Goal: Task Accomplishment & Management: Complete application form

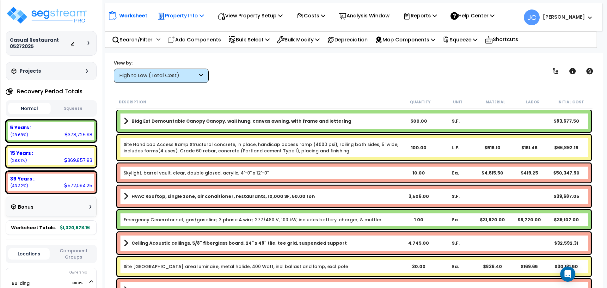
click at [188, 18] on p "Property Info" at bounding box center [180, 15] width 46 height 9
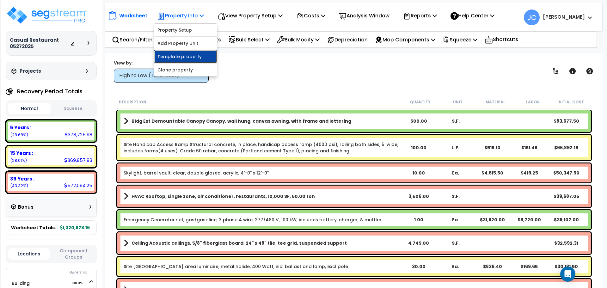
click at [179, 57] on link "Template property" at bounding box center [185, 56] width 63 height 13
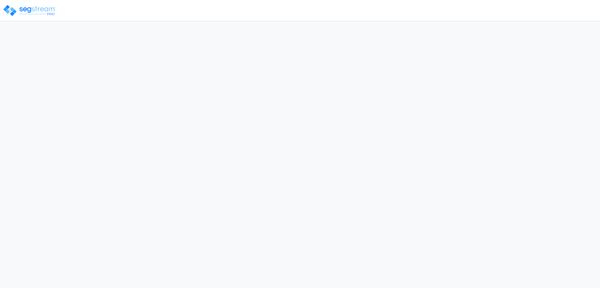
select select "2024"
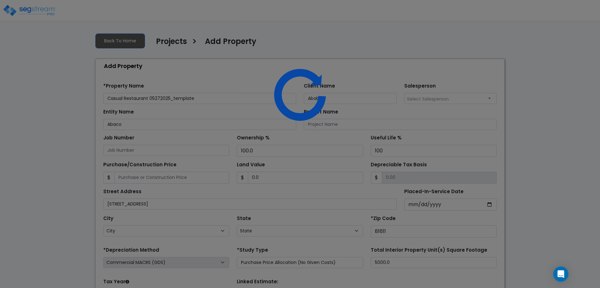
select select "CO"
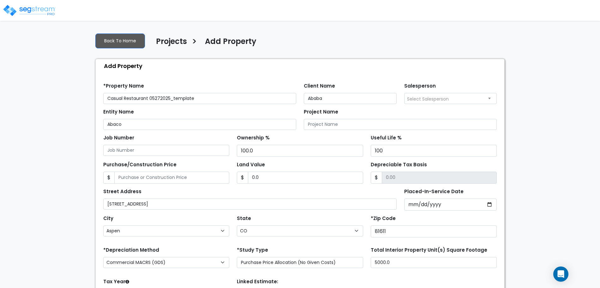
scroll to position [62, 0]
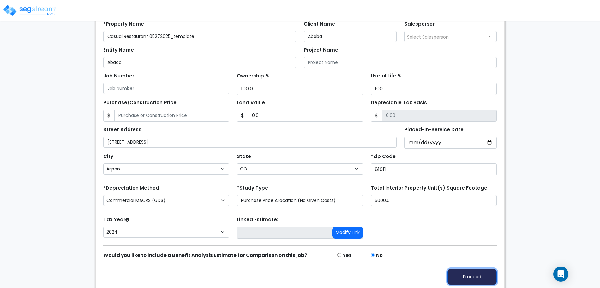
click at [463, 275] on button "Proceed" at bounding box center [472, 277] width 49 height 16
type input "0"
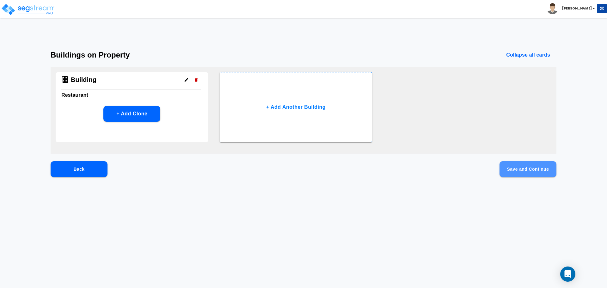
click at [507, 173] on button "Save and Continue" at bounding box center [527, 169] width 57 height 16
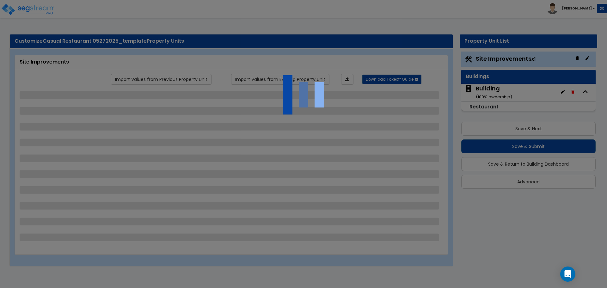
select select "2"
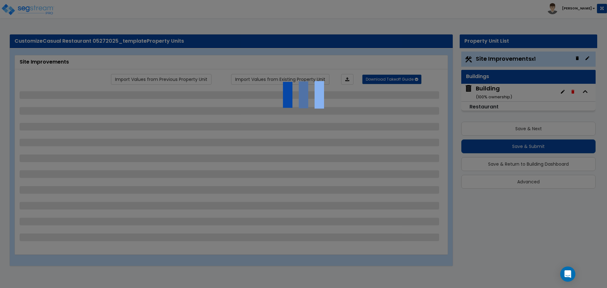
select select "2"
select select "1"
select select "2"
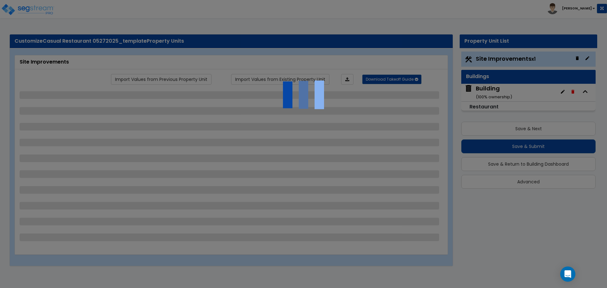
select select "2"
select select "1"
select select "2"
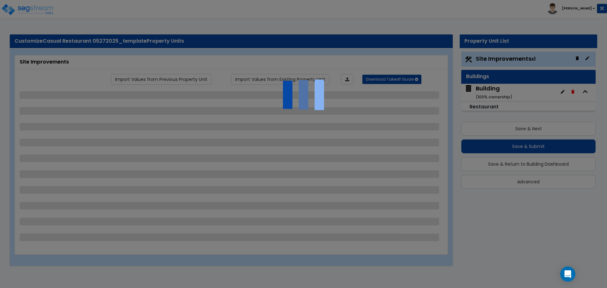
select select "1"
select select "2"
select select "1"
select select "6"
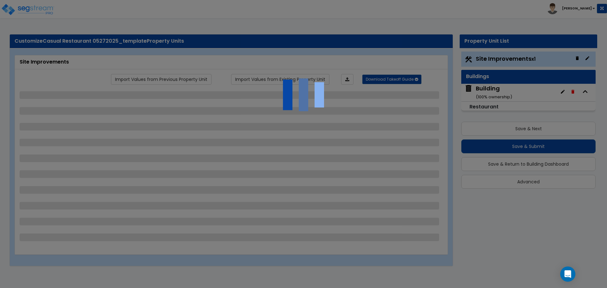
select select "2"
select select "1"
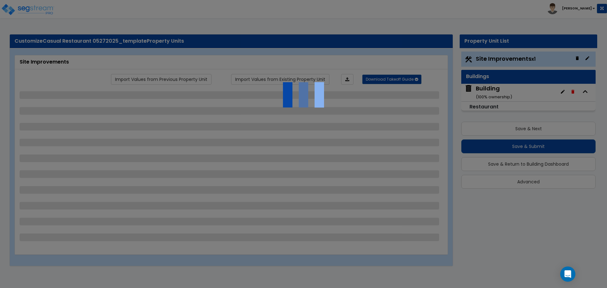
select select "1"
select select "2"
select select "7"
select select "2"
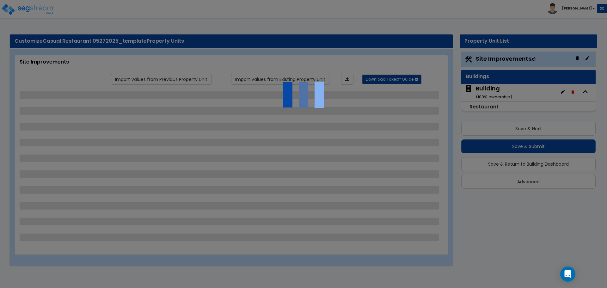
select select "2"
select select "4"
select select "1"
select select "20"
select select "2"
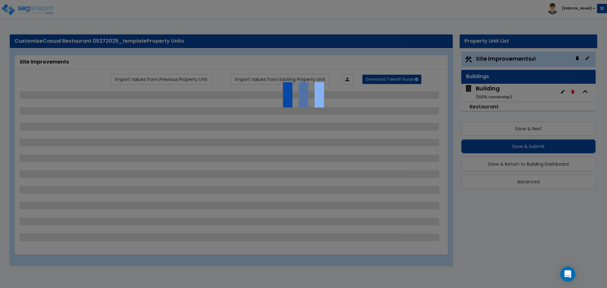
select select "1"
select select "2"
select select "1"
select select "3"
select select "1"
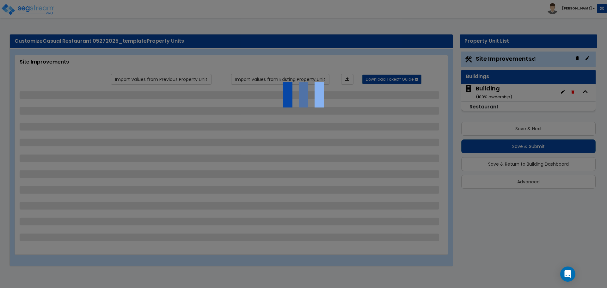
select select "2"
select select "1"
select select "4"
select select "1"
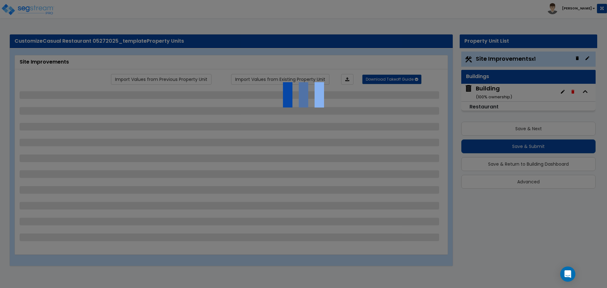
select select "1"
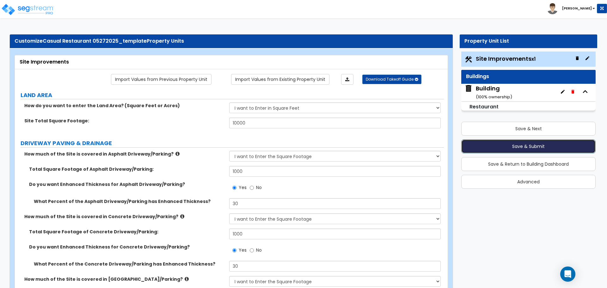
click at [511, 148] on button "Save & Submit" at bounding box center [528, 146] width 134 height 14
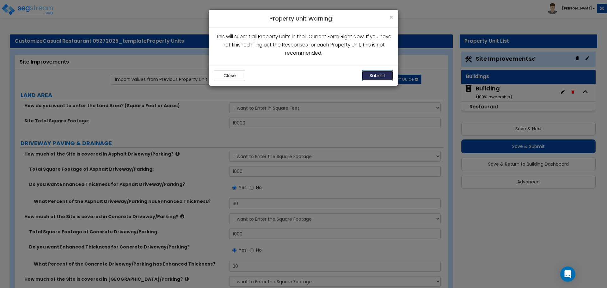
click at [375, 75] on button "Submit" at bounding box center [377, 75] width 32 height 11
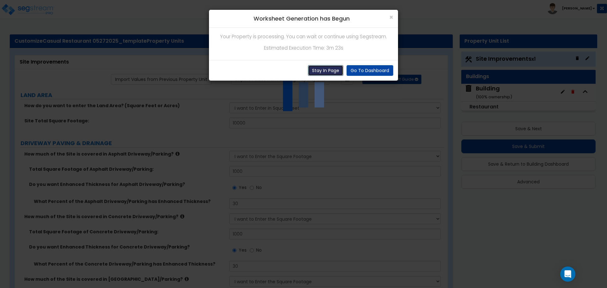
click at [323, 68] on button "Stay In Page" at bounding box center [325, 70] width 35 height 11
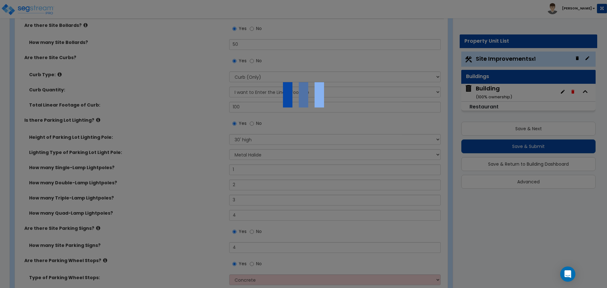
scroll to position [498, 0]
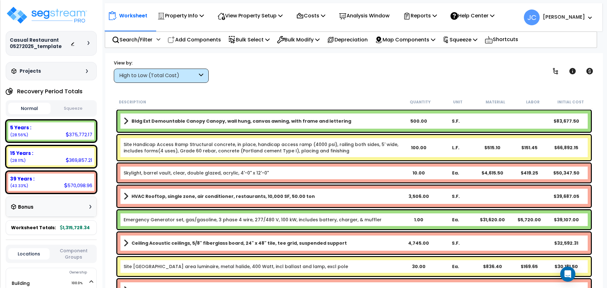
click at [203, 69] on div "High to Low (Total Cost)" at bounding box center [161, 76] width 95 height 14
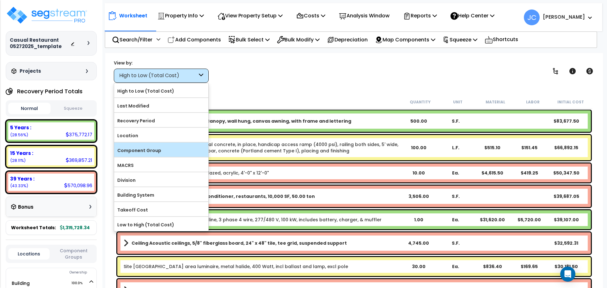
click at [166, 149] on label "Component Group" at bounding box center [161, 150] width 94 height 9
click at [0, 0] on input "Component Group" at bounding box center [0, 0] width 0 height 0
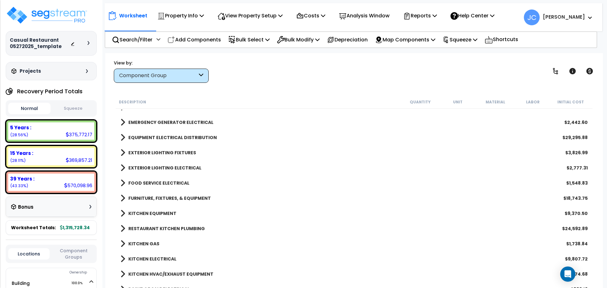
scroll to position [1014, 0]
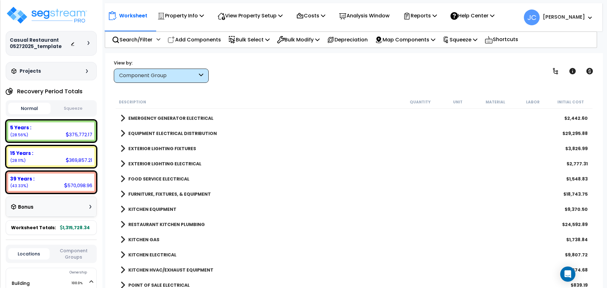
click at [160, 225] on b "RESTAURANT KITCHEN PLUMBING" at bounding box center [166, 224] width 76 height 6
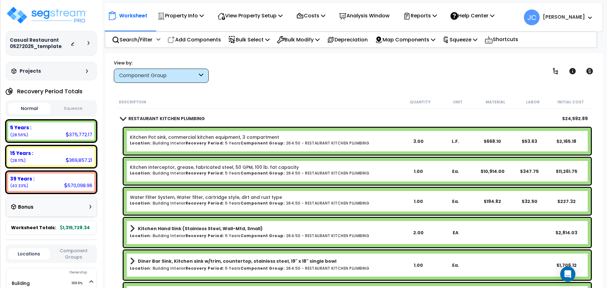
scroll to position [1117, 0]
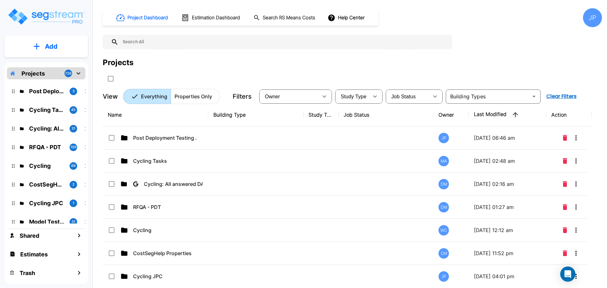
click at [384, 142] on td at bounding box center [385, 137] width 95 height 23
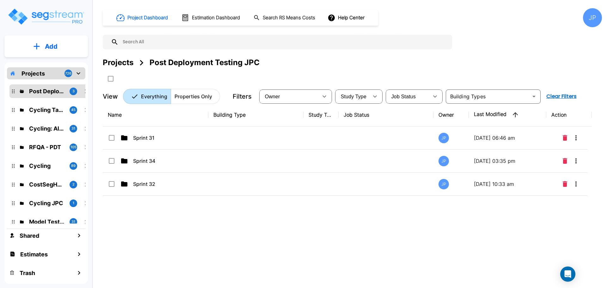
click at [278, 142] on td at bounding box center [255, 137] width 95 height 23
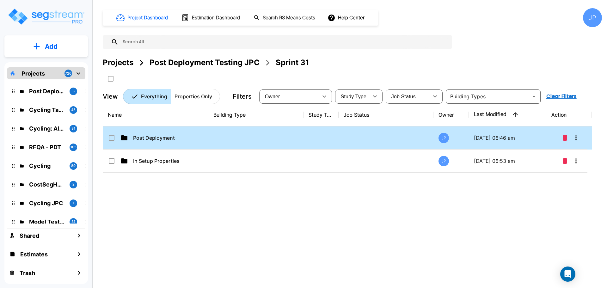
click at [273, 138] on td at bounding box center [255, 137] width 95 height 23
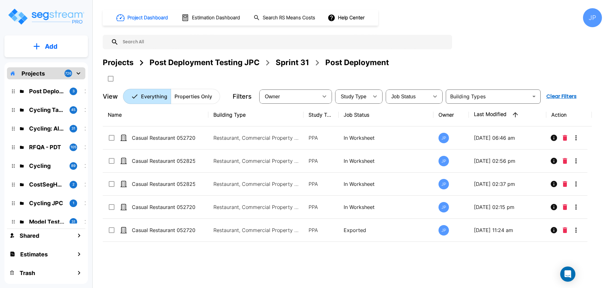
click at [114, 60] on div "Projects" at bounding box center [118, 62] width 31 height 11
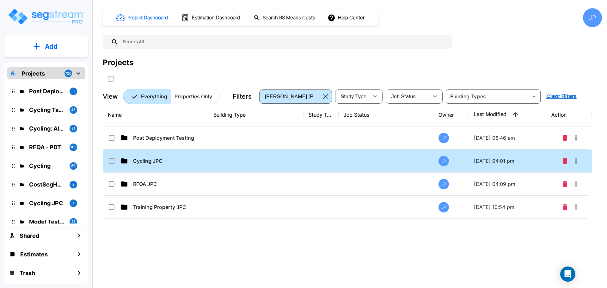
click at [155, 152] on td "Cycling JPC" at bounding box center [156, 160] width 106 height 23
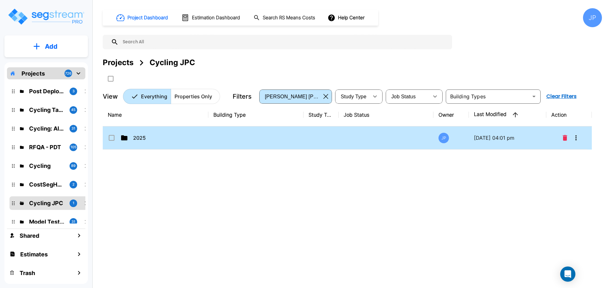
click at [286, 138] on td at bounding box center [255, 137] width 95 height 23
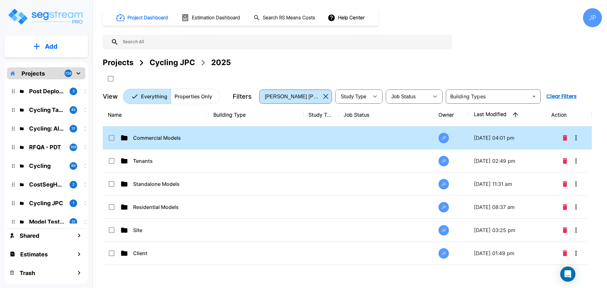
click at [179, 140] on p "Commercial Models" at bounding box center [164, 138] width 63 height 8
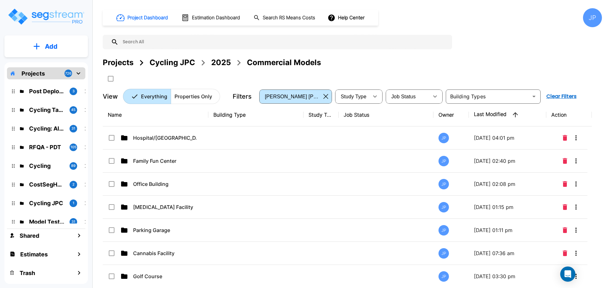
click at [182, 138] on p "Hospital/Surgery Center" at bounding box center [164, 138] width 63 height 8
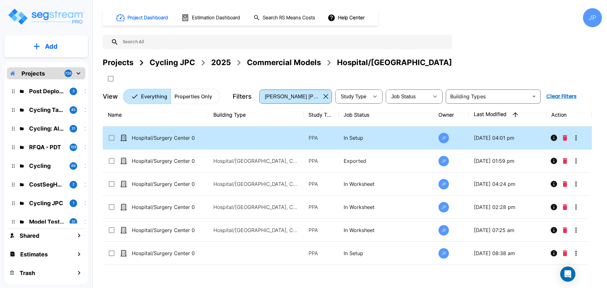
click at [201, 134] on div "Hospital/Surgery Center 0820/2125" at bounding box center [155, 138] width 95 height 8
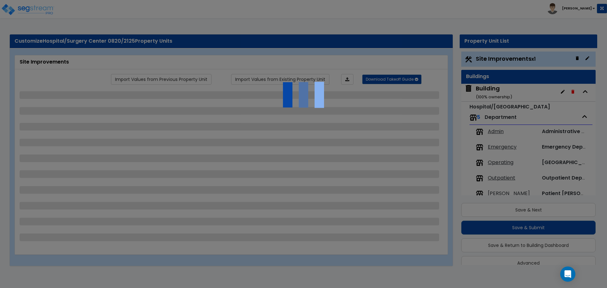
select select "2"
select select "1"
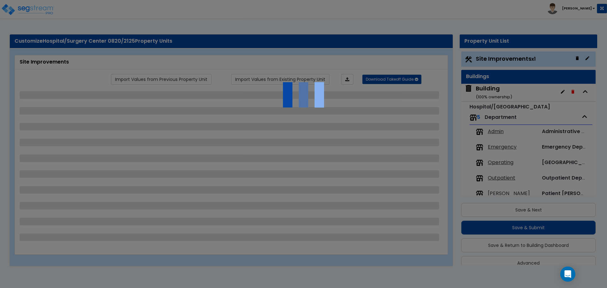
select select "2"
select select "1"
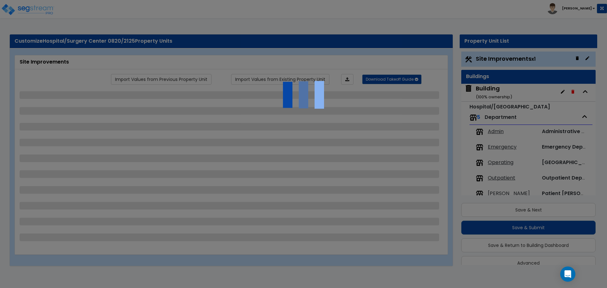
select select "2"
select select "1"
select select "2"
select select "1"
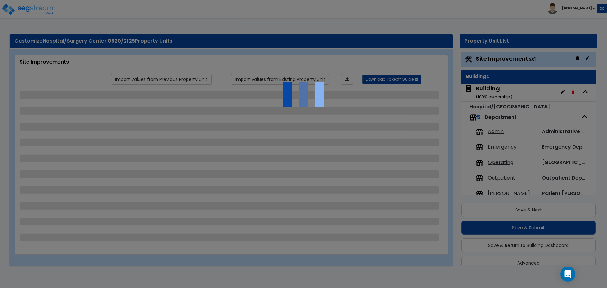
select select "2"
select select "1"
select select "2"
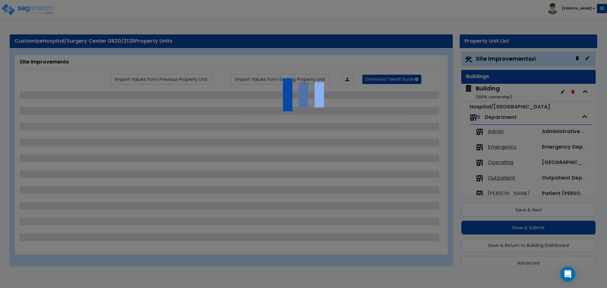
select select "6"
select select "11"
select select "2"
select select "3"
select select "1"
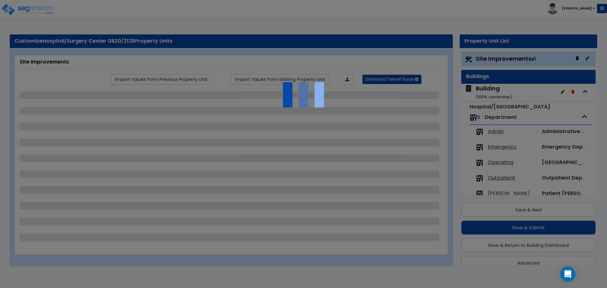
select select "2"
select select "3"
select select "2"
select select "1"
select select "2"
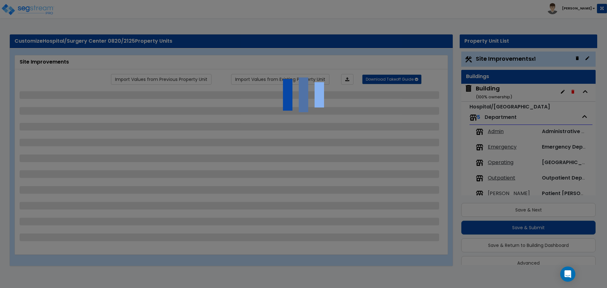
select select "2"
select select "7"
select select "2"
select select "3"
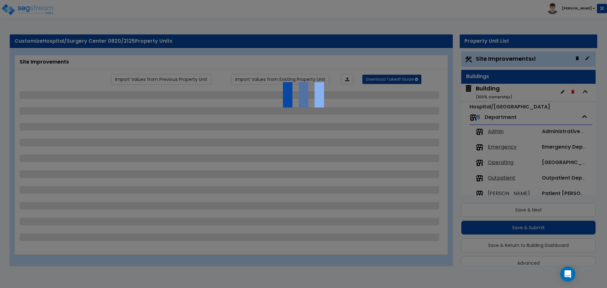
select select "1"
select select "20"
select select "2"
select select "5"
select select "4"
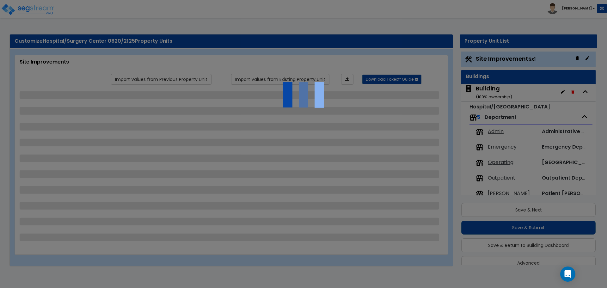
select select "1"
select select "4"
select select "1"
select select "2"
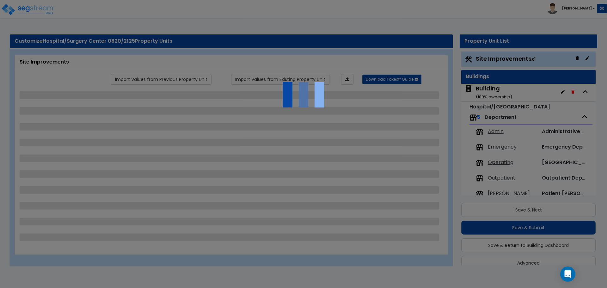
select select "4"
select select "2"
select select "1"
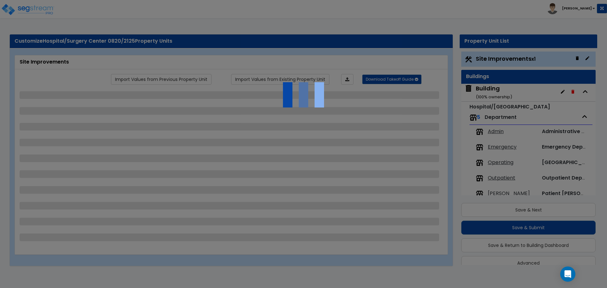
select select "1"
select select "2"
select select "1"
select select "2"
select select "1"
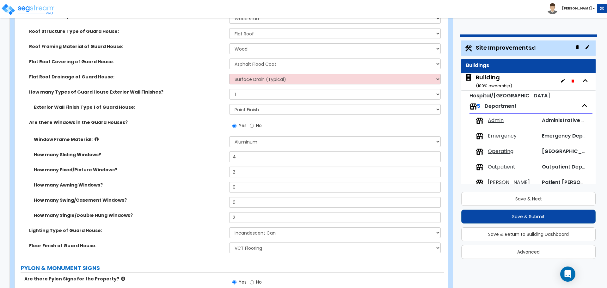
scroll to position [2205, 0]
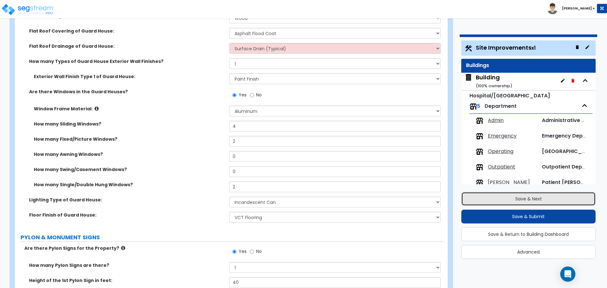
click at [471, 202] on button "Save & Next" at bounding box center [528, 199] width 134 height 14
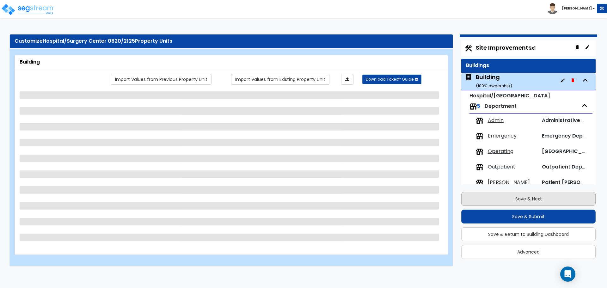
scroll to position [12, 0]
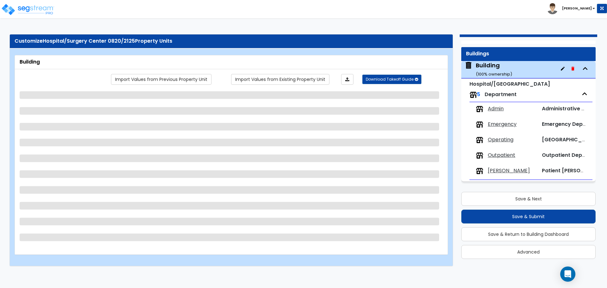
select select "2"
select select "5"
select select "2"
select select "5"
select select "1"
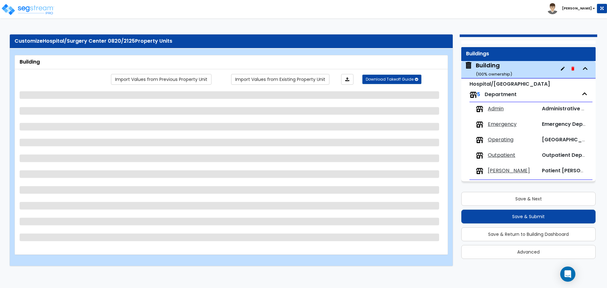
select select "4"
select select "2"
select select "1"
select select "2"
select select "1"
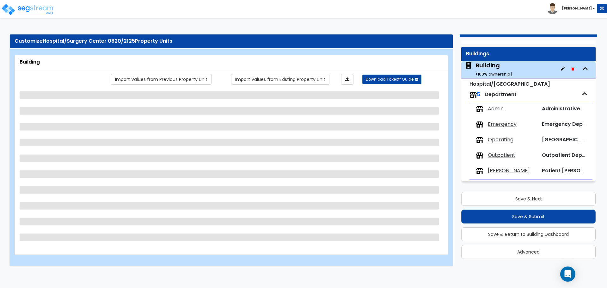
select select "2"
select select "1"
select select "3"
select select "2"
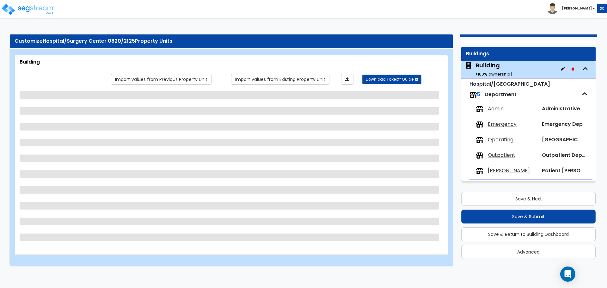
select select "13"
select select "8"
select select "7"
select select "3"
select select "1"
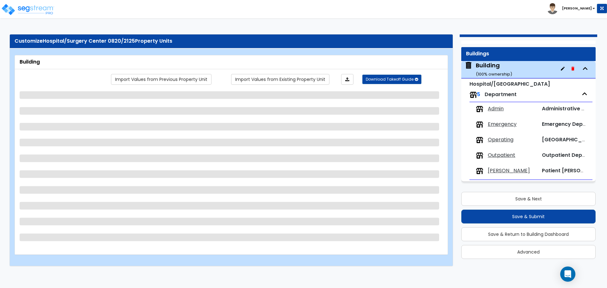
select select "4"
select select "1"
select select "2"
select select "3"
select select "1"
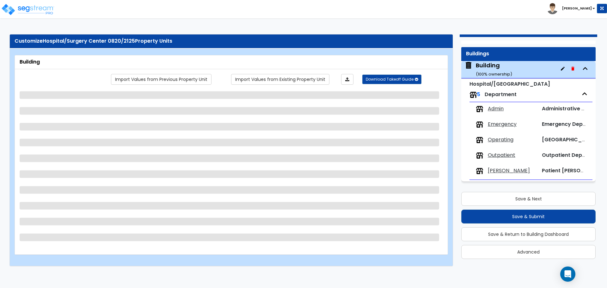
select select "3"
select select "2"
select select "3"
select select "2"
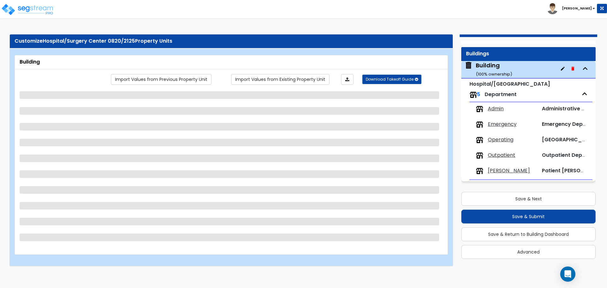
select select "4"
select select "1"
select select "2"
select select "3"
select select "5"
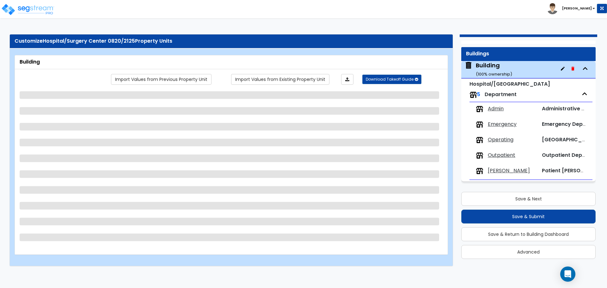
select select "2"
select select "5"
select select "1"
select select "3"
select select "2"
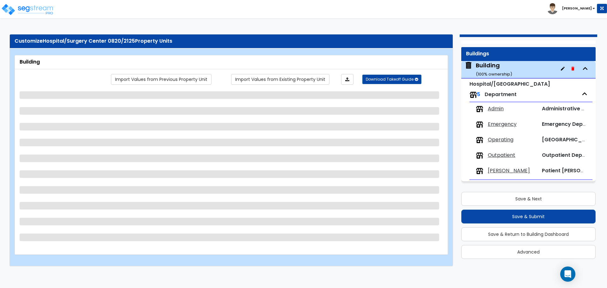
select select "1"
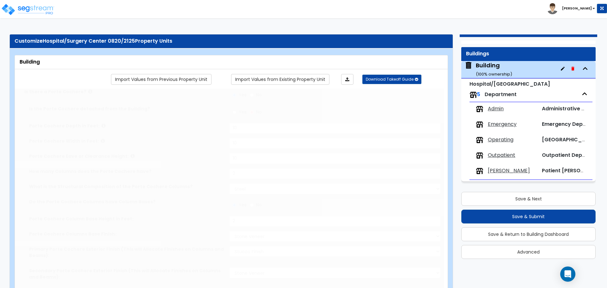
type input "3000"
radio input "true"
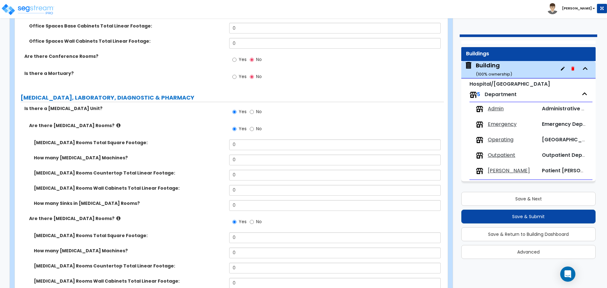
scroll to position [2653, 0]
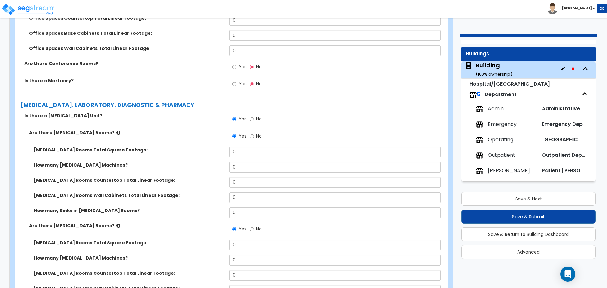
click at [258, 118] on span "No" at bounding box center [259, 119] width 6 height 6
click at [254, 118] on input "No" at bounding box center [252, 119] width 4 height 7
radio input "false"
radio input "true"
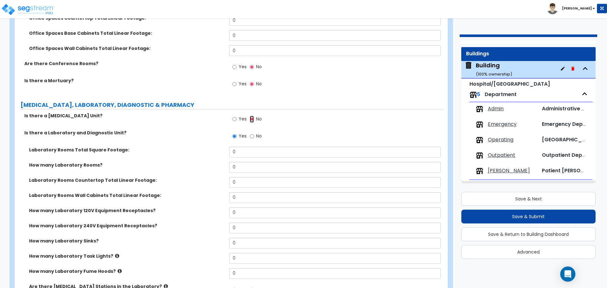
scroll to position [2651, 0]
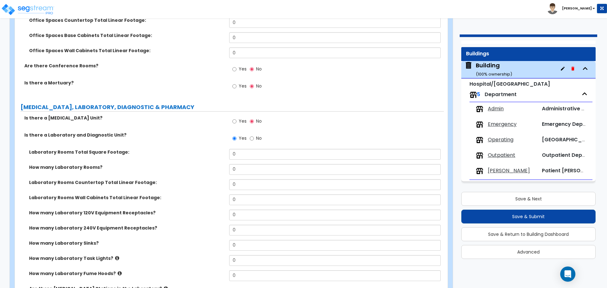
click at [257, 141] on label "No" at bounding box center [256, 139] width 12 height 11
click at [254, 141] on input "No" at bounding box center [252, 138] width 4 height 7
radio input "false"
radio input "true"
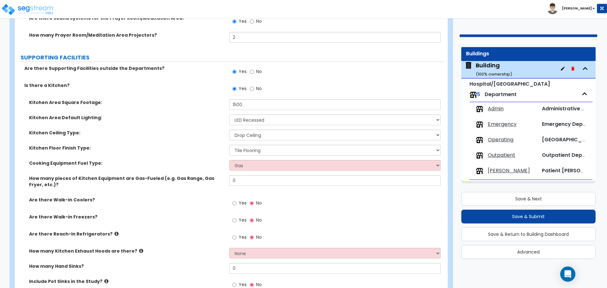
scroll to position [2287, 0]
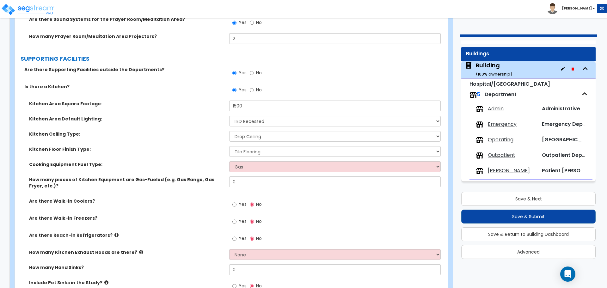
click at [256, 74] on span "No" at bounding box center [259, 73] width 6 height 6
click at [254, 74] on input "No" at bounding box center [252, 73] width 4 height 7
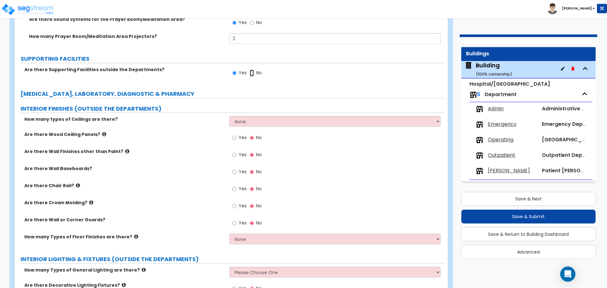
radio input "false"
radio input "true"
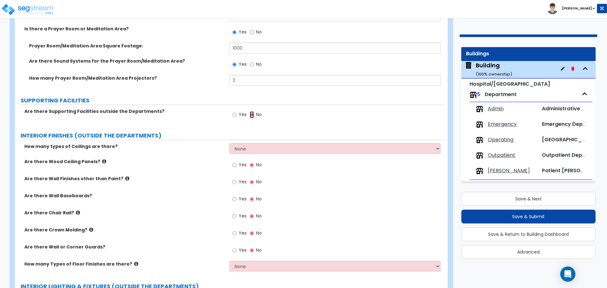
scroll to position [2240, 0]
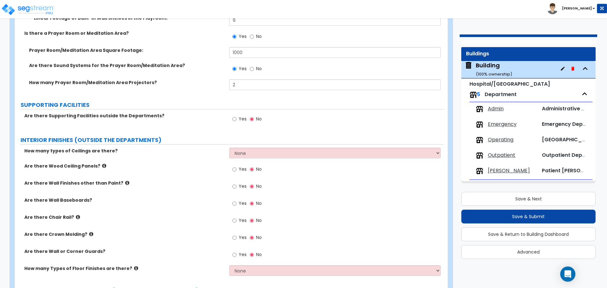
click at [240, 117] on span "Yes" at bounding box center [243, 119] width 8 height 6
click at [236, 117] on input "Yes" at bounding box center [234, 119] width 4 height 7
radio input "true"
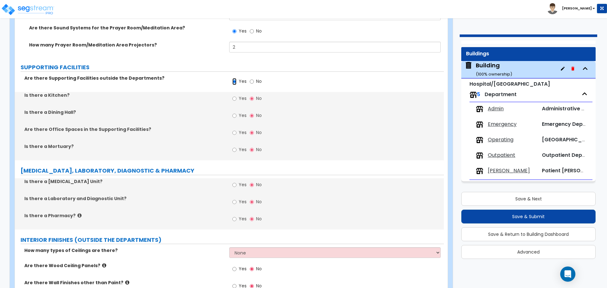
scroll to position [2278, 0]
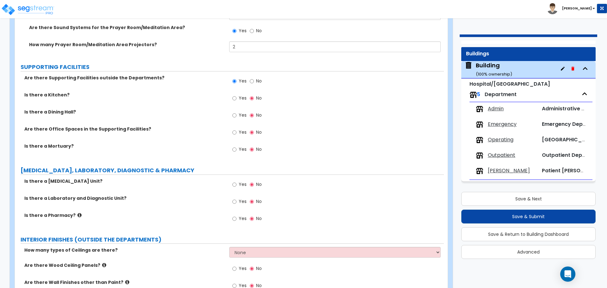
click at [240, 95] on span "Yes" at bounding box center [243, 98] width 8 height 6
click at [236, 95] on input "Yes" at bounding box center [234, 98] width 4 height 7
radio input "true"
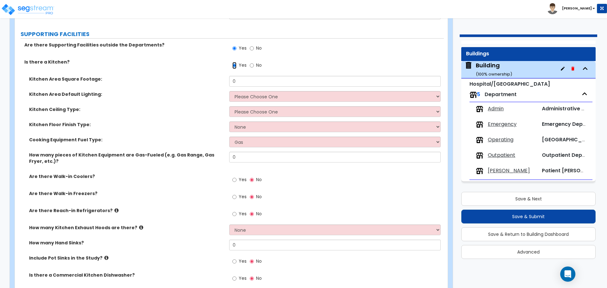
scroll to position [2312, 0]
click at [286, 82] on input "0" at bounding box center [334, 80] width 211 height 11
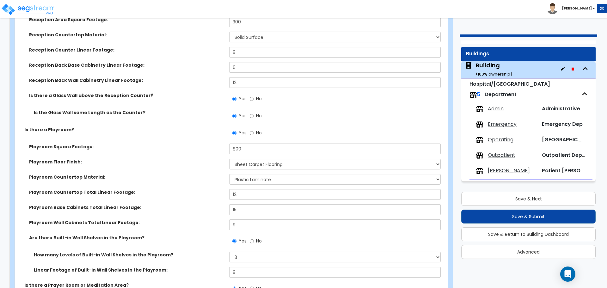
scroll to position [1973, 0]
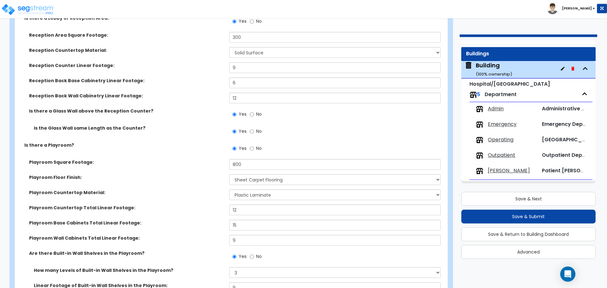
type input "800"
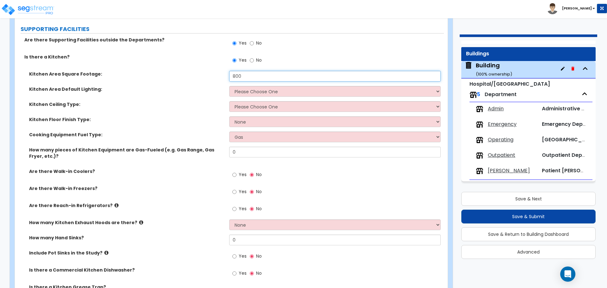
scroll to position [2331, 0]
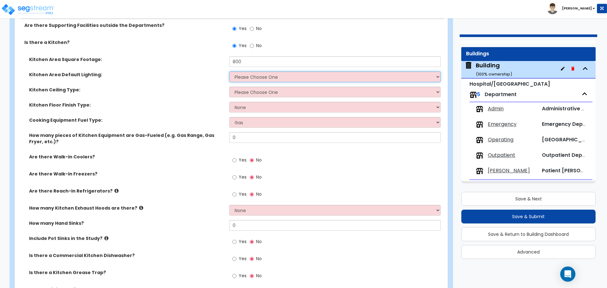
click at [289, 72] on select "Please Choose One LED Surface-Mounted LED Recessed Fluorescent Surface-Mounted …" at bounding box center [334, 76] width 211 height 11
select select "2"
click at [229, 71] on select "Please Choose One LED Surface-Mounted LED Recessed Fluorescent Surface-Mounted …" at bounding box center [334, 76] width 211 height 11
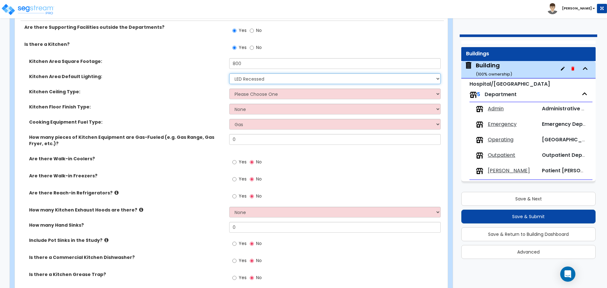
scroll to position [2340, 0]
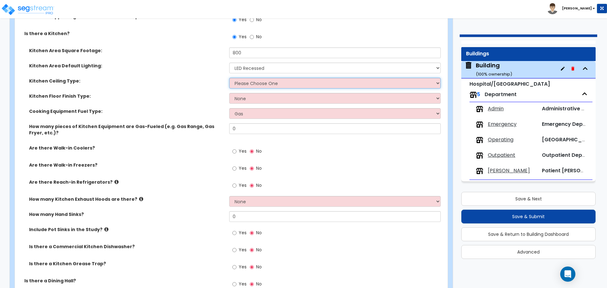
click at [253, 84] on select "Please Choose One Drop Ceiling Open Ceiling Drywall Ceiling" at bounding box center [334, 83] width 211 height 11
select select "1"
click at [229, 78] on select "Please Choose One Drop Ceiling Open Ceiling Drywall Ceiling" at bounding box center [334, 83] width 211 height 11
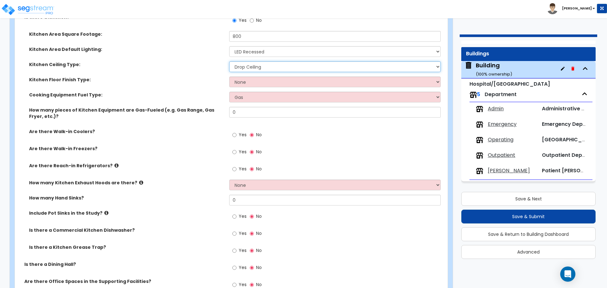
scroll to position [2357, 0]
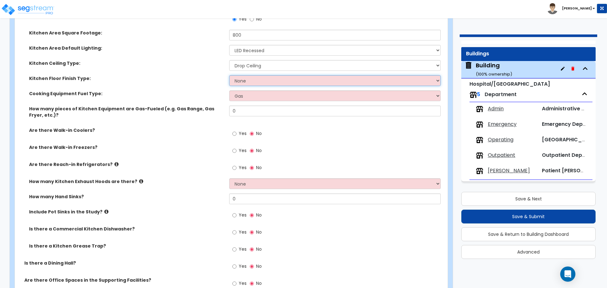
click at [244, 79] on select "None Tile Flooring VCT Flooring Sheet Vinyl Flooring" at bounding box center [334, 80] width 211 height 11
select select "1"
click at [229, 75] on select "None Tile Flooring VCT Flooring Sheet Vinyl Flooring" at bounding box center [334, 80] width 211 height 11
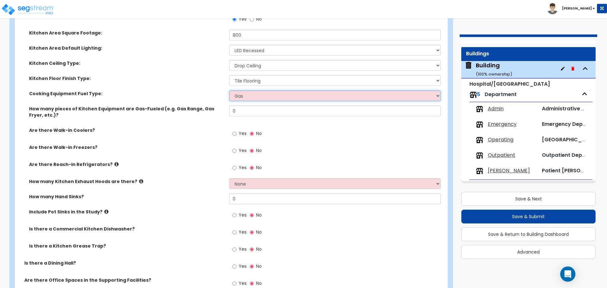
click at [258, 93] on select "Gas Electric" at bounding box center [334, 95] width 211 height 11
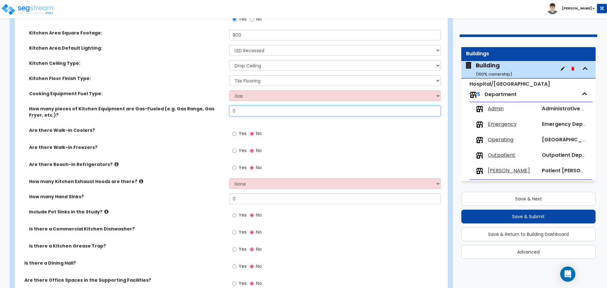
click at [243, 111] on input "0" at bounding box center [334, 111] width 211 height 11
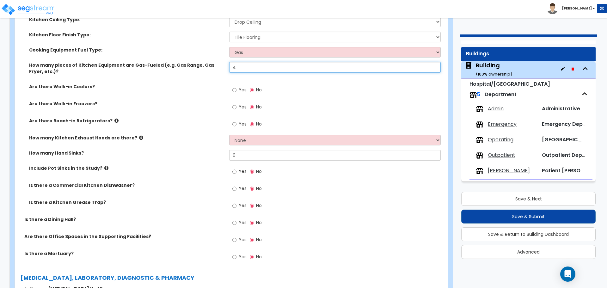
scroll to position [2402, 0]
type input "4"
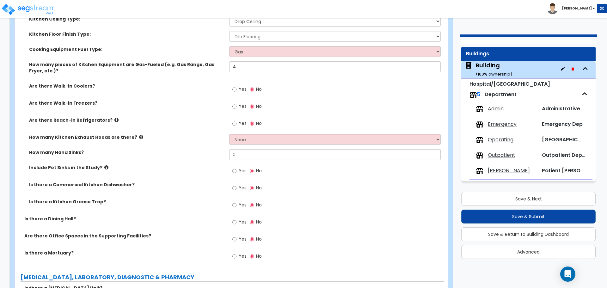
click at [239, 88] on span "Yes" at bounding box center [243, 89] width 8 height 6
click at [236, 88] on input "Yes" at bounding box center [234, 89] width 4 height 7
radio input "true"
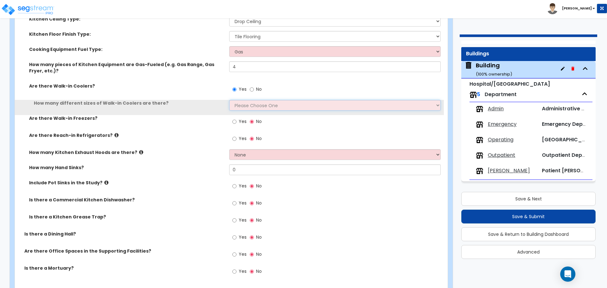
click at [242, 107] on select "Please Choose One 1 2 3 4" at bounding box center [334, 105] width 211 height 11
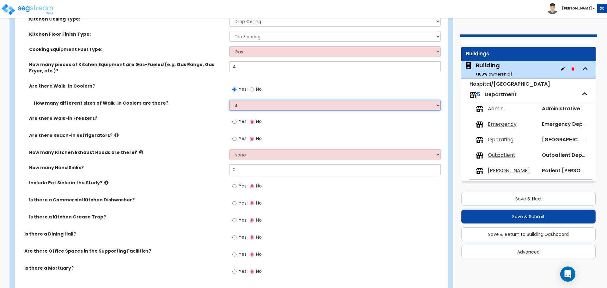
click at [229, 100] on select "Please Choose One 1 2 3 4" at bounding box center [334, 105] width 211 height 11
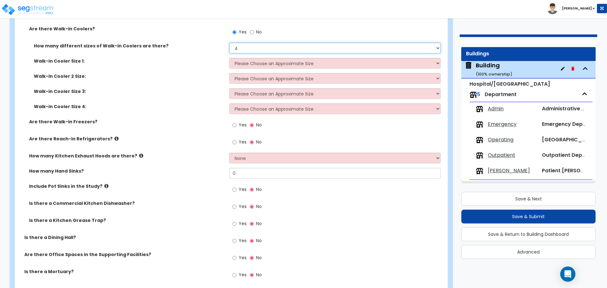
scroll to position [2460, 0]
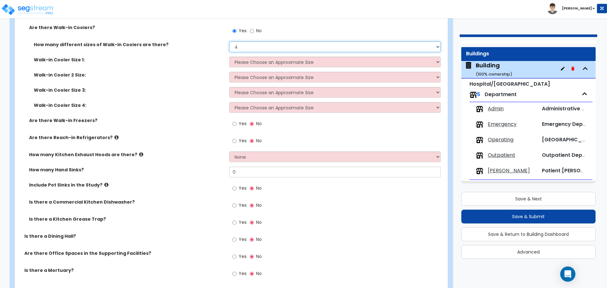
click at [257, 47] on select "Please Choose One 1 2 3 4" at bounding box center [334, 46] width 211 height 11
click at [229, 41] on select "Please Choose One 1 2 3 4" at bounding box center [334, 46] width 211 height 11
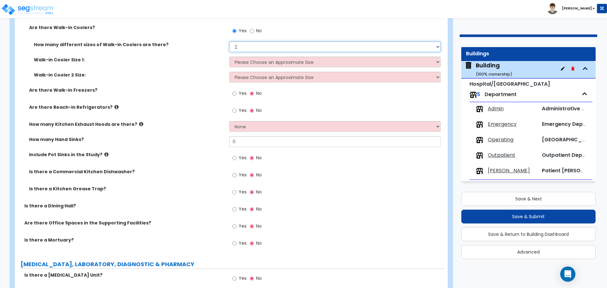
click at [245, 46] on select "Please Choose One 1 2 3 4" at bounding box center [334, 46] width 211 height 11
click at [229, 41] on select "Please Choose One 1 2 3 4" at bounding box center [334, 46] width 211 height 11
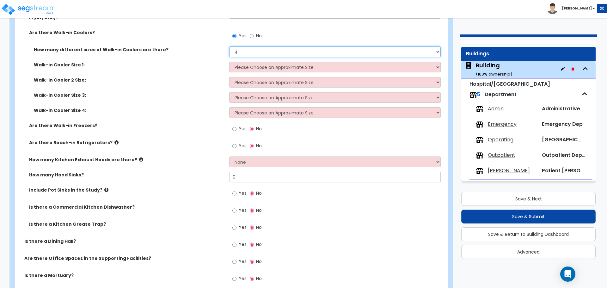
scroll to position [2455, 0]
click at [243, 47] on select "Please Choose One 1 2 3 4" at bounding box center [334, 52] width 211 height 11
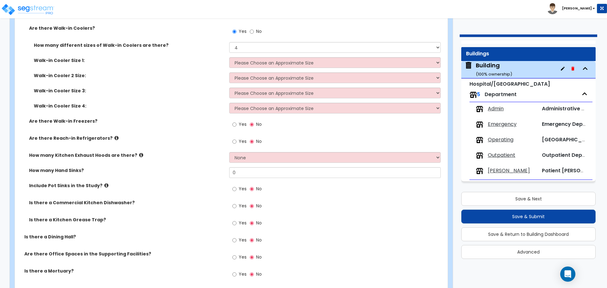
scroll to position [2458, 0]
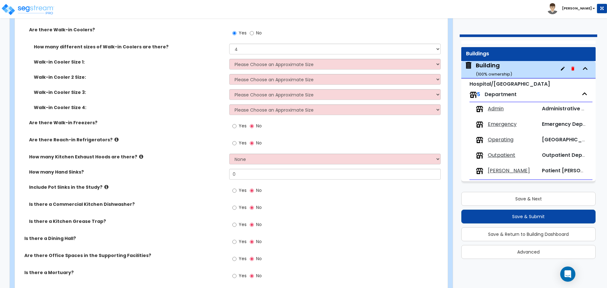
click at [187, 53] on div "How many different sizes of Walk-in Coolers are there? Please Choose One 1 2 3 4" at bounding box center [229, 51] width 429 height 15
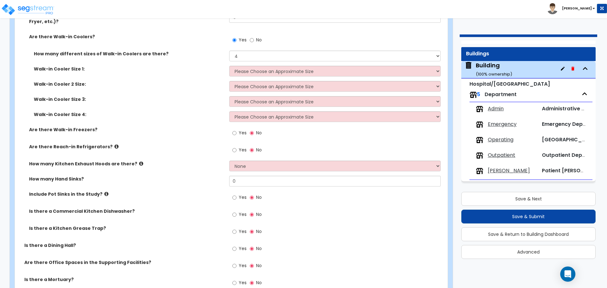
scroll to position [2448, 0]
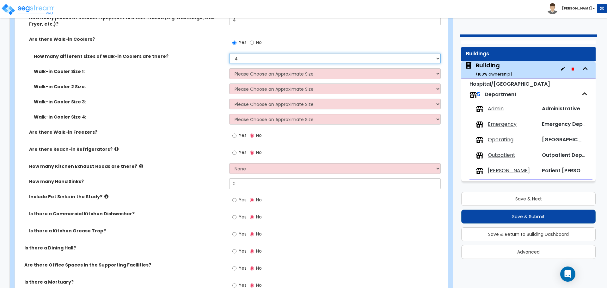
click at [263, 56] on select "Please Choose One 1 2 3 4" at bounding box center [334, 58] width 211 height 11
select select "1"
click at [229, 53] on select "Please Choose One 1 2 3 4" at bounding box center [334, 58] width 211 height 11
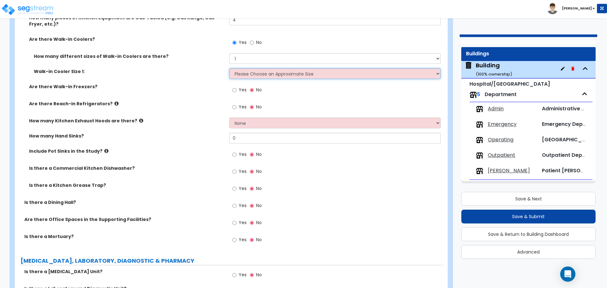
click at [270, 72] on select "Please Choose an Approximate Size 6' x 6' 10' x 6' 12' x 14' 12' x 20' I want t…" at bounding box center [334, 73] width 211 height 11
select select "2"
click at [229, 68] on select "Please Choose an Approximate Size 6' x 6' 10' x 6' 12' x 14' 12' x 20' I want t…" at bounding box center [334, 73] width 211 height 11
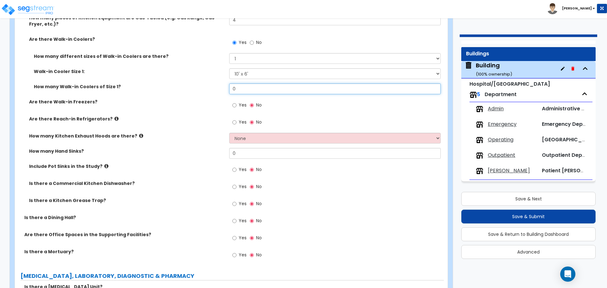
drag, startPoint x: 242, startPoint y: 88, endPoint x: 206, endPoint y: 88, distance: 36.0
click at [206, 88] on div "How many Walk-in Coolers of Size 1? 0" at bounding box center [229, 90] width 429 height 15
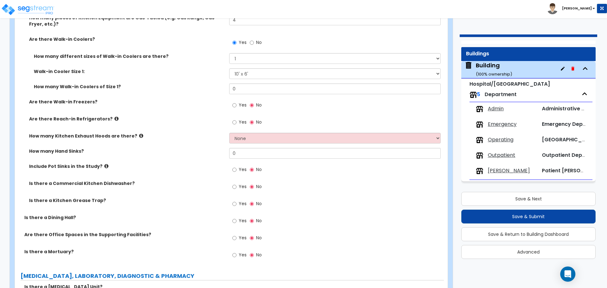
click at [196, 89] on div "How many Walk-in Coolers of Size 1? 0" at bounding box center [229, 90] width 429 height 15
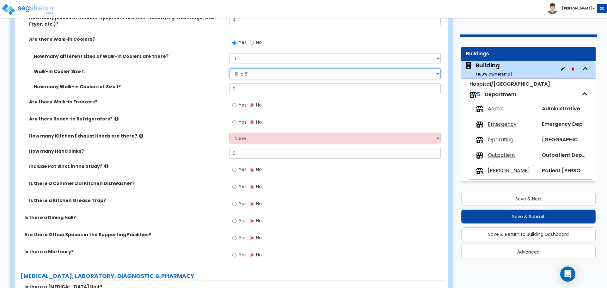
click at [242, 76] on select "Please Choose an Approximate Size 6' x 6' 10' x 6' 12' x 14' 12' x 20' I want t…" at bounding box center [334, 73] width 211 height 11
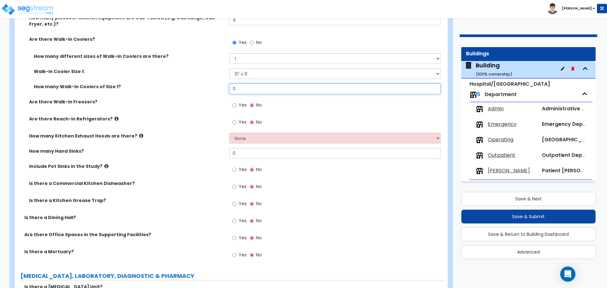
drag, startPoint x: 251, startPoint y: 87, endPoint x: 202, endPoint y: 87, distance: 49.3
click at [202, 87] on div "How many Walk-in Coolers of Size 1? 0" at bounding box center [229, 90] width 429 height 15
type input "1"
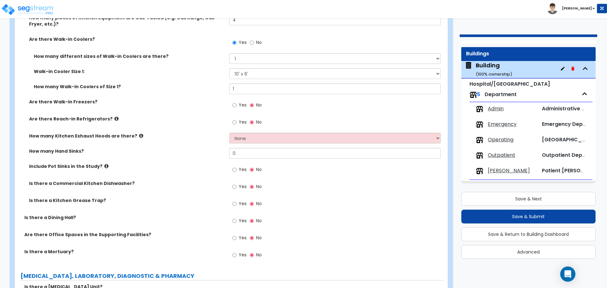
click at [241, 103] on span "Yes" at bounding box center [243, 105] width 8 height 6
click at [236, 103] on input "Yes" at bounding box center [234, 105] width 4 height 7
radio input "true"
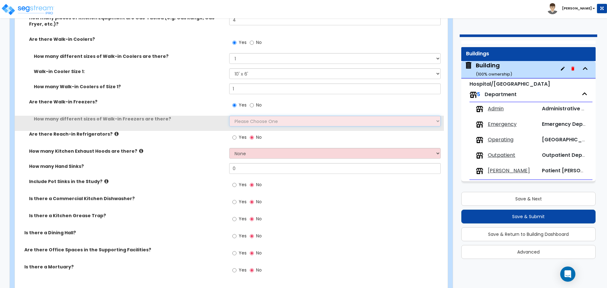
click at [249, 116] on select "Please Choose One 1 2 3 4" at bounding box center [334, 121] width 211 height 11
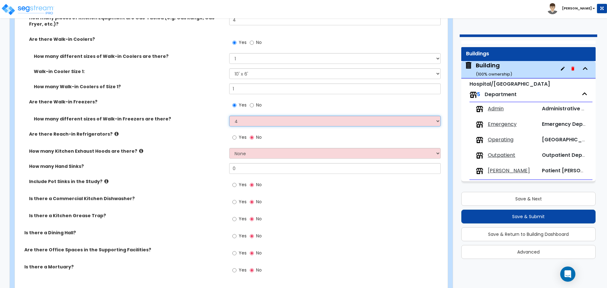
click at [229, 116] on select "Please Choose One 1 2 3 4" at bounding box center [334, 121] width 211 height 11
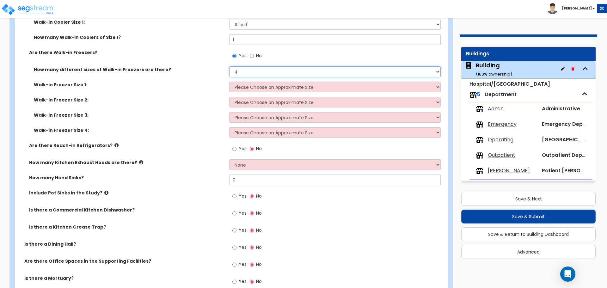
scroll to position [2497, 0]
click at [245, 69] on select "Please Choose One 1 2 3 4" at bounding box center [334, 72] width 211 height 11
select select "1"
click at [229, 67] on select "Please Choose One 1 2 3 4" at bounding box center [334, 72] width 211 height 11
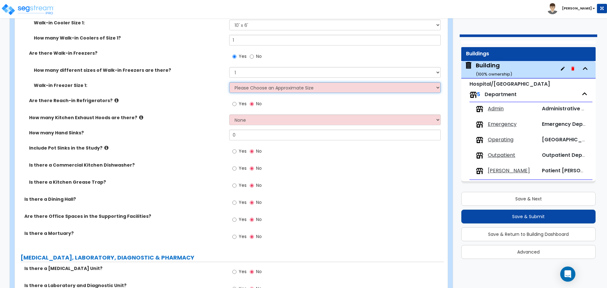
click at [258, 88] on select "Please Choose an Approximate Size 8' x 8' 8' x 12' 8' x 16' 8' x 20' I want to …" at bounding box center [334, 87] width 211 height 11
select select "2"
click at [229, 82] on select "Please Choose an Approximate Size 8' x 8' 8' x 12' 8' x 16' 8' x 20' I want to …" at bounding box center [334, 87] width 211 height 11
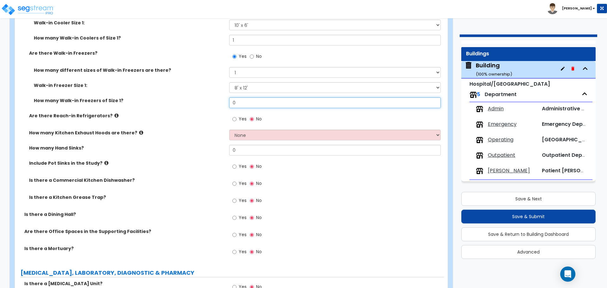
drag, startPoint x: 242, startPoint y: 102, endPoint x: 209, endPoint y: 102, distance: 33.2
click at [209, 102] on div "How many Walk-in Freezers of Size 1? 0" at bounding box center [229, 104] width 429 height 15
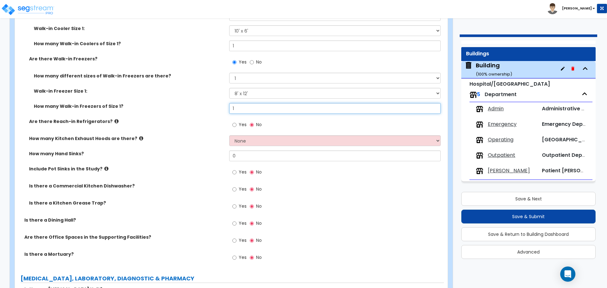
scroll to position [2483, 0]
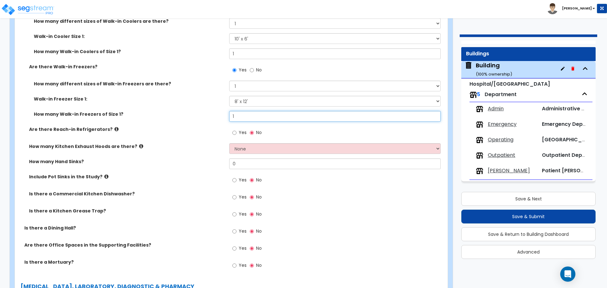
type input "1"
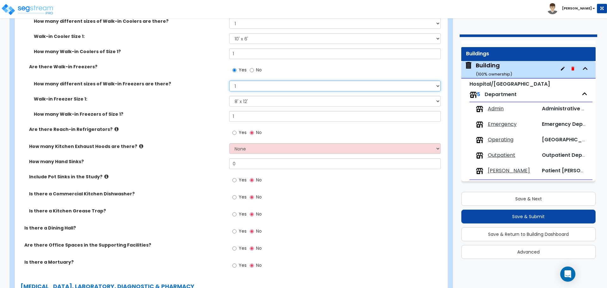
click at [257, 86] on select "Please Choose One 1 2 3 4" at bounding box center [334, 86] width 211 height 11
select select "4"
click at [229, 81] on select "Please Choose One 1 2 3 4" at bounding box center [334, 86] width 211 height 11
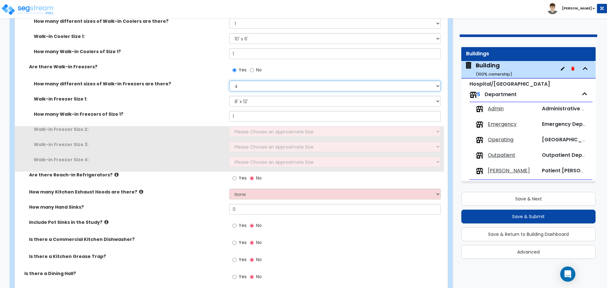
scroll to position [2498, 0]
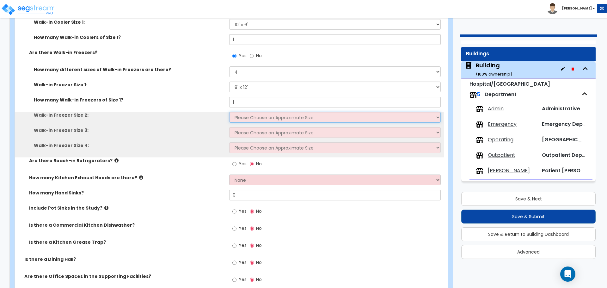
click at [261, 115] on select "Please Choose an Approximate Size 8' x 8' 8' x 12' 8' x 16' 8' x 20' I want to …" at bounding box center [334, 117] width 211 height 11
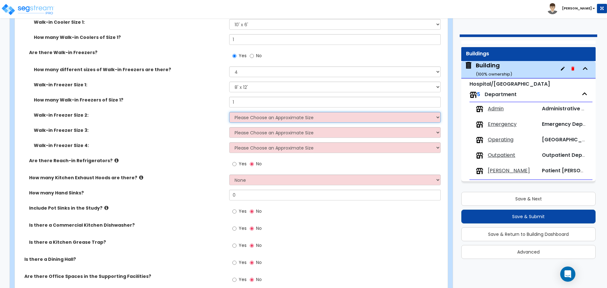
select select "1"
click at [229, 112] on select "Please Choose an Approximate Size 8' x 8' 8' x 12' 8' x 16' 8' x 20' I want to …" at bounding box center [334, 117] width 211 height 11
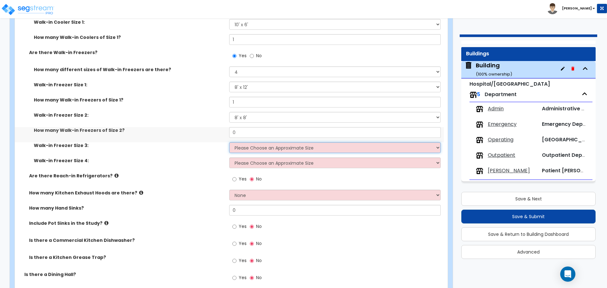
click at [257, 142] on select "Please Choose an Approximate Size 8' x 8' 8' x 12' 8' x 16' 8' x 20' I want to …" at bounding box center [334, 147] width 211 height 11
select select "1"
click at [229, 142] on select "Please Choose an Approximate Size 8' x 8' 8' x 12' 8' x 16' 8' x 20' I want to …" at bounding box center [334, 147] width 211 height 11
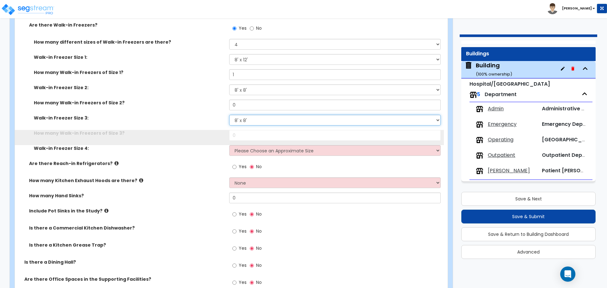
scroll to position [2526, 0]
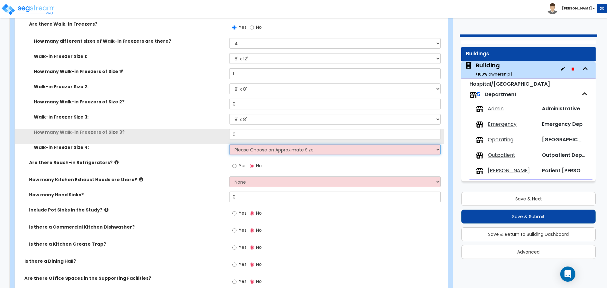
click at [254, 151] on select "Please Choose an Approximate Size 8' x 8' 8' x 12' 8' x 16' 8' x 20' I want to …" at bounding box center [334, 149] width 211 height 11
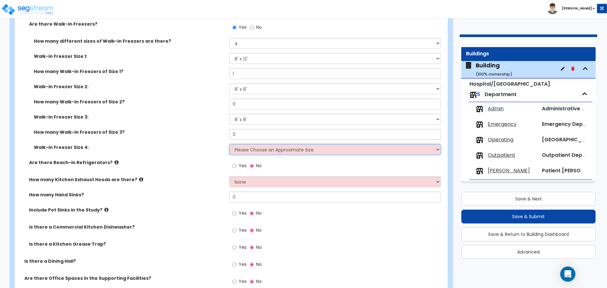
select select "1"
click at [229, 144] on select "Please Choose an Approximate Size 8' x 8' 8' x 12' 8' x 16' 8' x 20' I want to …" at bounding box center [334, 149] width 211 height 11
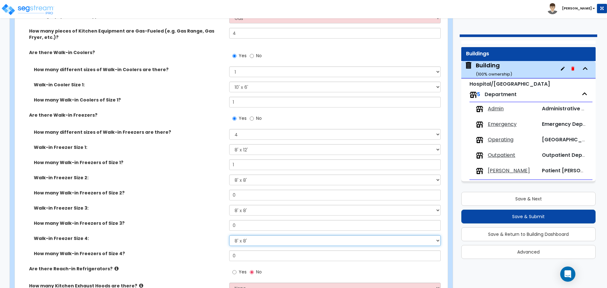
scroll to position [2420, 0]
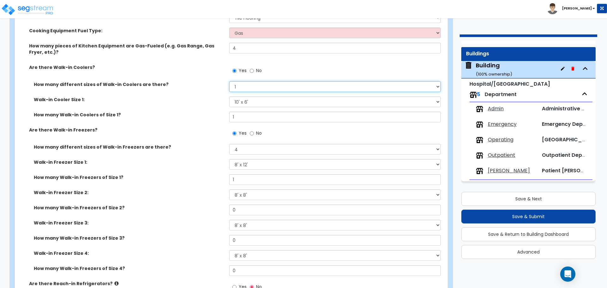
click at [256, 89] on select "Please Choose One 1 2 3 4" at bounding box center [334, 86] width 211 height 11
select select "4"
click at [229, 81] on select "Please Choose One 1 2 3 4" at bounding box center [334, 86] width 211 height 11
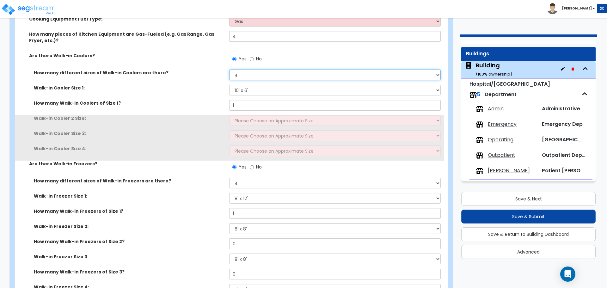
scroll to position [2435, 0]
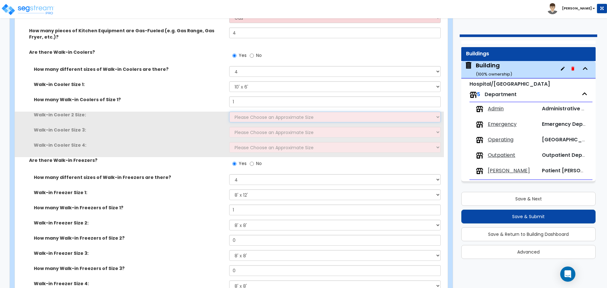
click at [281, 116] on select "Please Choose an Approximate Size 6' x 6' 10' x 6' 12' x 14' 12' x 20' I want t…" at bounding box center [334, 117] width 211 height 11
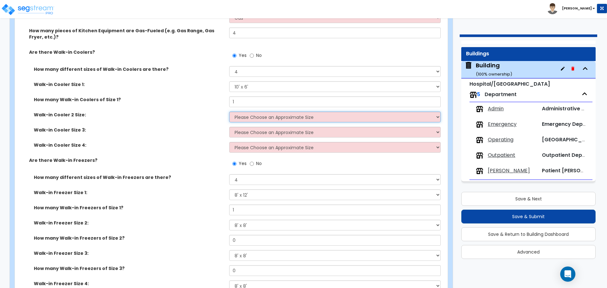
select select "1"
click at [229, 112] on select "Please Choose an Approximate Size 6' x 6' 10' x 6' 12' x 14' 12' x 20' I want t…" at bounding box center [334, 117] width 211 height 11
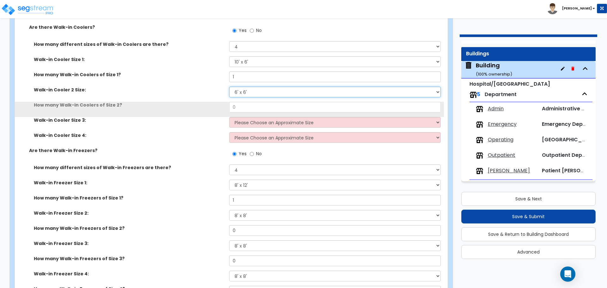
scroll to position [2462, 0]
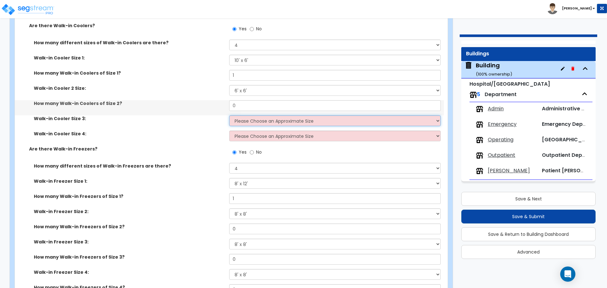
click at [272, 121] on select "Please Choose an Approximate Size 6' x 6' 10' x 6' 12' x 14' 12' x 20' I want t…" at bounding box center [334, 120] width 211 height 11
select select "1"
click at [229, 115] on select "Please Choose an Approximate Size 6' x 6' 10' x 6' 12' x 14' 12' x 20' I want t…" at bounding box center [334, 120] width 211 height 11
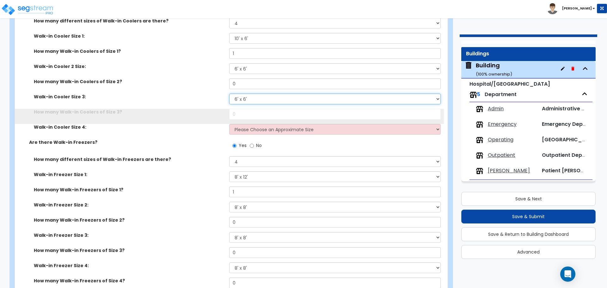
scroll to position [2484, 0]
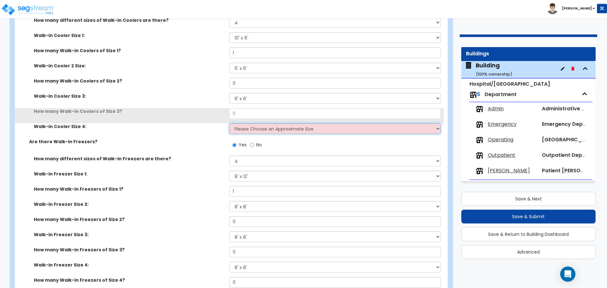
click at [266, 130] on select "Please Choose an Approximate Size 6' x 6' 10' x 6' 12' x 14' 12' x 20' I want t…" at bounding box center [334, 128] width 211 height 11
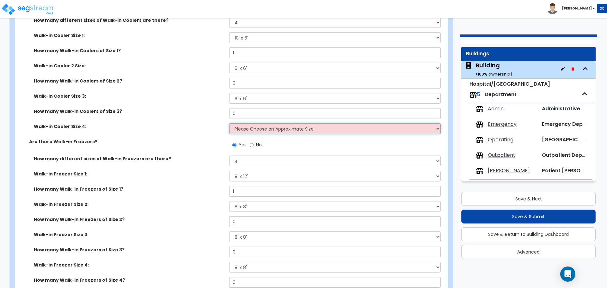
select select "1"
click at [229, 123] on select "Please Choose an Approximate Size 6' x 6' 10' x 6' 12' x 14' 12' x 20' I want t…" at bounding box center [334, 128] width 211 height 11
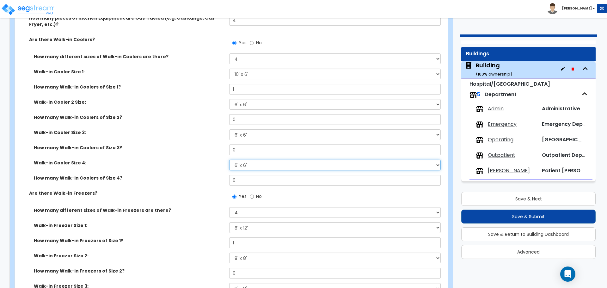
scroll to position [2445, 0]
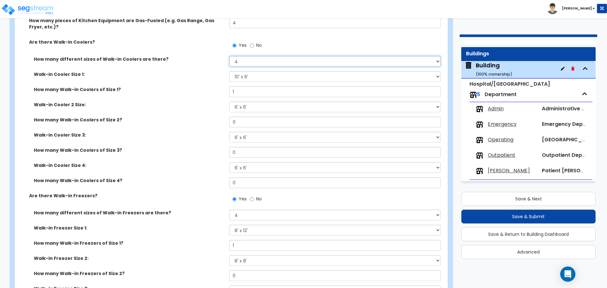
click at [259, 62] on select "Please Choose One 1 2 3 4" at bounding box center [334, 61] width 211 height 11
click at [263, 59] on select "Please Choose One 1 2 3 4" at bounding box center [334, 61] width 211 height 11
select select "1"
click at [229, 56] on select "Please Choose One 1 2 3 4" at bounding box center [334, 61] width 211 height 11
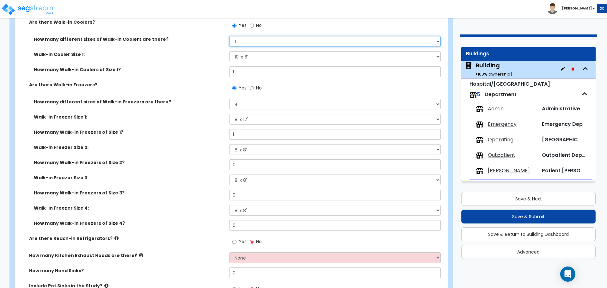
scroll to position [2466, 0]
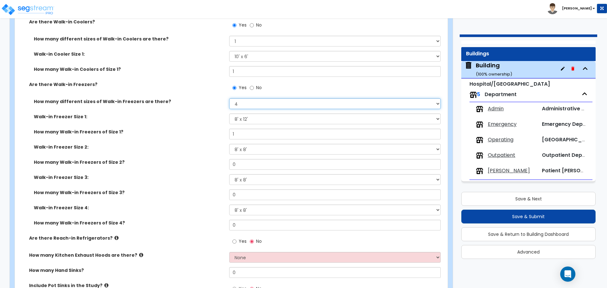
click at [259, 101] on select "Please Choose One 1 2 3 4" at bounding box center [334, 103] width 211 height 11
select select "1"
click at [229, 98] on select "Please Choose One 1 2 3 4" at bounding box center [334, 103] width 211 height 11
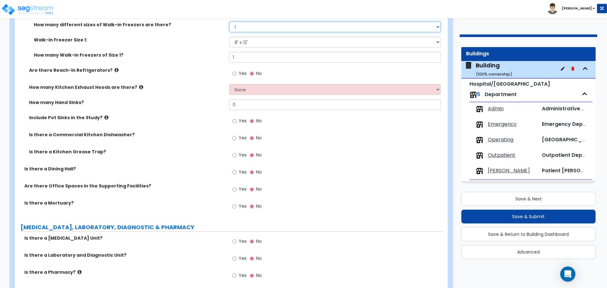
scroll to position [2543, 0]
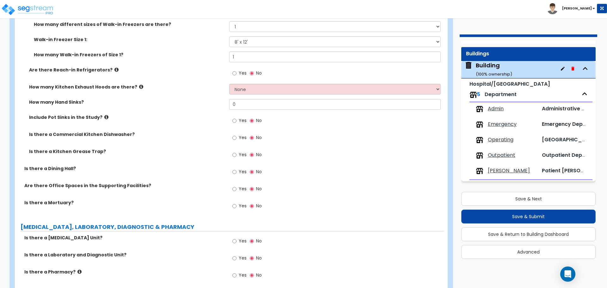
click at [239, 71] on span "Yes" at bounding box center [243, 73] width 8 height 6
click at [236, 71] on input "Yes" at bounding box center [234, 73] width 4 height 7
radio input "true"
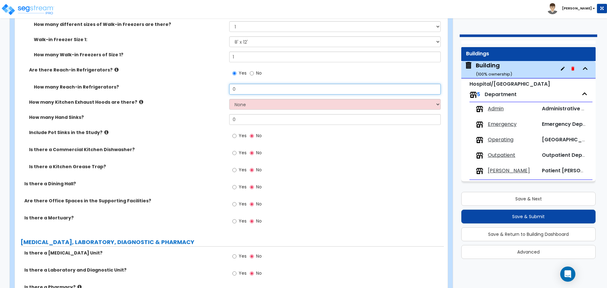
drag, startPoint x: 232, startPoint y: 88, endPoint x: 210, endPoint y: 88, distance: 21.8
click at [210, 88] on div "How many Reach-in Refrigerators? 0" at bounding box center [229, 91] width 429 height 15
type input "1"
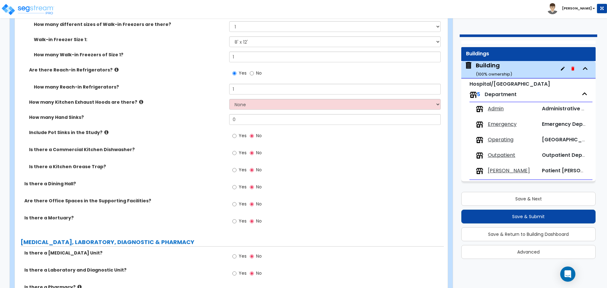
click at [106, 67] on label "Are there Reach-in Refrigerators?" at bounding box center [126, 70] width 195 height 6
click at [114, 67] on icon at bounding box center [116, 69] width 4 height 5
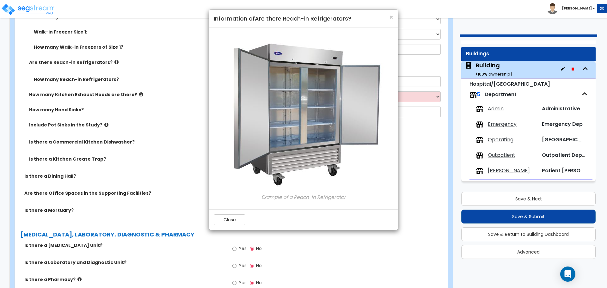
scroll to position [2551, 0]
click at [237, 219] on button "Close" at bounding box center [230, 219] width 32 height 11
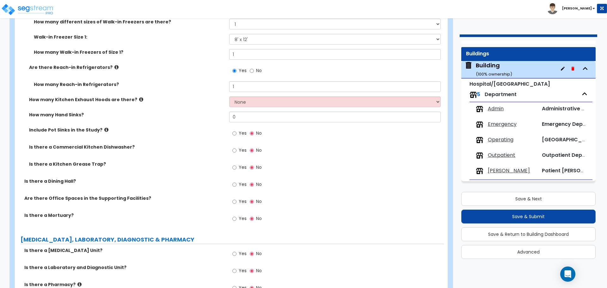
scroll to position [2553, 0]
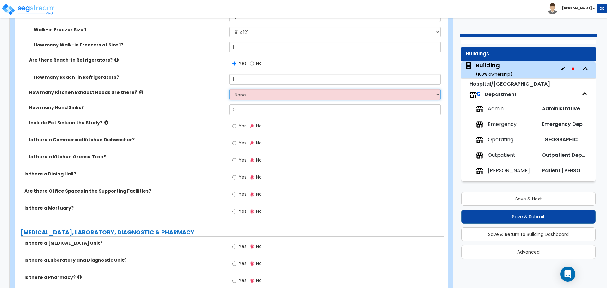
click at [250, 97] on select "None 1 2 3" at bounding box center [334, 94] width 211 height 11
click at [229, 89] on select "None 1 2 3" at bounding box center [334, 94] width 211 height 11
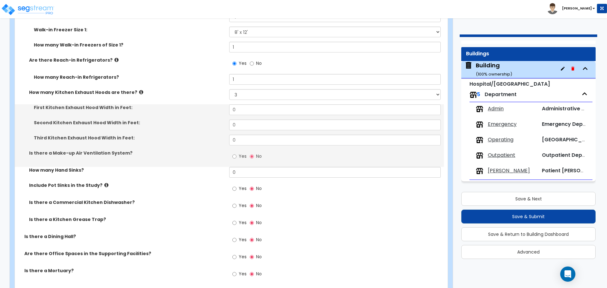
click at [136, 92] on label "How many Kitchen Exhaust Hoods are there?" at bounding box center [126, 92] width 195 height 6
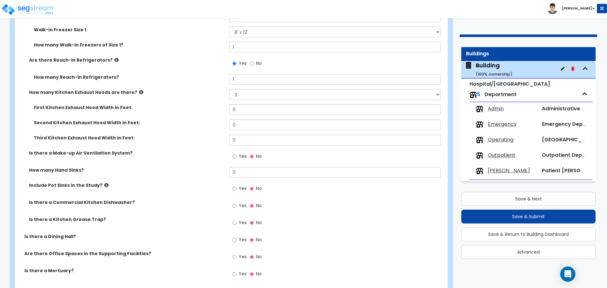
click at [139, 91] on icon at bounding box center [141, 92] width 4 height 5
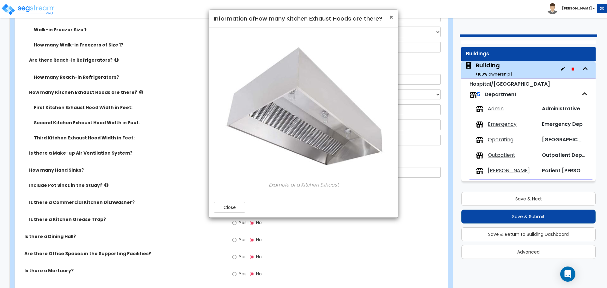
click at [390, 16] on span "×" at bounding box center [391, 17] width 4 height 9
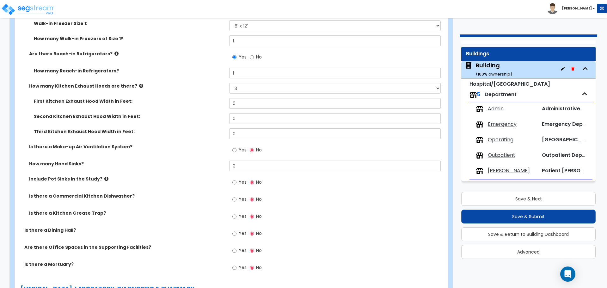
scroll to position [2560, 0]
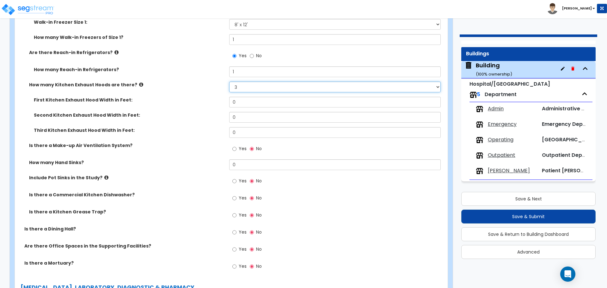
click at [272, 88] on select "None 1 2 3" at bounding box center [334, 87] width 211 height 11
select select "2"
click at [229, 82] on select "None 1 2 3" at bounding box center [334, 87] width 211 height 11
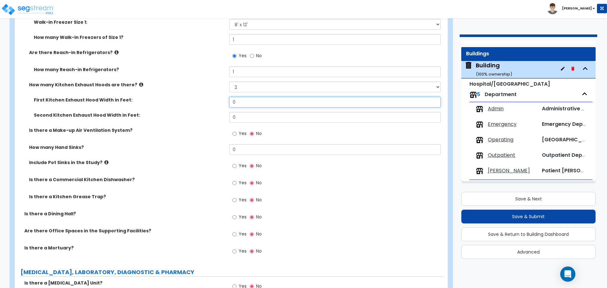
drag, startPoint x: 243, startPoint y: 100, endPoint x: 202, endPoint y: 99, distance: 40.8
click at [202, 99] on div "First Kitchen Exhaust Hood Width in Feet: 0" at bounding box center [229, 104] width 429 height 15
type input "7"
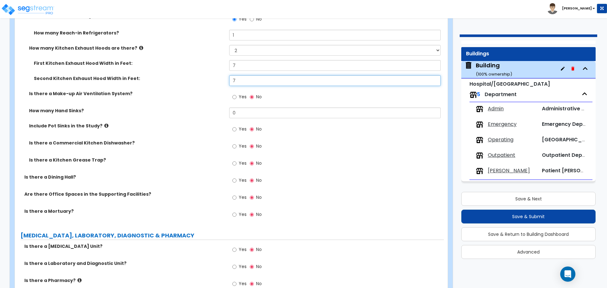
scroll to position [2598, 0]
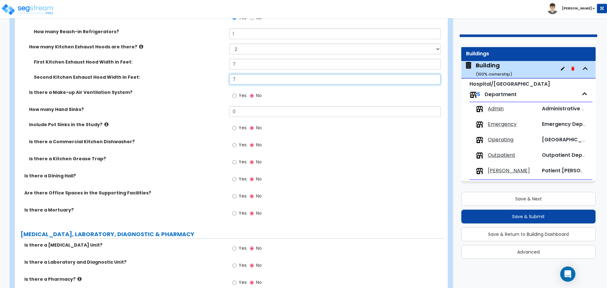
type input "7"
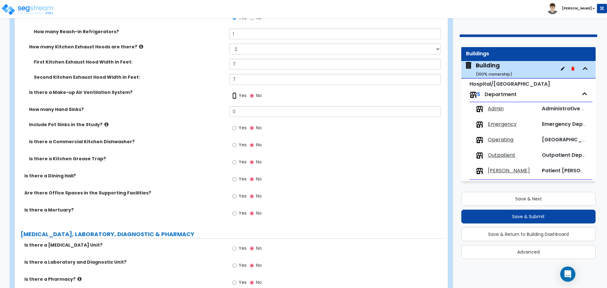
click at [236, 93] on input "Yes" at bounding box center [234, 95] width 4 height 7
radio input "true"
drag, startPoint x: 242, startPoint y: 111, endPoint x: 204, endPoint y: 110, distance: 37.6
click at [204, 110] on div "How many Hand Sinks? 0" at bounding box center [229, 113] width 429 height 15
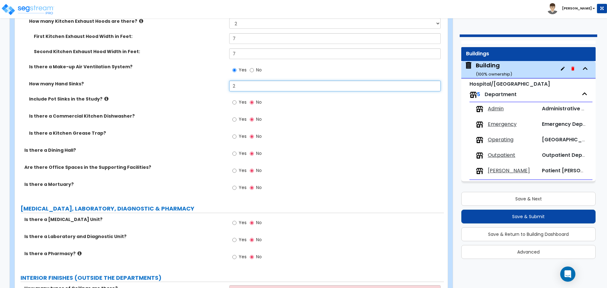
scroll to position [2625, 0]
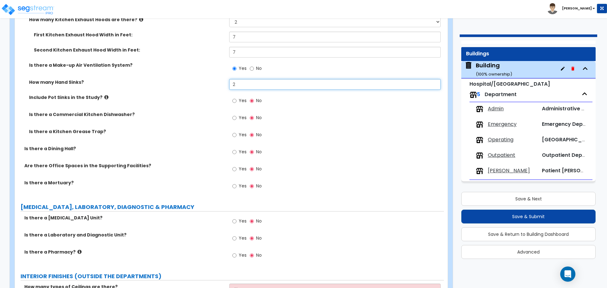
type input "2"
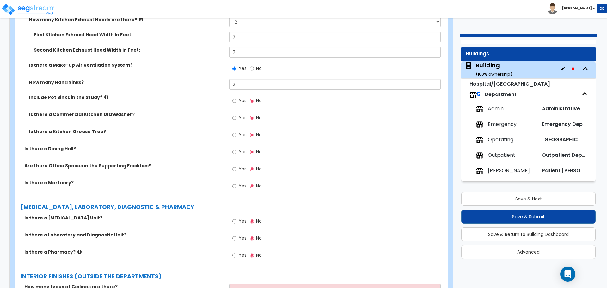
click at [234, 104] on label "Yes" at bounding box center [239, 101] width 14 height 11
click at [234, 104] on input "Yes" at bounding box center [234, 100] width 4 height 7
radio input "true"
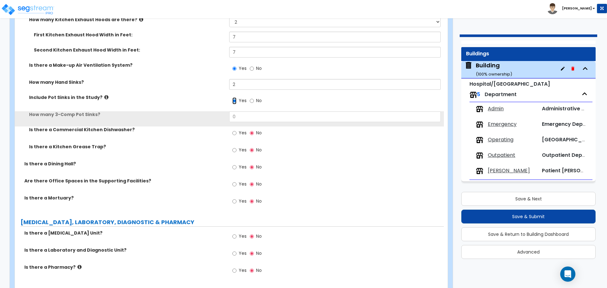
scroll to position [2636, 0]
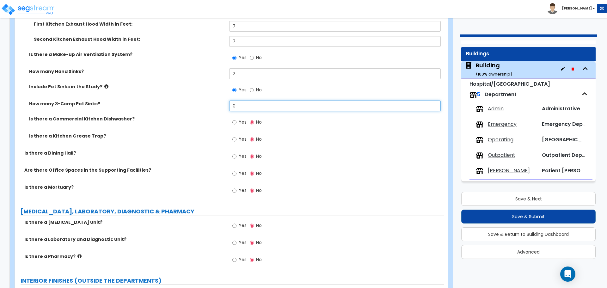
drag, startPoint x: 247, startPoint y: 106, endPoint x: 203, endPoint y: 104, distance: 44.6
click at [203, 104] on div "How many 3-Comp Pot Sinks? 0" at bounding box center [229, 107] width 429 height 15
click at [104, 84] on icon at bounding box center [106, 86] width 4 height 5
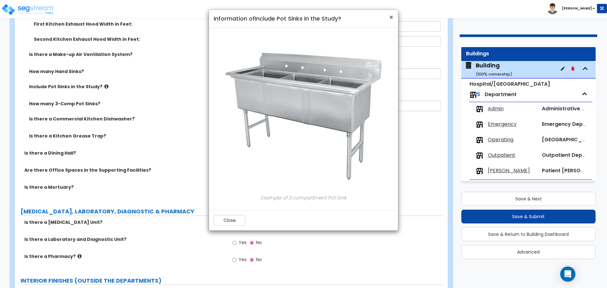
click at [390, 18] on span "×" at bounding box center [391, 17] width 4 height 9
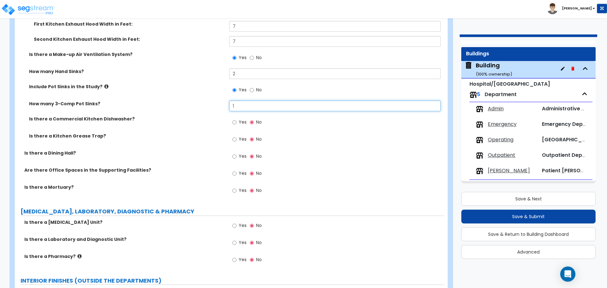
drag, startPoint x: 252, startPoint y: 104, endPoint x: 210, endPoint y: 103, distance: 41.4
click at [210, 103] on div "How many 3-Comp Pot Sinks? 1" at bounding box center [229, 107] width 429 height 15
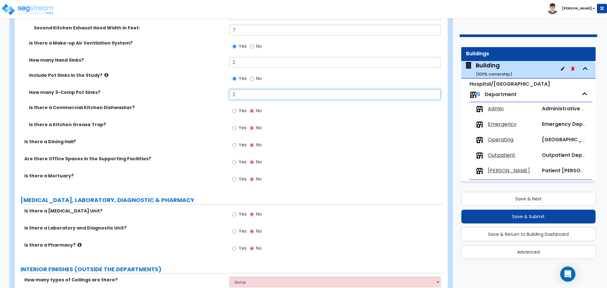
scroll to position [2649, 0]
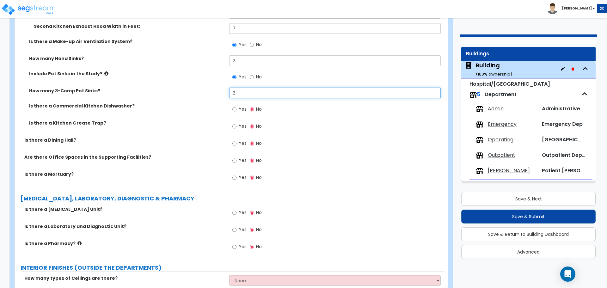
type input "2"
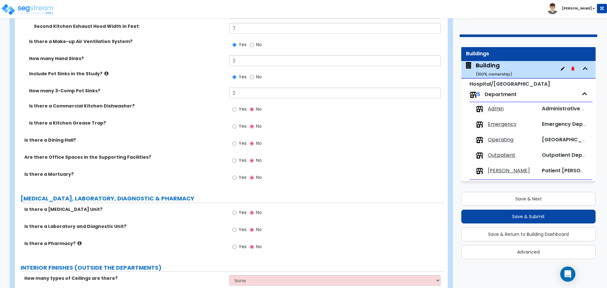
click at [238, 106] on label "Yes" at bounding box center [239, 110] width 14 height 11
click at [236, 106] on input "Yes" at bounding box center [234, 109] width 4 height 7
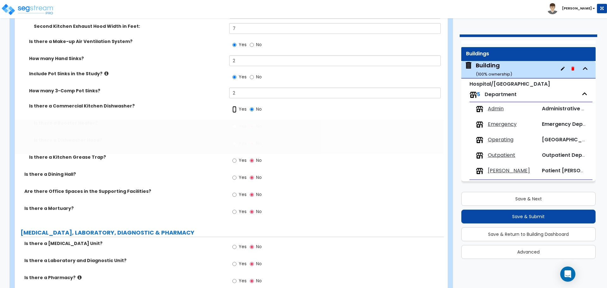
radio input "true"
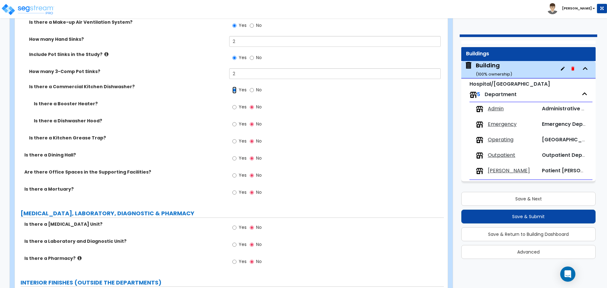
scroll to position [2669, 0]
click at [238, 105] on label "Yes" at bounding box center [239, 107] width 14 height 11
click at [236, 105] on input "Yes" at bounding box center [234, 106] width 4 height 7
radio input "true"
click at [235, 124] on input "Yes" at bounding box center [234, 123] width 4 height 7
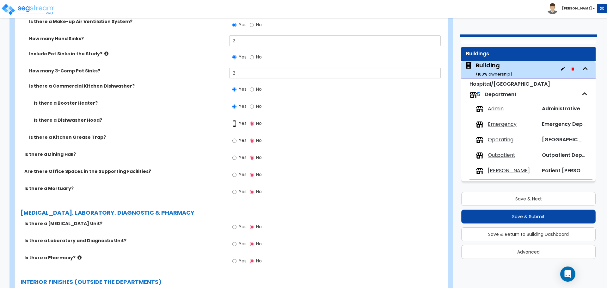
radio input "true"
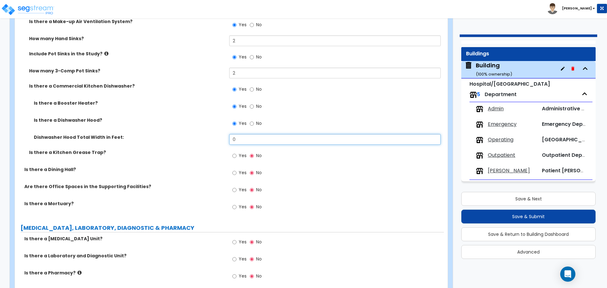
drag, startPoint x: 249, startPoint y: 136, endPoint x: 211, endPoint y: 134, distance: 38.3
click at [211, 134] on div "Dishwasher Hood Total Width in Feet: 0" at bounding box center [229, 141] width 429 height 15
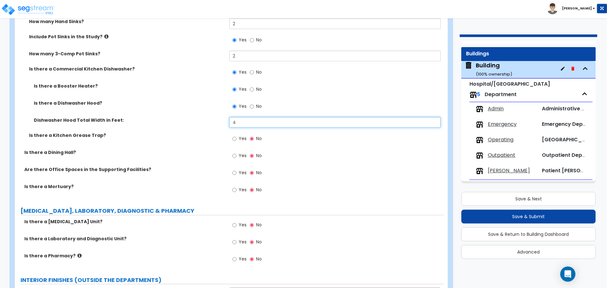
scroll to position [2688, 0]
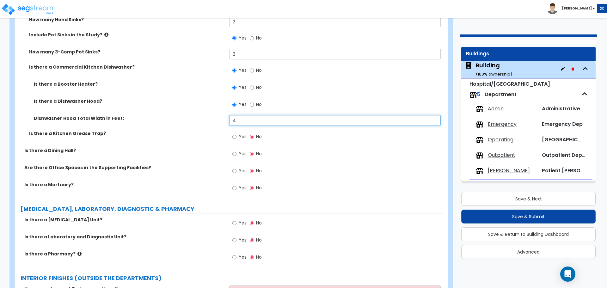
type input "4"
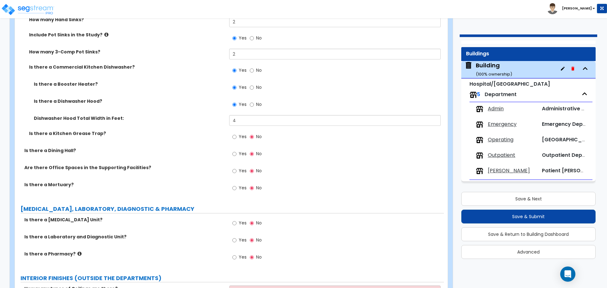
click at [237, 135] on label "Yes" at bounding box center [239, 137] width 14 height 11
click at [236, 135] on input "Yes" at bounding box center [234, 136] width 4 height 7
radio input "true"
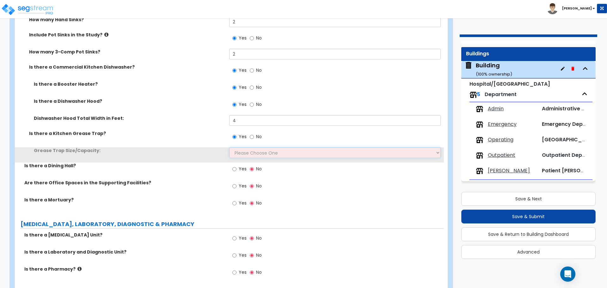
click at [249, 147] on select "Please Choose One Small Medium Large" at bounding box center [334, 152] width 211 height 11
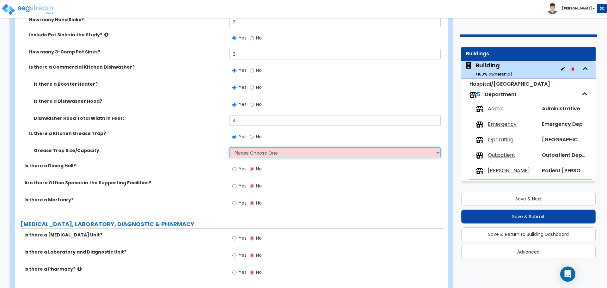
select select "2"
click at [229, 147] on select "Please Choose One Small Medium Large" at bounding box center [334, 152] width 211 height 11
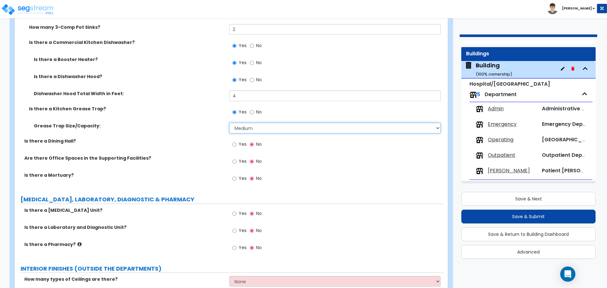
scroll to position [2713, 0]
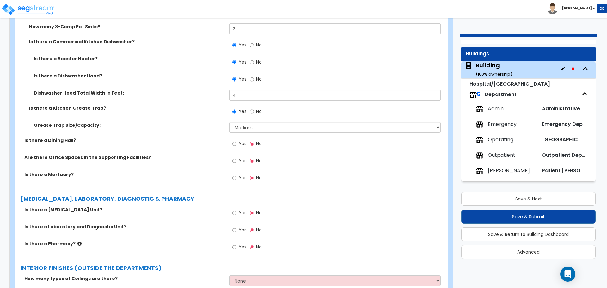
click at [241, 142] on span "Yes" at bounding box center [243, 143] width 8 height 6
click at [236, 142] on input "Yes" at bounding box center [234, 143] width 4 height 7
radio input "true"
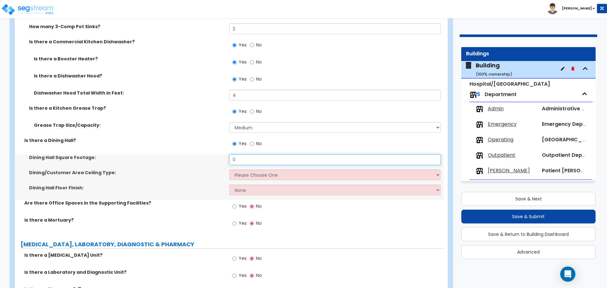
drag, startPoint x: 245, startPoint y: 157, endPoint x: 207, endPoint y: 150, distance: 38.1
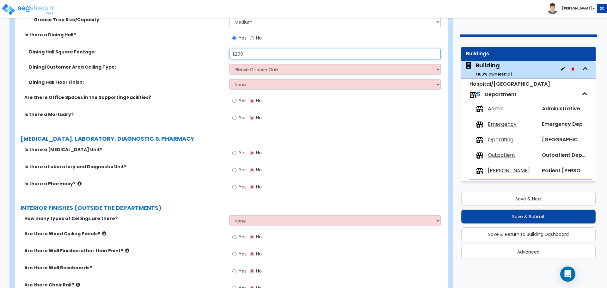
scroll to position [2820, 0]
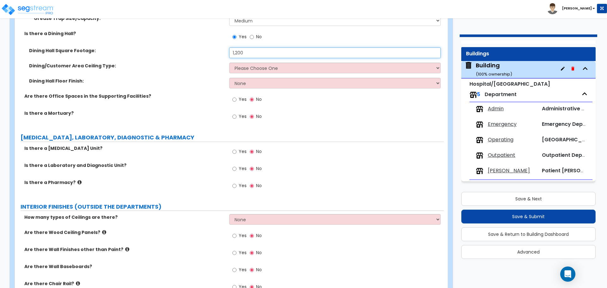
type input "1,200"
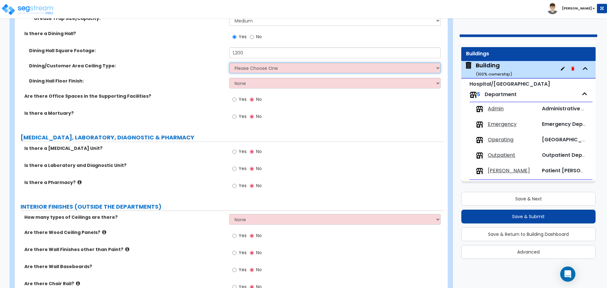
click at [304, 68] on select "Please Choose One Drop Ceiling Open Ceiling Drywall Ceiling" at bounding box center [334, 68] width 211 height 11
select select "3"
click at [229, 63] on select "Please Choose One Drop Ceiling Open Ceiling Drywall Ceiling" at bounding box center [334, 68] width 211 height 11
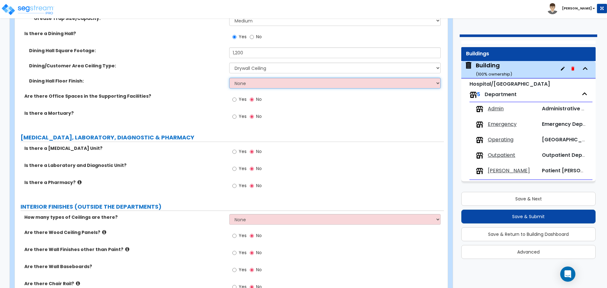
click at [272, 78] on select "None Tile Flooring Hardwood Flooring Resilient Laminate Flooring VCT Flooring S…" at bounding box center [334, 83] width 211 height 11
select select "3"
click at [229, 78] on select "None Tile Flooring Hardwood Flooring Resilient Laminate Flooring VCT Flooring S…" at bounding box center [334, 83] width 211 height 11
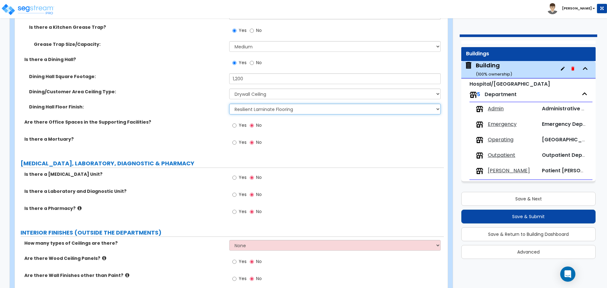
scroll to position [2794, 0]
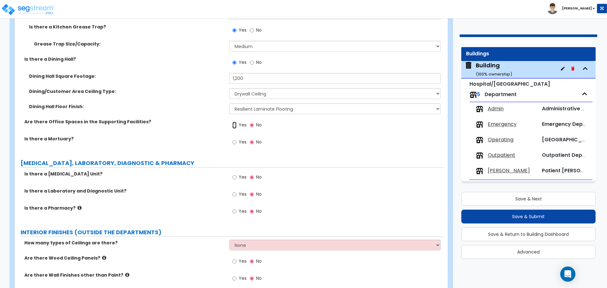
click at [235, 124] on input "Yes" at bounding box center [234, 125] width 4 height 7
radio input "true"
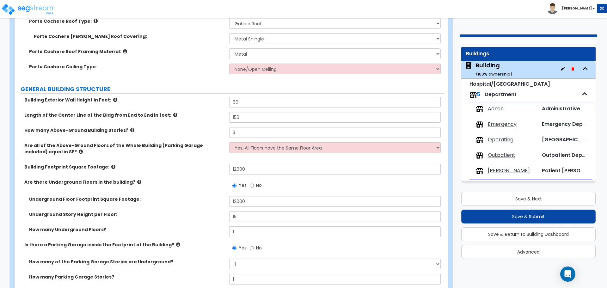
scroll to position [0, 0]
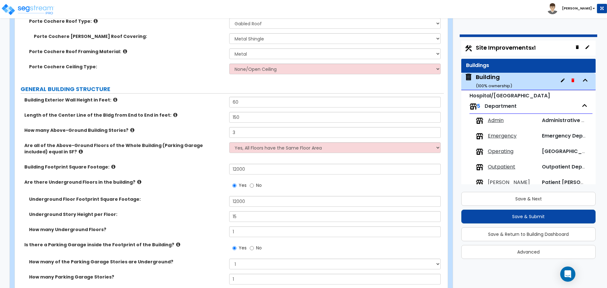
click at [497, 52] on div "Site Improvements x1" at bounding box center [528, 47] width 134 height 15
click at [497, 46] on span "Site Improvements x1" at bounding box center [506, 48] width 60 height 8
select select "2"
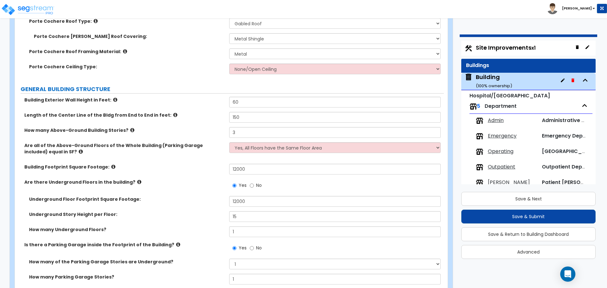
select select "2"
select select "1"
select select "2"
select select "1"
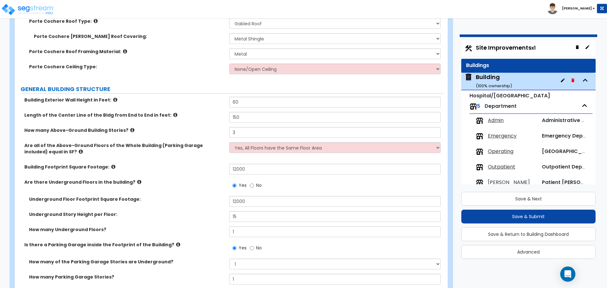
select select "1"
select select "2"
select select "1"
select select "2"
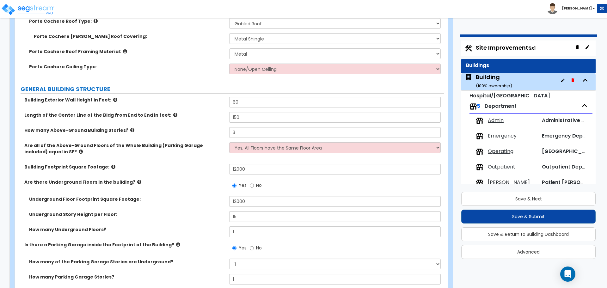
select select "1"
select select "2"
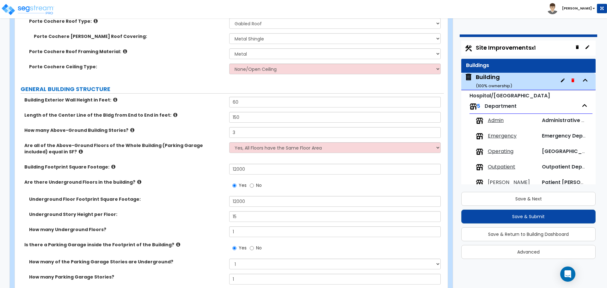
select select "1"
select select "2"
select select "6"
select select "11"
select select "2"
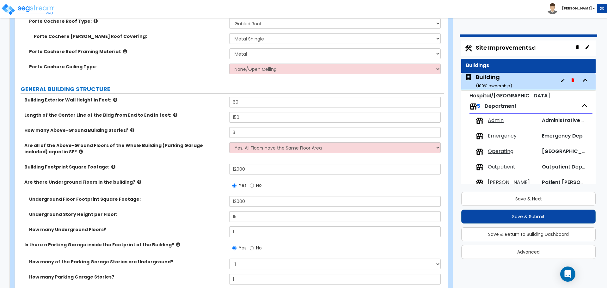
select select "3"
select select "1"
select select "2"
select select "3"
select select "2"
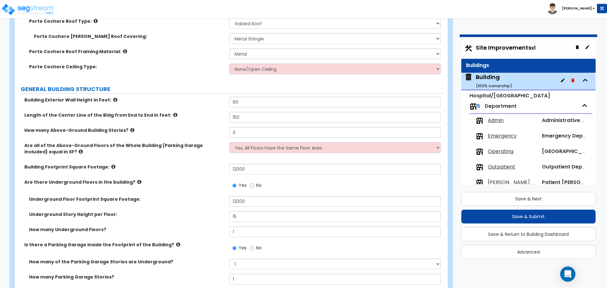
select select "1"
select select "2"
select select "7"
select select "2"
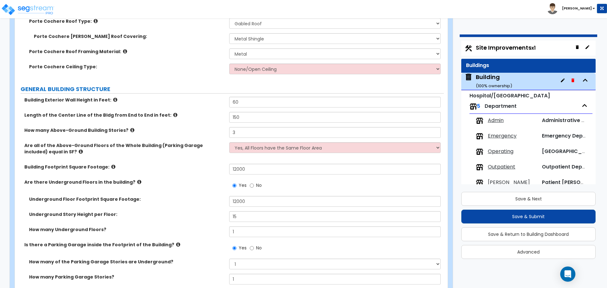
select select "2"
select select "3"
select select "1"
select select "20"
select select "2"
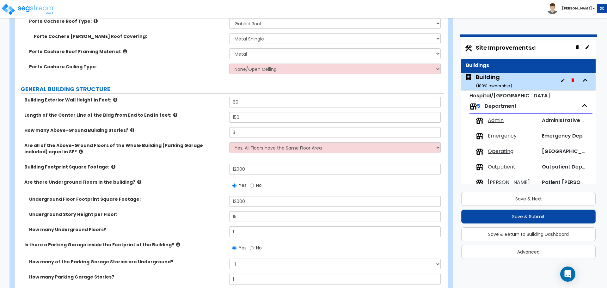
select select "5"
select select "4"
select select "1"
select select "4"
select select "1"
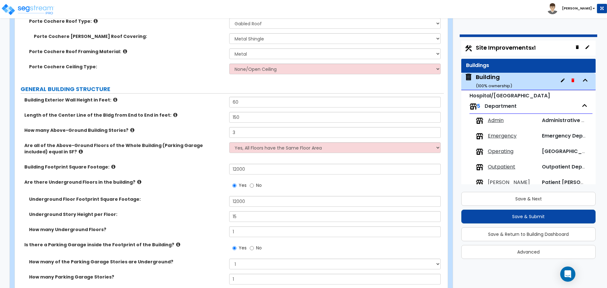
select select "1"
select select "2"
select select "4"
select select "2"
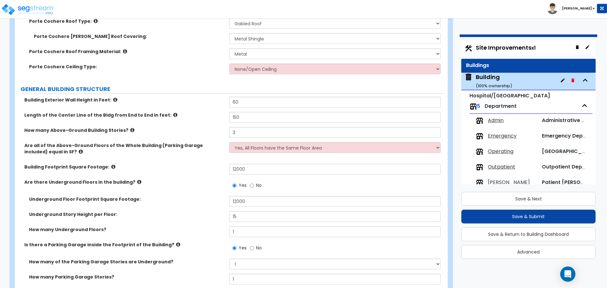
select select "1"
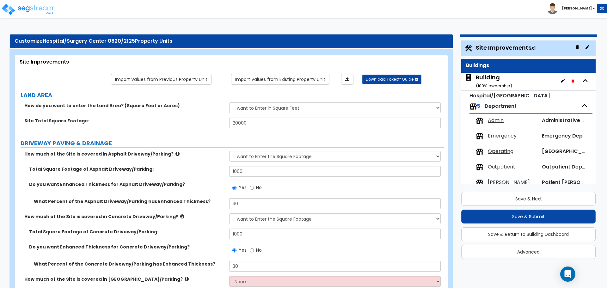
scroll to position [27, 0]
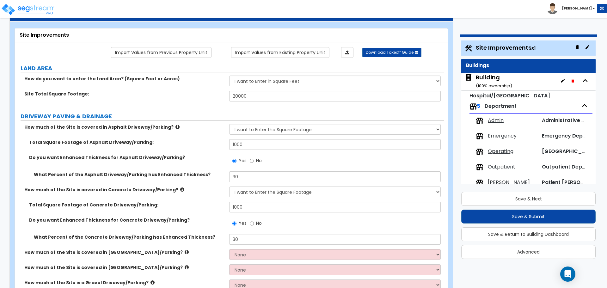
click at [485, 79] on div "Building ( 100 % ownership)" at bounding box center [494, 81] width 36 height 16
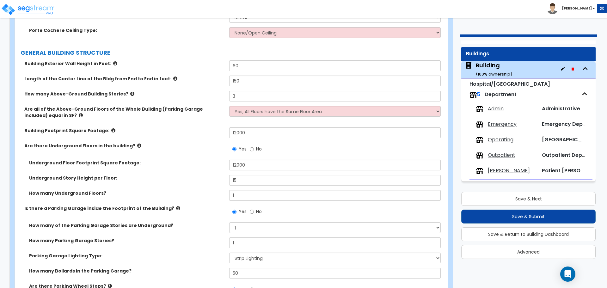
scroll to position [322, 0]
drag, startPoint x: 253, startPoint y: 130, endPoint x: 211, endPoint y: 121, distance: 43.1
click at [211, 121] on div "Building Exterior Wall Height in Feet: 60 Length of the Center Line of the Bldg…" at bounding box center [229, 241] width 419 height 363
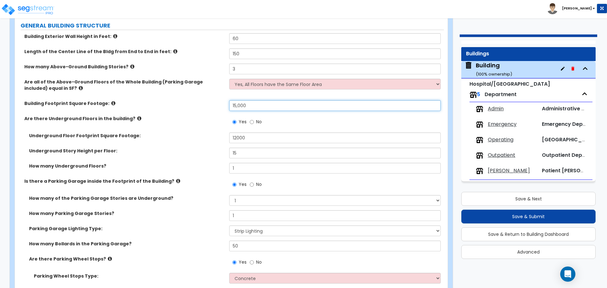
scroll to position [349, 0]
drag, startPoint x: 261, startPoint y: 137, endPoint x: 222, endPoint y: 135, distance: 38.9
click at [222, 135] on div "Underground Floor Footprint Square Footage: 12000" at bounding box center [229, 139] width 429 height 15
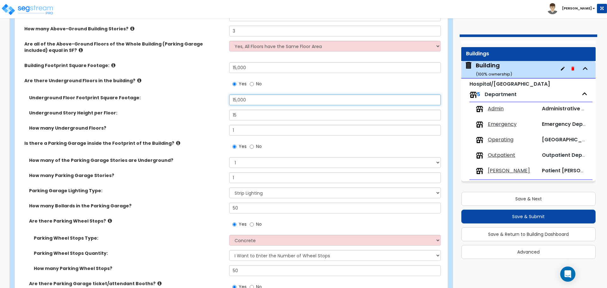
scroll to position [394, 0]
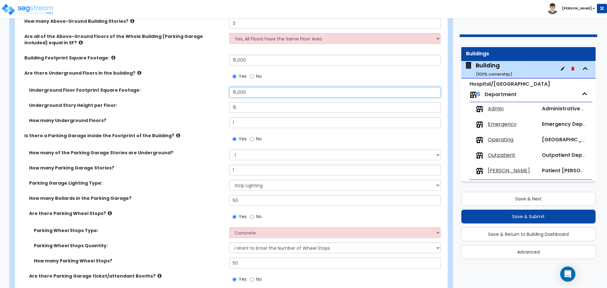
click at [235, 92] on input "15,000" at bounding box center [334, 92] width 211 height 11
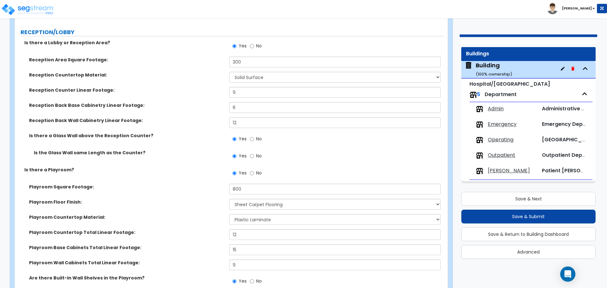
scroll to position [1949, 0]
click at [270, 24] on div "PORTE COCHERE Is there a Porte Cochere? Yes No Is the Porte Cochere detached fr…" at bounding box center [229, 40] width 419 height 3796
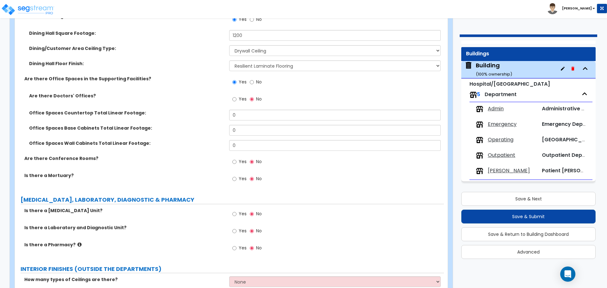
scroll to position [2819, 0]
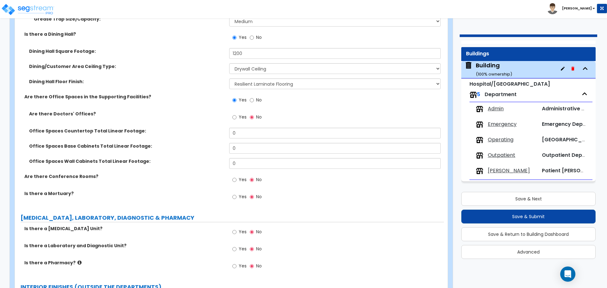
click at [239, 109] on div "Yes No" at bounding box center [336, 102] width 214 height 17
click at [236, 118] on label "Yes" at bounding box center [239, 117] width 14 height 11
click at [236, 118] on input "Yes" at bounding box center [234, 117] width 4 height 7
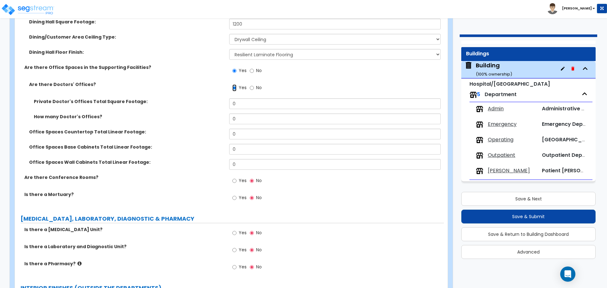
scroll to position [2853, 0]
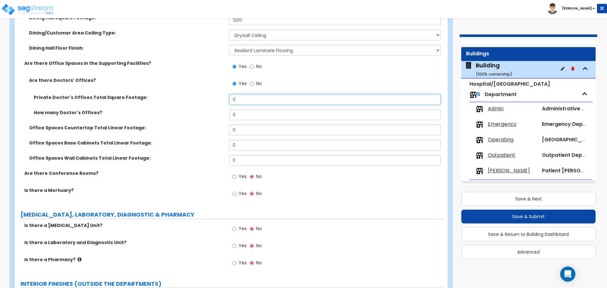
click at [252, 101] on input "0" at bounding box center [334, 99] width 211 height 11
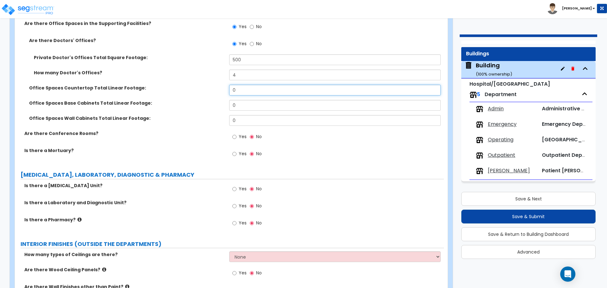
scroll to position [2894, 0]
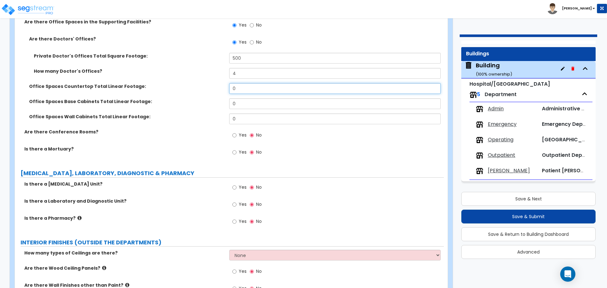
click at [241, 92] on input "0" at bounding box center [334, 88] width 211 height 11
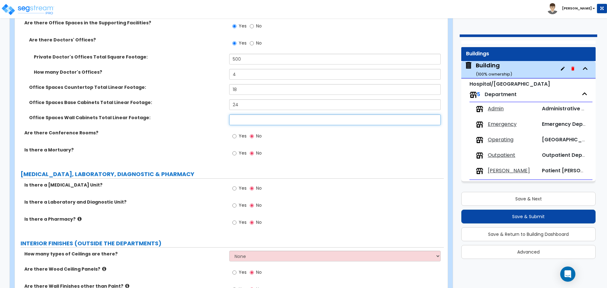
scroll to position [2894, 0]
click at [242, 118] on input "text" at bounding box center [334, 119] width 211 height 11
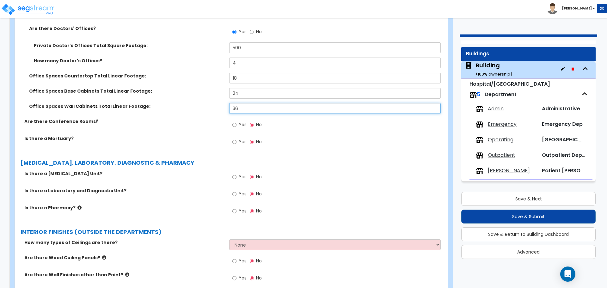
scroll to position [2911, 0]
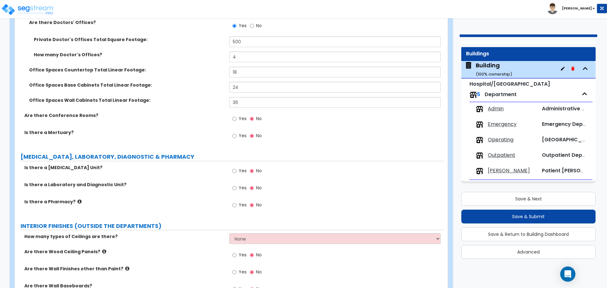
click at [240, 117] on span "Yes" at bounding box center [243, 118] width 8 height 6
click at [236, 117] on input "Yes" at bounding box center [234, 118] width 4 height 7
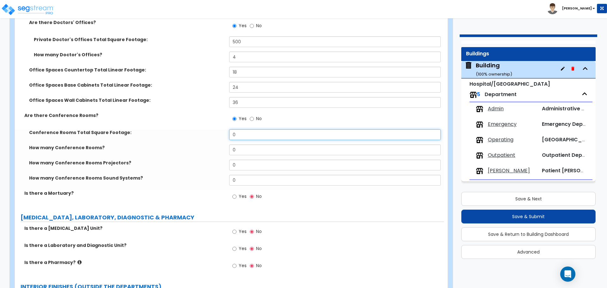
click at [256, 136] on input "0" at bounding box center [334, 134] width 211 height 11
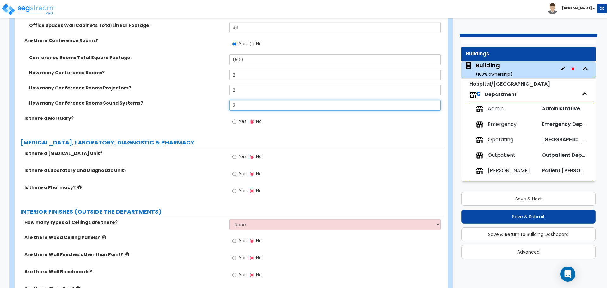
scroll to position [2998, 0]
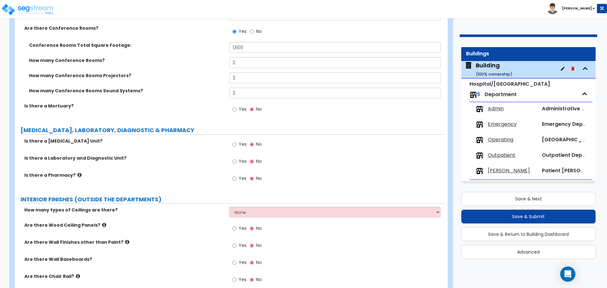
click at [245, 106] on span "Yes" at bounding box center [243, 109] width 8 height 6
click at [236, 106] on input "Yes" at bounding box center [234, 109] width 4 height 7
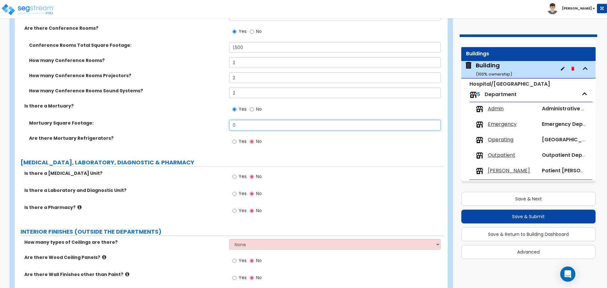
click at [248, 127] on input "0" at bounding box center [334, 125] width 211 height 11
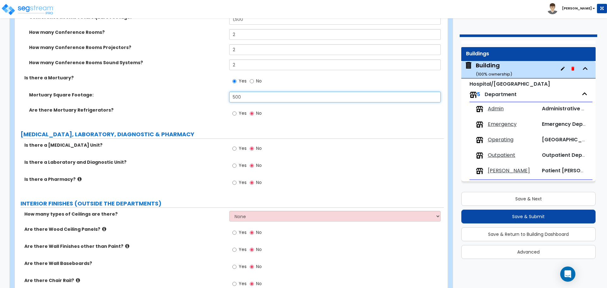
scroll to position [3034, 0]
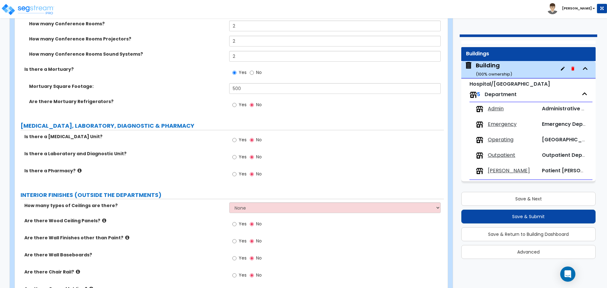
click at [242, 105] on span "Yes" at bounding box center [243, 104] width 8 height 6
click at [236, 105] on input "Yes" at bounding box center [234, 104] width 4 height 7
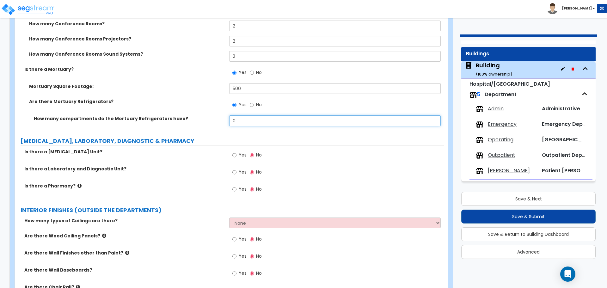
click at [252, 121] on input "0" at bounding box center [334, 120] width 211 height 11
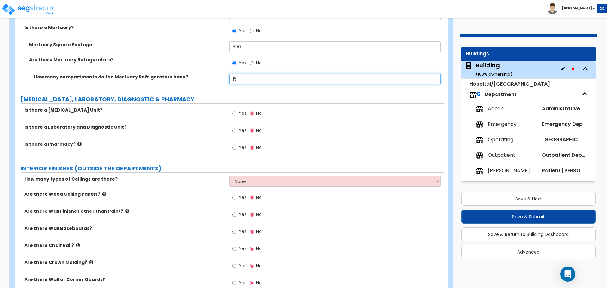
scroll to position [3079, 0]
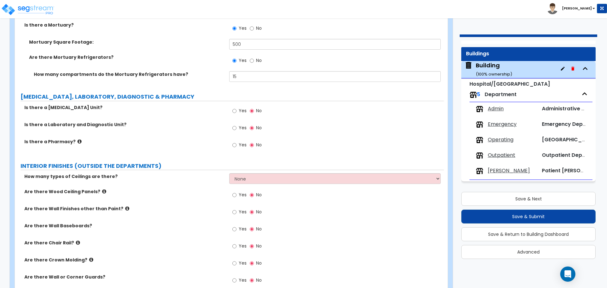
click at [243, 109] on span "Yes" at bounding box center [243, 110] width 8 height 6
click at [236, 109] on input "Yes" at bounding box center [234, 110] width 4 height 7
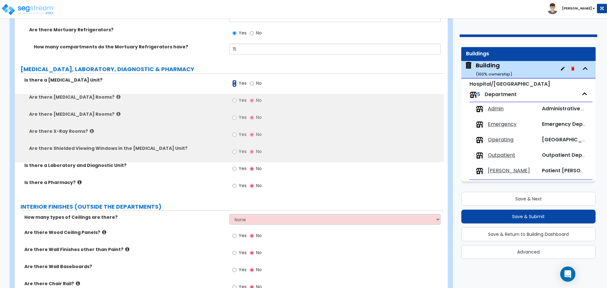
scroll to position [3107, 0]
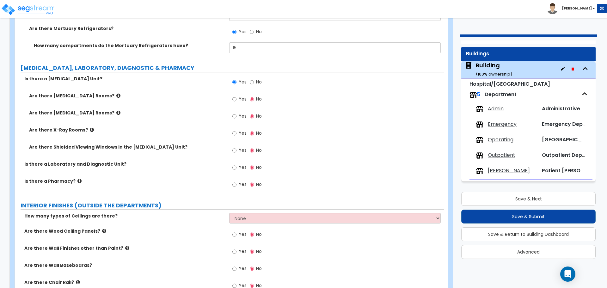
click at [239, 97] on span "Yes" at bounding box center [243, 99] width 8 height 6
click at [236, 97] on input "Yes" at bounding box center [234, 99] width 4 height 7
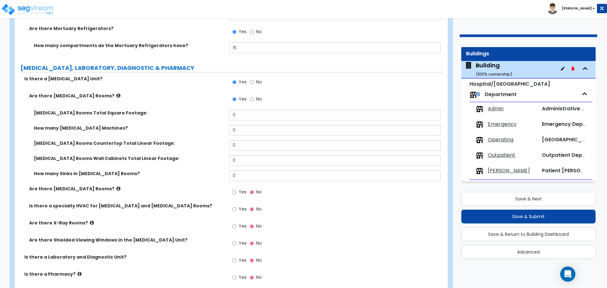
click at [116, 93] on icon at bounding box center [118, 95] width 4 height 5
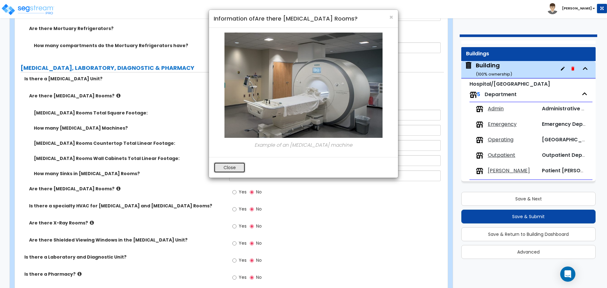
click at [227, 162] on button "Close" at bounding box center [230, 167] width 32 height 11
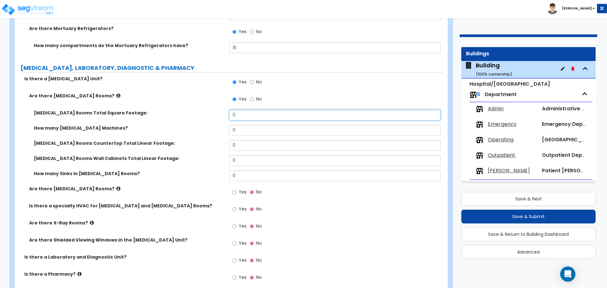
click at [251, 114] on input "0" at bounding box center [334, 115] width 211 height 11
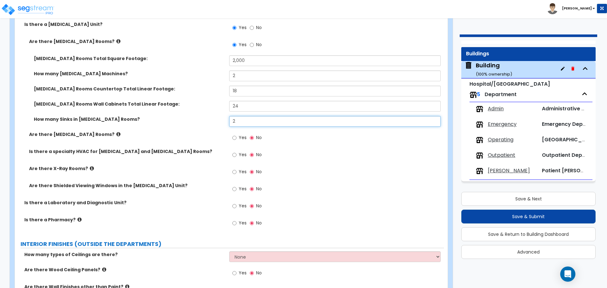
scroll to position [3162, 0]
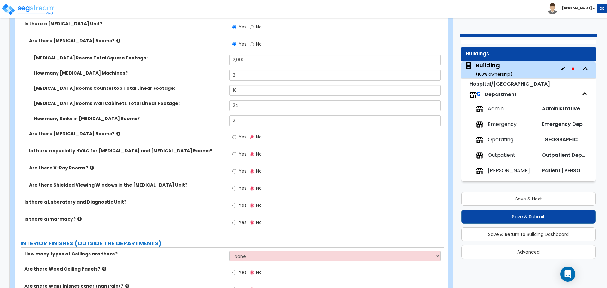
click at [240, 134] on span "Yes" at bounding box center [243, 137] width 8 height 6
click at [236, 134] on input "Yes" at bounding box center [234, 137] width 4 height 7
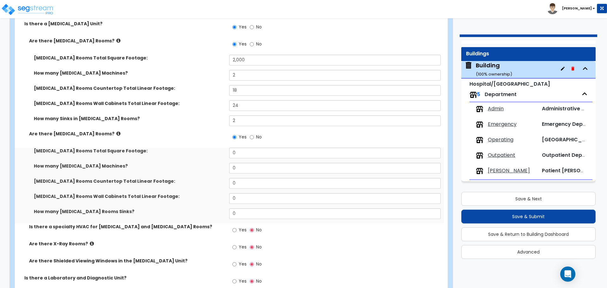
click at [116, 132] on icon at bounding box center [118, 133] width 4 height 5
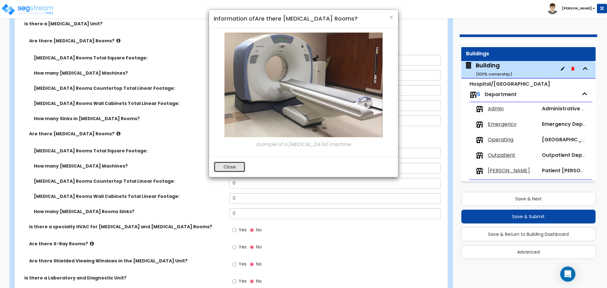
click at [225, 166] on button "Close" at bounding box center [230, 166] width 32 height 11
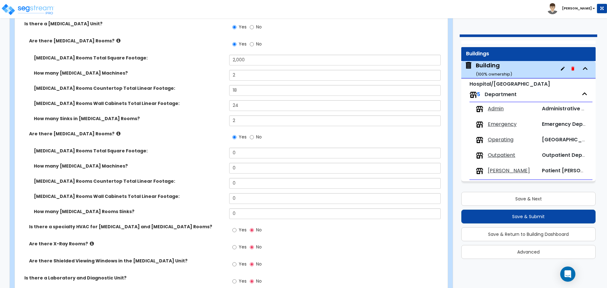
scroll to position [3196, 0]
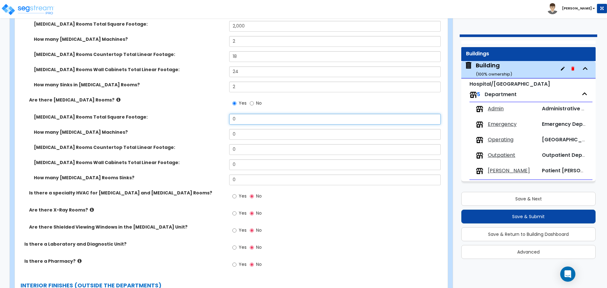
click at [271, 115] on input "0" at bounding box center [334, 119] width 211 height 11
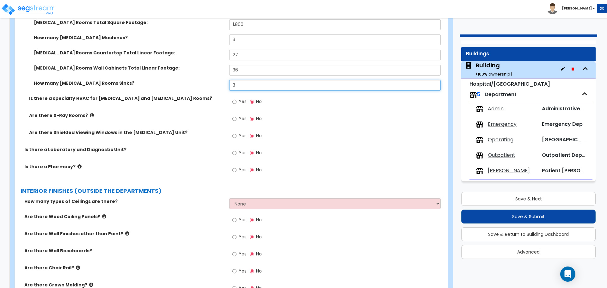
scroll to position [3291, 0]
click at [246, 98] on span "Yes" at bounding box center [243, 101] width 8 height 6
click at [236, 98] on input "Yes" at bounding box center [234, 101] width 4 height 7
click at [258, 98] on span "No" at bounding box center [259, 101] width 6 height 6
click at [254, 98] on input "No" at bounding box center [252, 101] width 4 height 7
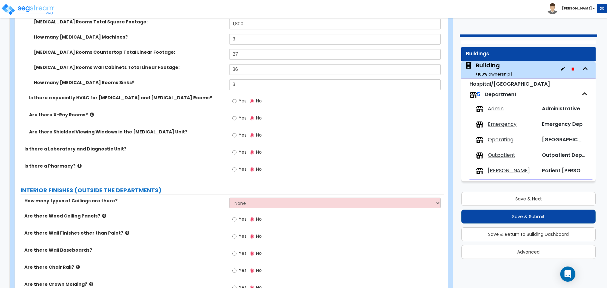
click at [239, 98] on span "Yes" at bounding box center [243, 101] width 8 height 6
click at [236, 98] on input "Yes" at bounding box center [234, 101] width 4 height 7
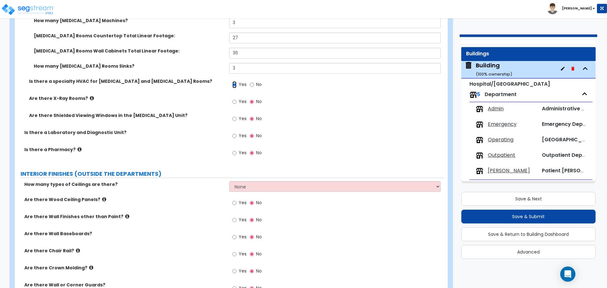
scroll to position [3314, 0]
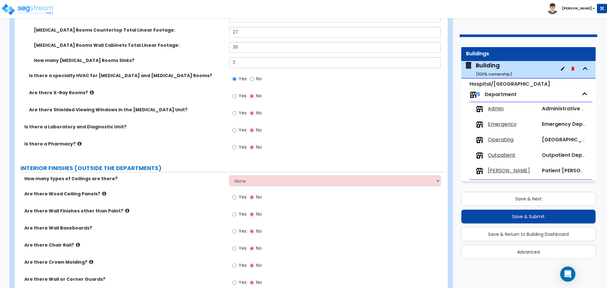
click at [242, 95] on span "Yes" at bounding box center [243, 96] width 8 height 6
click at [236, 95] on input "Yes" at bounding box center [234, 96] width 4 height 7
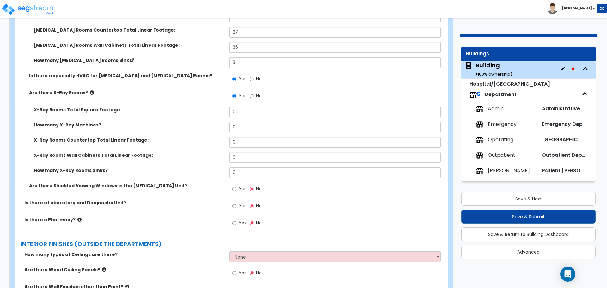
click at [90, 90] on icon at bounding box center [92, 92] width 4 height 5
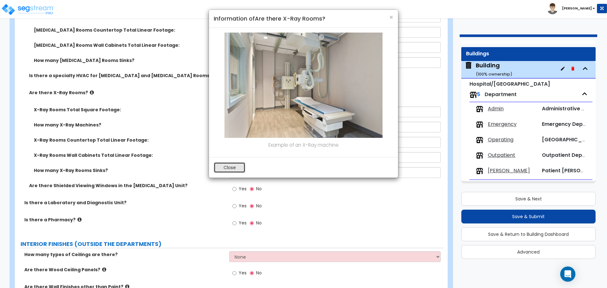
click at [223, 170] on button "Close" at bounding box center [230, 167] width 32 height 11
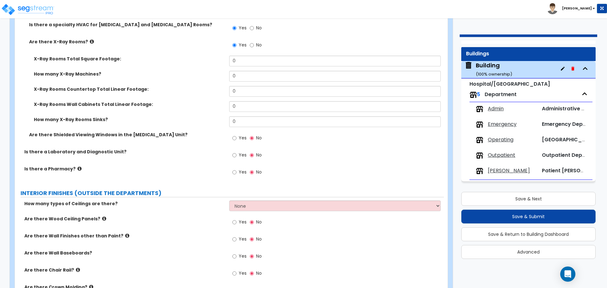
scroll to position [3360, 0]
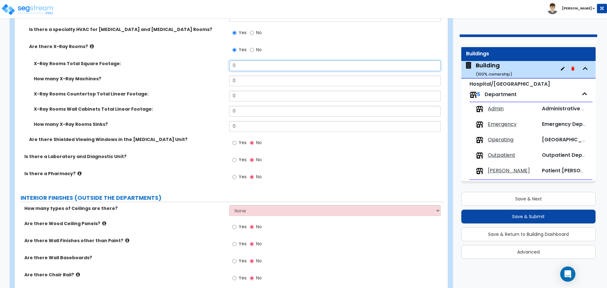
click at [251, 60] on input "0" at bounding box center [334, 65] width 211 height 11
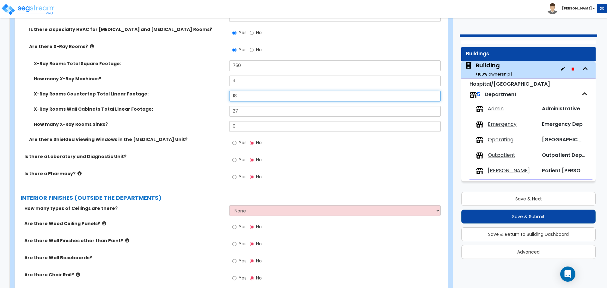
drag, startPoint x: 242, startPoint y: 96, endPoint x: 214, endPoint y: 95, distance: 28.4
click at [214, 95] on div "X-Ray Rooms Countertop Total Linear Footage: 18" at bounding box center [229, 98] width 429 height 15
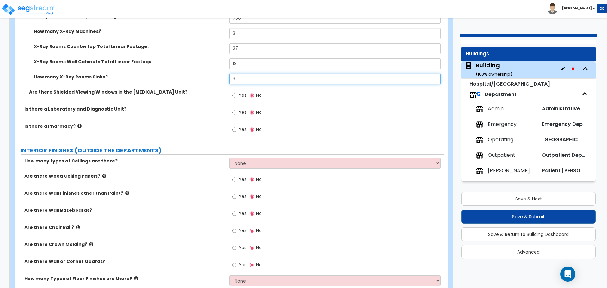
scroll to position [3408, 0]
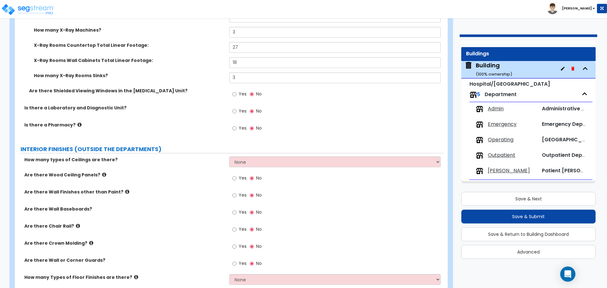
click at [240, 91] on span "Yes" at bounding box center [243, 94] width 8 height 6
click at [236, 91] on input "Yes" at bounding box center [234, 94] width 4 height 7
click at [238, 110] on label "Yes" at bounding box center [239, 111] width 14 height 11
click at [236, 110] on input "Yes" at bounding box center [234, 111] width 4 height 7
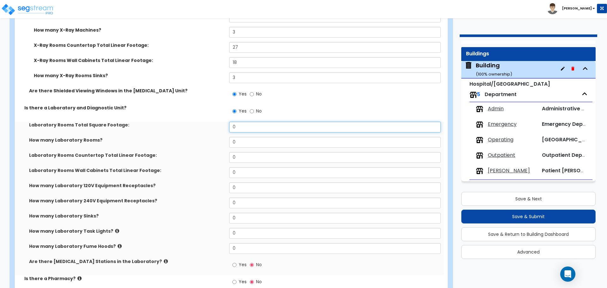
click at [250, 128] on input "0" at bounding box center [334, 127] width 211 height 11
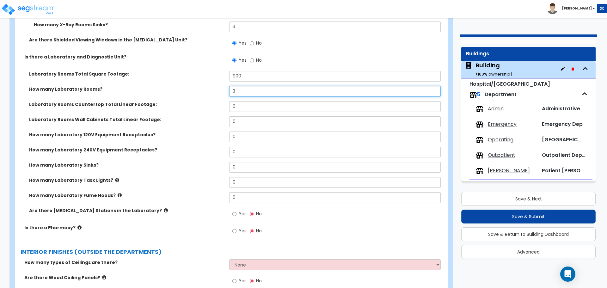
scroll to position [3466, 0]
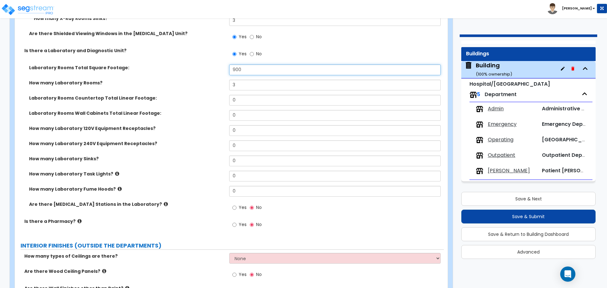
drag, startPoint x: 250, startPoint y: 70, endPoint x: 224, endPoint y: 70, distance: 25.9
click at [224, 70] on div "Laboratory Rooms Total Square Footage: 900" at bounding box center [229, 71] width 429 height 15
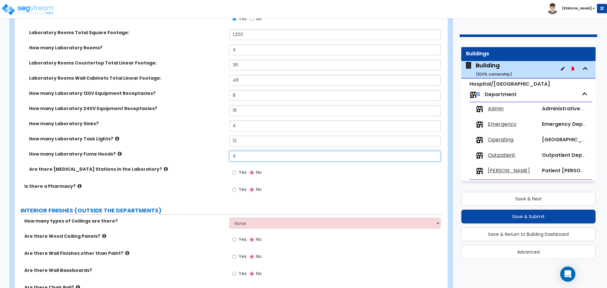
scroll to position [3514, 0]
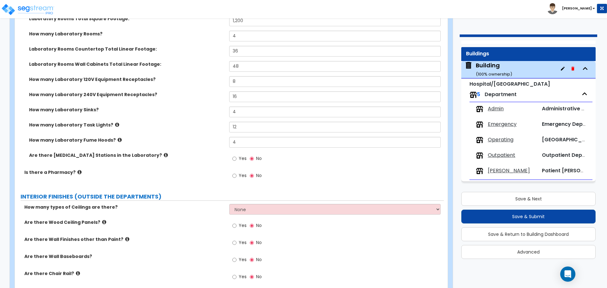
click at [118, 139] on icon at bounding box center [120, 139] width 4 height 5
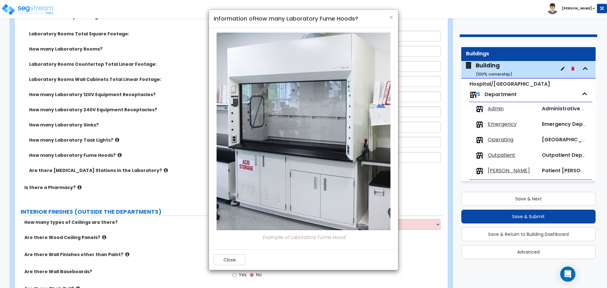
scroll to position [3480, 0]
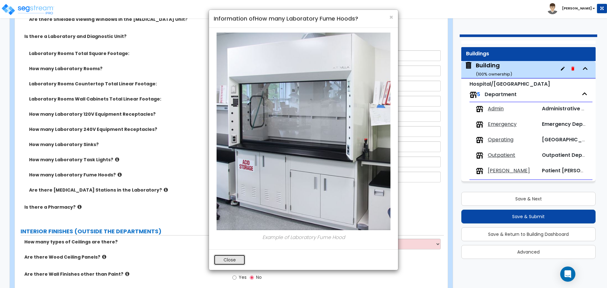
click at [221, 257] on button "Close" at bounding box center [230, 259] width 32 height 11
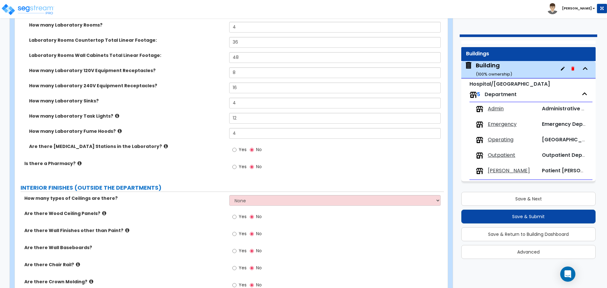
scroll to position [3524, 0]
click at [118, 130] on icon at bounding box center [120, 130] width 4 height 5
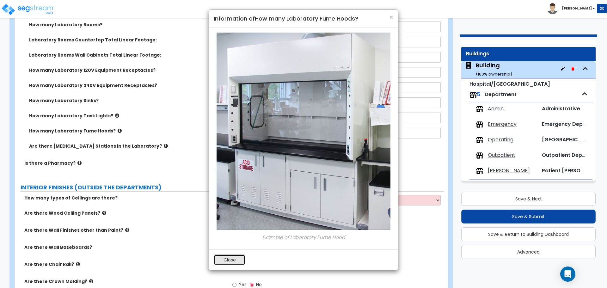
click at [231, 260] on button "Close" at bounding box center [230, 259] width 32 height 11
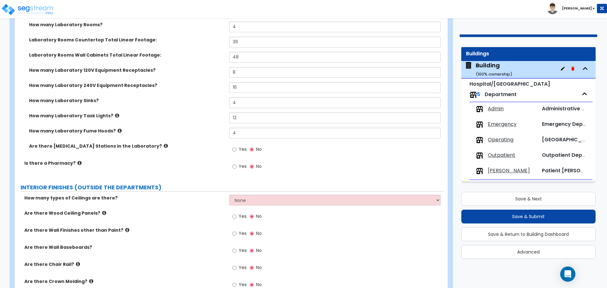
click at [115, 113] on icon at bounding box center [117, 115] width 4 height 5
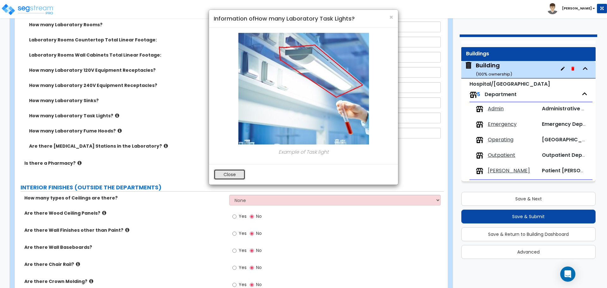
click at [221, 172] on button "Close" at bounding box center [230, 174] width 32 height 11
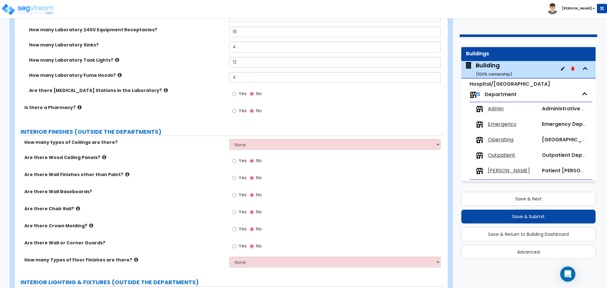
scroll to position [3580, 0]
click at [241, 89] on span "Yes" at bounding box center [243, 92] width 8 height 6
click at [236, 89] on input "Yes" at bounding box center [234, 92] width 4 height 7
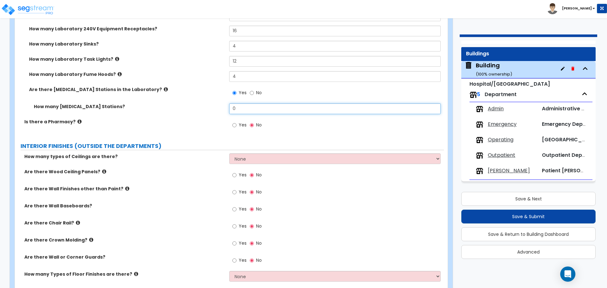
click at [249, 104] on input "0" at bounding box center [334, 108] width 211 height 11
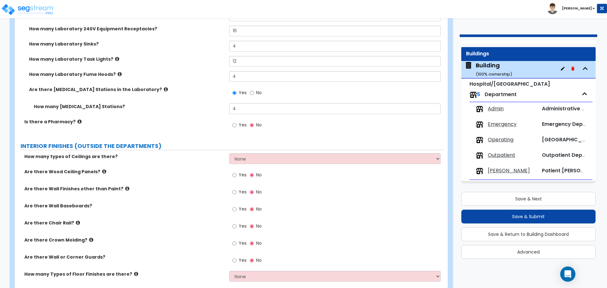
click at [239, 124] on span "Yes" at bounding box center [243, 125] width 8 height 6
click at [236, 124] on input "Yes" at bounding box center [234, 125] width 4 height 7
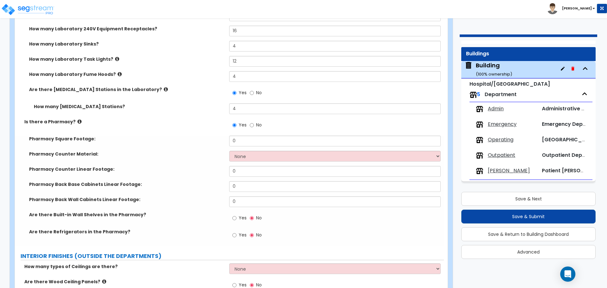
click at [77, 119] on icon at bounding box center [79, 121] width 4 height 5
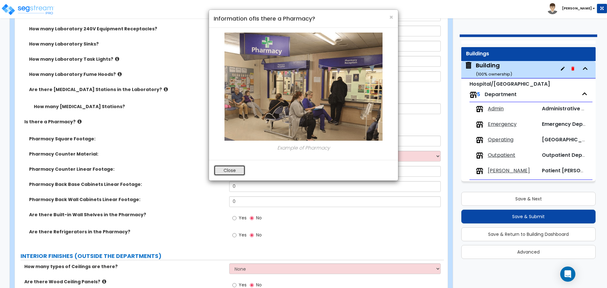
click at [240, 171] on button "Close" at bounding box center [230, 170] width 32 height 11
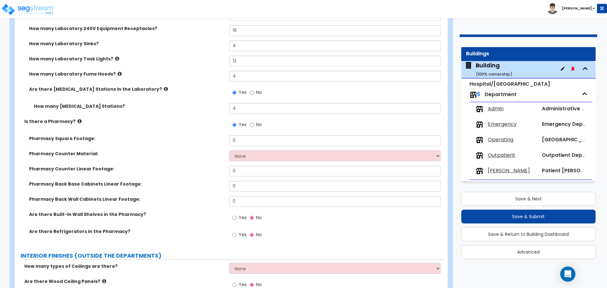
scroll to position [3642, 0]
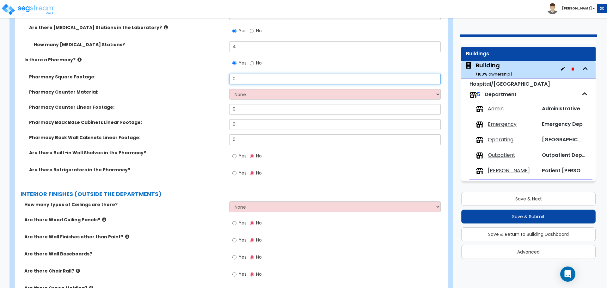
click at [242, 79] on input "0" at bounding box center [334, 79] width 211 height 11
click at [286, 94] on select "None Plastic Laminate Solid Surface Stone Quartz Marble Tile Wood Stainless Ste…" at bounding box center [334, 94] width 211 height 11
click at [229, 89] on select "None Plastic Laminate Solid Surface Stone Quartz Marble Tile Wood Stainless Ste…" at bounding box center [334, 94] width 211 height 11
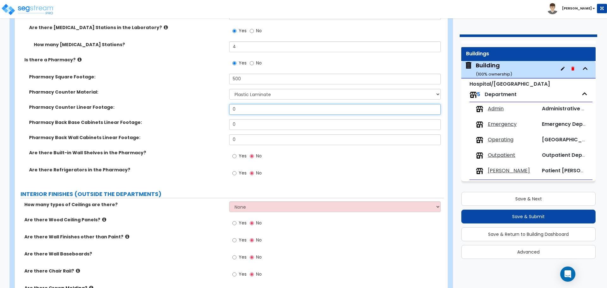
click at [244, 106] on input "0" at bounding box center [334, 109] width 211 height 11
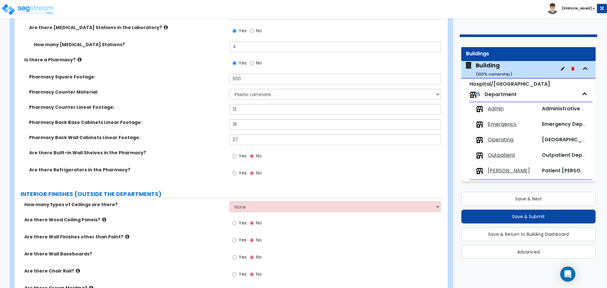
click at [242, 153] on span "Yes" at bounding box center [243, 156] width 8 height 6
click at [236, 153] on input "Yes" at bounding box center [234, 156] width 4 height 7
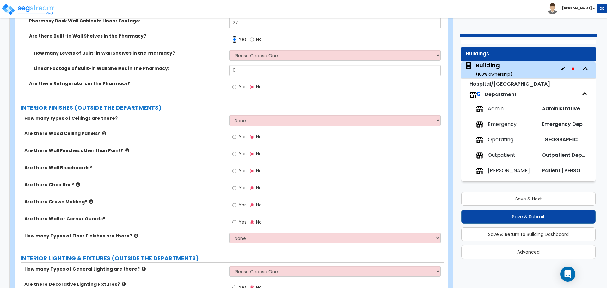
scroll to position [3760, 0]
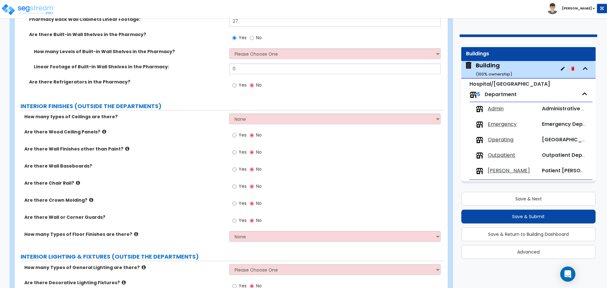
click at [185, 84] on div "Are there Refrigerators in the Pharmacy? Yes No" at bounding box center [229, 87] width 429 height 17
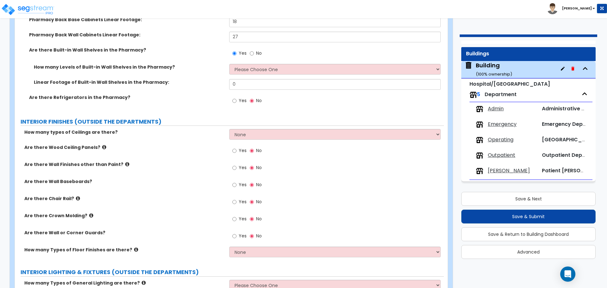
scroll to position [3745, 0]
click at [254, 64] on select "Please Choose One 1 2 3 4 5" at bounding box center [334, 69] width 211 height 11
click at [229, 64] on select "Please Choose One 1 2 3 4 5" at bounding box center [334, 69] width 211 height 11
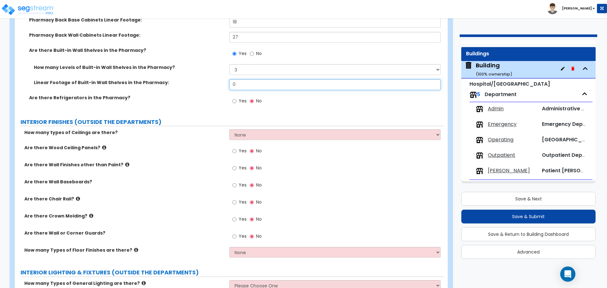
drag, startPoint x: 256, startPoint y: 84, endPoint x: 209, endPoint y: 81, distance: 47.5
click at [209, 81] on div "Linear Footage of Built-in Wall Shelves in the Pharmacy: 0" at bounding box center [229, 86] width 429 height 15
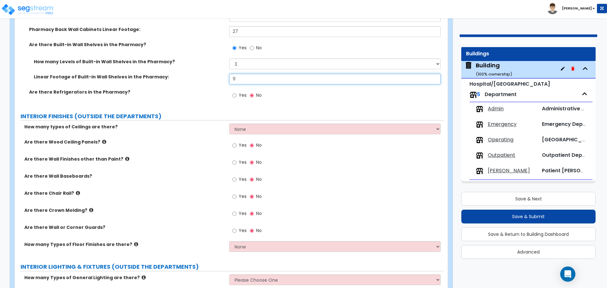
scroll to position [3752, 0]
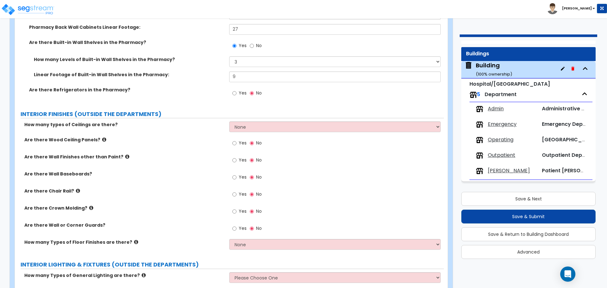
click at [237, 92] on label "Yes" at bounding box center [239, 93] width 14 height 11
click at [236, 92] on input "Yes" at bounding box center [234, 93] width 4 height 7
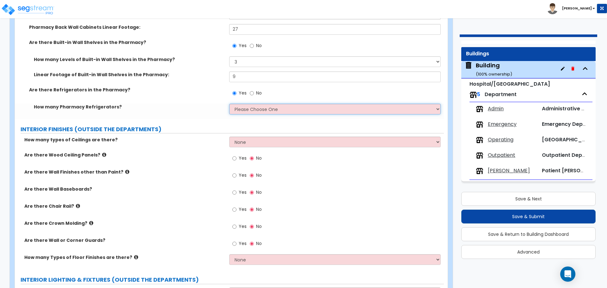
click at [261, 106] on select "Please Choose One 1 2 3 4 5" at bounding box center [334, 109] width 211 height 11
click at [229, 104] on select "Please Choose One 1 2 3 4 5" at bounding box center [334, 109] width 211 height 11
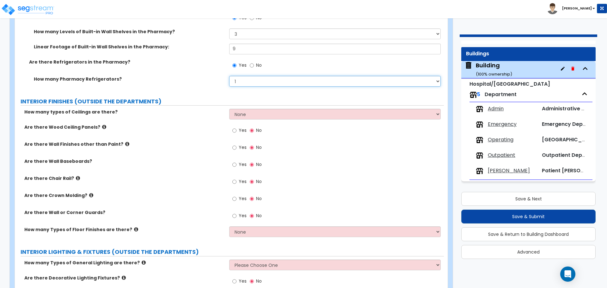
scroll to position [3781, 0]
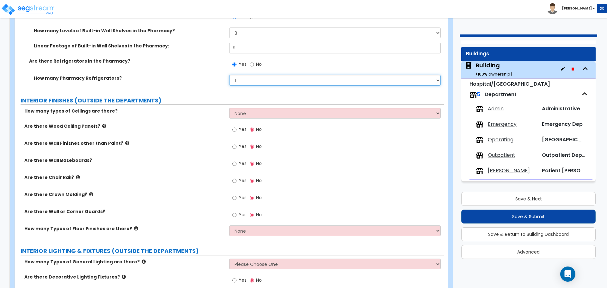
click at [264, 77] on select "Please Choose One 1 2 3 4 5" at bounding box center [334, 80] width 211 height 11
click at [229, 75] on select "Please Choose One 1 2 3 4 5" at bounding box center [334, 80] width 211 height 11
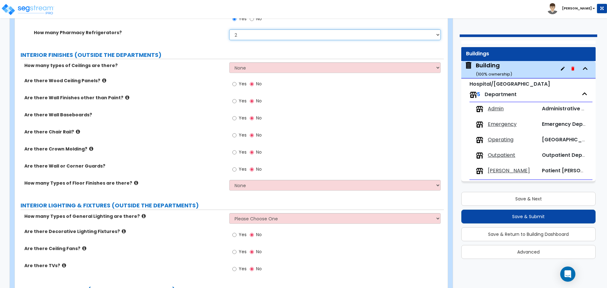
scroll to position [3828, 0]
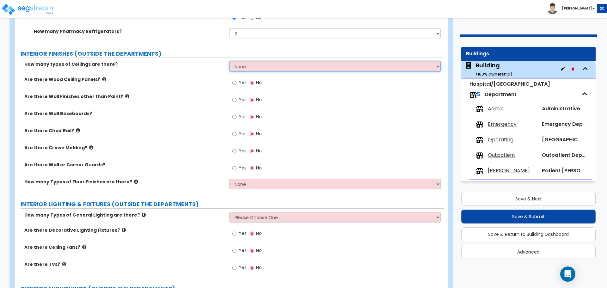
click at [257, 65] on select "None 1 2 3" at bounding box center [334, 66] width 211 height 11
click at [256, 64] on select "None 1 2 3" at bounding box center [334, 66] width 211 height 11
click at [262, 64] on select "None 1 2 3" at bounding box center [334, 66] width 211 height 11
click at [241, 65] on select "None 1 2 3" at bounding box center [334, 66] width 211 height 11
click at [247, 61] on select "None 1 2 3" at bounding box center [334, 66] width 211 height 11
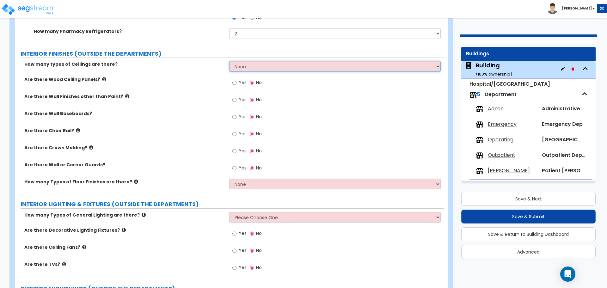
click at [255, 61] on select "None 1 2 3" at bounding box center [334, 66] width 211 height 11
click at [249, 65] on select "None 1 2 3" at bounding box center [334, 66] width 211 height 11
click at [240, 65] on select "None 1 2 3" at bounding box center [334, 66] width 211 height 11
click at [229, 61] on select "None 1 2 3" at bounding box center [334, 66] width 211 height 11
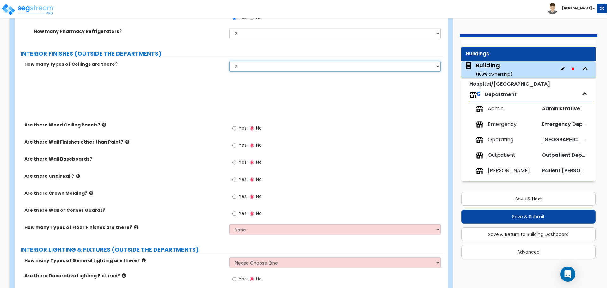
click at [256, 63] on select "None 1 2 3" at bounding box center [334, 66] width 211 height 11
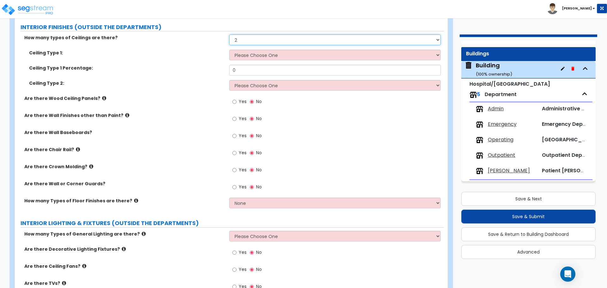
scroll to position [3855, 0]
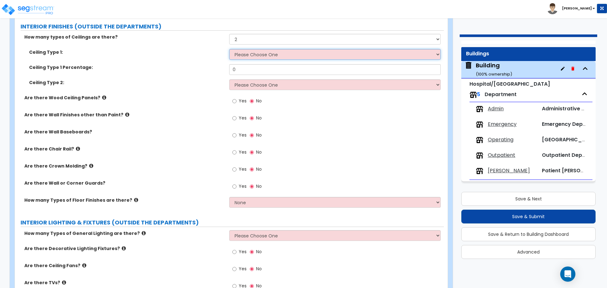
click at [269, 50] on select "Please Choose One Drop Ceiling Drywall Ceiling Open Ceiling" at bounding box center [334, 54] width 211 height 11
click at [259, 50] on select "Please Choose One Drop Ceiling Drywall Ceiling Open Ceiling" at bounding box center [334, 54] width 211 height 11
click at [272, 49] on select "Please Choose One Drop Ceiling Drywall Ceiling Open Ceiling" at bounding box center [334, 54] width 211 height 11
click at [229, 49] on select "Please Choose One Drop Ceiling Drywall Ceiling Open Ceiling" at bounding box center [334, 54] width 211 height 11
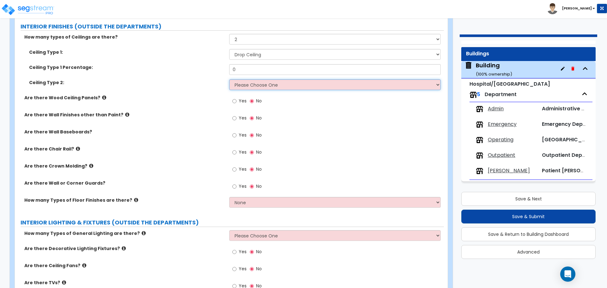
click at [293, 82] on select "Please Choose One Drop Ceiling Drywall Ceiling Open Ceiling" at bounding box center [334, 84] width 211 height 11
click at [229, 79] on select "Please Choose One Drop Ceiling Drywall Ceiling Open Ceiling" at bounding box center [334, 84] width 211 height 11
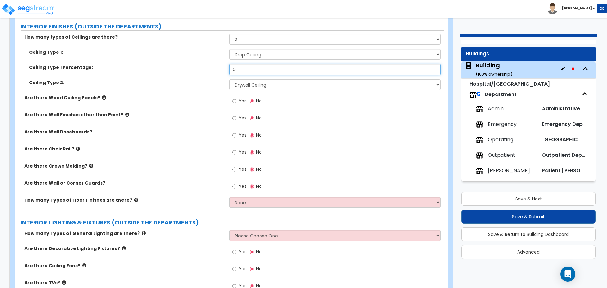
drag, startPoint x: 243, startPoint y: 70, endPoint x: 212, endPoint y: 68, distance: 31.1
click at [212, 68] on div "Ceiling Type 1 Percentage: 0" at bounding box center [229, 71] width 429 height 15
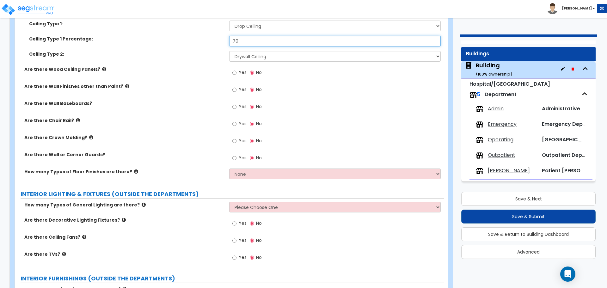
scroll to position [3885, 0]
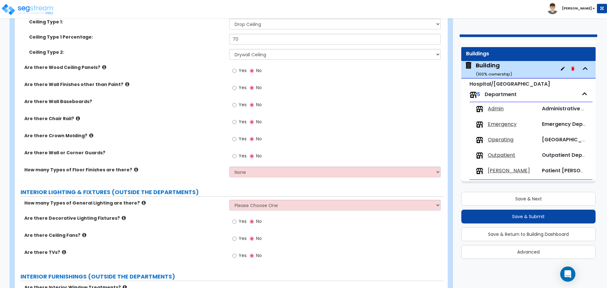
click at [243, 67] on span "Yes" at bounding box center [243, 70] width 8 height 6
click at [236, 67] on input "Yes" at bounding box center [234, 70] width 4 height 7
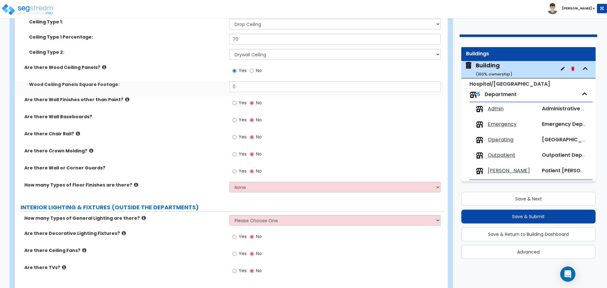
click at [102, 67] on icon at bounding box center [104, 67] width 4 height 5
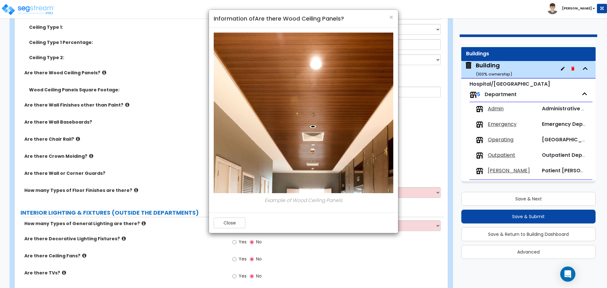
scroll to position [3879, 0]
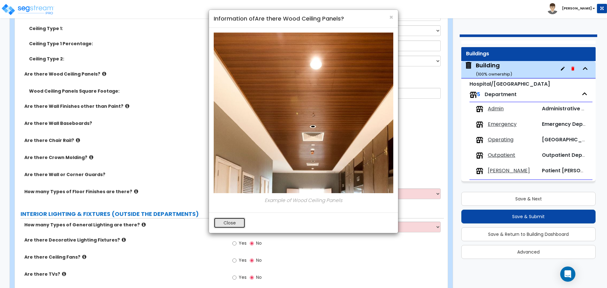
click at [238, 222] on button "Close" at bounding box center [230, 222] width 32 height 11
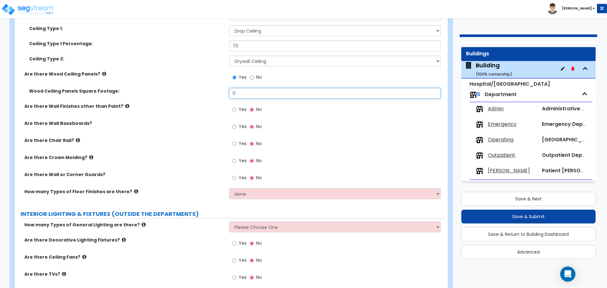
drag, startPoint x: 260, startPoint y: 93, endPoint x: 202, endPoint y: 84, distance: 59.1
click at [202, 84] on div "How many types of Ceilings are there? None 1 2 3 Ceiling Type 1: Please Choose …" at bounding box center [229, 106] width 419 height 193
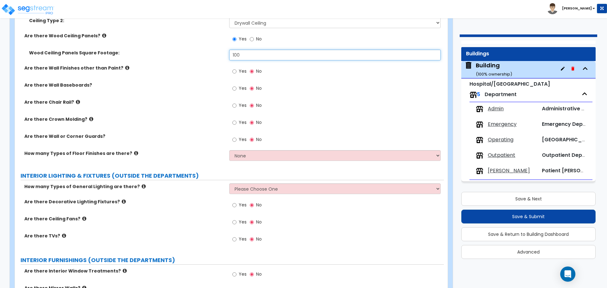
scroll to position [3918, 0]
click at [102, 33] on icon at bounding box center [104, 35] width 4 height 5
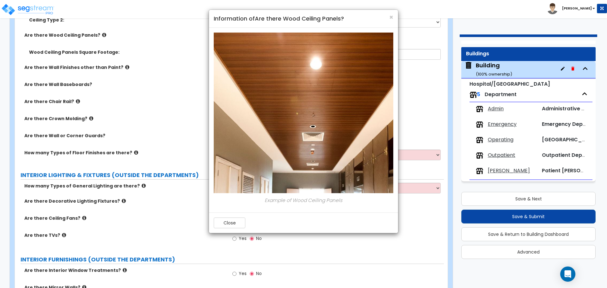
click at [223, 224] on button "Close" at bounding box center [230, 222] width 32 height 11
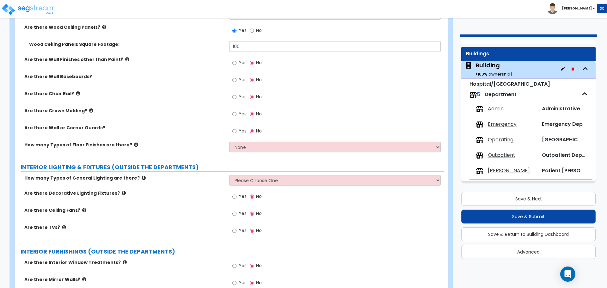
scroll to position [3926, 0]
click at [235, 59] on input "Yes" at bounding box center [234, 62] width 4 height 7
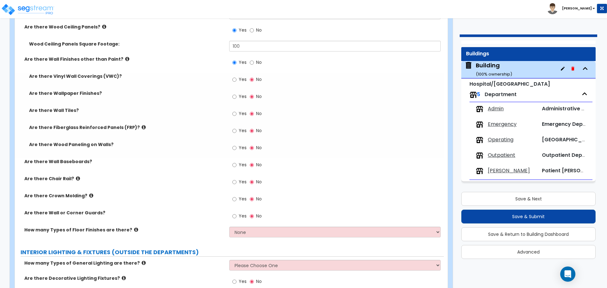
click at [125, 59] on icon at bounding box center [127, 59] width 4 height 5
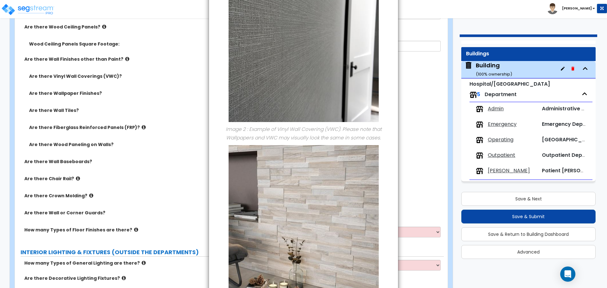
scroll to position [485, 0]
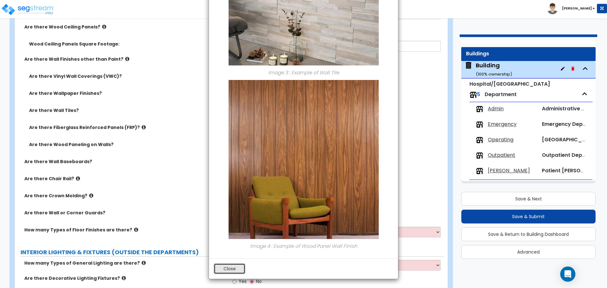
click at [236, 268] on button "Close" at bounding box center [230, 268] width 32 height 11
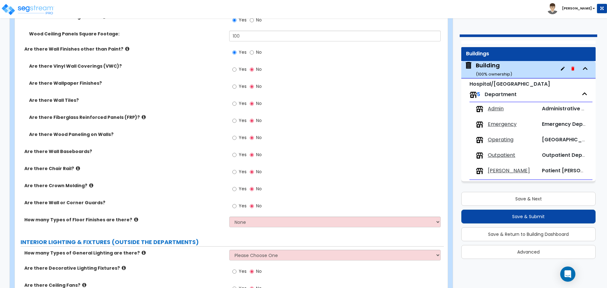
scroll to position [3935, 0]
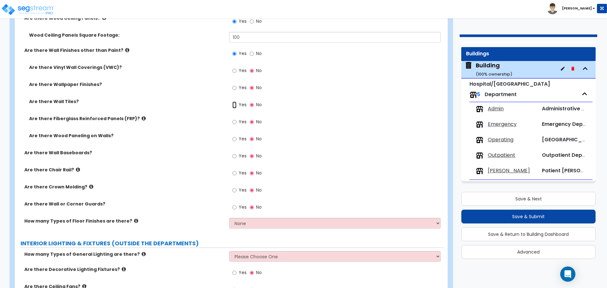
click at [236, 102] on input "Yes" at bounding box center [234, 104] width 4 height 7
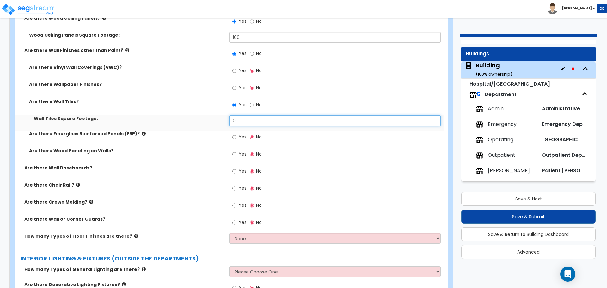
drag, startPoint x: 251, startPoint y: 119, endPoint x: 211, endPoint y: 117, distance: 40.5
click at [211, 117] on div "Wall Tiles Square Footage: 0" at bounding box center [229, 122] width 429 height 15
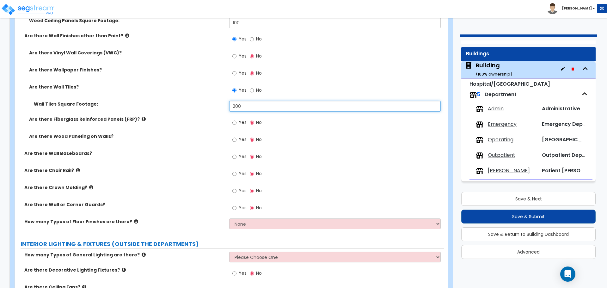
scroll to position [3950, 0]
click at [237, 56] on label "Yes" at bounding box center [239, 56] width 14 height 11
click at [236, 56] on input "Yes" at bounding box center [234, 55] width 4 height 7
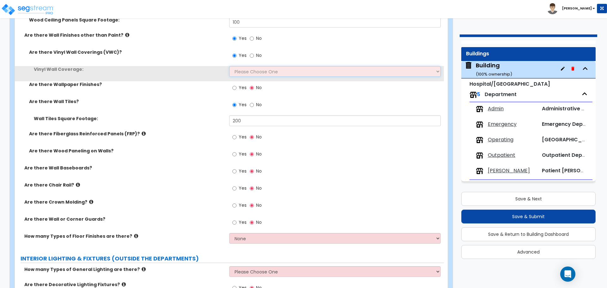
click at [262, 71] on select "Please Choose One Only a Small Portion of Walls are Covered Several Walls are C…" at bounding box center [334, 71] width 211 height 11
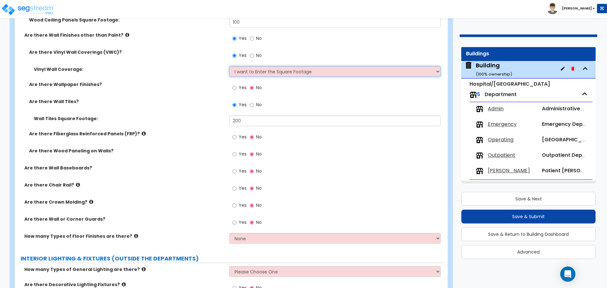
click at [229, 66] on select "Please Choose One Only a Small Portion of Walls are Covered Several Walls are C…" at bounding box center [334, 71] width 211 height 11
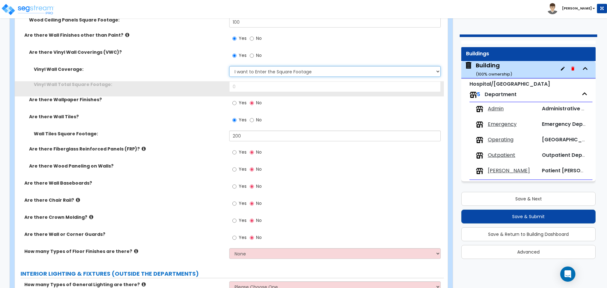
click at [259, 70] on select "Please Choose One Only a Small Portion of Walls are Covered Several Walls are C…" at bounding box center [334, 71] width 211 height 11
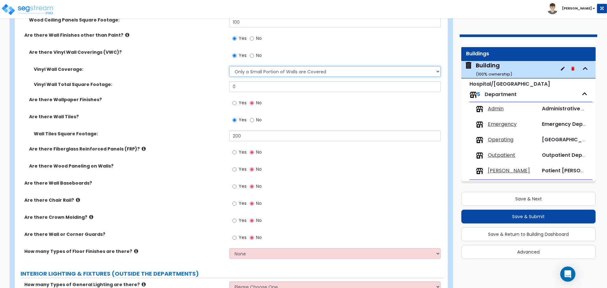
click at [229, 66] on select "Please Choose One Only a Small Portion of Walls are Covered Several Walls are C…" at bounding box center [334, 71] width 211 height 11
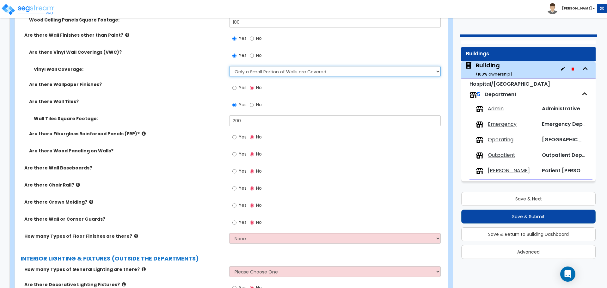
click at [261, 70] on select "Please Choose One Only a Small Portion of Walls are Covered Several Walls are C…" at bounding box center [334, 71] width 211 height 11
click at [229, 66] on select "Please Choose One Only a Small Portion of Walls are Covered Several Walls are C…" at bounding box center [334, 71] width 211 height 11
click at [246, 71] on select "Please Choose One Only a Small Portion of Walls are Covered Several Walls are C…" at bounding box center [334, 71] width 211 height 11
click at [229, 66] on select "Please Choose One Only a Small Portion of Walls are Covered Several Walls are C…" at bounding box center [334, 71] width 211 height 11
click at [259, 71] on select "Please Choose One Only a Small Portion of Walls are Covered Several Walls are C…" at bounding box center [334, 71] width 211 height 11
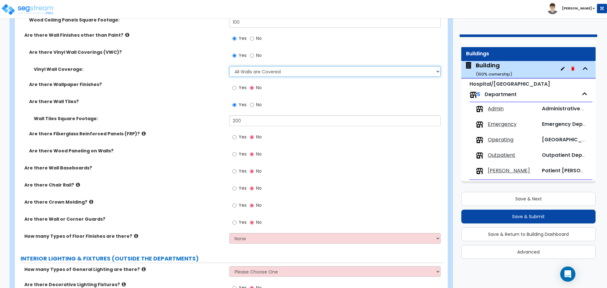
click at [229, 66] on select "Please Choose One Only a Small Portion of Walls are Covered Several Walls are C…" at bounding box center [334, 71] width 211 height 11
click at [268, 71] on select "Please Choose One Only a Small Portion of Walls are Covered Several Walls are C…" at bounding box center [334, 71] width 211 height 11
click at [229, 66] on select "Please Choose One Only a Small Portion of Walls are Covered Several Walls are C…" at bounding box center [334, 71] width 211 height 11
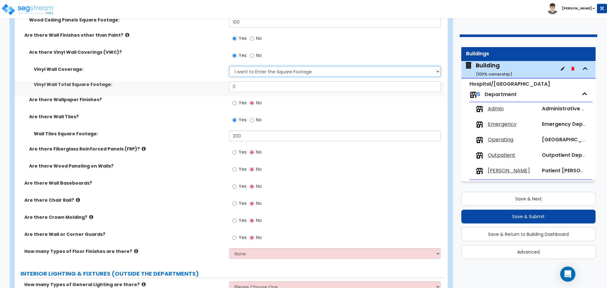
click at [266, 70] on select "Please Choose One Only a Small Portion of Walls are Covered Several Walls are C…" at bounding box center [334, 71] width 211 height 11
click at [229, 66] on select "Please Choose One Only a Small Portion of Walls are Covered Several Walls are C…" at bounding box center [334, 71] width 211 height 11
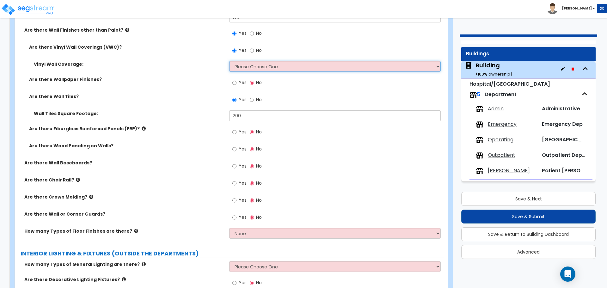
scroll to position [3953, 0]
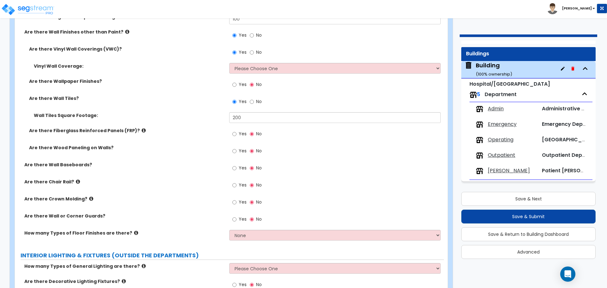
click at [240, 84] on span "Yes" at bounding box center [243, 84] width 8 height 6
click at [236, 84] on input "Yes" at bounding box center [234, 84] width 4 height 7
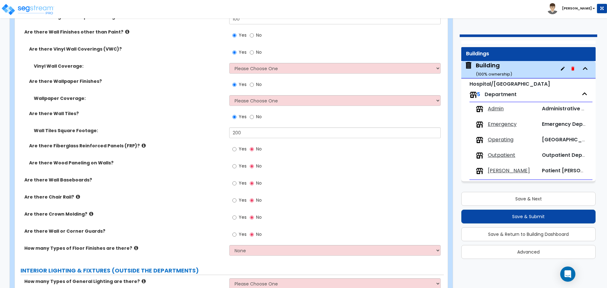
click at [256, 54] on label "No" at bounding box center [256, 53] width 12 height 11
click at [254, 54] on input "No" at bounding box center [252, 52] width 4 height 7
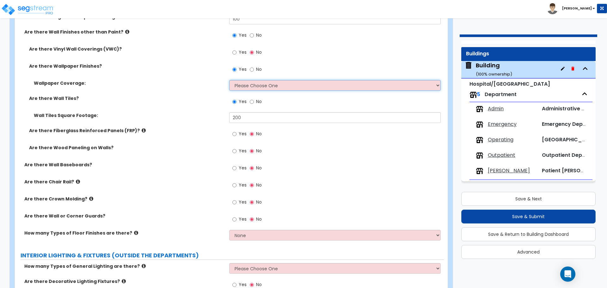
click at [268, 81] on select "Please Choose One Only a Small Portion of Walls are Covered Several Walls are C…" at bounding box center [334, 85] width 211 height 11
click at [229, 80] on select "Please Choose One Only a Small Portion of Walls are Covered Several Walls are C…" at bounding box center [334, 85] width 211 height 11
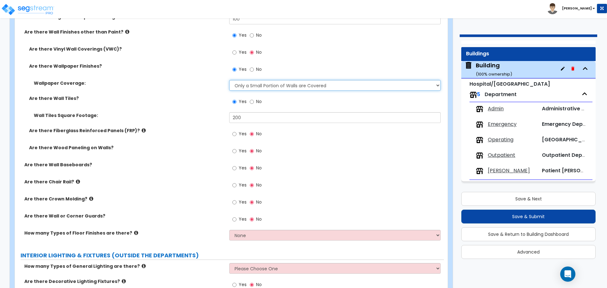
click at [268, 84] on select "Please Choose One Only a Small Portion of Walls are Covered Several Walls are C…" at bounding box center [334, 85] width 211 height 11
click at [229, 80] on select "Please Choose One Only a Small Portion of Walls are Covered Several Walls are C…" at bounding box center [334, 85] width 211 height 11
click at [277, 82] on select "Please Choose One Only a Small Portion of Walls are Covered Several Walls are C…" at bounding box center [334, 85] width 211 height 11
click at [229, 80] on select "Please Choose One Only a Small Portion of Walls are Covered Several Walls are C…" at bounding box center [334, 85] width 211 height 11
click at [274, 84] on select "Please Choose One Only a Small Portion of Walls are Covered Several Walls are C…" at bounding box center [334, 85] width 211 height 11
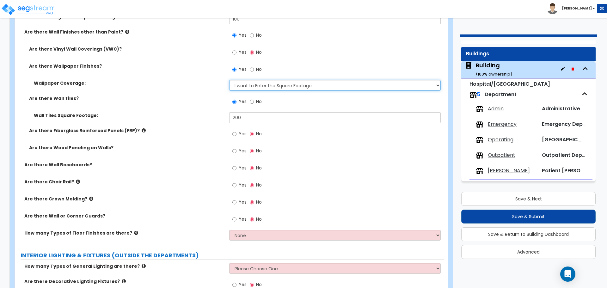
click at [229, 80] on select "Please Choose One Only a Small Portion of Walls are Covered Several Walls are C…" at bounding box center [334, 85] width 211 height 11
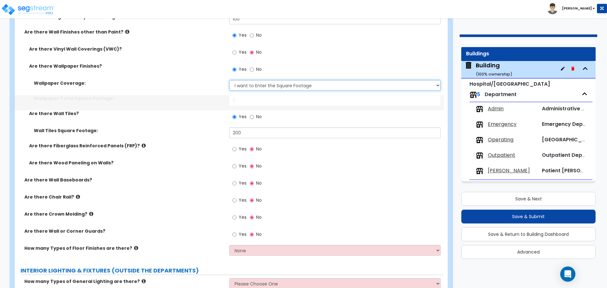
click at [270, 88] on select "Please Choose One Only a Small Portion of Walls are Covered Several Walls are C…" at bounding box center [334, 85] width 211 height 11
click at [229, 80] on select "Please Choose One Only a Small Portion of Walls are Covered Several Walls are C…" at bounding box center [334, 85] width 211 height 11
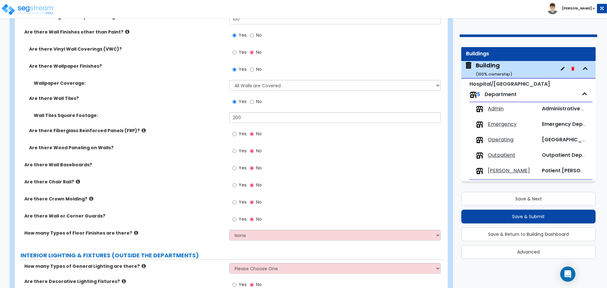
click at [259, 68] on span "No" at bounding box center [259, 69] width 6 height 6
click at [254, 68] on input "No" at bounding box center [252, 69] width 4 height 7
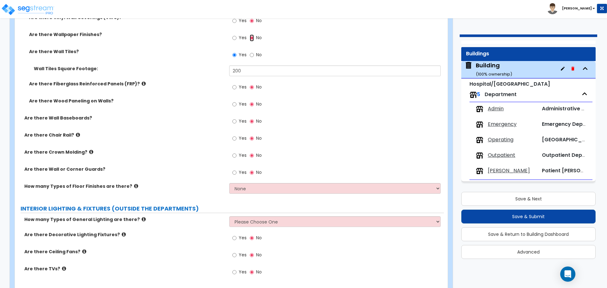
scroll to position [3980, 0]
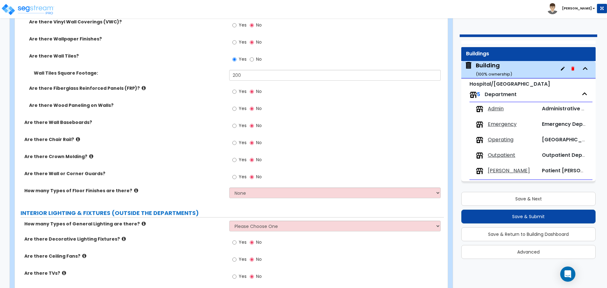
click at [142, 86] on icon at bounding box center [144, 88] width 4 height 5
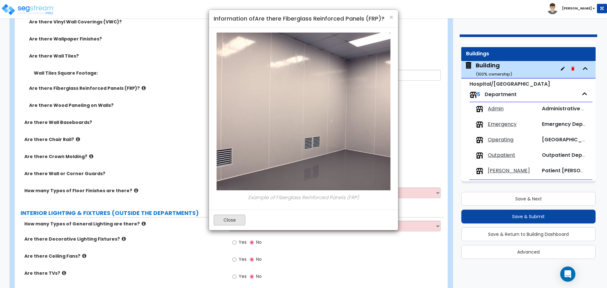
click at [240, 218] on button "Close" at bounding box center [230, 220] width 32 height 11
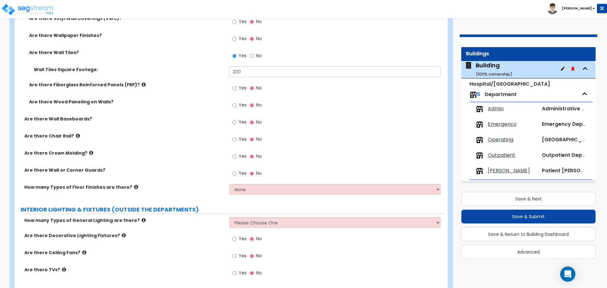
scroll to position [3981, 0]
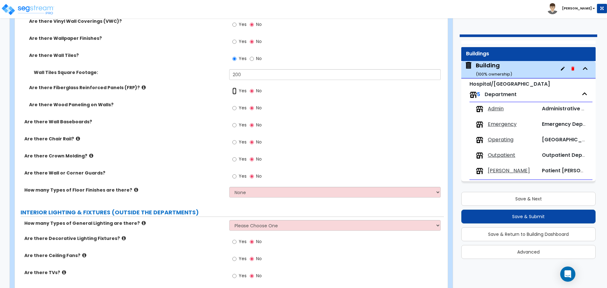
click at [236, 89] on input "Yes" at bounding box center [234, 91] width 4 height 7
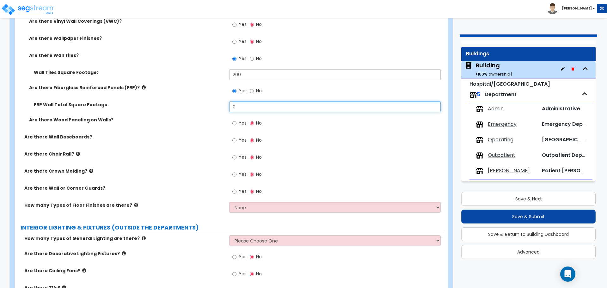
drag, startPoint x: 239, startPoint y: 107, endPoint x: 205, endPoint y: 100, distance: 34.9
click at [205, 101] on div "FRP Wall Total Square Footage: 0" at bounding box center [229, 108] width 429 height 15
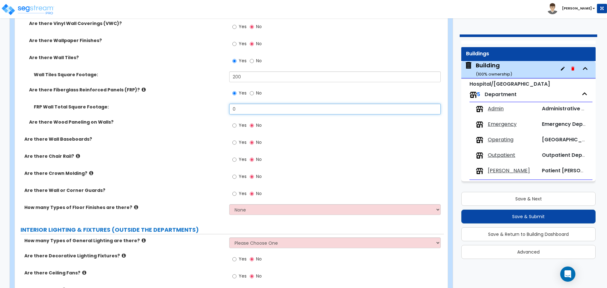
scroll to position [3987, 0]
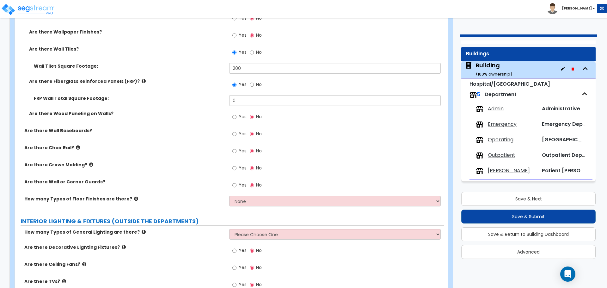
click at [142, 80] on icon at bounding box center [144, 81] width 4 height 5
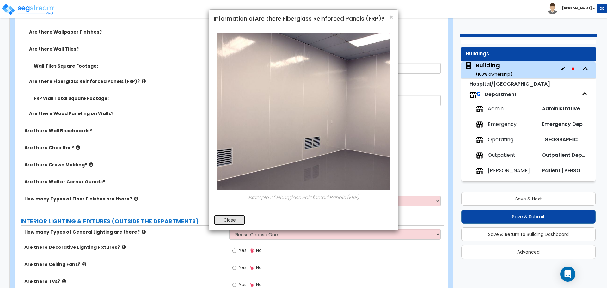
click at [225, 222] on button "Close" at bounding box center [230, 220] width 32 height 11
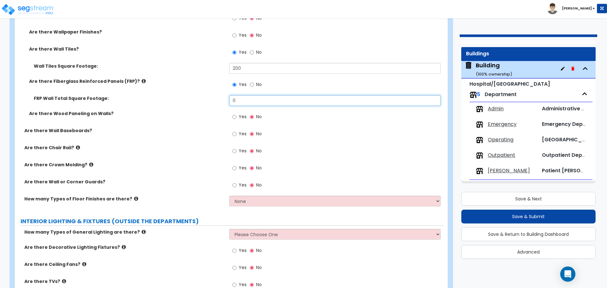
click at [262, 97] on input "0" at bounding box center [334, 100] width 211 height 11
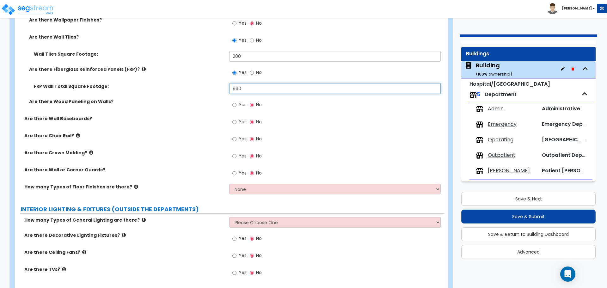
scroll to position [4002, 0]
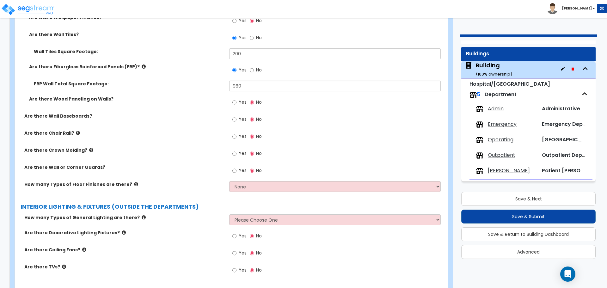
click at [242, 100] on span "Yes" at bounding box center [243, 102] width 8 height 6
click at [236, 100] on input "Yes" at bounding box center [234, 102] width 4 height 7
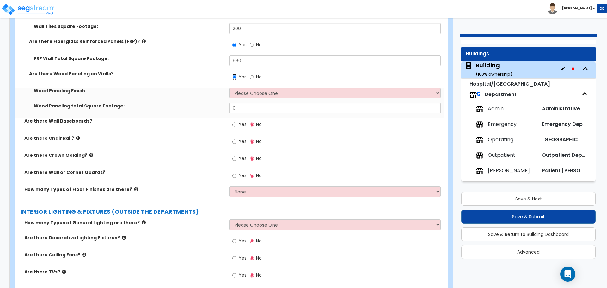
scroll to position [4028, 0]
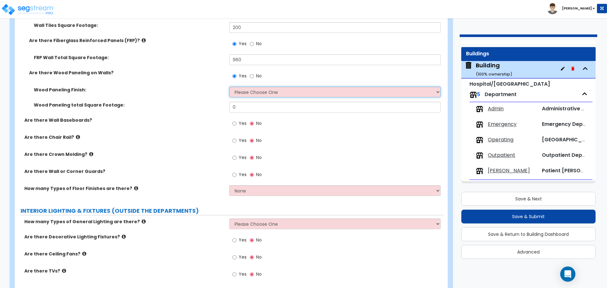
click at [262, 92] on select "Please Choose One Birch Mahogany Oak or Cherry Rosewood Teak I Don't Know, Plea…" at bounding box center [334, 92] width 211 height 11
click at [229, 87] on select "Please Choose One Birch Mahogany Oak or Cherry Rosewood Teak I Don't Know, Plea…" at bounding box center [334, 92] width 211 height 11
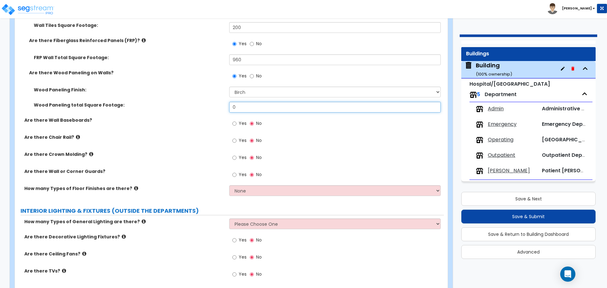
drag, startPoint x: 241, startPoint y: 108, endPoint x: 221, endPoint y: 104, distance: 20.9
click at [221, 104] on div "Wood Paneling total Square Footage: 0" at bounding box center [229, 109] width 429 height 15
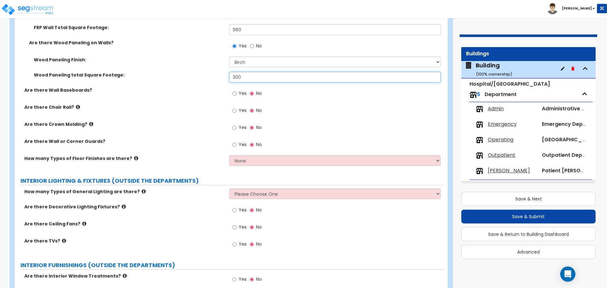
scroll to position [4059, 0]
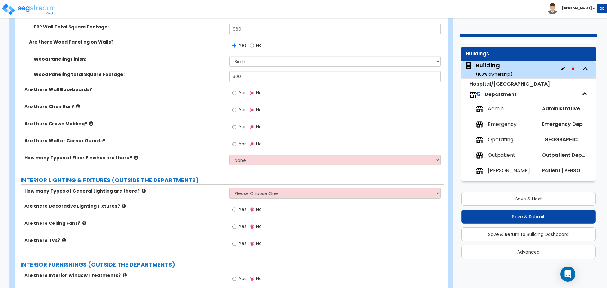
click at [236, 91] on label "Yes" at bounding box center [239, 93] width 14 height 11
click at [236, 91] on input "Yes" at bounding box center [234, 92] width 4 height 7
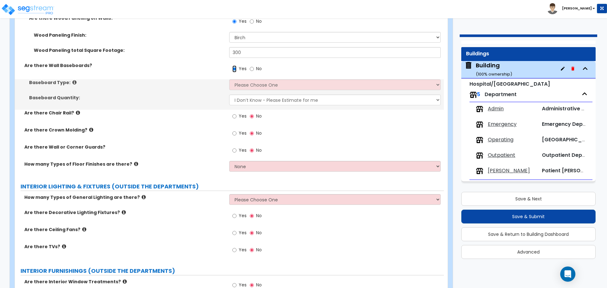
scroll to position [4083, 0]
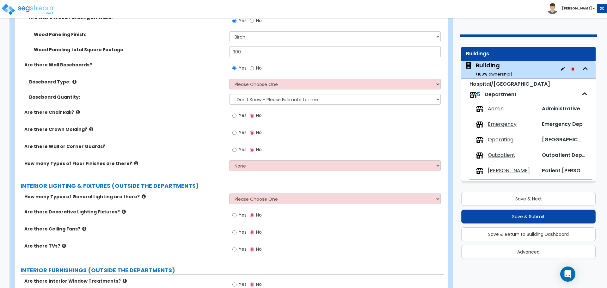
click at [72, 79] on icon at bounding box center [74, 81] width 4 height 5
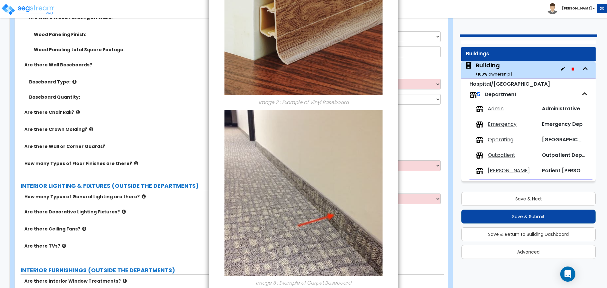
scroll to position [265, 0]
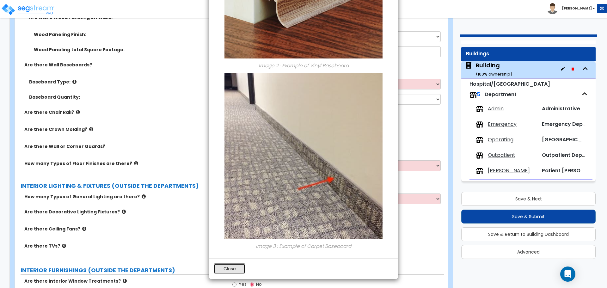
click at [234, 268] on button "Close" at bounding box center [230, 268] width 32 height 11
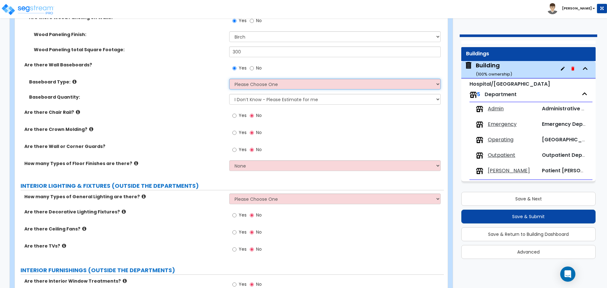
click at [260, 79] on select "Please Choose One Wood Vinyl Carpet Tile" at bounding box center [334, 84] width 211 height 11
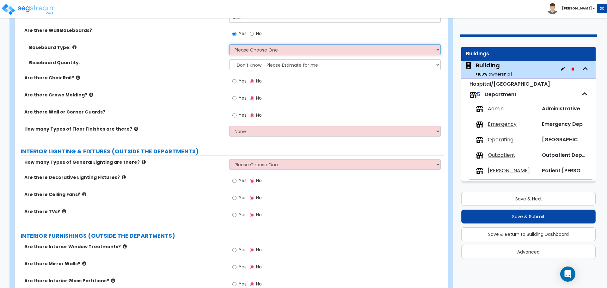
scroll to position [4121, 0]
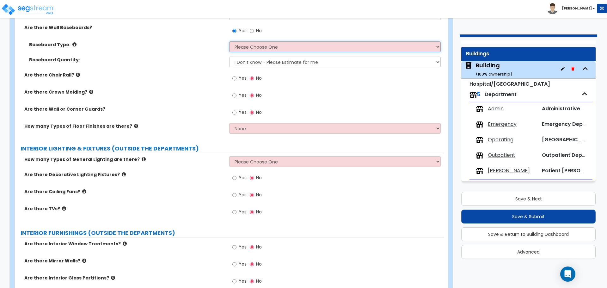
click at [262, 46] on select "Please Choose One Wood Vinyl Carpet Tile" at bounding box center [334, 46] width 211 height 11
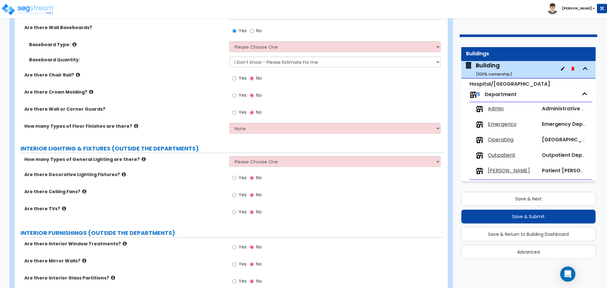
click at [271, 38] on div "Yes No" at bounding box center [336, 32] width 214 height 17
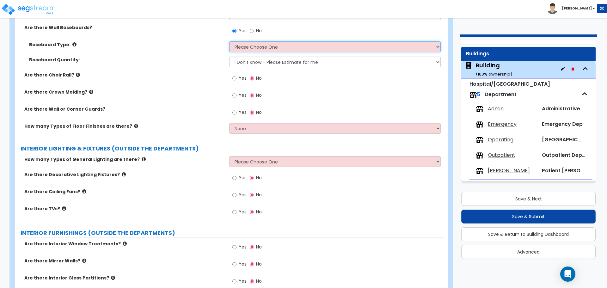
click at [266, 42] on select "Please Choose One Wood Vinyl Carpet Tile" at bounding box center [334, 46] width 211 height 11
click at [229, 41] on select "Please Choose One Wood Vinyl Carpet Tile" at bounding box center [334, 46] width 211 height 11
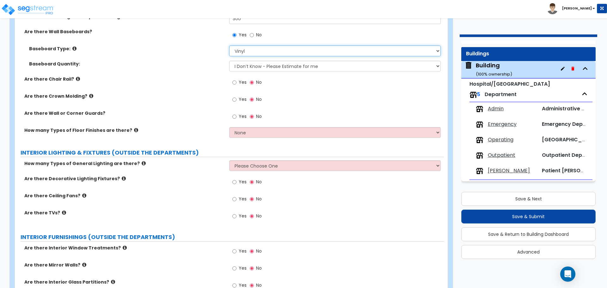
scroll to position [4119, 0]
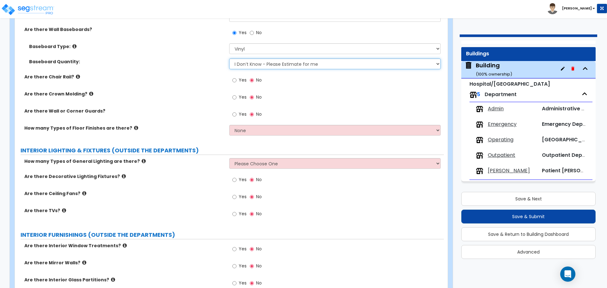
click at [291, 64] on select "I Don’t Know - Please Estimate for me I want to Enter the Linear Footage" at bounding box center [334, 63] width 211 height 11
click at [272, 63] on select "I Don’t Know - Please Estimate for me I want to Enter the Linear Footage" at bounding box center [334, 63] width 211 height 11
click at [229, 58] on select "I Don’t Know - Please Estimate for me I want to Enter the Linear Footage" at bounding box center [334, 63] width 211 height 11
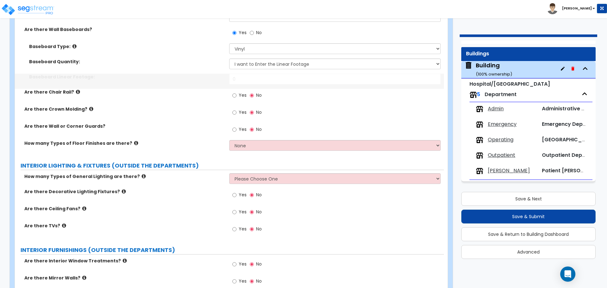
click at [187, 74] on label "Baseboard Linear Footage:" at bounding box center [126, 77] width 195 height 6
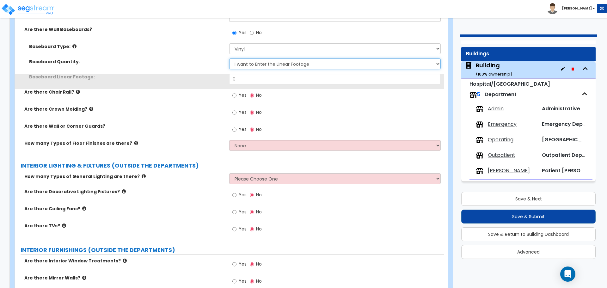
click at [235, 64] on select "I Don’t Know - Please Estimate for me I want to Enter the Linear Footage" at bounding box center [334, 63] width 211 height 11
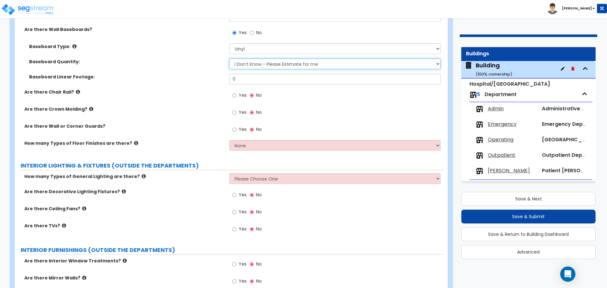
click at [229, 58] on select "I Don’t Know - Please Estimate for me I want to Enter the Linear Footage" at bounding box center [334, 63] width 211 height 11
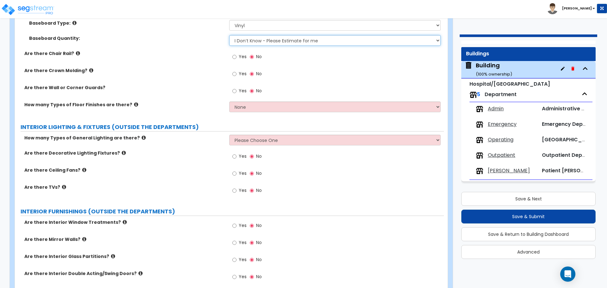
scroll to position [4143, 0]
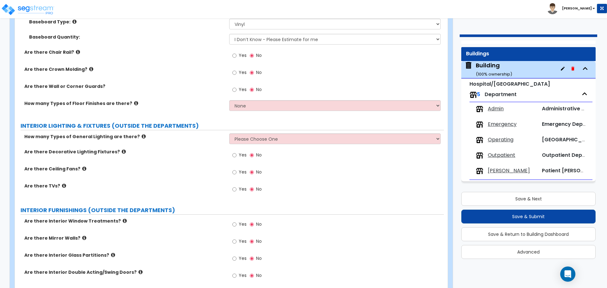
click at [241, 52] on span "Yes" at bounding box center [243, 55] width 8 height 6
click at [236, 52] on input "Yes" at bounding box center [234, 55] width 4 height 7
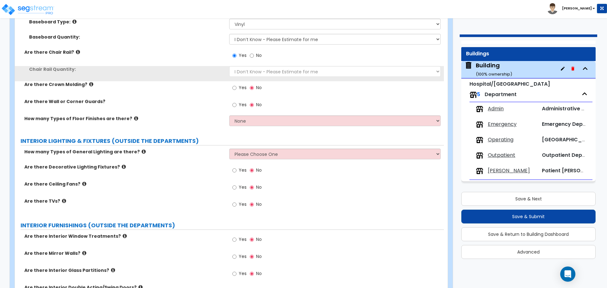
click at [239, 83] on label "Yes" at bounding box center [239, 88] width 14 height 11
click at [236, 84] on input "Yes" at bounding box center [234, 87] width 4 height 7
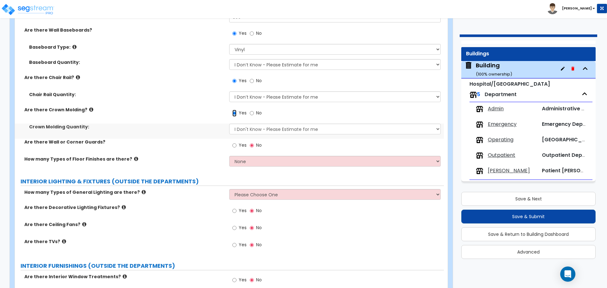
scroll to position [4112, 0]
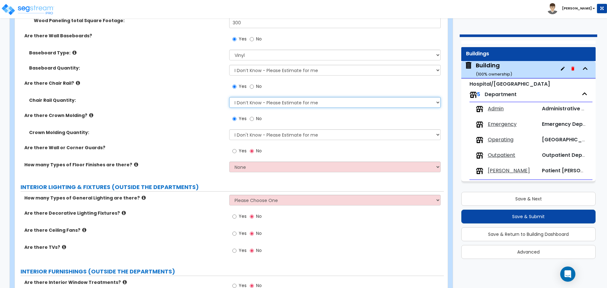
click at [276, 100] on select "I Don’t Know - Please Estimate for me I want to Enter the Linear Footage" at bounding box center [334, 102] width 211 height 11
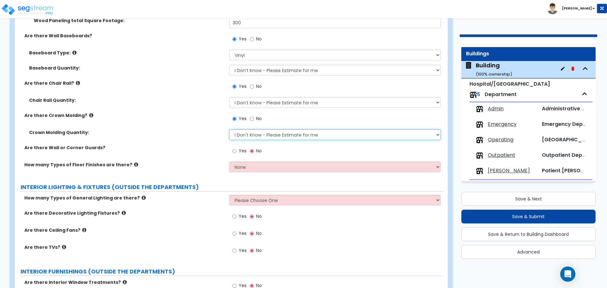
click at [261, 134] on select "I Don't Know - Please Estimate for me I want to Enter the Linear Footage" at bounding box center [334, 134] width 211 height 11
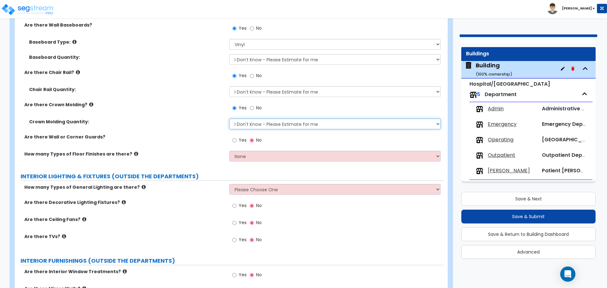
scroll to position [4129, 0]
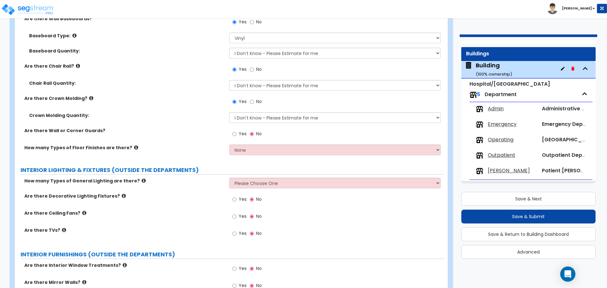
click at [89, 96] on icon at bounding box center [91, 98] width 4 height 5
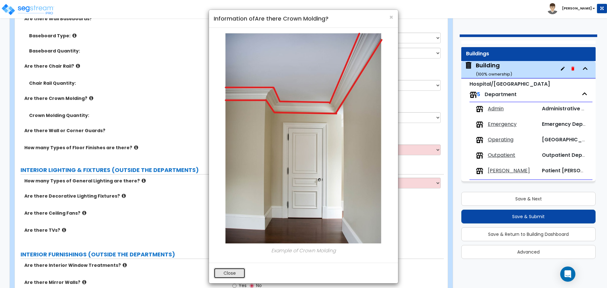
click at [229, 270] on button "Close" at bounding box center [230, 273] width 32 height 11
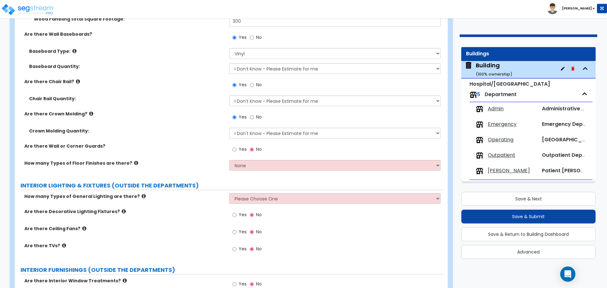
scroll to position [4109, 0]
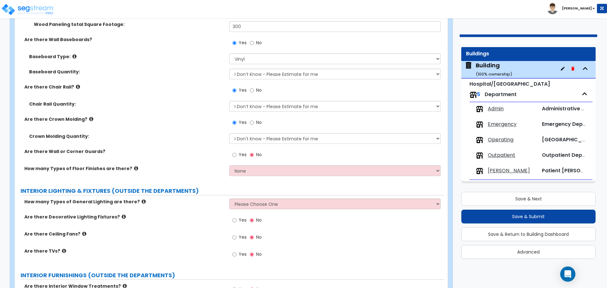
click at [76, 87] on icon at bounding box center [78, 86] width 4 height 5
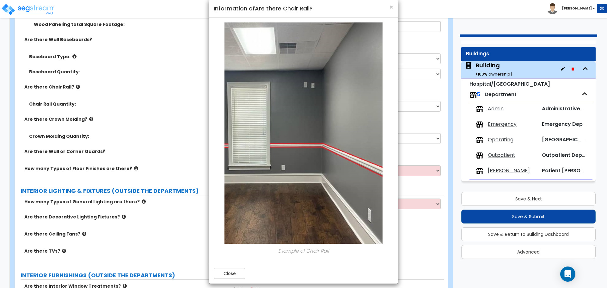
scroll to position [13, 0]
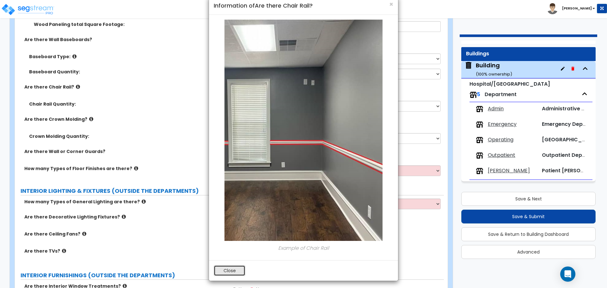
click at [234, 269] on button "Close" at bounding box center [230, 270] width 32 height 11
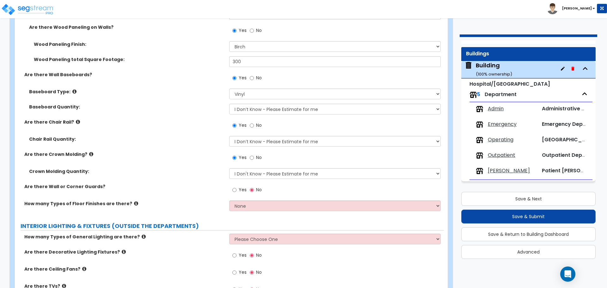
scroll to position [4069, 0]
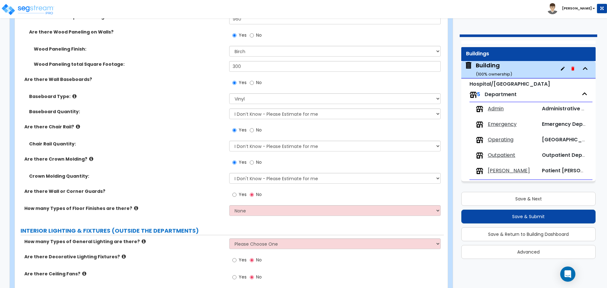
click at [72, 95] on icon at bounding box center [74, 96] width 4 height 5
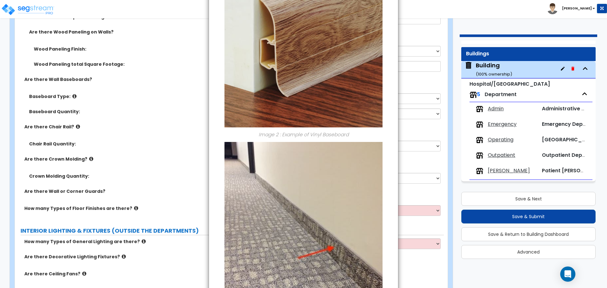
scroll to position [265, 0]
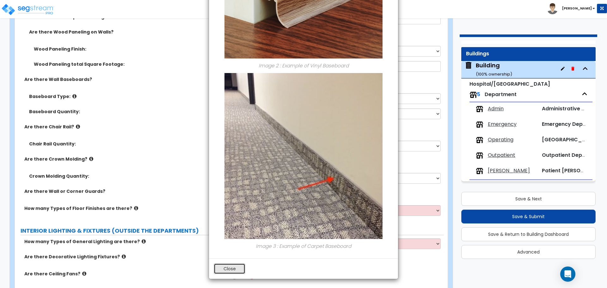
click at [234, 266] on button "Close" at bounding box center [230, 268] width 32 height 11
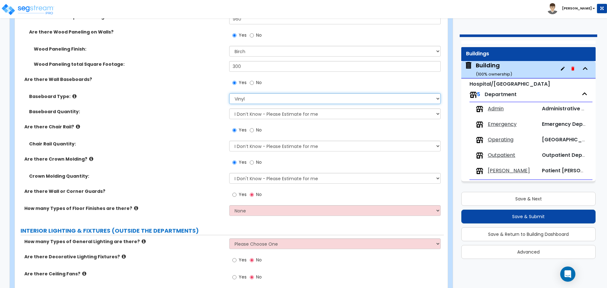
click at [289, 99] on select "Please Choose One Wood Vinyl Carpet Tile" at bounding box center [334, 98] width 211 height 11
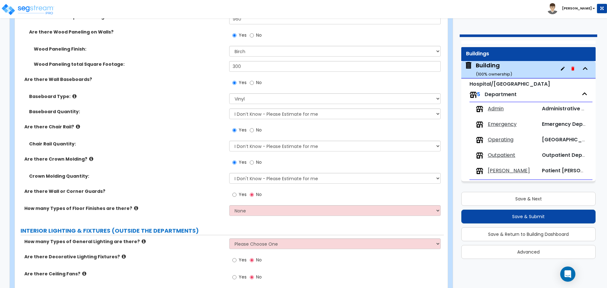
click at [72, 94] on icon at bounding box center [74, 96] width 4 height 5
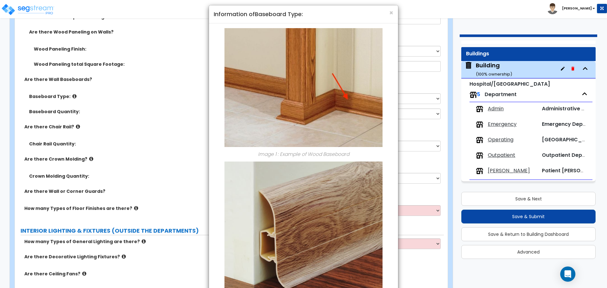
scroll to position [0, 0]
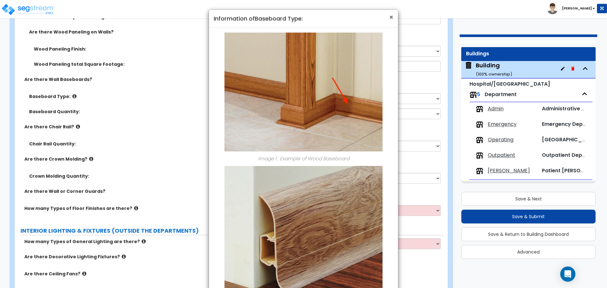
click at [391, 15] on span "×" at bounding box center [391, 17] width 4 height 9
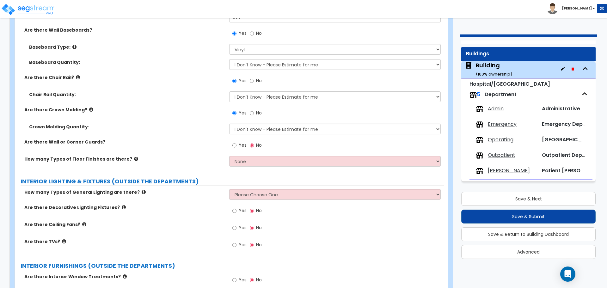
scroll to position [4122, 0]
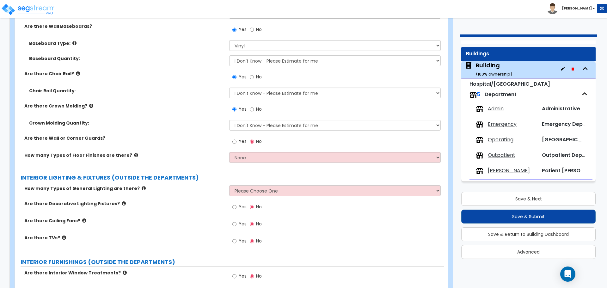
click at [72, 41] on icon at bounding box center [74, 43] width 4 height 5
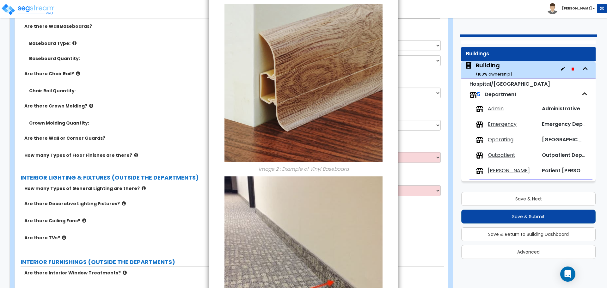
scroll to position [162, 0]
click at [169, 75] on div "× Information of Baseboard Type: Image 1 : Example of Wood Baseboard Image 2 : …" at bounding box center [303, 144] width 607 height 288
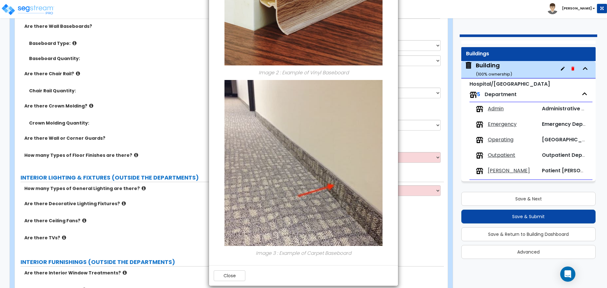
scroll to position [265, 0]
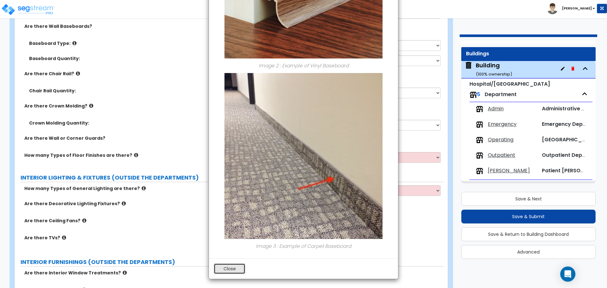
click at [232, 264] on button "Close" at bounding box center [230, 268] width 32 height 11
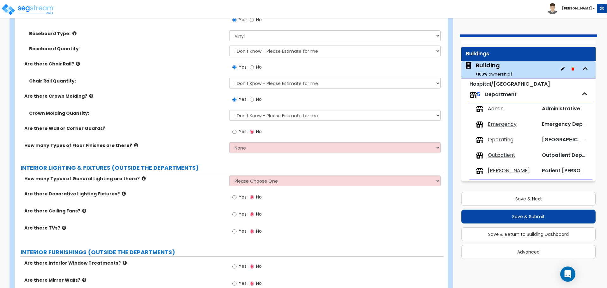
scroll to position [4132, 0]
click at [237, 129] on label "Yes" at bounding box center [239, 132] width 14 height 11
click at [236, 129] on input "Yes" at bounding box center [234, 131] width 4 height 7
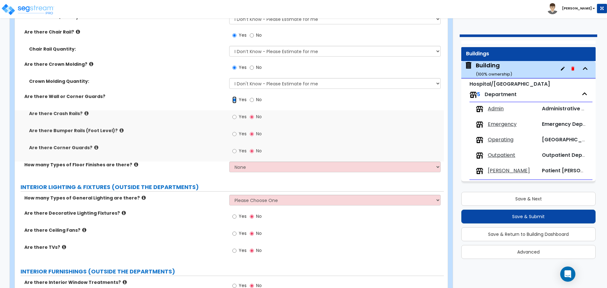
scroll to position [4166, 0]
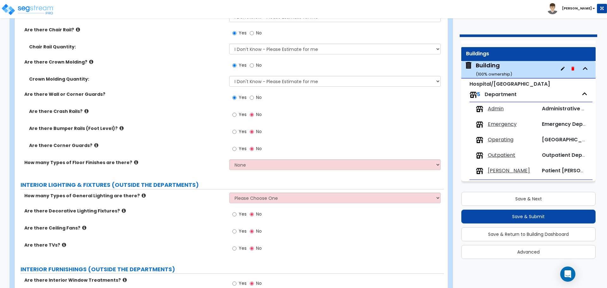
click at [85, 111] on label "Are there Crash Rails?" at bounding box center [126, 111] width 195 height 6
click at [84, 109] on icon at bounding box center [86, 111] width 4 height 5
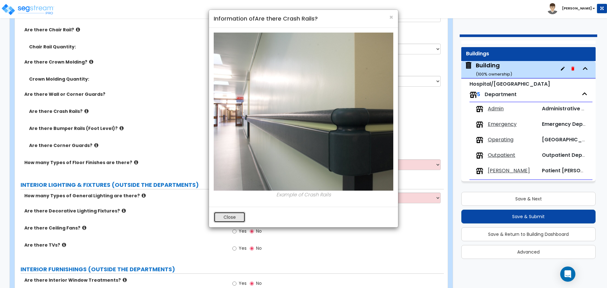
click at [234, 216] on button "Close" at bounding box center [230, 217] width 32 height 11
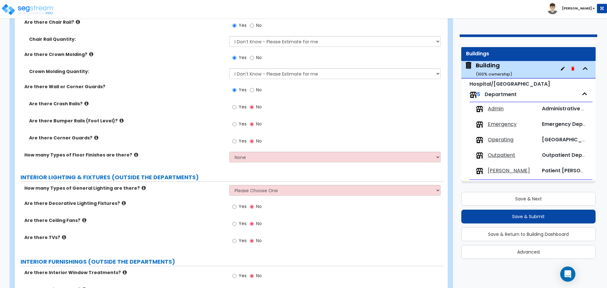
scroll to position [4174, 0]
click at [119, 120] on icon at bounding box center [121, 120] width 4 height 5
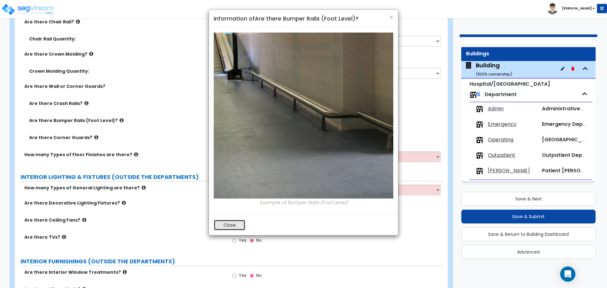
click at [236, 225] on button "Close" at bounding box center [230, 225] width 32 height 11
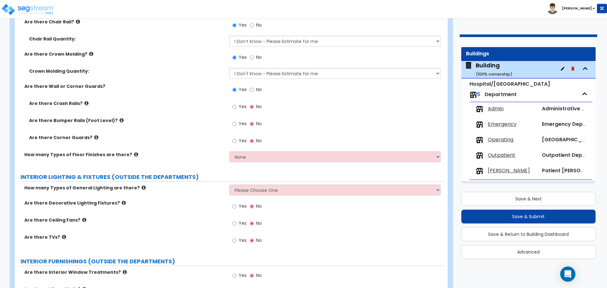
click at [94, 135] on icon at bounding box center [96, 137] width 4 height 5
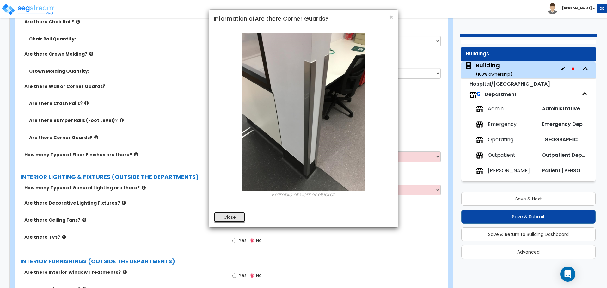
drag, startPoint x: 224, startPoint y: 216, endPoint x: 224, endPoint y: 212, distance: 3.5
click at [224, 216] on button "Close" at bounding box center [230, 217] width 32 height 11
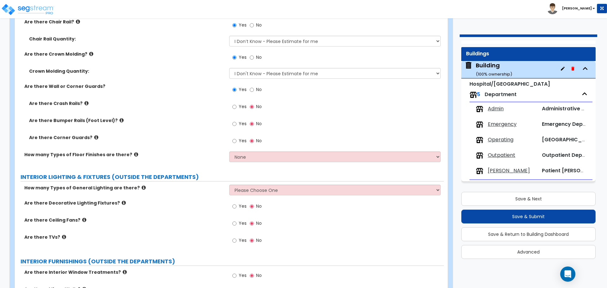
click at [240, 103] on span "Yes" at bounding box center [243, 106] width 8 height 6
click at [236, 103] on input "Yes" at bounding box center [234, 106] width 4 height 7
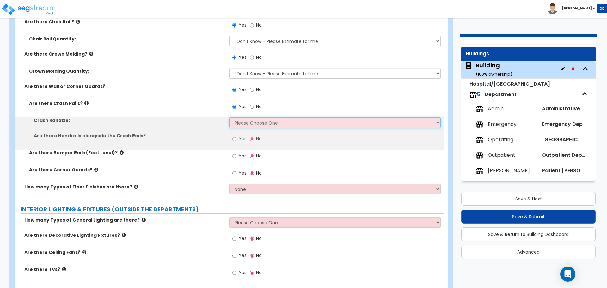
click at [260, 121] on select "Please Choose One Small (4 inches) Large (8 inches)" at bounding box center [334, 122] width 211 height 11
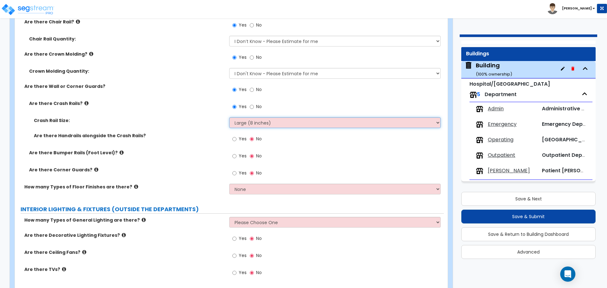
click at [229, 117] on select "Please Choose One Small (4 inches) Large (8 inches)" at bounding box center [334, 122] width 211 height 11
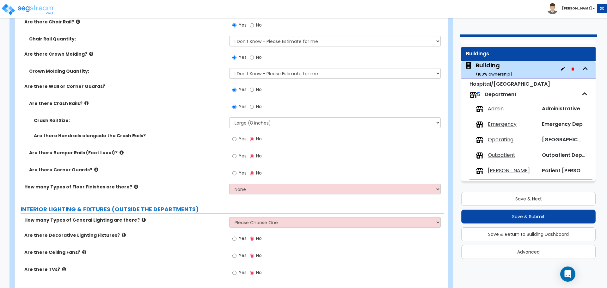
click at [246, 140] on div "Yes No" at bounding box center [247, 139] width 36 height 15
click at [239, 137] on span "Yes" at bounding box center [243, 139] width 8 height 6
click at [236, 137] on input "Yes" at bounding box center [234, 139] width 4 height 7
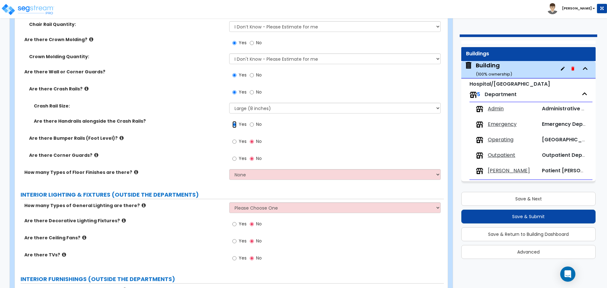
scroll to position [4191, 0]
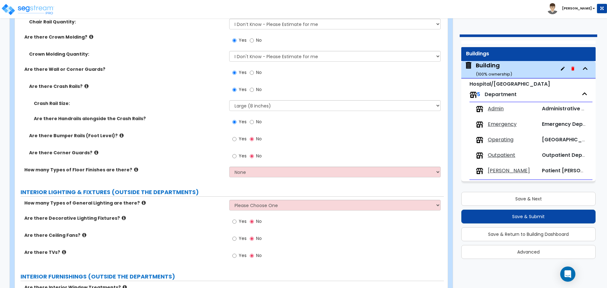
click at [240, 149] on div "Yes No" at bounding box center [247, 156] width 36 height 15
click at [237, 143] on label "Yes" at bounding box center [239, 139] width 14 height 11
click at [236, 143] on input "Yes" at bounding box center [234, 139] width 4 height 7
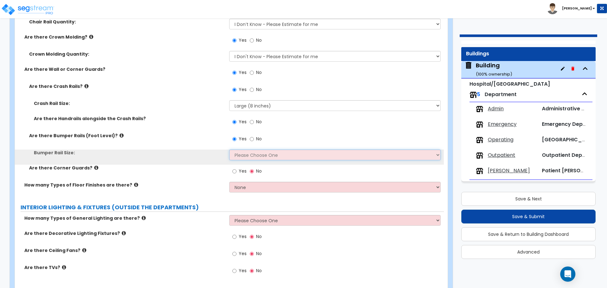
click at [254, 152] on select "Please Choose One Small (1-1/2" x 2-3/4" inches) Large (2" x 4-1/4" inches)" at bounding box center [334, 154] width 211 height 11
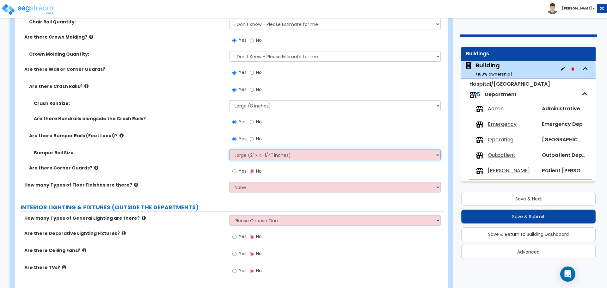
click at [229, 149] on select "Please Choose One Small (1-1/2" x 2-3/4" inches) Large (2" x 4-1/4" inches)" at bounding box center [334, 154] width 211 height 11
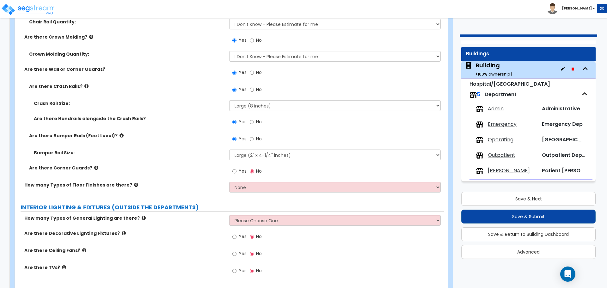
click at [242, 169] on span "Yes" at bounding box center [243, 171] width 8 height 6
click at [236, 169] on input "Yes" at bounding box center [234, 171] width 4 height 7
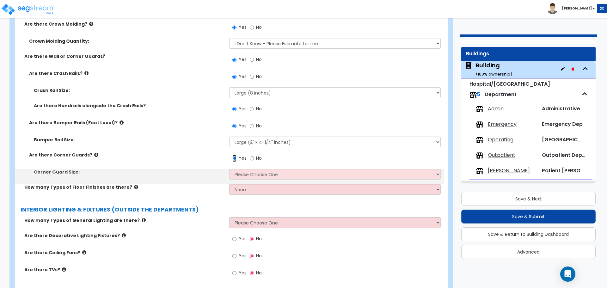
scroll to position [4212, 0]
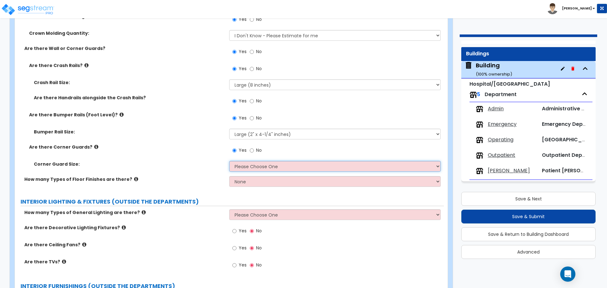
click at [267, 164] on select "Please Choose One Small (2" x 2" inches) Large (3" x 3" inches)" at bounding box center [334, 166] width 211 height 11
click at [262, 161] on select "Please Choose One Small (2" x 2" inches) Large (3" x 3" inches)" at bounding box center [334, 166] width 211 height 11
click at [229, 161] on select "Please Choose One Small (2" x 2" inches) Large (3" x 3" inches)" at bounding box center [334, 166] width 211 height 11
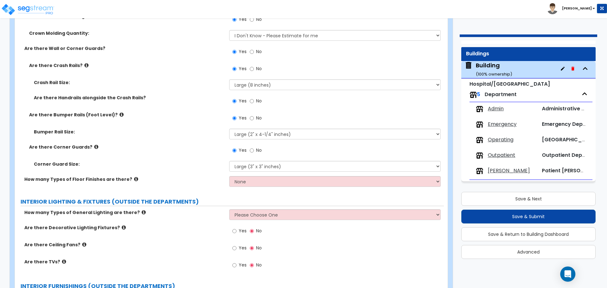
click at [94, 144] on icon at bounding box center [96, 146] width 4 height 5
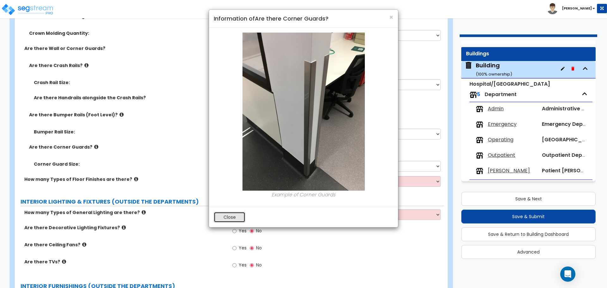
click at [231, 214] on button "Close" at bounding box center [230, 217] width 32 height 11
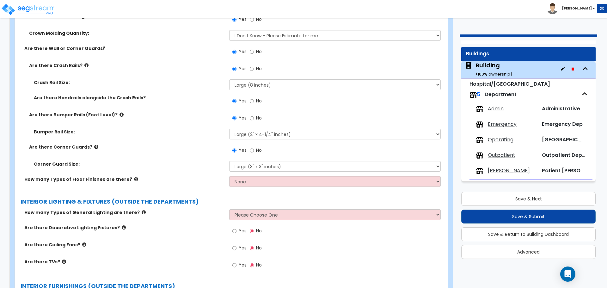
click at [119, 112] on icon at bounding box center [121, 114] width 4 height 5
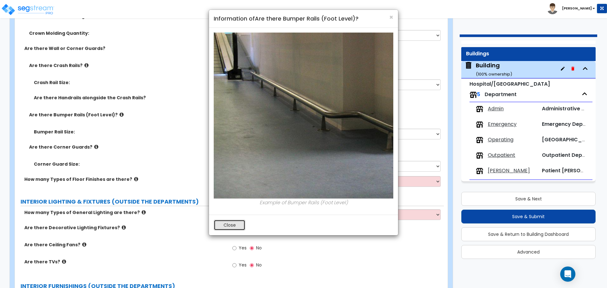
click at [233, 224] on button "Close" at bounding box center [230, 225] width 32 height 11
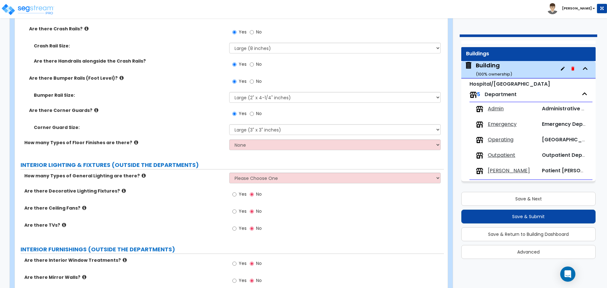
scroll to position [4249, 0]
click at [134, 139] on icon at bounding box center [136, 141] width 4 height 5
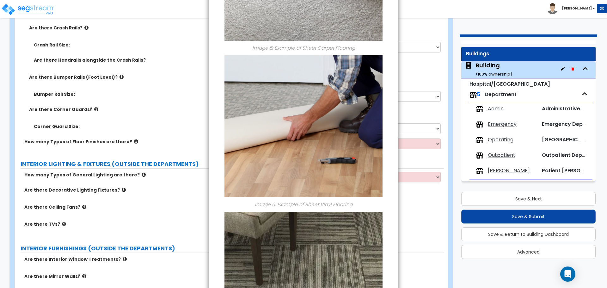
scroll to position [760, 0]
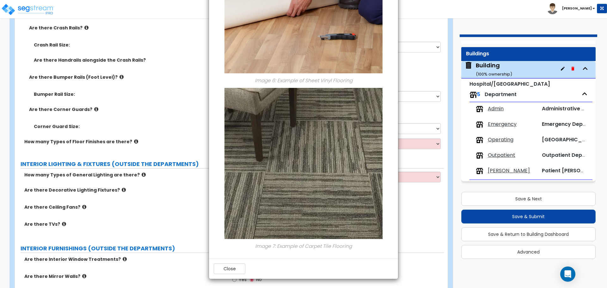
click at [225, 275] on div "Close" at bounding box center [303, 268] width 189 height 21
click at [232, 264] on div "Close" at bounding box center [303, 268] width 189 height 21
click at [229, 265] on button "Close" at bounding box center [230, 268] width 32 height 11
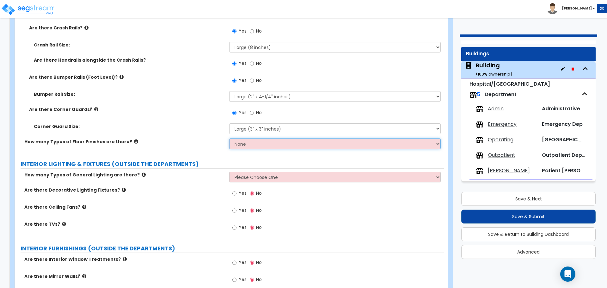
click at [261, 145] on select "None 1 2 3 4" at bounding box center [334, 143] width 211 height 11
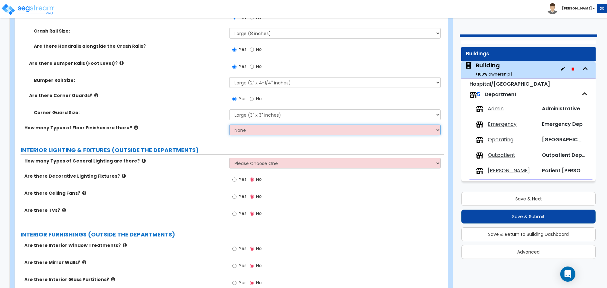
scroll to position [4267, 0]
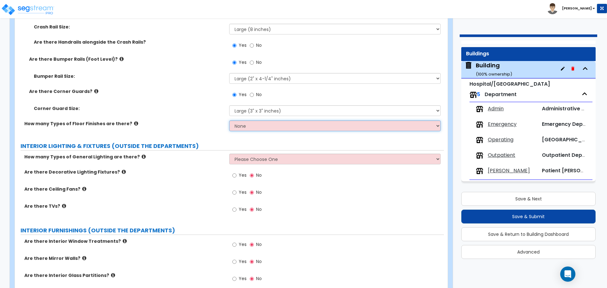
click at [253, 126] on select "None 1 2 3 4" at bounding box center [334, 125] width 211 height 11
click at [229, 120] on select "None 1 2 3 4" at bounding box center [334, 125] width 211 height 11
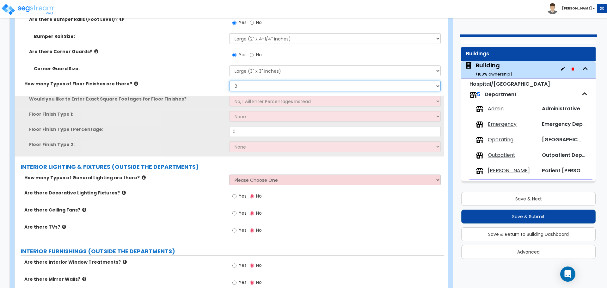
scroll to position [4308, 0]
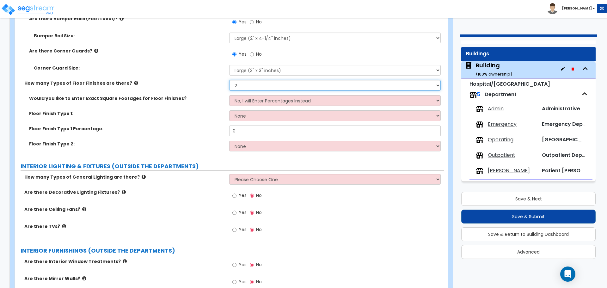
click at [266, 82] on select "None 1 2 3 4" at bounding box center [334, 85] width 211 height 11
click at [229, 80] on select "None 1 2 3 4" at bounding box center [334, 85] width 211 height 11
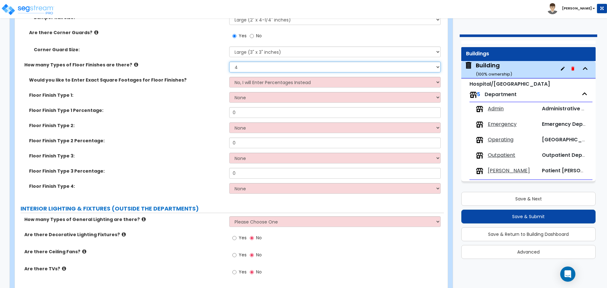
scroll to position [4325, 0]
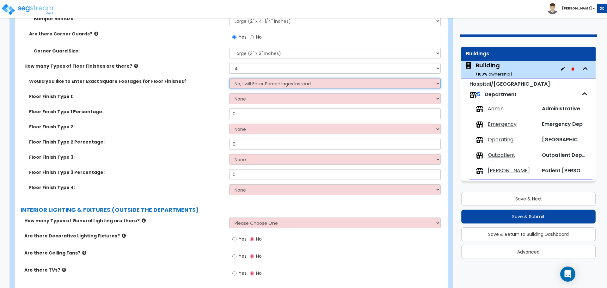
click at [254, 85] on select "No, I will Enter Percentages Instead Yes, I will Enter Exact Square Footages" at bounding box center [334, 83] width 211 height 11
click at [229, 78] on select "No, I will Enter Percentages Instead Yes, I will Enter Exact Square Footages" at bounding box center [334, 83] width 211 height 11
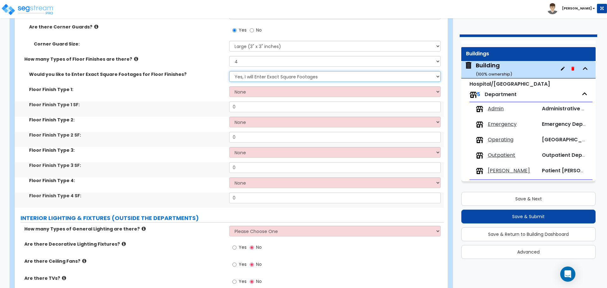
scroll to position [4334, 0]
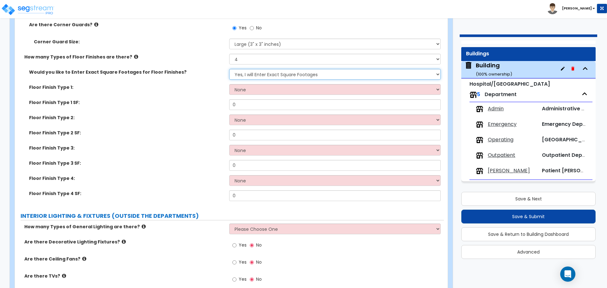
click at [260, 70] on select "No, I will Enter Percentages Instead Yes, I will Enter Exact Square Footages" at bounding box center [334, 74] width 211 height 11
click at [229, 69] on select "No, I will Enter Percentages Instead Yes, I will Enter Exact Square Footages" at bounding box center [334, 74] width 211 height 11
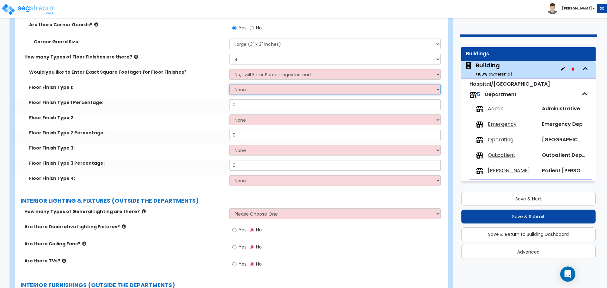
click at [258, 90] on select "None Tile Flooring Hardwood Flooring Resilient Laminate Flooring VCT Flooring S…" at bounding box center [334, 89] width 211 height 11
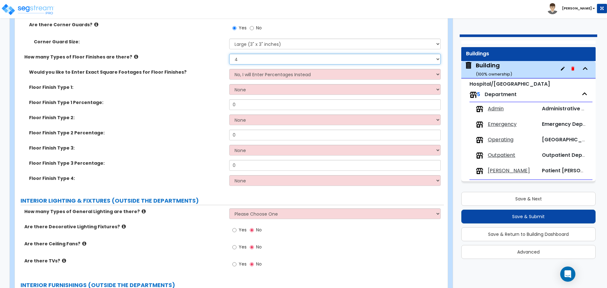
click at [246, 58] on select "None 1 2 3 4" at bounding box center [334, 59] width 211 height 11
click at [229, 54] on select "None 1 2 3 4" at bounding box center [334, 59] width 211 height 11
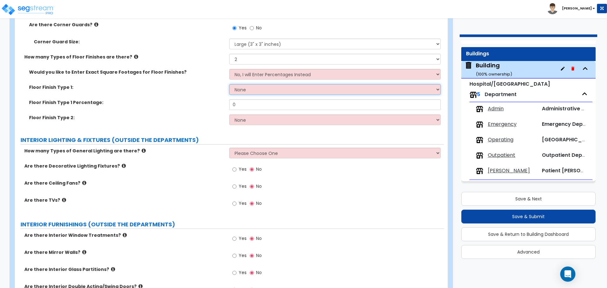
click at [265, 86] on select "None Tile Flooring Hardwood Flooring Resilient Laminate Flooring VCT Flooring S…" at bounding box center [334, 89] width 211 height 11
click at [229, 84] on select "None Tile Flooring Hardwood Flooring Resilient Laminate Flooring VCT Flooring S…" at bounding box center [334, 89] width 211 height 11
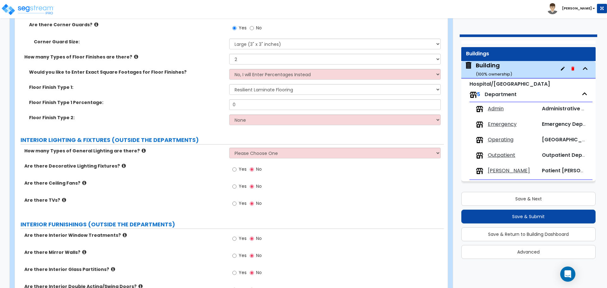
click at [267, 118] on select "None Tile Flooring Hardwood Flooring Resilient Laminate Flooring VCT Flooring S…" at bounding box center [334, 119] width 211 height 11
click at [229, 114] on select "None Tile Flooring Hardwood Flooring Resilient Laminate Flooring VCT Flooring S…" at bounding box center [334, 119] width 211 height 11
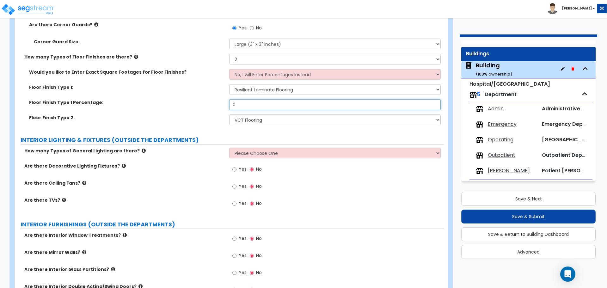
drag, startPoint x: 238, startPoint y: 104, endPoint x: 210, endPoint y: 102, distance: 27.9
click at [210, 102] on div "Floor Finish Type 1 Percentage: 0" at bounding box center [229, 106] width 429 height 15
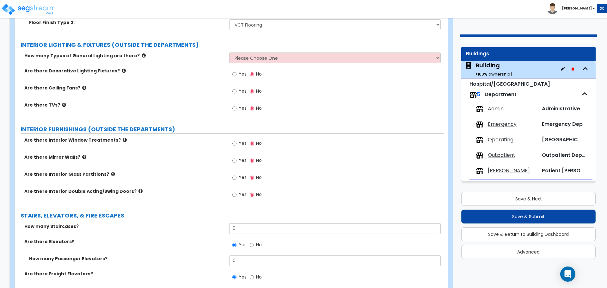
scroll to position [4430, 0]
click at [142, 53] on icon at bounding box center [144, 54] width 4 height 5
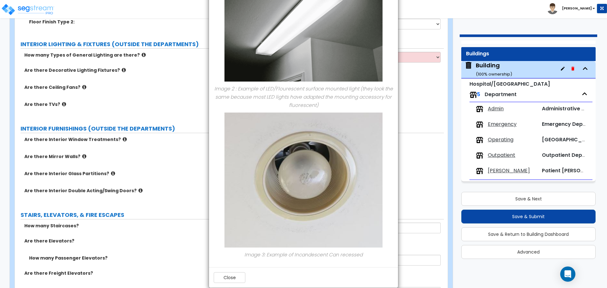
scroll to position [234, 0]
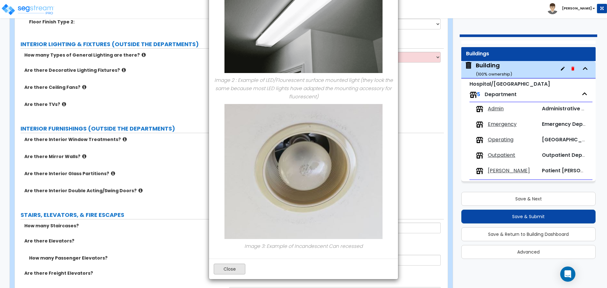
click at [222, 269] on button "Close" at bounding box center [230, 269] width 32 height 11
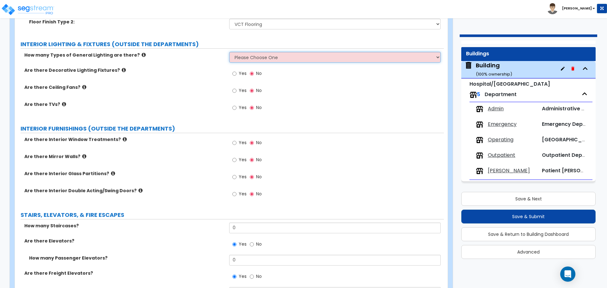
click at [246, 56] on select "Please Choose One 1 2 3" at bounding box center [334, 57] width 211 height 11
click at [229, 52] on select "Please Choose One 1 2 3" at bounding box center [334, 57] width 211 height 11
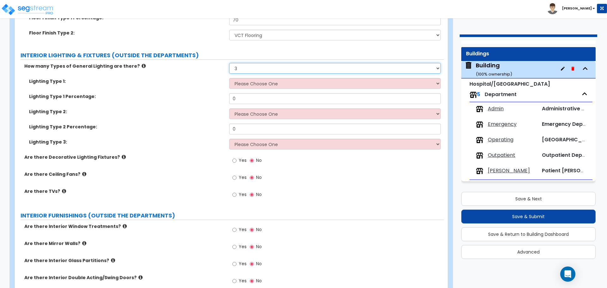
scroll to position [4418, 0]
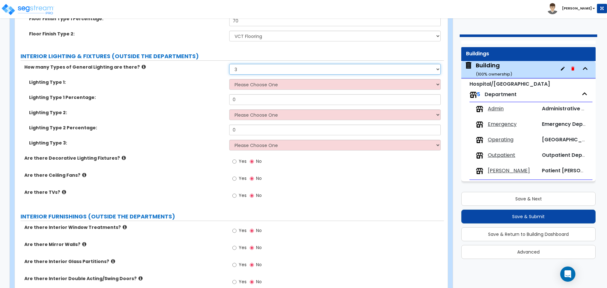
click at [272, 68] on select "Please Choose One 1 2 3" at bounding box center [334, 69] width 211 height 11
click at [229, 64] on select "Please Choose One 1 2 3" at bounding box center [334, 69] width 211 height 11
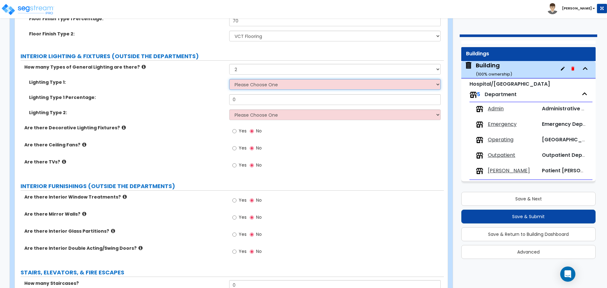
click at [258, 81] on select "Please Choose One LED Surface-Mounted LED Recessed Fluorescent Surface-Mounted …" at bounding box center [334, 84] width 211 height 11
click at [229, 79] on select "Please Choose One LED Surface-Mounted LED Recessed Fluorescent Surface-Mounted …" at bounding box center [334, 84] width 211 height 11
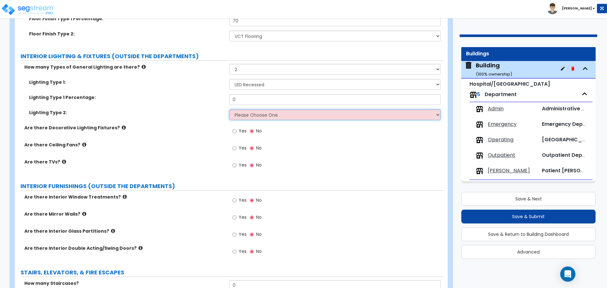
click at [278, 111] on select "Please Choose One LED Surface-Mounted LED Recessed Fluorescent Surface-Mounted …" at bounding box center [334, 114] width 211 height 11
click at [229, 109] on select "Please Choose One LED Surface-Mounted LED Recessed Fluorescent Surface-Mounted …" at bounding box center [334, 114] width 211 height 11
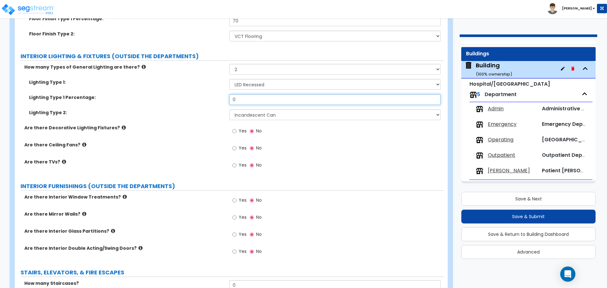
drag, startPoint x: 247, startPoint y: 96, endPoint x: 211, endPoint y: 91, distance: 35.8
click at [211, 91] on div "Lighting Type 1: Please Choose One LED Surface-Mounted LED Recessed Fluorescent…" at bounding box center [229, 102] width 419 height 46
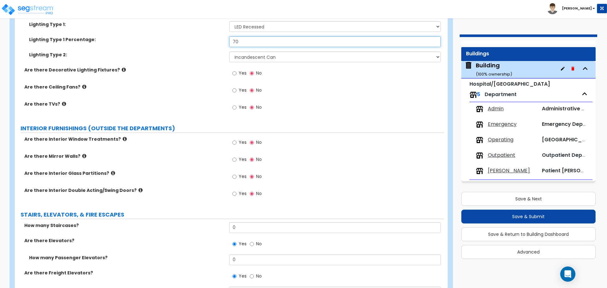
scroll to position [4477, 0]
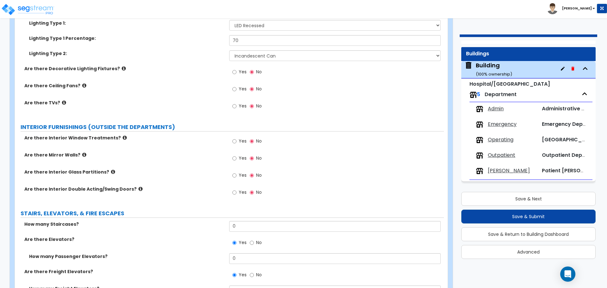
click at [239, 70] on span "Yes" at bounding box center [243, 72] width 8 height 6
click at [236, 70] on input "Yes" at bounding box center [234, 72] width 4 height 7
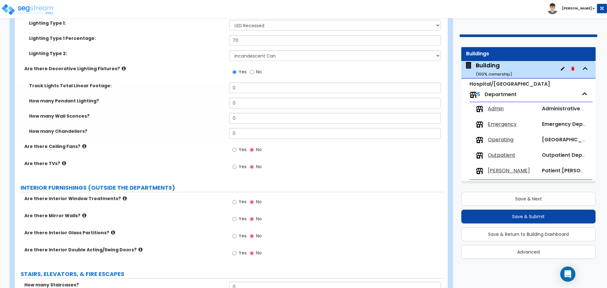
click at [122, 66] on icon at bounding box center [124, 68] width 4 height 5
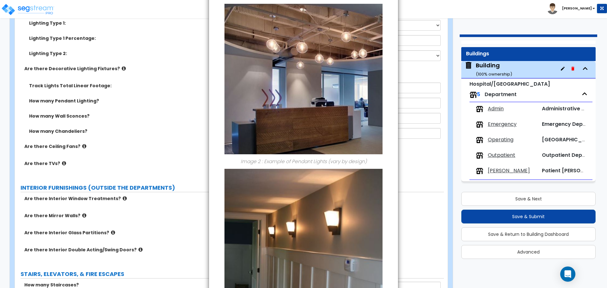
scroll to position [351, 0]
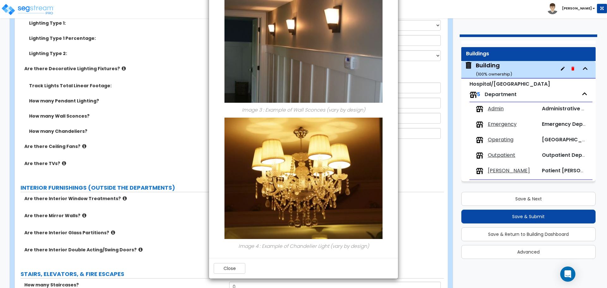
click at [238, 270] on button "Close" at bounding box center [230, 268] width 32 height 11
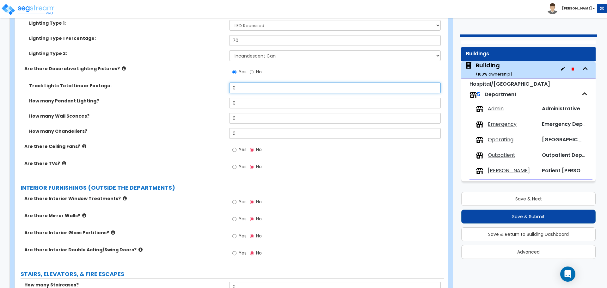
drag, startPoint x: 260, startPoint y: 87, endPoint x: 214, endPoint y: 79, distance: 46.1
click at [216, 80] on div "How many Types of General Lighting are there? Please Choose One 1 2 3 Lighting …" at bounding box center [229, 91] width 419 height 173
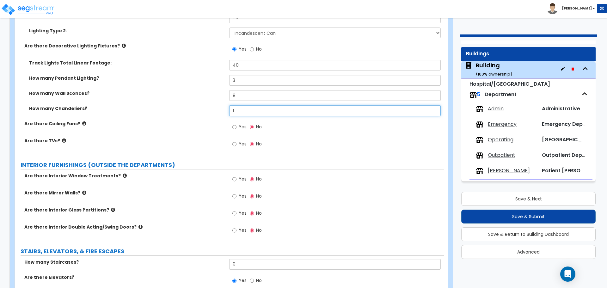
scroll to position [4500, 0]
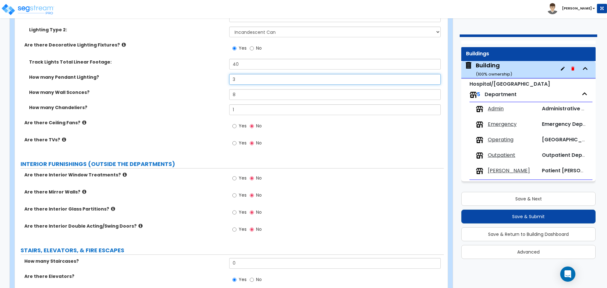
click at [238, 80] on input "3" at bounding box center [334, 79] width 211 height 11
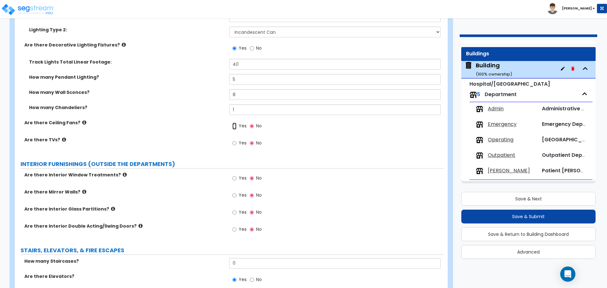
click at [236, 125] on input "Yes" at bounding box center [234, 126] width 4 height 7
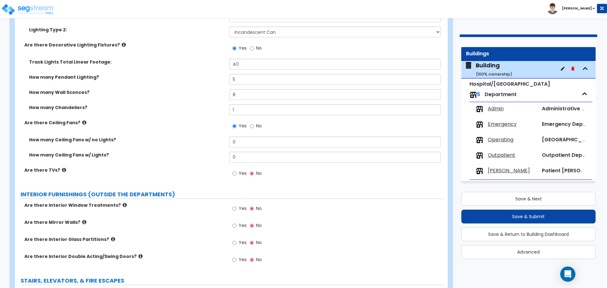
click at [82, 120] on icon at bounding box center [84, 122] width 4 height 5
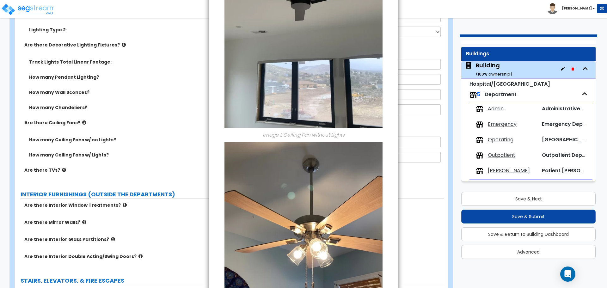
scroll to position [140, 0]
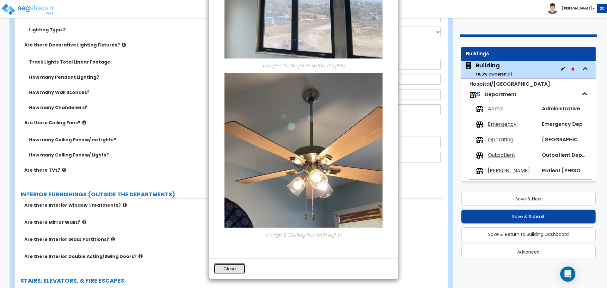
click at [230, 266] on button "Close" at bounding box center [230, 268] width 32 height 11
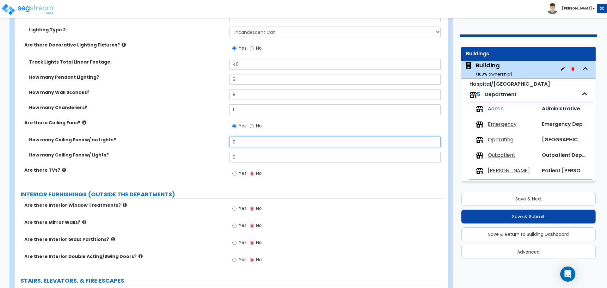
click at [256, 142] on input "0" at bounding box center [334, 142] width 211 height 11
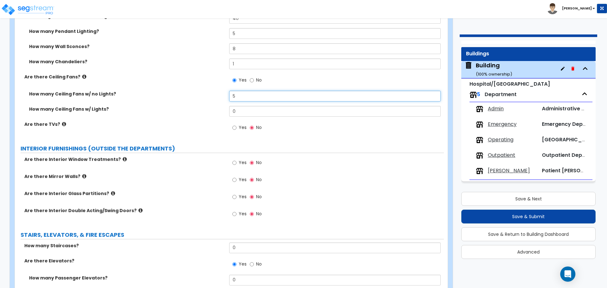
scroll to position [4547, 0]
click at [62, 121] on icon at bounding box center [64, 123] width 4 height 5
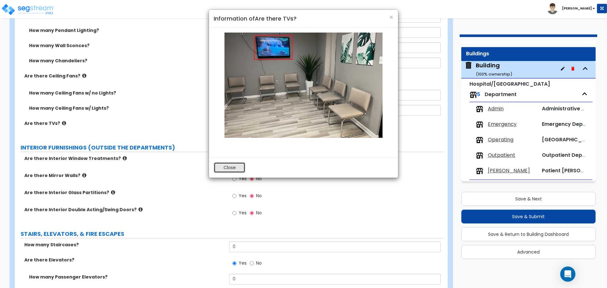
click at [225, 167] on button "Close" at bounding box center [230, 167] width 32 height 11
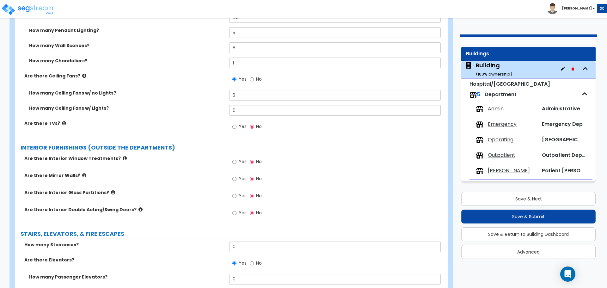
click at [242, 126] on span "Yes" at bounding box center [243, 126] width 8 height 6
click at [236, 126] on input "Yes" at bounding box center [234, 126] width 4 height 7
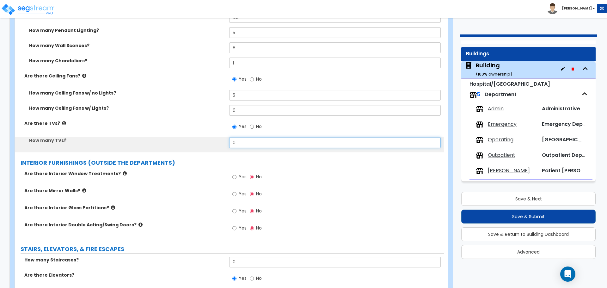
click at [248, 142] on input "0" at bounding box center [334, 142] width 211 height 11
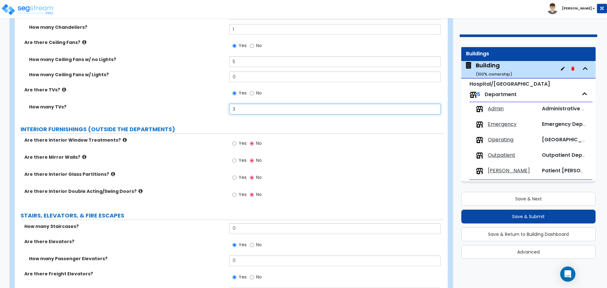
scroll to position [4584, 0]
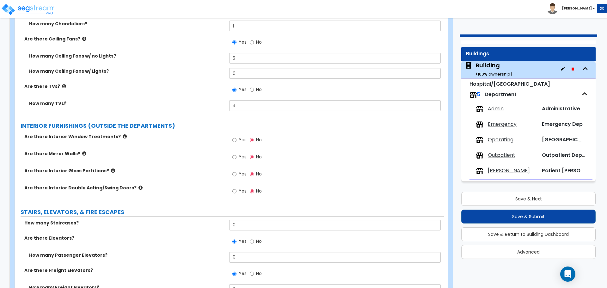
click at [123, 134] on icon at bounding box center [125, 136] width 4 height 5
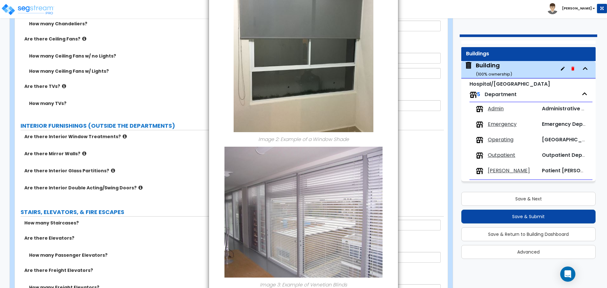
scroll to position [435, 0]
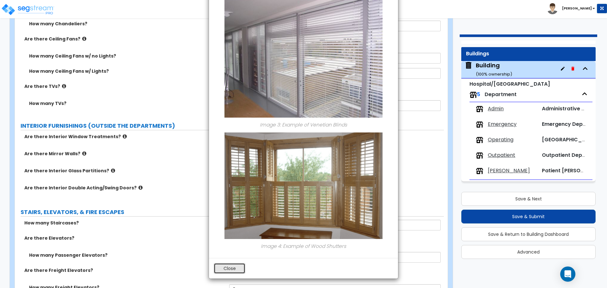
click at [229, 266] on button "Close" at bounding box center [230, 268] width 32 height 11
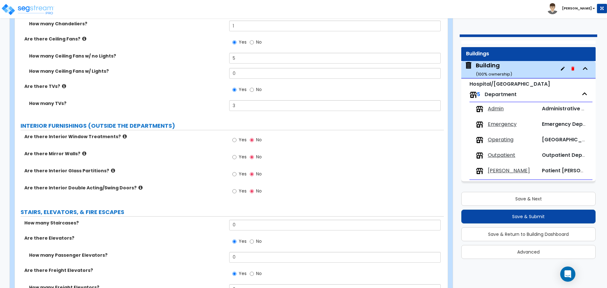
click at [241, 137] on span "Yes" at bounding box center [243, 140] width 8 height 6
click at [236, 137] on input "Yes" at bounding box center [234, 140] width 4 height 7
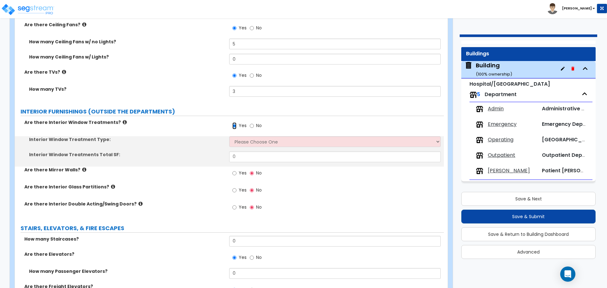
scroll to position [4605, 0]
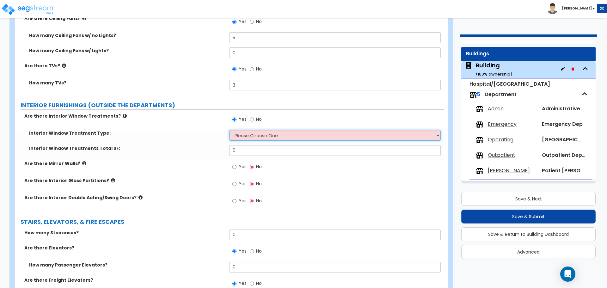
click at [256, 130] on select "Please Choose One Vertical Blinds Window Shades Venetian Blinds Wood Shutters" at bounding box center [334, 135] width 211 height 11
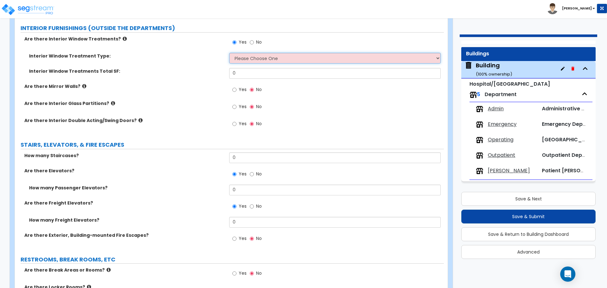
scroll to position [4682, 0]
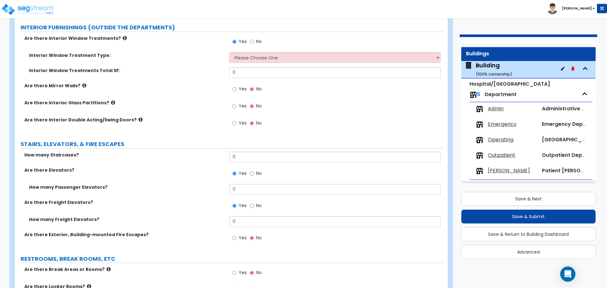
click at [179, 72] on div "Interior Window Treatments Total SF: 0" at bounding box center [229, 74] width 429 height 15
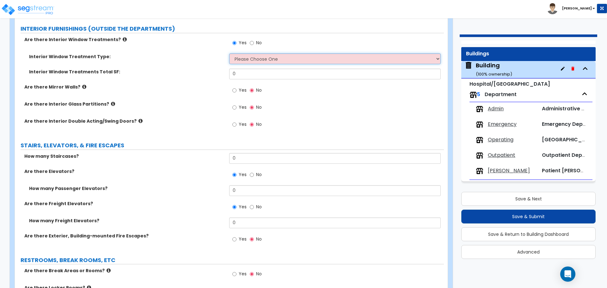
click at [301, 59] on select "Please Choose One Vertical Blinds Window Shades Venetian Blinds Wood Shutters" at bounding box center [334, 58] width 211 height 11
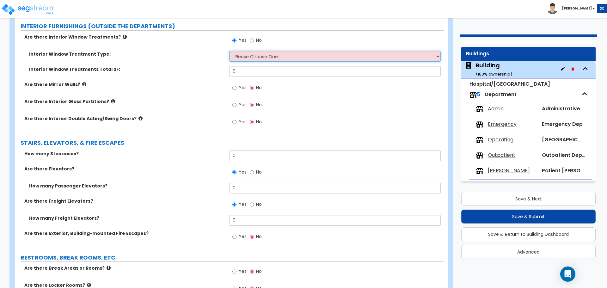
scroll to position [4684, 0]
click at [289, 54] on select "Please Choose One Vertical Blinds Window Shades Venetian Blinds Wood Shutters" at bounding box center [334, 56] width 211 height 11
click at [229, 51] on select "Please Choose One Vertical Blinds Window Shades Venetian Blinds Wood Shutters" at bounding box center [334, 56] width 211 height 11
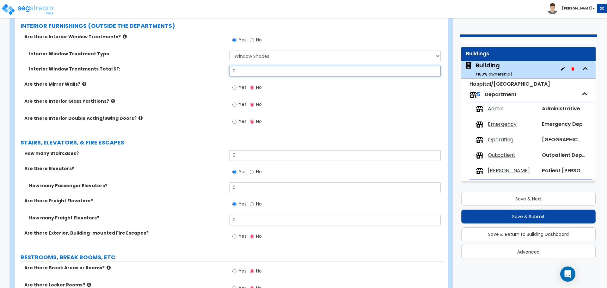
drag, startPoint x: 259, startPoint y: 69, endPoint x: 221, endPoint y: 69, distance: 38.2
click at [224, 69] on div "Interior Window Treatments Total SF: 0" at bounding box center [229, 73] width 429 height 15
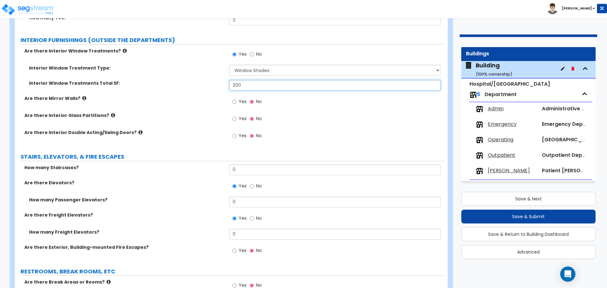
scroll to position [4666, 0]
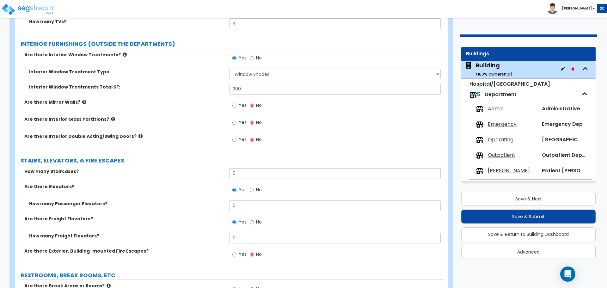
click at [123, 53] on icon at bounding box center [125, 54] width 4 height 5
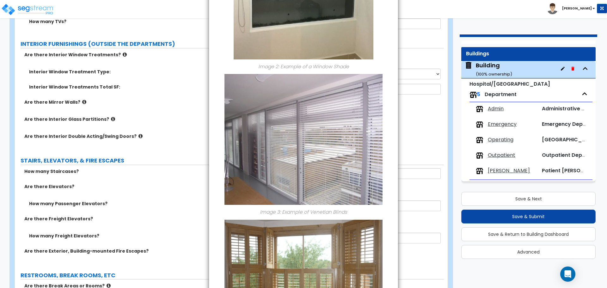
scroll to position [435, 0]
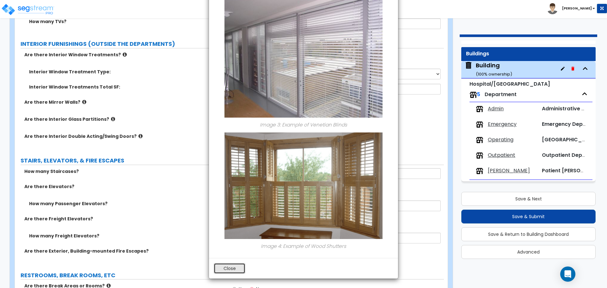
click at [235, 270] on button "Close" at bounding box center [230, 268] width 32 height 11
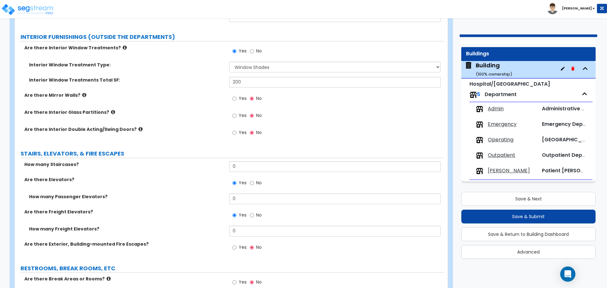
scroll to position [4674, 0]
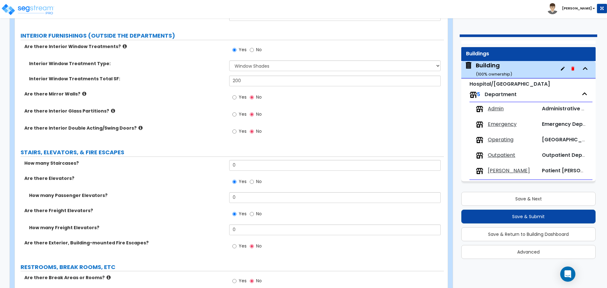
click at [238, 96] on label "Yes" at bounding box center [239, 98] width 14 height 11
click at [236, 96] on input "Yes" at bounding box center [234, 97] width 4 height 7
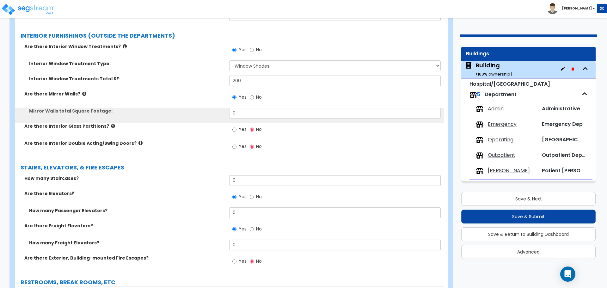
click at [82, 91] on icon at bounding box center [84, 93] width 4 height 5
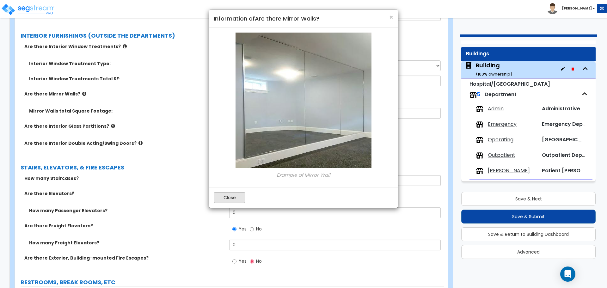
click at [231, 195] on button "Close" at bounding box center [230, 197] width 32 height 11
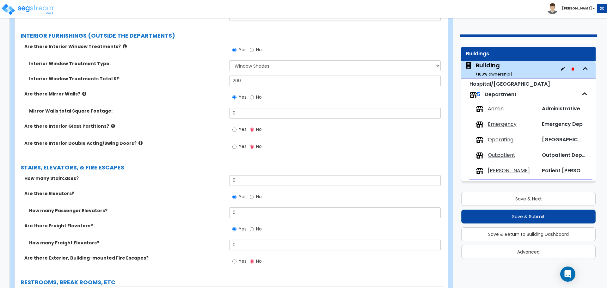
click at [123, 45] on icon at bounding box center [125, 46] width 4 height 5
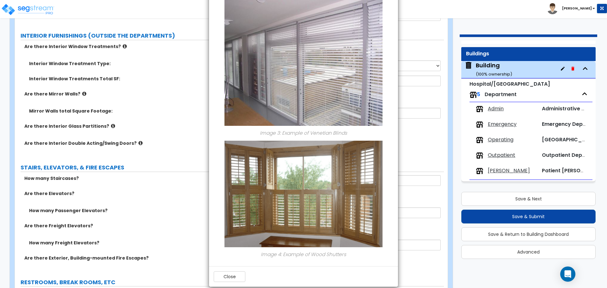
scroll to position [435, 0]
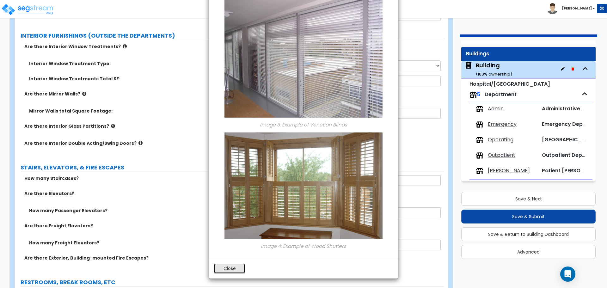
click at [230, 265] on button "Close" at bounding box center [230, 268] width 32 height 11
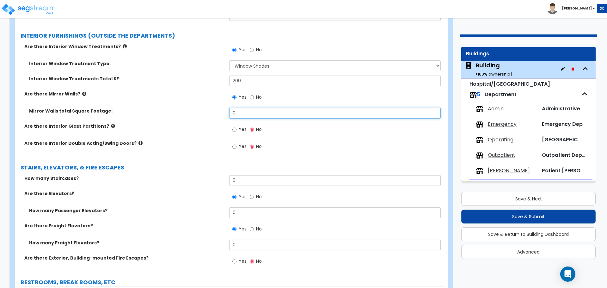
drag, startPoint x: 248, startPoint y: 112, endPoint x: 216, endPoint y: 108, distance: 32.2
click at [216, 108] on div "Mirror Walls total Square Footage: 0" at bounding box center [229, 115] width 429 height 15
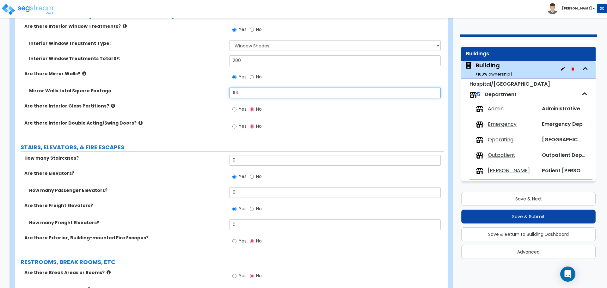
scroll to position [4695, 0]
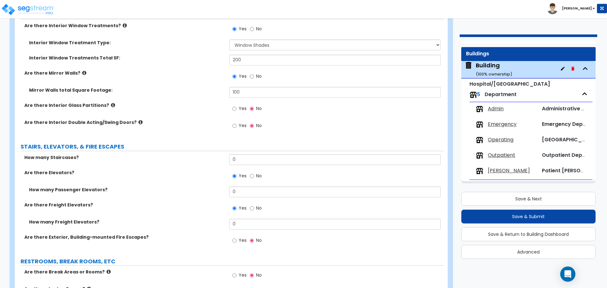
click at [111, 103] on icon at bounding box center [113, 105] width 4 height 5
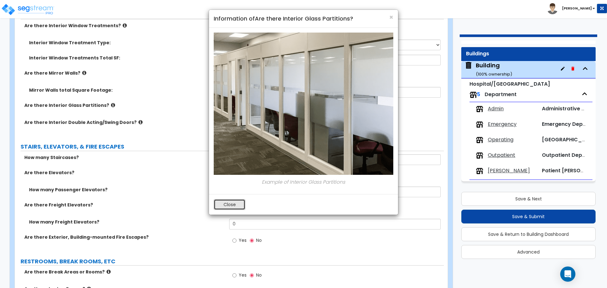
click at [231, 202] on button "Close" at bounding box center [230, 204] width 32 height 11
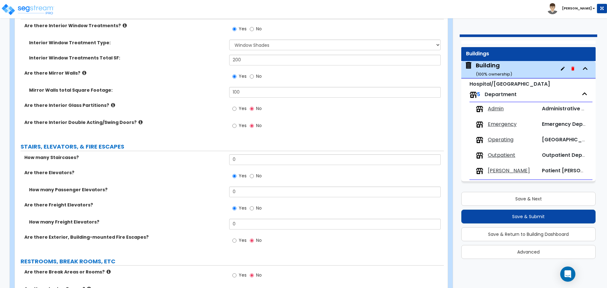
click at [245, 106] on span "Yes" at bounding box center [243, 108] width 8 height 6
click at [236, 106] on input "Yes" at bounding box center [234, 108] width 4 height 7
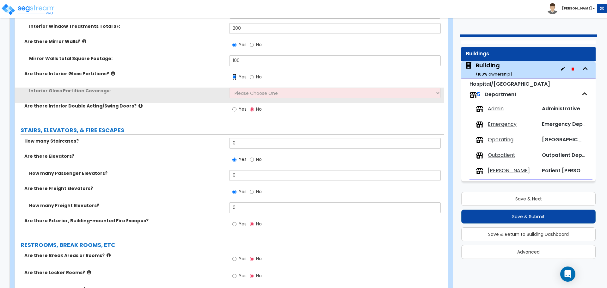
scroll to position [4740, 0]
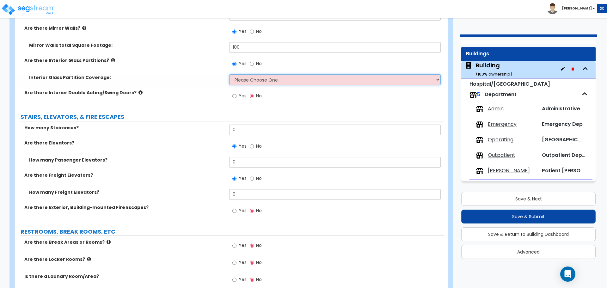
click at [264, 82] on select "Please Choose One Some of the Walls are Interior Glass Partitions Several of th…" at bounding box center [334, 79] width 211 height 11
click at [229, 74] on select "Please Choose One Some of the Walls are Interior Glass Partitions Several of th…" at bounding box center [334, 79] width 211 height 11
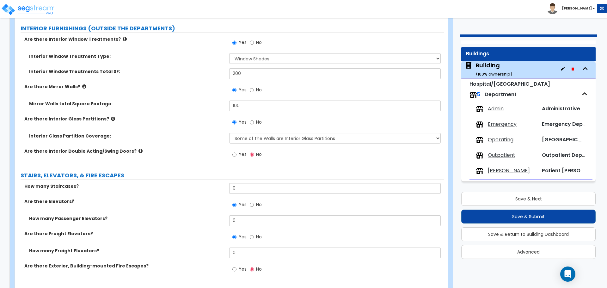
click at [241, 151] on span "Yes" at bounding box center [243, 154] width 8 height 6
click at [236, 151] on input "Yes" at bounding box center [234, 154] width 4 height 7
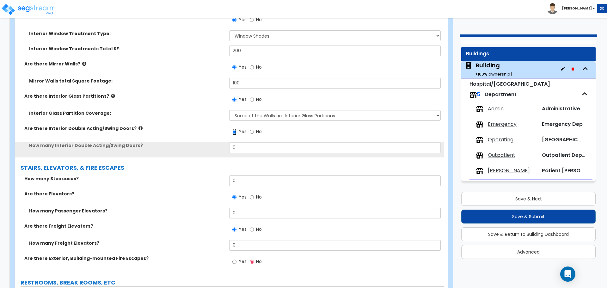
scroll to position [4705, 0]
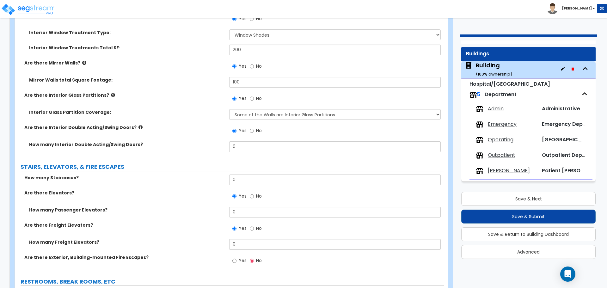
click at [130, 124] on label "Are there Interior Double Acting/Swing Doors?" at bounding box center [124, 127] width 200 height 6
click at [138, 125] on icon at bounding box center [140, 127] width 4 height 5
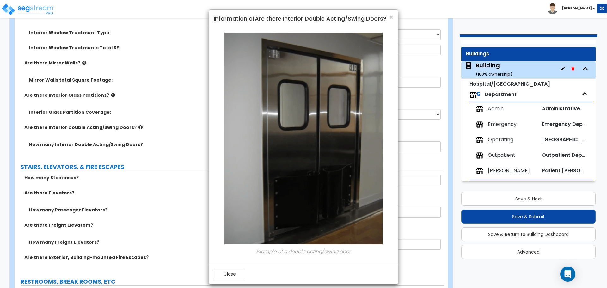
click at [229, 274] on button "Close" at bounding box center [230, 274] width 32 height 11
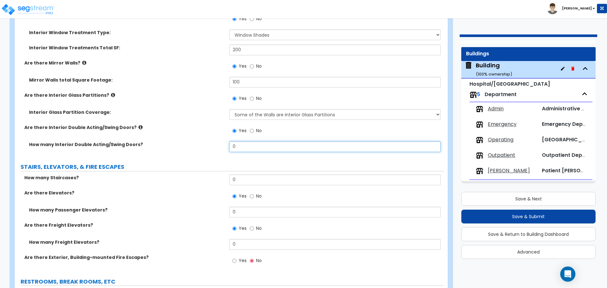
drag, startPoint x: 248, startPoint y: 148, endPoint x: 210, endPoint y: 143, distance: 38.9
click at [210, 143] on div "How many Interior Double Acting/Swing Doors? 0" at bounding box center [229, 148] width 429 height 15
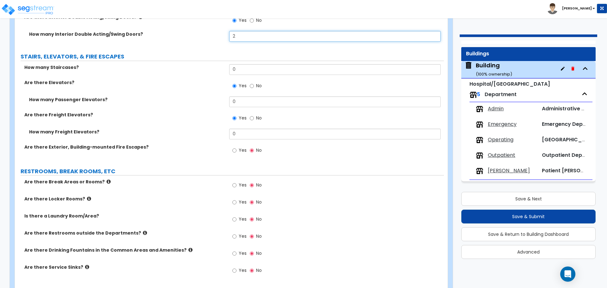
scroll to position [4810, 0]
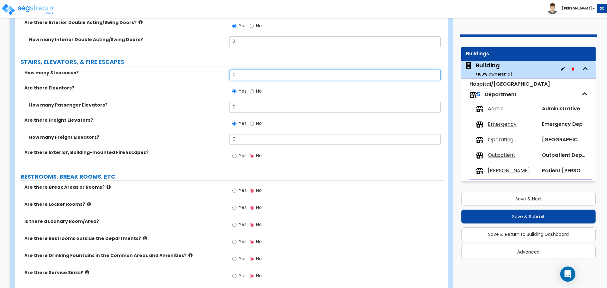
drag, startPoint x: 249, startPoint y: 75, endPoint x: 188, endPoint y: 75, distance: 60.7
click at [188, 75] on div "How many Staircases? 0" at bounding box center [229, 77] width 429 height 15
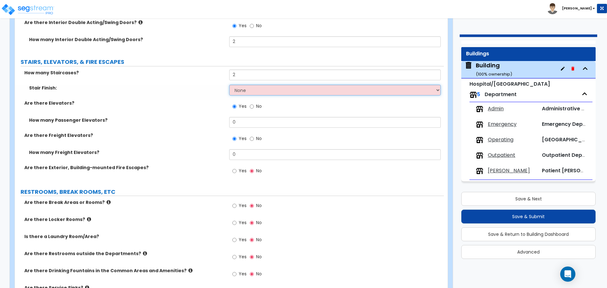
click at [247, 88] on select "None Tile Wood Laminate VCT Sheet Carpet Sheet Vinyl Carpet Tile" at bounding box center [334, 90] width 211 height 11
click at [229, 85] on select "None Tile Wood Laminate VCT Sheet Carpet Sheet Vinyl Carpet Tile" at bounding box center [334, 90] width 211 height 11
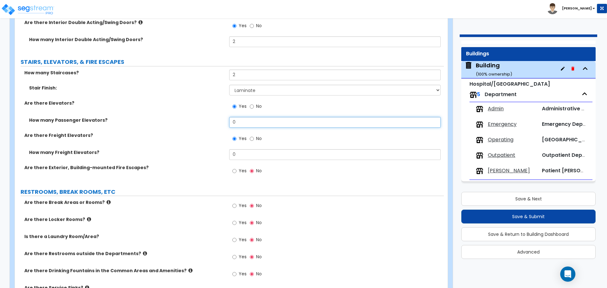
drag, startPoint x: 252, startPoint y: 120, endPoint x: 215, endPoint y: 118, distance: 36.7
click at [215, 118] on div "How many Passenger Elevators? 0" at bounding box center [229, 124] width 429 height 15
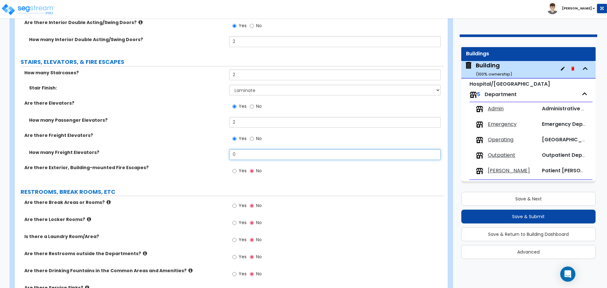
drag, startPoint x: 244, startPoint y: 152, endPoint x: 208, endPoint y: 149, distance: 36.5
click at [206, 150] on div "How many Freight Elevators? 0" at bounding box center [229, 156] width 429 height 15
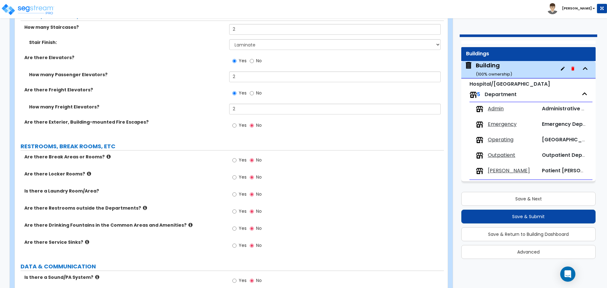
click at [240, 122] on span "Yes" at bounding box center [243, 125] width 8 height 6
click at [236, 122] on input "Yes" at bounding box center [234, 125] width 4 height 7
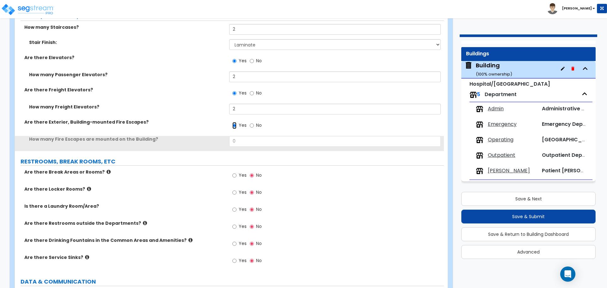
scroll to position [4878, 0]
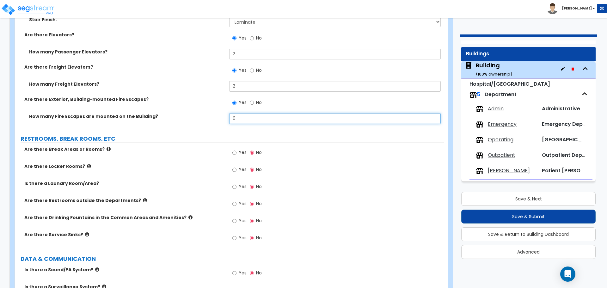
drag, startPoint x: 241, startPoint y: 116, endPoint x: 204, endPoint y: 114, distance: 37.0
click at [205, 114] on div "How many Fire Escapes are mounted on the Building? 0" at bounding box center [229, 120] width 429 height 15
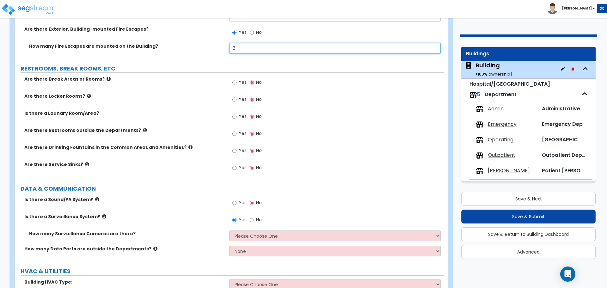
scroll to position [4949, 0]
click at [233, 82] on input "Yes" at bounding box center [234, 81] width 4 height 7
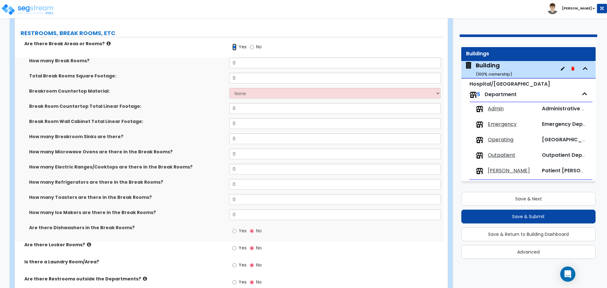
scroll to position [4988, 0]
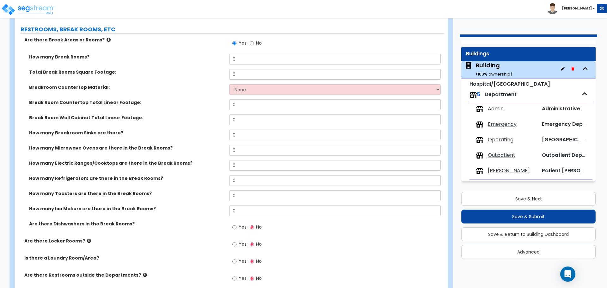
click at [106, 37] on icon at bounding box center [108, 39] width 4 height 5
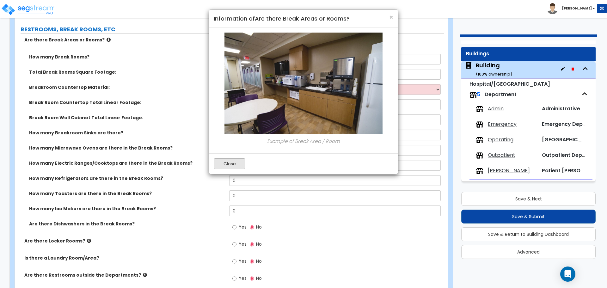
click at [229, 164] on button "Close" at bounding box center [230, 163] width 32 height 11
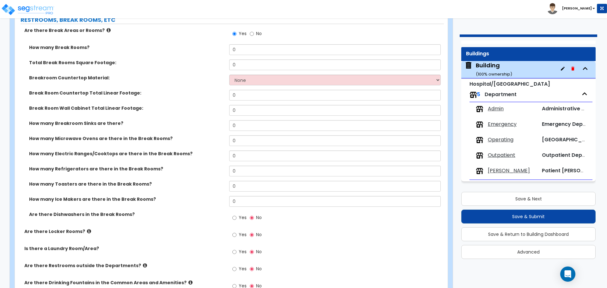
scroll to position [4998, 0]
click at [281, 47] on input "0" at bounding box center [334, 49] width 211 height 11
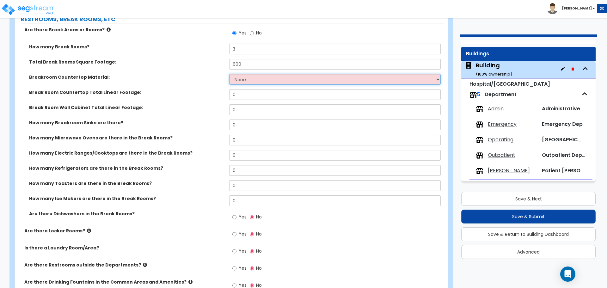
click at [265, 79] on select "None Plastic Laminate Solid Surface Stone Quartz Marble Tile Wood Stainless Ste…" at bounding box center [334, 79] width 211 height 11
click at [251, 78] on select "None Plastic Laminate Solid Surface Stone Quartz Marble Tile Wood Stainless Ste…" at bounding box center [334, 79] width 211 height 11
click at [242, 76] on select "None Plastic Laminate Solid Surface Stone Quartz Marble Tile Wood Stainless Ste…" at bounding box center [334, 79] width 211 height 11
click at [241, 76] on select "None Plastic Laminate Solid Surface Stone Quartz Marble Tile Wood Stainless Ste…" at bounding box center [334, 79] width 211 height 11
click at [229, 74] on select "None Plastic Laminate Solid Surface Stone Quartz Marble Tile Wood Stainless Ste…" at bounding box center [334, 79] width 211 height 11
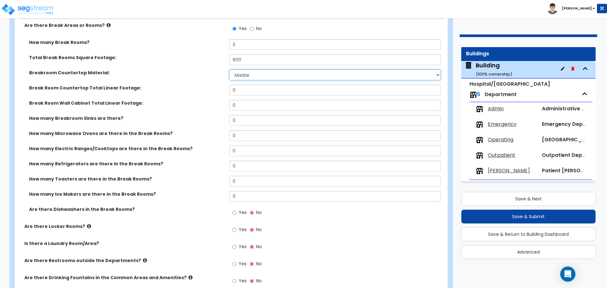
scroll to position [5001, 0]
click at [248, 88] on input "0" at bounding box center [334, 91] width 211 height 11
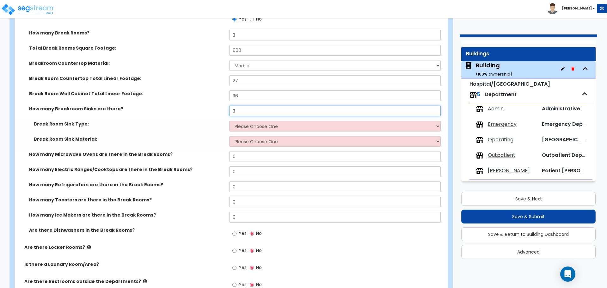
scroll to position [5013, 0]
click at [289, 124] on select "Please Choose One Single Sink Double Sink" at bounding box center [334, 125] width 211 height 11
click at [229, 120] on select "Please Choose One Single Sink Double Sink" at bounding box center [334, 125] width 211 height 11
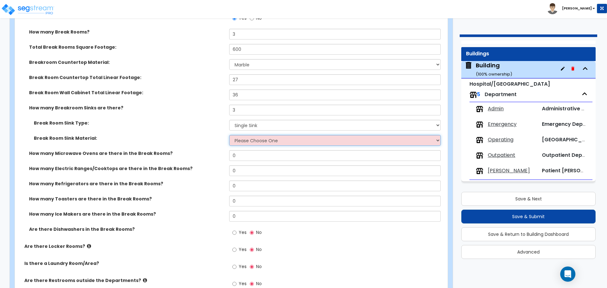
click at [291, 137] on select "Please Choose One Stainless Steel Porcelain Enamel Cast Iron" at bounding box center [334, 140] width 211 height 11
click at [266, 121] on select "Please Choose One Single Sink Double Sink" at bounding box center [334, 125] width 211 height 11
click at [229, 120] on select "Please Choose One Single Sink Double Sink" at bounding box center [334, 125] width 211 height 11
click at [272, 137] on select "Please Choose One Stainless Steel Porcelain Enamel Cast Iron" at bounding box center [334, 140] width 211 height 11
click at [229, 135] on select "Please Choose One Stainless Steel Porcelain Enamel Cast Iron" at bounding box center [334, 140] width 211 height 11
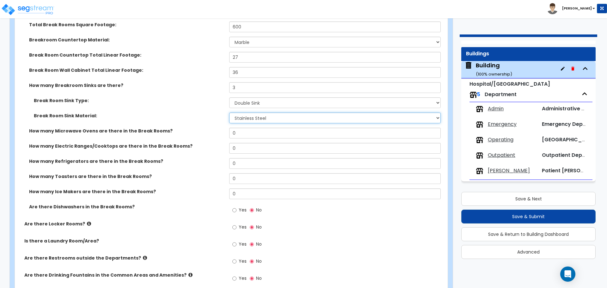
scroll to position [5041, 0]
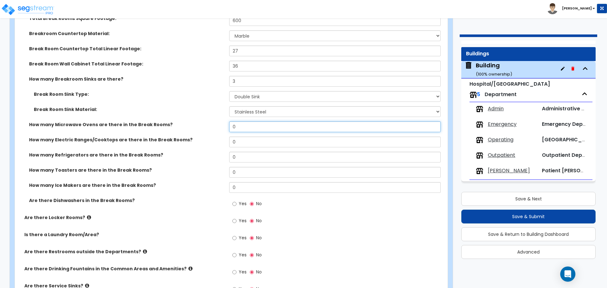
click at [248, 127] on input "0" at bounding box center [334, 126] width 211 height 11
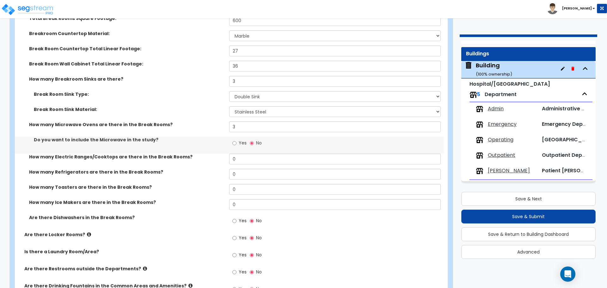
click at [241, 141] on span "Yes" at bounding box center [243, 143] width 8 height 6
click at [236, 141] on input "Yes" at bounding box center [234, 143] width 4 height 7
click at [242, 158] on input "0" at bounding box center [334, 159] width 211 height 11
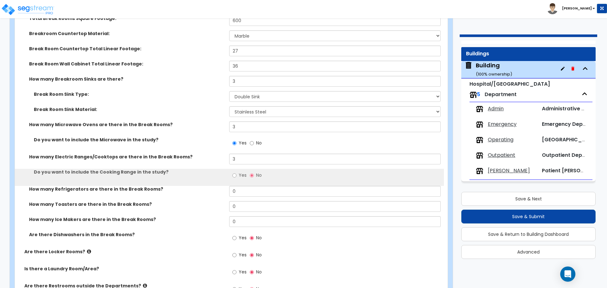
click at [237, 172] on label "Yes" at bounding box center [239, 176] width 14 height 11
click at [236, 172] on input "Yes" at bounding box center [234, 175] width 4 height 7
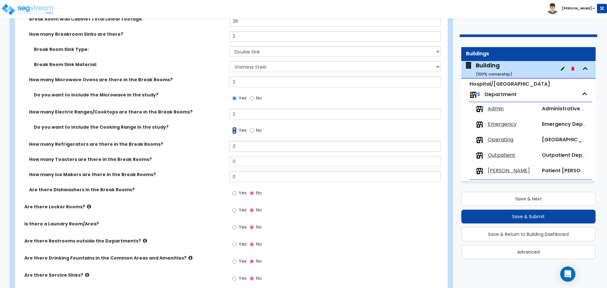
scroll to position [5094, 0]
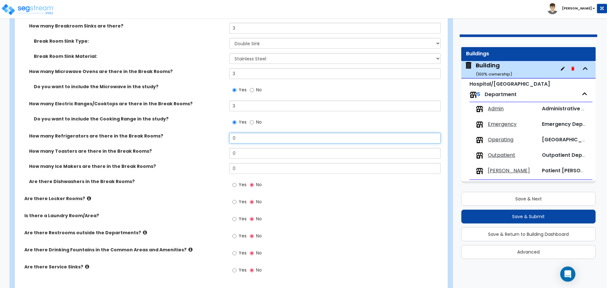
click at [246, 138] on input "0" at bounding box center [334, 138] width 211 height 11
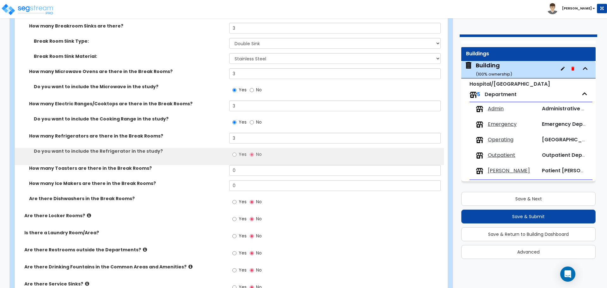
click at [242, 151] on span "Yes" at bounding box center [243, 154] width 8 height 6
click at [236, 151] on input "Yes" at bounding box center [234, 154] width 4 height 7
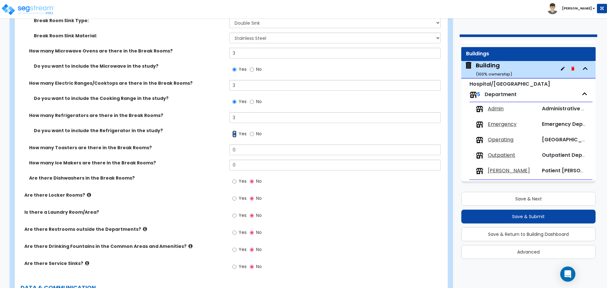
scroll to position [5119, 0]
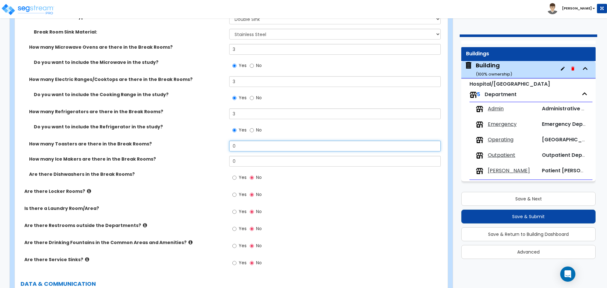
click at [247, 143] on input "0" at bounding box center [334, 146] width 211 height 11
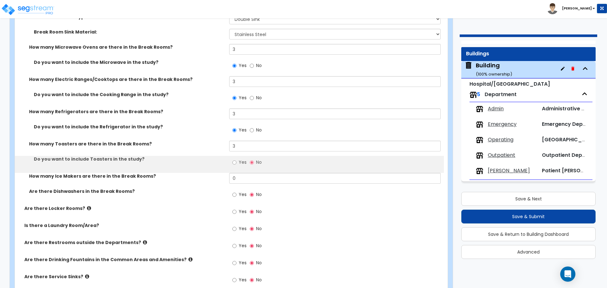
click at [238, 161] on label "Yes" at bounding box center [239, 163] width 14 height 11
click at [236, 161] on input "Yes" at bounding box center [234, 162] width 4 height 7
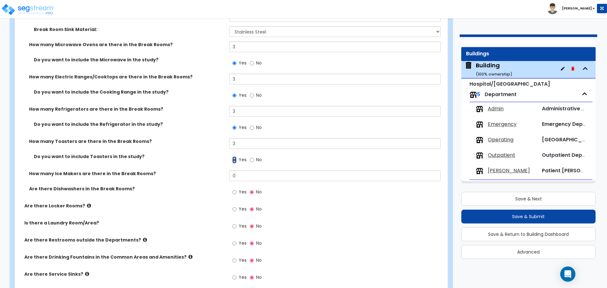
scroll to position [5122, 0]
click at [241, 170] on input "0" at bounding box center [334, 174] width 211 height 11
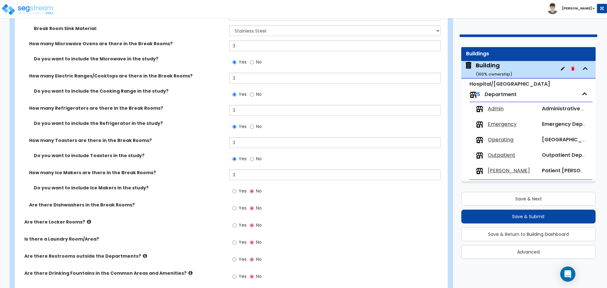
click at [255, 158] on label "No" at bounding box center [256, 159] width 12 height 11
click at [254, 158] on input "No" at bounding box center [252, 158] width 4 height 7
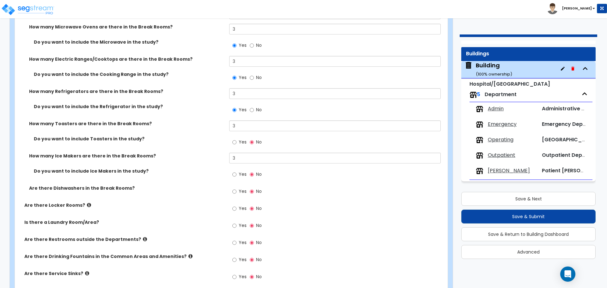
click at [237, 137] on label "Yes" at bounding box center [239, 142] width 14 height 11
click at [236, 139] on input "Yes" at bounding box center [234, 142] width 4 height 7
click at [243, 156] on input "3" at bounding box center [334, 158] width 211 height 11
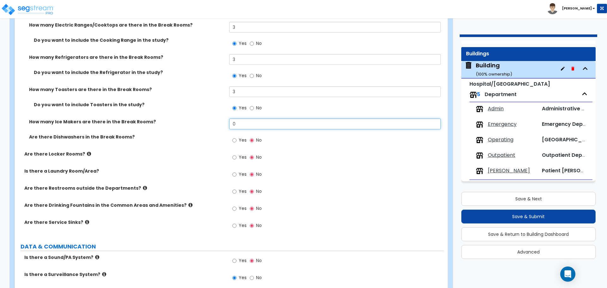
scroll to position [5173, 0]
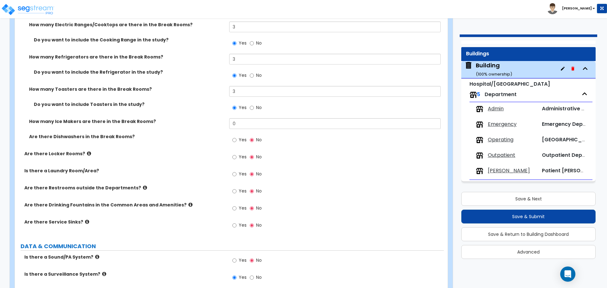
click at [237, 135] on label "Yes" at bounding box center [239, 140] width 14 height 11
click at [236, 137] on input "Yes" at bounding box center [234, 140] width 4 height 7
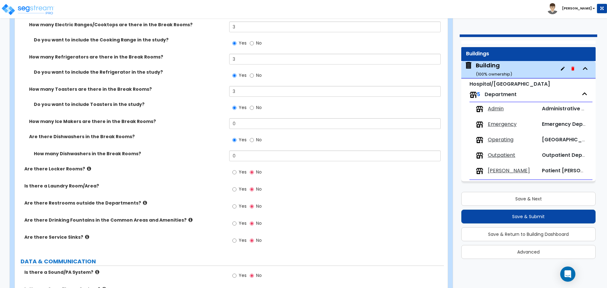
click at [258, 137] on span "No" at bounding box center [259, 140] width 6 height 6
click at [254, 137] on input "No" at bounding box center [252, 140] width 4 height 7
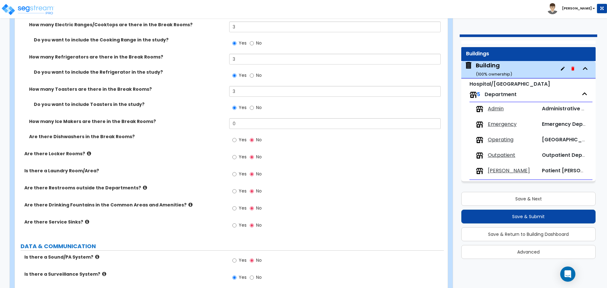
click at [240, 154] on span "Yes" at bounding box center [243, 157] width 8 height 6
click at [236, 154] on input "Yes" at bounding box center [234, 157] width 4 height 7
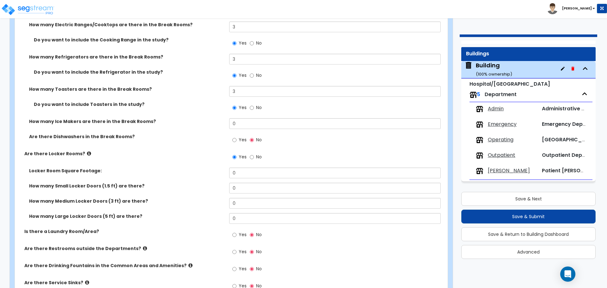
click at [87, 151] on icon at bounding box center [89, 153] width 4 height 5
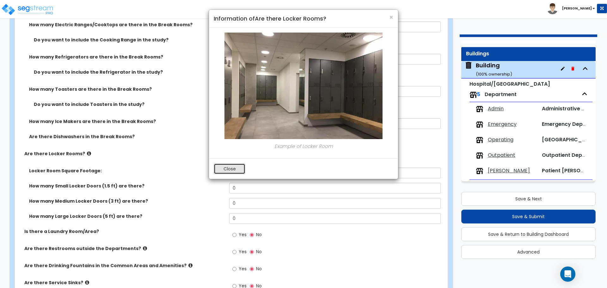
click at [219, 167] on button "Close" at bounding box center [230, 168] width 32 height 11
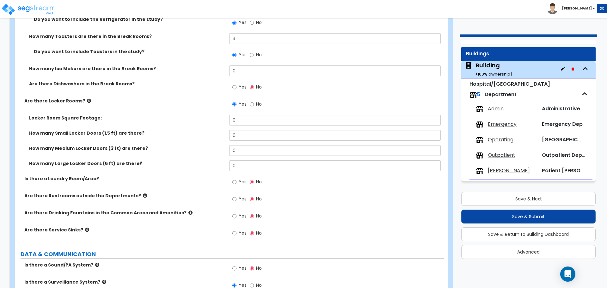
scroll to position [5227, 0]
click at [257, 118] on input "0" at bounding box center [334, 119] width 211 height 11
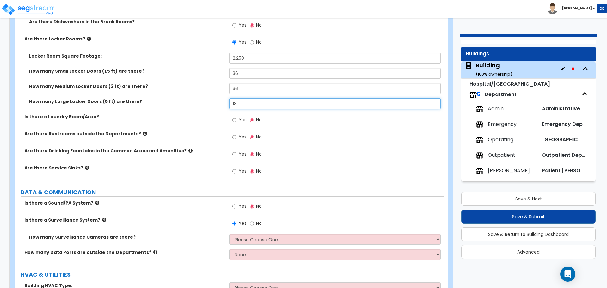
scroll to position [5289, 0]
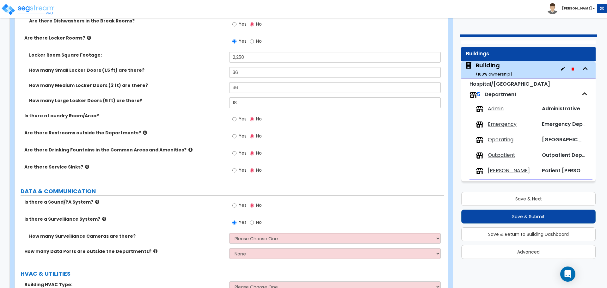
click at [237, 115] on label "Yes" at bounding box center [239, 119] width 14 height 11
click at [236, 116] on input "Yes" at bounding box center [234, 119] width 4 height 7
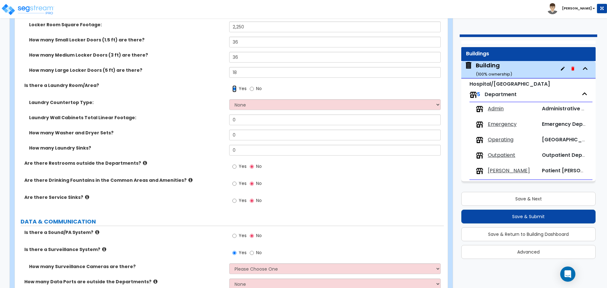
scroll to position [5321, 0]
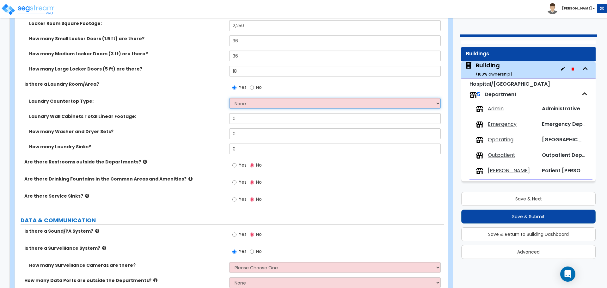
click at [247, 98] on select "None Plastic Laminate Solid Surface Stone Quartz Marble Tile Wood Stainless Ste…" at bounding box center [334, 103] width 211 height 11
click at [259, 99] on select "None Plastic Laminate Solid Surface Stone Quartz Marble Tile Wood Stainless Ste…" at bounding box center [334, 103] width 211 height 11
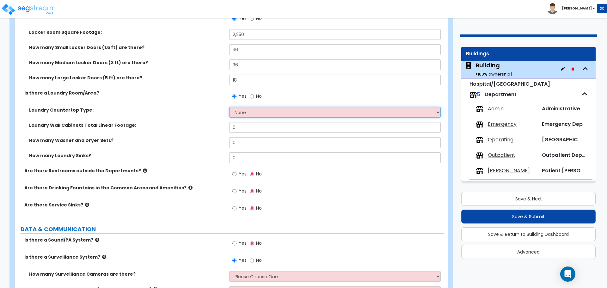
scroll to position [5314, 0]
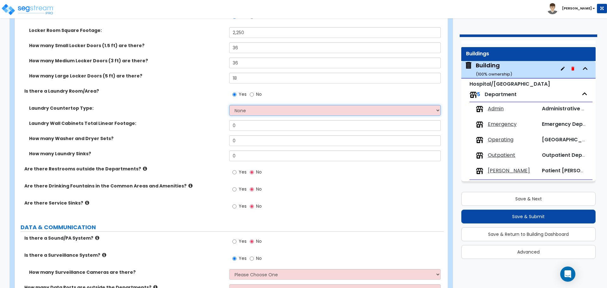
click at [246, 106] on select "None Plastic Laminate Solid Surface Stone Quartz Marble Tile Wood Stainless Ste…" at bounding box center [334, 110] width 211 height 11
click at [229, 105] on select "None Plastic Laminate Solid Surface Stone Quartz Marble Tile Wood Stainless Ste…" at bounding box center [334, 110] width 211 height 11
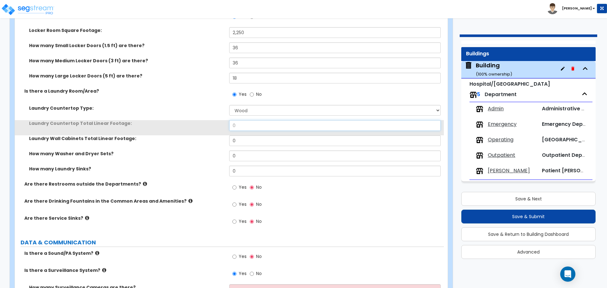
click at [242, 123] on input "0" at bounding box center [334, 125] width 211 height 11
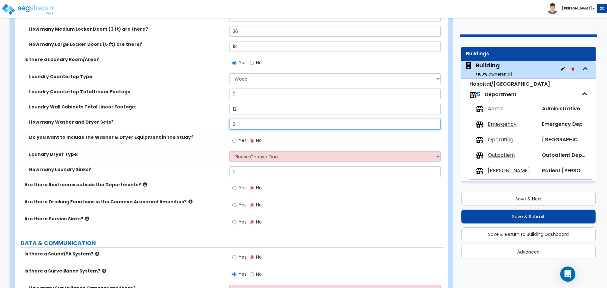
scroll to position [5349, 0]
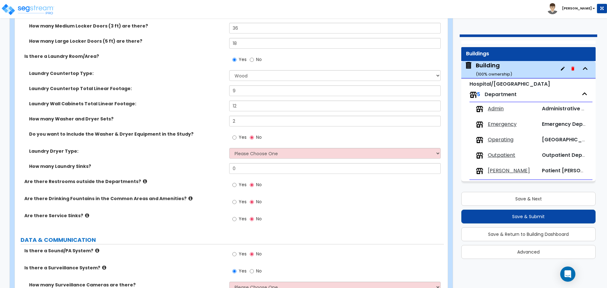
click at [240, 134] on span "Yes" at bounding box center [243, 137] width 8 height 6
click at [236, 134] on input "Yes" at bounding box center [234, 137] width 4 height 7
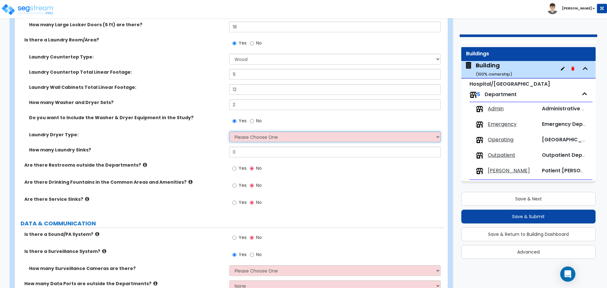
click at [254, 136] on select "Please Choose One Gas Electric" at bounding box center [334, 136] width 211 height 11
click at [229, 131] on select "Please Choose One Gas Electric" at bounding box center [334, 136] width 211 height 11
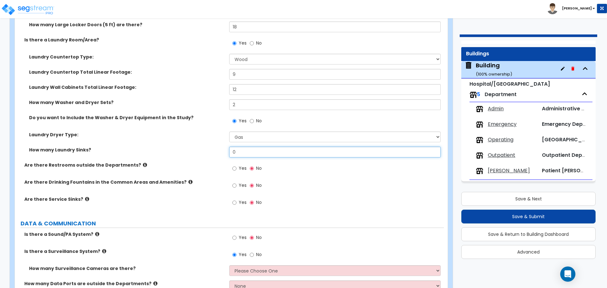
click at [246, 149] on input "0" at bounding box center [334, 152] width 211 height 11
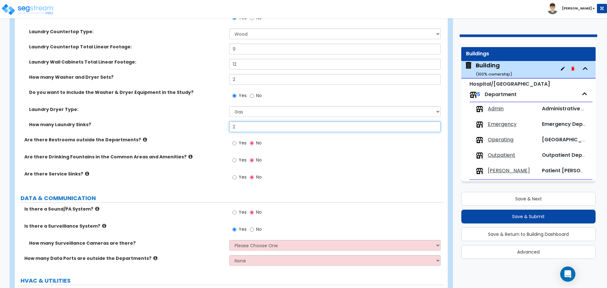
scroll to position [5391, 0]
click at [143, 138] on icon at bounding box center [145, 139] width 4 height 5
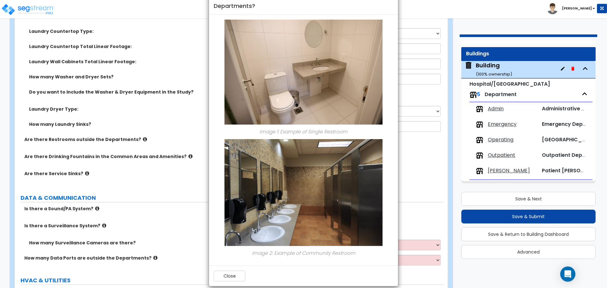
scroll to position [28, 0]
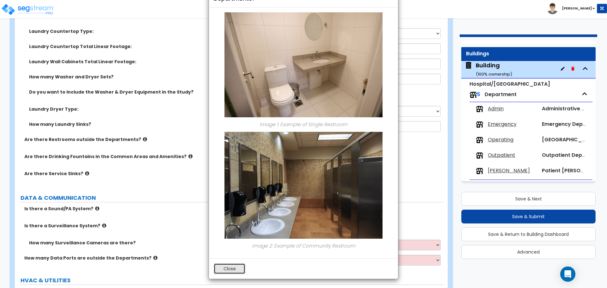
click at [235, 268] on button "Close" at bounding box center [230, 268] width 32 height 11
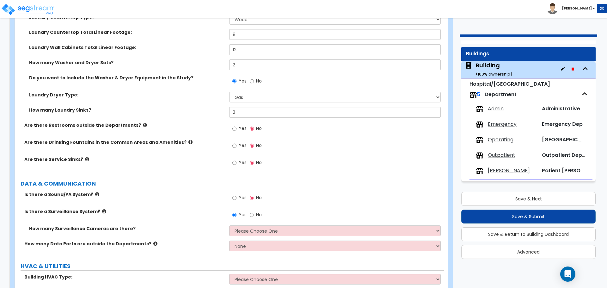
scroll to position [5406, 0]
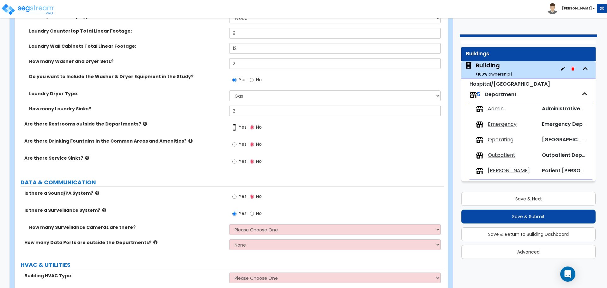
click at [235, 124] on input "Yes" at bounding box center [234, 127] width 4 height 7
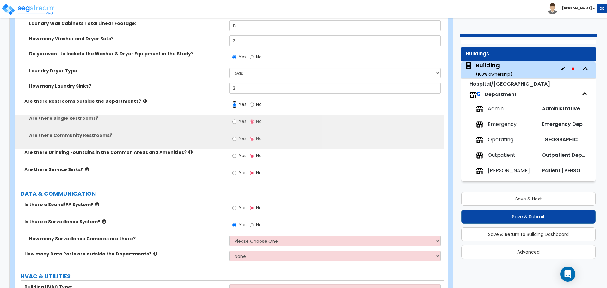
scroll to position [5429, 0]
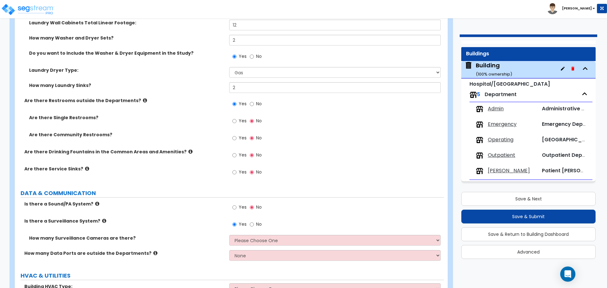
click at [245, 118] on span "Yes" at bounding box center [243, 121] width 8 height 6
click at [236, 118] on input "Yes" at bounding box center [234, 121] width 4 height 7
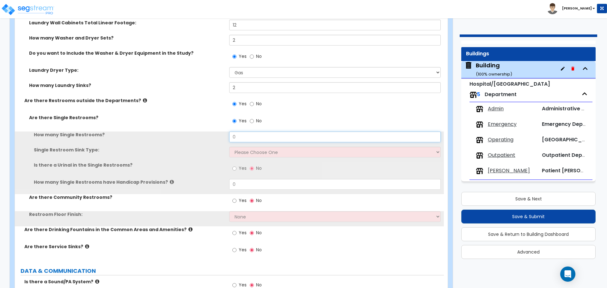
click at [252, 135] on input "0" at bounding box center [334, 136] width 211 height 11
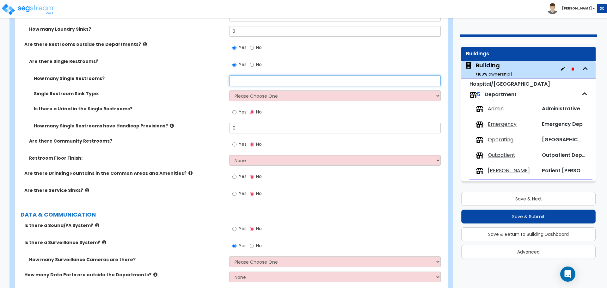
scroll to position [5488, 0]
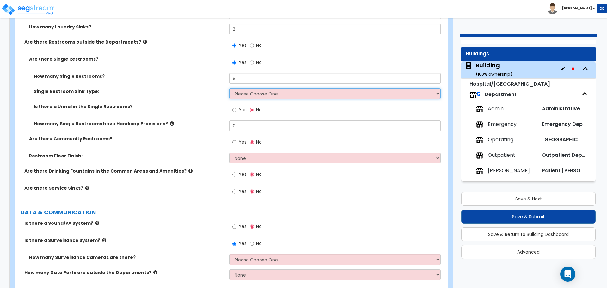
click at [291, 91] on select "Please Choose One Wall-mounted Vanity-mounted" at bounding box center [334, 93] width 211 height 11
click at [229, 88] on select "Please Choose One Wall-mounted Vanity-mounted" at bounding box center [334, 93] width 211 height 11
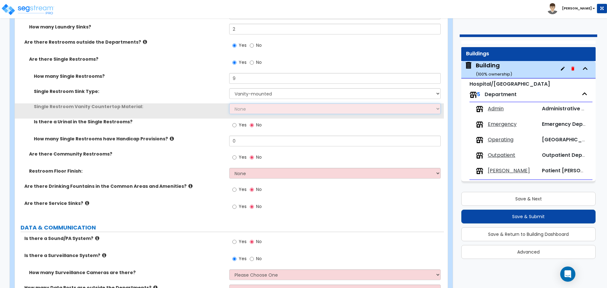
click at [269, 105] on select "None Plastic Laminate Solid Surface Stone Quartz Marble Tile Wood Stainless Ste…" at bounding box center [334, 108] width 211 height 11
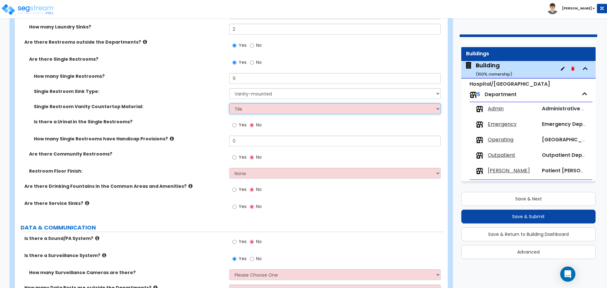
click at [229, 103] on select "None Plastic Laminate Solid Surface Stone Quartz Marble Tile Wood Stainless Ste…" at bounding box center [334, 108] width 211 height 11
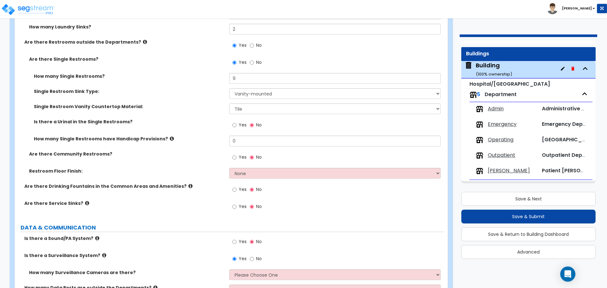
click at [241, 116] on div "Single Restroom Vanity Countertop Material: None Plastic Laminate Solid Surface…" at bounding box center [229, 110] width 429 height 15
click at [238, 122] on label "Yes" at bounding box center [239, 125] width 14 height 11
click at [236, 122] on input "Yes" at bounding box center [234, 125] width 4 height 7
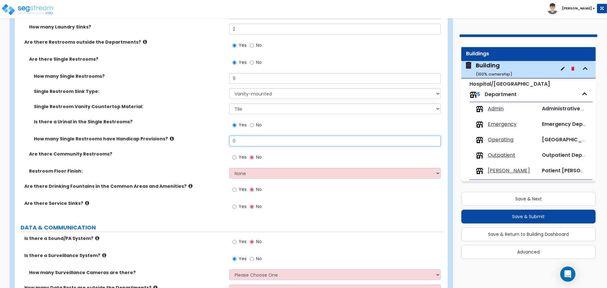
click at [249, 139] on input "0" at bounding box center [334, 141] width 211 height 11
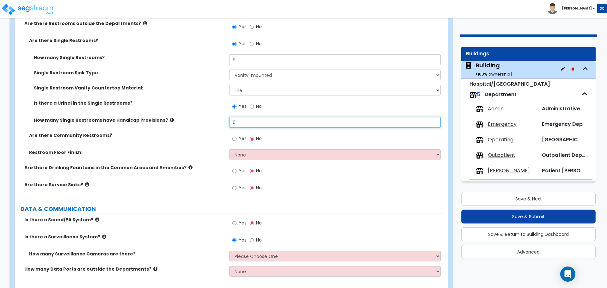
scroll to position [5513, 0]
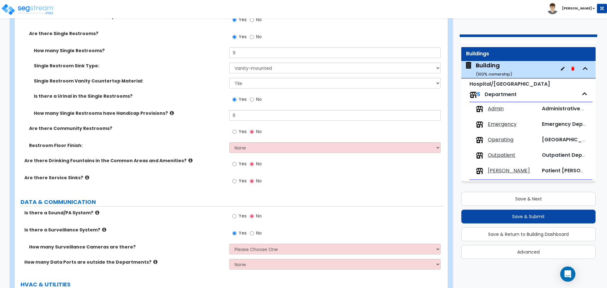
click at [240, 130] on span "Yes" at bounding box center [243, 131] width 8 height 6
click at [236, 130] on input "Yes" at bounding box center [234, 131] width 4 height 7
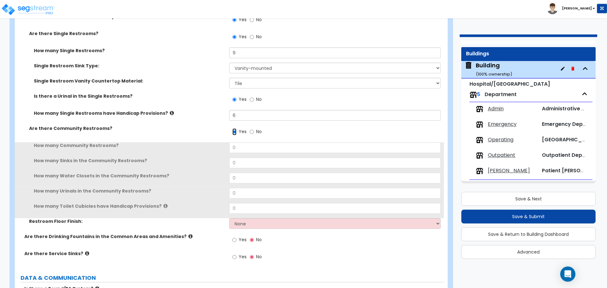
scroll to position [5524, 0]
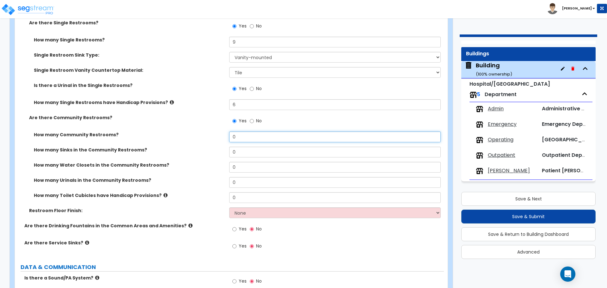
click at [246, 132] on input "0" at bounding box center [334, 136] width 211 height 11
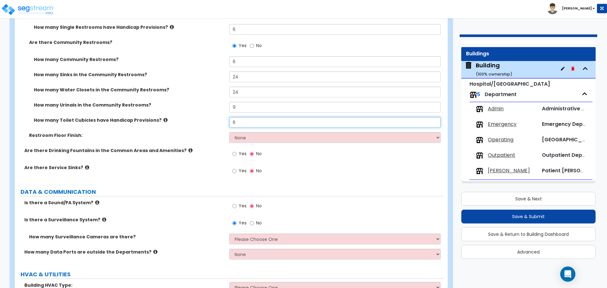
scroll to position [5601, 0]
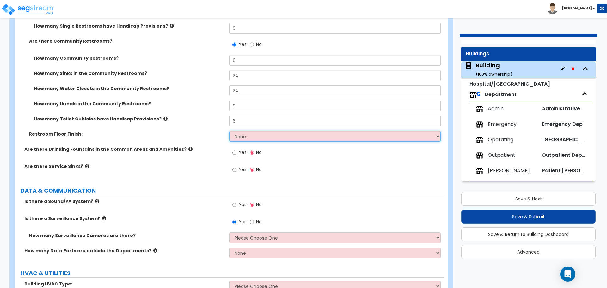
click at [257, 137] on select "None Tile Flooring Resilient Laminate Flooring VCT Flooring Sheet Vinyl Flooring" at bounding box center [334, 136] width 211 height 11
click at [229, 131] on select "None Tile Flooring Resilient Laminate Flooring VCT Flooring Sheet Vinyl Flooring" at bounding box center [334, 136] width 211 height 11
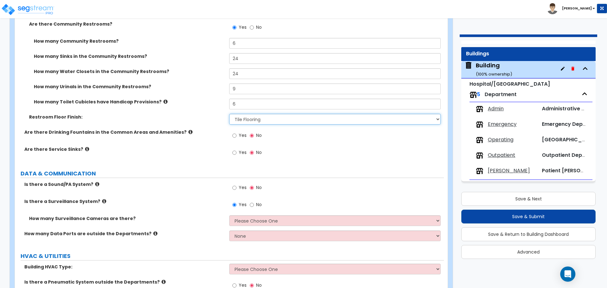
scroll to position [5621, 0]
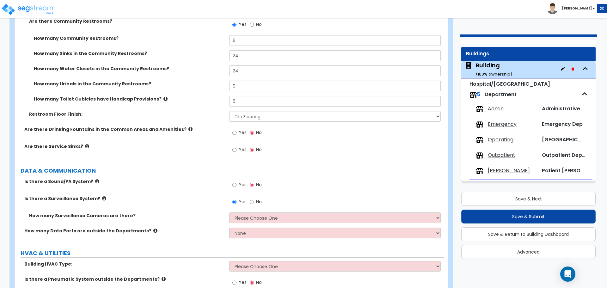
click at [241, 129] on span "Yes" at bounding box center [243, 132] width 8 height 6
click at [236, 129] on input "Yes" at bounding box center [234, 132] width 4 height 7
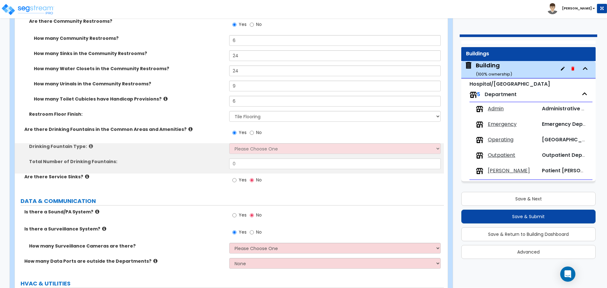
click at [188, 127] on icon at bounding box center [190, 129] width 4 height 5
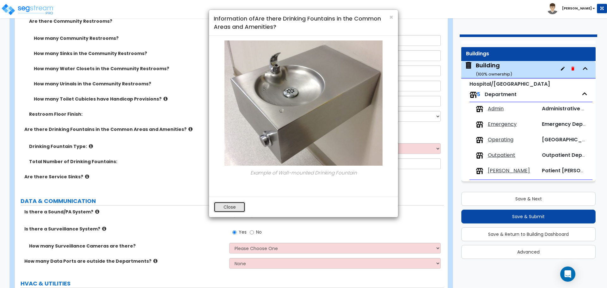
click at [224, 206] on button "Close" at bounding box center [230, 207] width 32 height 11
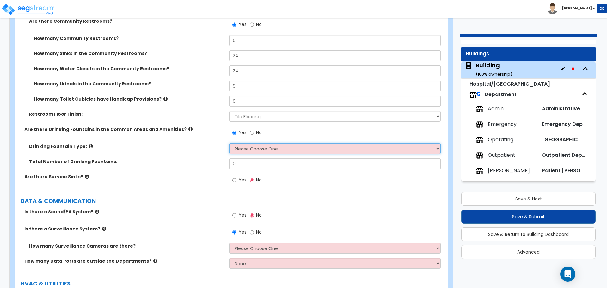
click at [261, 149] on select "Please Choose One Wall-mounted Floor-mounted" at bounding box center [334, 148] width 211 height 11
click at [229, 143] on select "Please Choose One Wall-mounted Floor-mounted" at bounding box center [334, 148] width 211 height 11
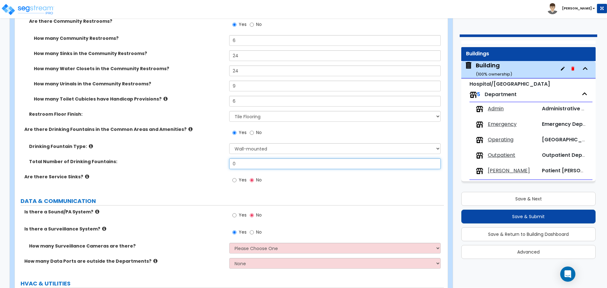
click at [252, 162] on input "0" at bounding box center [334, 163] width 211 height 11
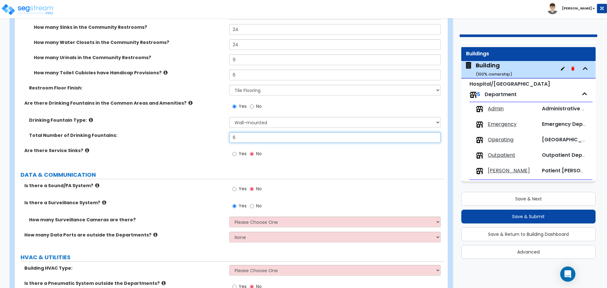
scroll to position [5650, 0]
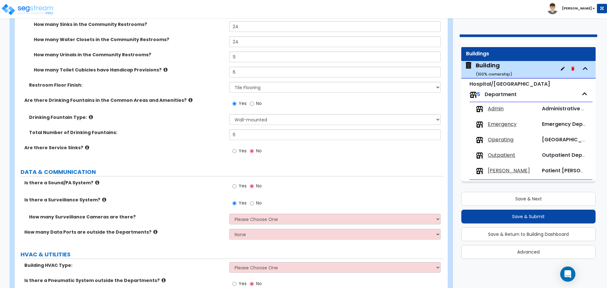
click at [238, 147] on label "Yes" at bounding box center [239, 151] width 14 height 11
click at [236, 148] on input "Yes" at bounding box center [234, 151] width 4 height 7
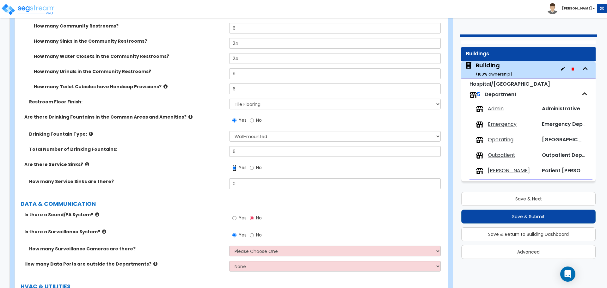
scroll to position [5633, 0]
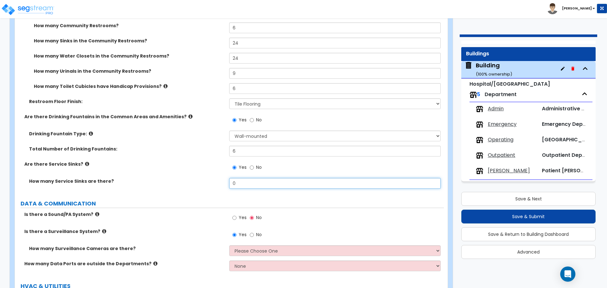
click at [243, 183] on input "0" at bounding box center [334, 183] width 211 height 11
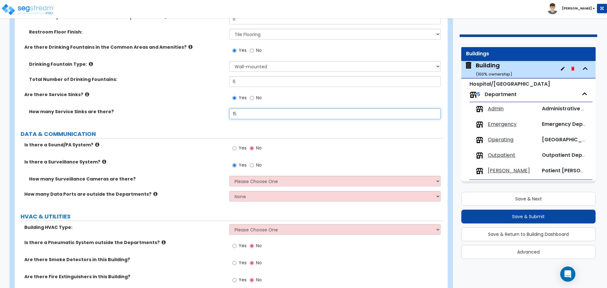
scroll to position [5724, 0]
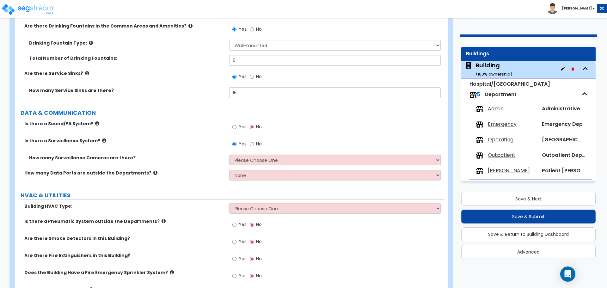
click at [85, 72] on icon at bounding box center [87, 73] width 4 height 5
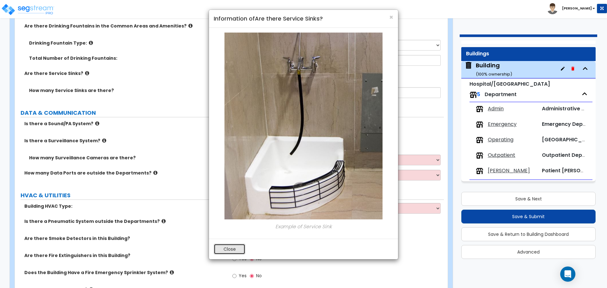
click at [233, 244] on button "Close" at bounding box center [230, 249] width 32 height 11
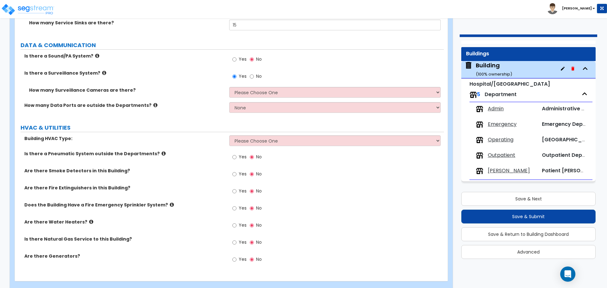
scroll to position [5800, 0]
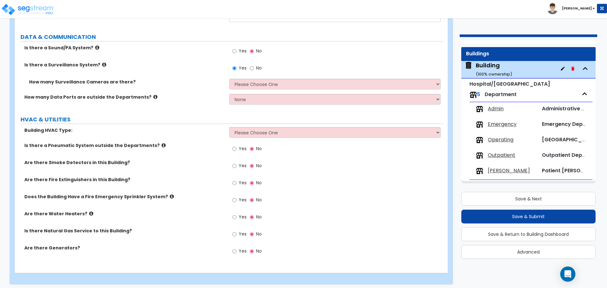
click at [237, 48] on label "Yes" at bounding box center [239, 51] width 14 height 11
click at [236, 48] on input "Yes" at bounding box center [234, 51] width 4 height 7
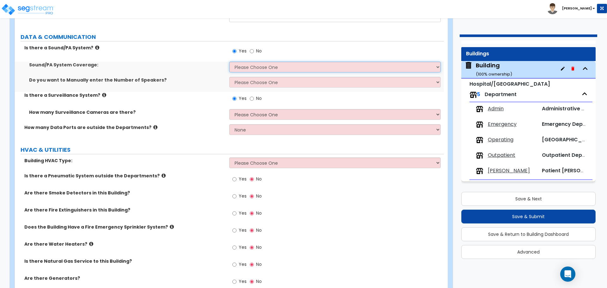
click at [262, 63] on select "Please Choose One All Areas Enter Percent Coverage" at bounding box center [334, 67] width 211 height 11
click at [229, 62] on select "Please Choose One All Areas Enter Percent Coverage" at bounding box center [334, 67] width 211 height 11
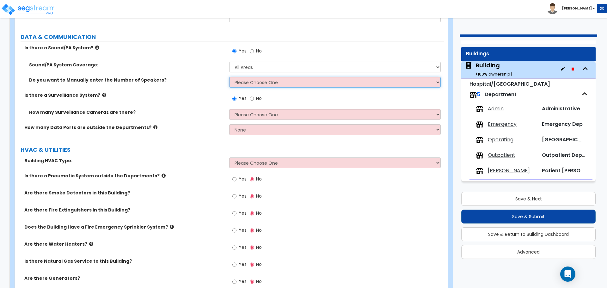
click at [266, 80] on select "Please Choose One No, Please Estimate for me Yes, I want to enter the Number of…" at bounding box center [334, 82] width 211 height 11
click at [229, 77] on select "Please Choose One No, Please Estimate for me Yes, I want to enter the Number of…" at bounding box center [334, 82] width 211 height 11
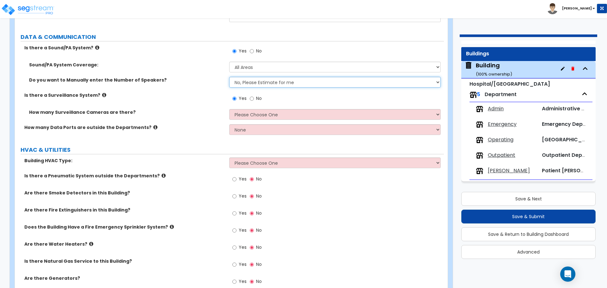
click at [260, 80] on select "Please Choose One No, Please Estimate for me Yes, I want to enter the Number of…" at bounding box center [334, 82] width 211 height 11
click at [229, 77] on select "Please Choose One No, Please Estimate for me Yes, I want to enter the Number of…" at bounding box center [334, 82] width 211 height 11
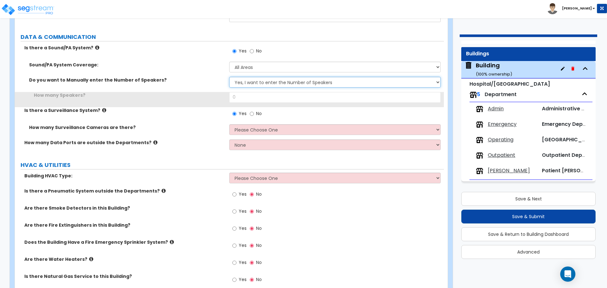
click at [273, 77] on select "Please Choose One No, Please Estimate for me Yes, I want to enter the Number of…" at bounding box center [334, 82] width 211 height 11
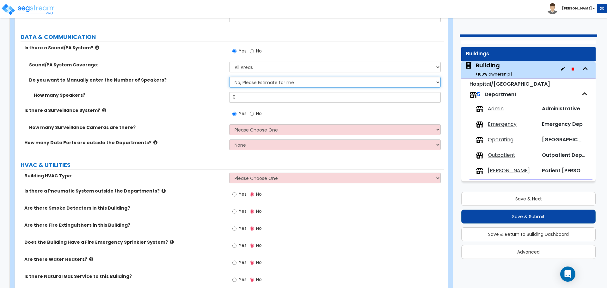
click at [229, 77] on select "Please Choose One No, Please Estimate for me Yes, I want to enter the Number of…" at bounding box center [334, 82] width 211 height 11
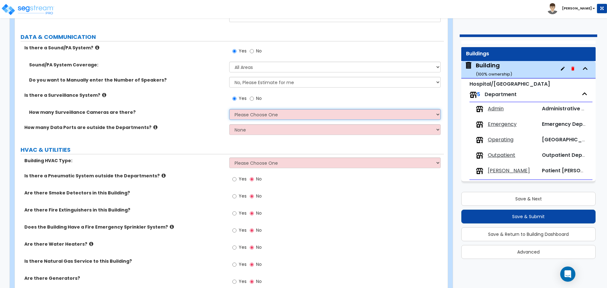
click at [254, 115] on select "Please Choose One Barely Noticed Any Noticed a Couple Frequently Seen Enter a Q…" at bounding box center [334, 114] width 211 height 11
click at [257, 110] on select "Please Choose One Barely Noticed Any Noticed a Couple Frequently Seen Enter a Q…" at bounding box center [334, 114] width 211 height 11
click at [229, 109] on select "Please Choose One Barely Noticed Any Noticed a Couple Frequently Seen Enter a Q…" at bounding box center [334, 114] width 211 height 11
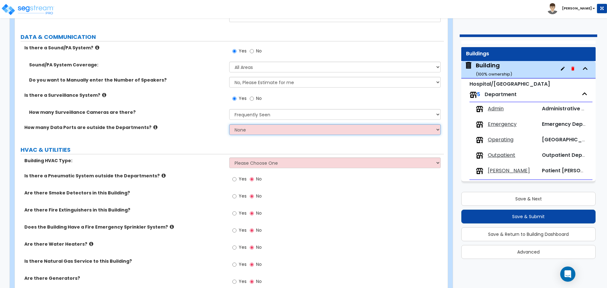
click at [253, 125] on select "None Please Estimate for Me I will specify the Quantity Exactly" at bounding box center [334, 129] width 211 height 11
click at [250, 128] on select "None Please Estimate for Me I will specify the Quantity Exactly" at bounding box center [334, 129] width 211 height 11
click at [229, 124] on select "None Please Estimate for Me I will specify the Quantity Exactly" at bounding box center [334, 129] width 211 height 11
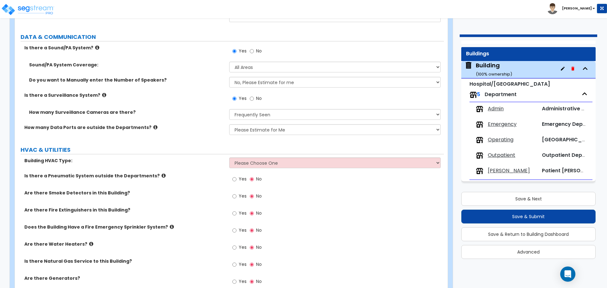
click at [153, 126] on icon at bounding box center [155, 127] width 4 height 5
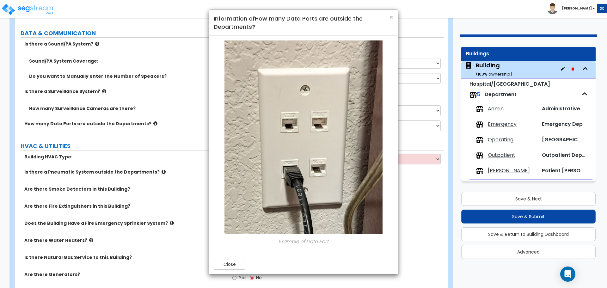
scroll to position [5803, 0]
click at [230, 266] on button "Close" at bounding box center [230, 264] width 32 height 11
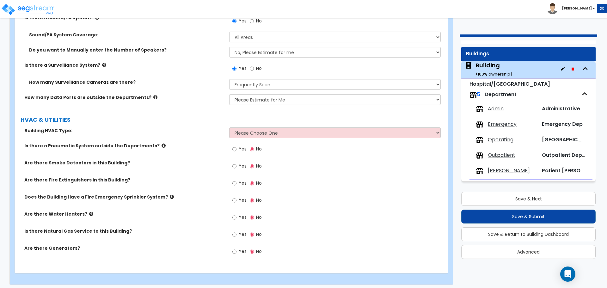
scroll to position [5830, 0]
click at [270, 127] on select "Please Choose One Rooftop Unit Furnace-Condenser Forced Air Split Heating/Cooli…" at bounding box center [334, 132] width 211 height 11
click at [229, 127] on select "Please Choose One Rooftop Unit Furnace-Condenser Forced Air Split Heating/Cooli…" at bounding box center [334, 132] width 211 height 11
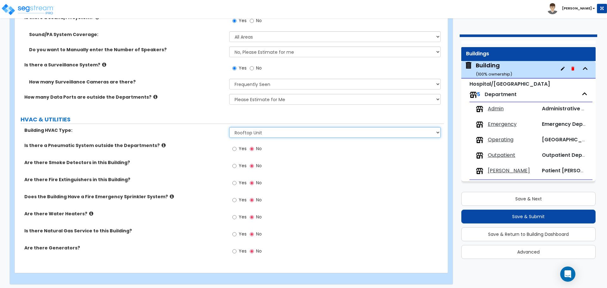
click at [286, 130] on select "Please Choose One Rooftop Unit Furnace-Condenser Forced Air Split Heating/Cooli…" at bounding box center [334, 132] width 211 height 11
click at [229, 127] on select "Please Choose One Rooftop Unit Furnace-Condenser Forced Air Split Heating/Cooli…" at bounding box center [334, 132] width 211 height 11
click at [240, 147] on span "Yes" at bounding box center [243, 148] width 8 height 6
click at [236, 147] on input "Yes" at bounding box center [234, 148] width 4 height 7
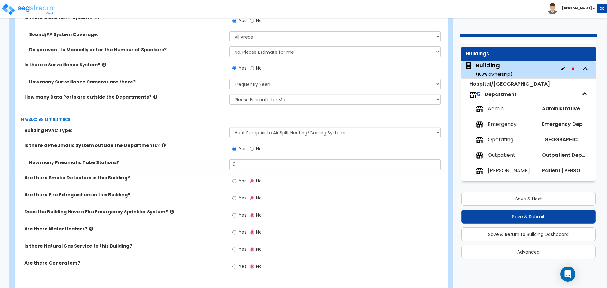
click at [161, 143] on icon at bounding box center [163, 145] width 4 height 5
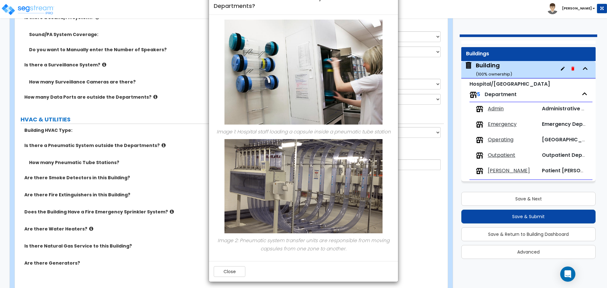
scroll to position [24, 0]
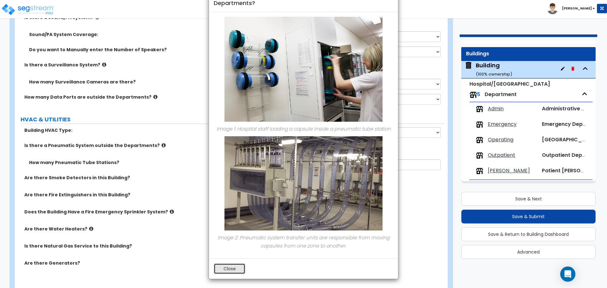
click at [225, 272] on button "Close" at bounding box center [230, 268] width 32 height 11
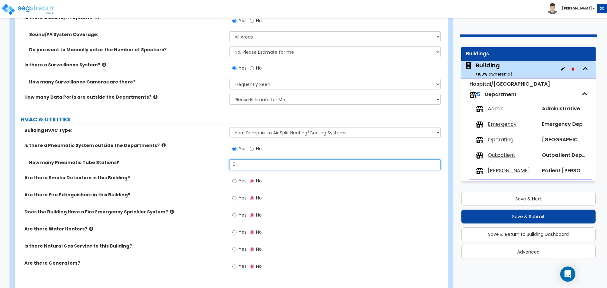
click at [254, 162] on input "0" at bounding box center [334, 164] width 211 height 11
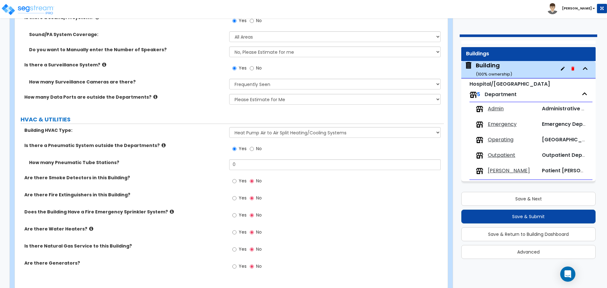
click at [161, 143] on icon at bounding box center [163, 145] width 4 height 5
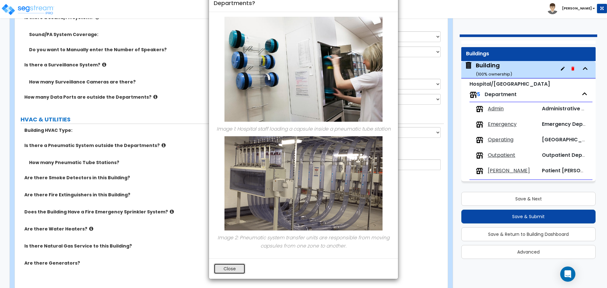
click at [228, 265] on button "Close" at bounding box center [230, 268] width 32 height 11
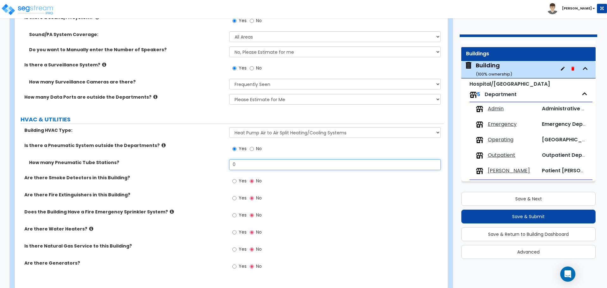
click at [255, 162] on input "0" at bounding box center [334, 164] width 211 height 11
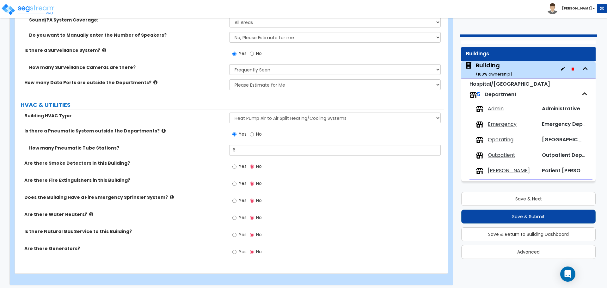
click at [237, 166] on label "Yes" at bounding box center [239, 167] width 14 height 11
click at [236, 166] on input "Yes" at bounding box center [234, 166] width 4 height 7
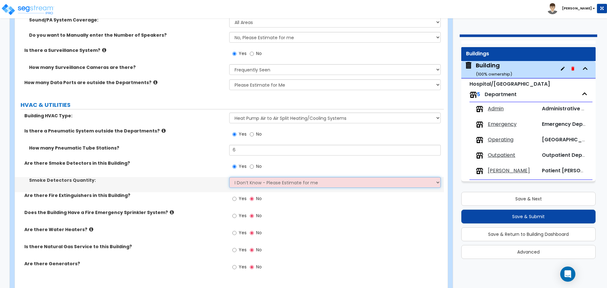
click at [251, 181] on select "I Don’t Know - Please Estimate for me I want to Enter the Percentage of Smoke D…" at bounding box center [334, 182] width 211 height 11
click at [252, 180] on select "I Don’t Know - Please Estimate for me I want to Enter the Percentage of Smoke D…" at bounding box center [334, 182] width 211 height 11
click at [229, 177] on select "I Don’t Know - Please Estimate for me I want to Enter the Percentage of Smoke D…" at bounding box center [334, 182] width 211 height 11
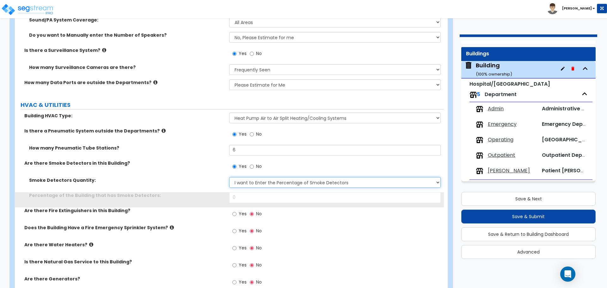
click at [264, 179] on select "I Don’t Know - Please Estimate for me I want to Enter the Percentage of Smoke D…" at bounding box center [334, 182] width 211 height 11
click at [229, 177] on select "I Don’t Know - Please Estimate for me I want to Enter the Percentage of Smoke D…" at bounding box center [334, 182] width 211 height 11
click at [273, 182] on select "I Don’t Know - Please Estimate for me I want to Enter the Percentage of Smoke D…" at bounding box center [334, 182] width 211 height 11
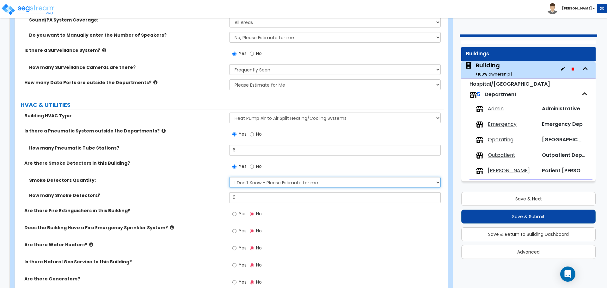
click at [229, 177] on select "I Don’t Know - Please Estimate for me I want to Enter the Percentage of Smoke D…" at bounding box center [334, 182] width 211 height 11
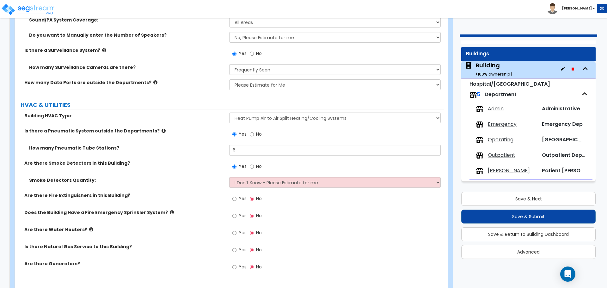
click at [238, 194] on label "Yes" at bounding box center [239, 199] width 14 height 11
click at [236, 195] on input "Yes" at bounding box center [234, 198] width 4 height 7
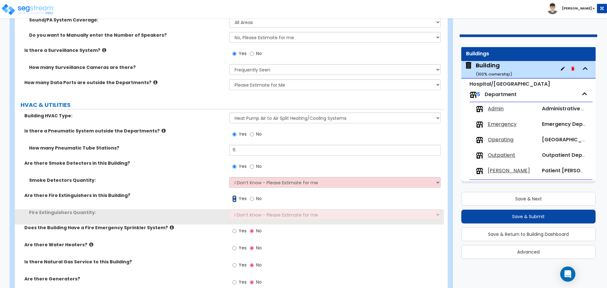
scroll to position [5875, 0]
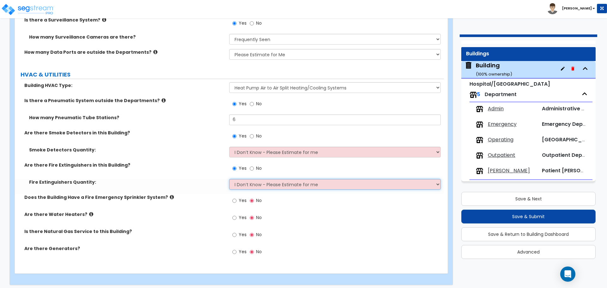
click at [266, 184] on select "I Don’t Know - Please Estimate for me I want to Enter the Percentage of Fire Ex…" at bounding box center [334, 184] width 211 height 11
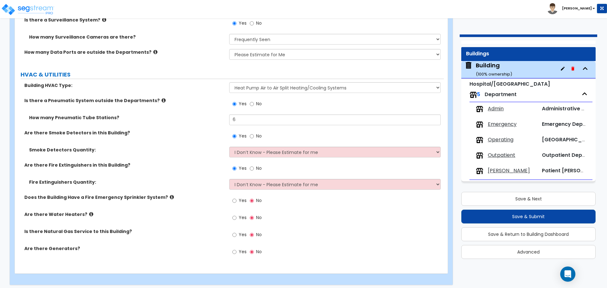
click at [264, 175] on div "Yes No" at bounding box center [336, 170] width 214 height 17
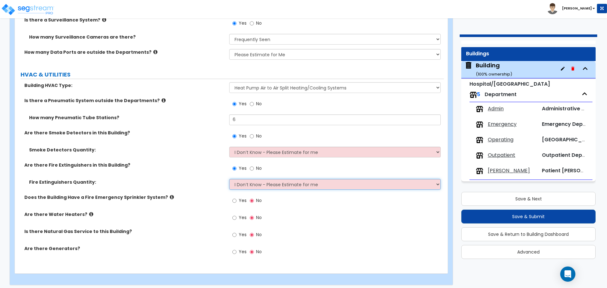
click at [250, 181] on select "I Don’t Know - Please Estimate for me I want to Enter the Percentage of Fire Ex…" at bounding box center [334, 184] width 211 height 11
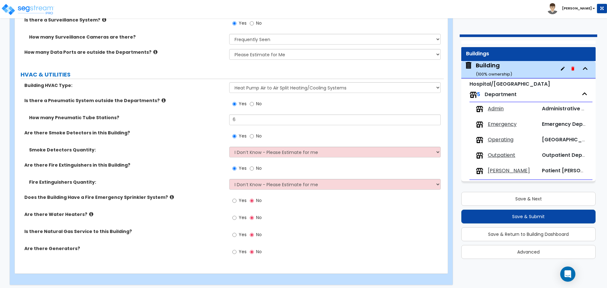
click at [230, 198] on div "Yes No" at bounding box center [247, 201] width 36 height 15
click at [241, 198] on span "Yes" at bounding box center [243, 200] width 8 height 6
click at [236, 198] on input "Yes" at bounding box center [234, 200] width 4 height 7
click at [239, 214] on span "Yes" at bounding box center [243, 217] width 8 height 6
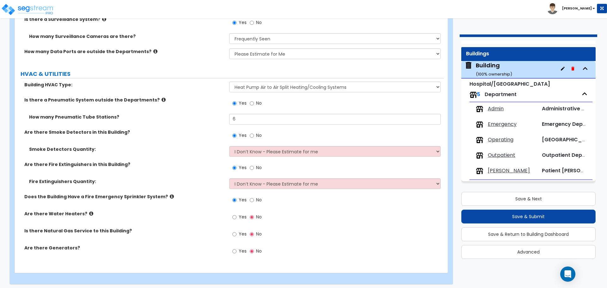
click at [236, 214] on input "Yes" at bounding box center [234, 217] width 4 height 7
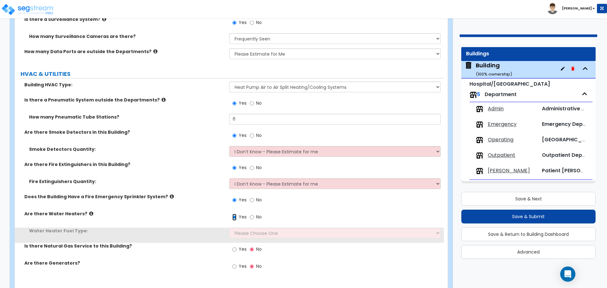
scroll to position [5891, 0]
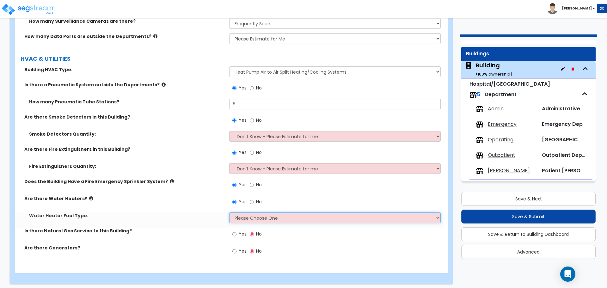
click at [255, 213] on select "Please Choose One Gas Electric" at bounding box center [334, 217] width 211 height 11
click at [229, 212] on select "Please Choose One Gas Electric" at bounding box center [334, 217] width 211 height 11
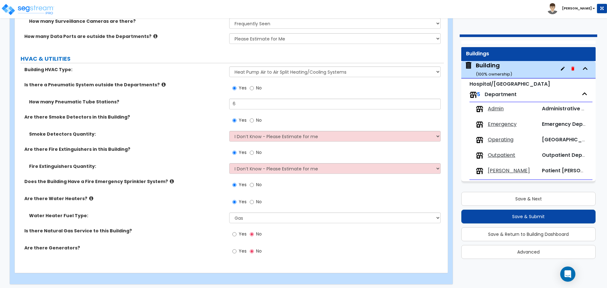
click at [237, 232] on label "Yes" at bounding box center [239, 234] width 14 height 11
click at [236, 232] on input "Yes" at bounding box center [234, 234] width 4 height 7
click at [238, 254] on label "Yes" at bounding box center [239, 251] width 14 height 11
click at [236, 254] on input "Yes" at bounding box center [234, 251] width 4 height 7
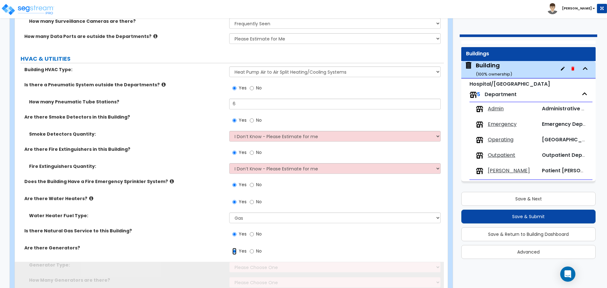
click at [238, 251] on label "Yes" at bounding box center [239, 251] width 14 height 11
click at [236, 251] on input "Yes" at bounding box center [234, 251] width 4 height 7
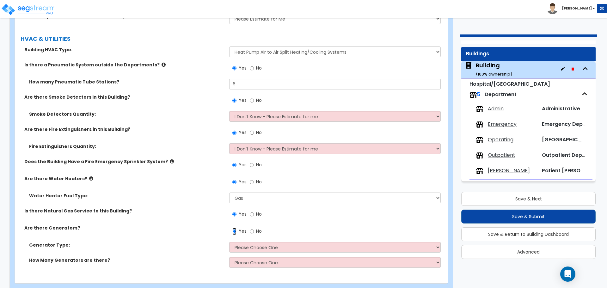
scroll to position [5912, 0]
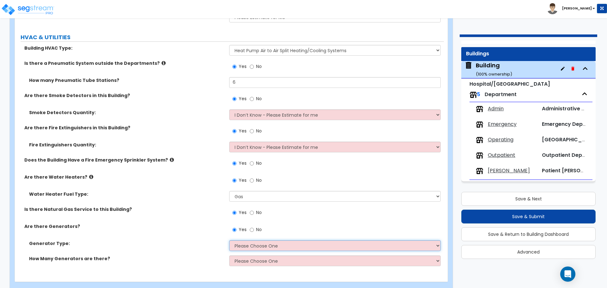
click at [257, 244] on select "Please Choose One Gas Diesel" at bounding box center [334, 245] width 211 height 11
click at [229, 240] on select "Please Choose One Gas Diesel" at bounding box center [334, 245] width 211 height 11
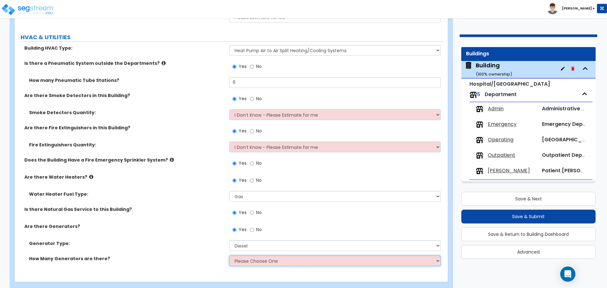
click at [270, 255] on select "Please Choose One 1 2 3" at bounding box center [334, 260] width 211 height 11
click at [229, 255] on select "Please Choose One 1 2 3" at bounding box center [334, 260] width 211 height 11
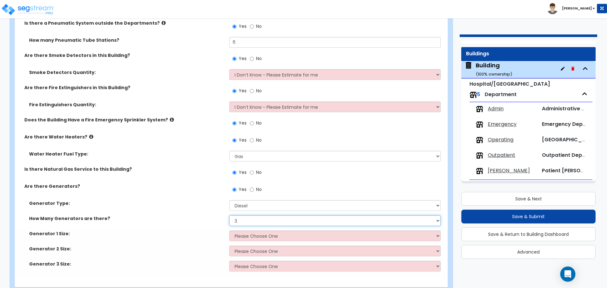
scroll to position [5967, 0]
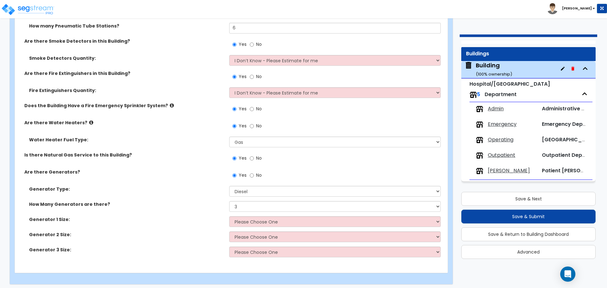
click at [186, 159] on div "Is there Natural Gas Service to this Building? Yes No" at bounding box center [229, 160] width 429 height 17
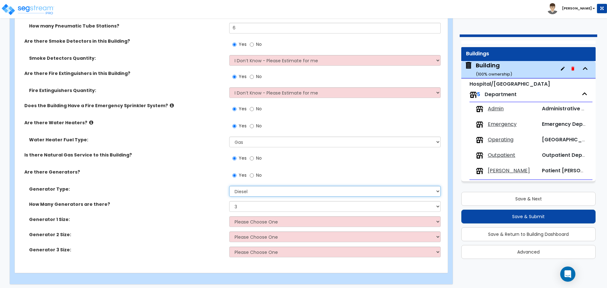
click at [256, 188] on select "Please Choose One Gas Diesel" at bounding box center [334, 191] width 211 height 11
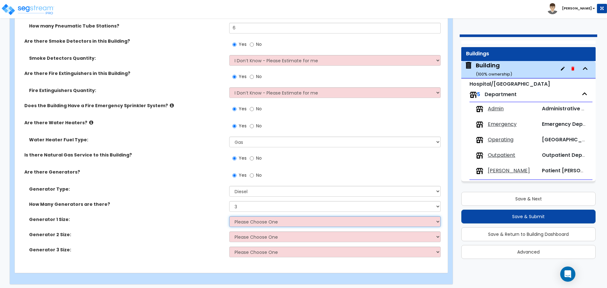
click at [248, 218] on select "Please Choose One 30kW 50kW 75kW 100kW 125 kW 150 kW 175 kW 200 kW 250 kW 300 k…" at bounding box center [334, 221] width 211 height 11
click at [248, 224] on select "Please Choose One 30kW 50kW 75kW 100kW 125 kW 150 kW 175 kW 200 kW 250 kW 300 k…" at bounding box center [334, 221] width 211 height 11
click at [267, 205] on select "Please Choose One 1 2 3" at bounding box center [334, 206] width 211 height 11
click at [271, 217] on select "Please Choose One 30kW 50kW 75kW 100kW 125 kW 150 kW 175 kW 200 kW 250 kW 300 k…" at bounding box center [334, 221] width 211 height 11
click at [229, 216] on select "Please Choose One 30kW 50kW 75kW 100kW 125 kW 150 kW 175 kW 200 kW 250 kW 300 k…" at bounding box center [334, 221] width 211 height 11
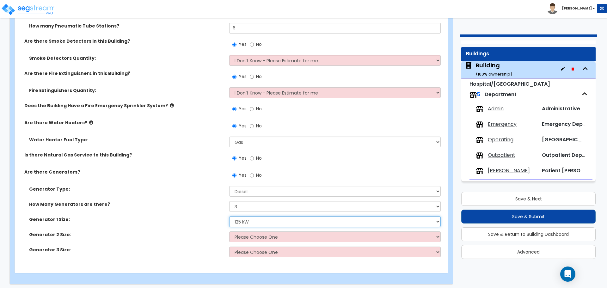
click at [262, 223] on select "Please Choose One 30kW 50kW 75kW 100kW 125 kW 150 kW 175 kW 200 kW 250 kW 300 k…" at bounding box center [334, 221] width 211 height 11
click at [252, 231] on select "Please Choose One 30kW 50kW 75kW 100kW 125 kW 150 kW 175 kW 200 kW 250 kW 300 k…" at bounding box center [334, 236] width 211 height 11
click at [229, 231] on select "Please Choose One 30kW 50kW 75kW 100kW 125 kW 150 kW 175 kW 200 kW 250 kW 300 k…" at bounding box center [334, 236] width 211 height 11
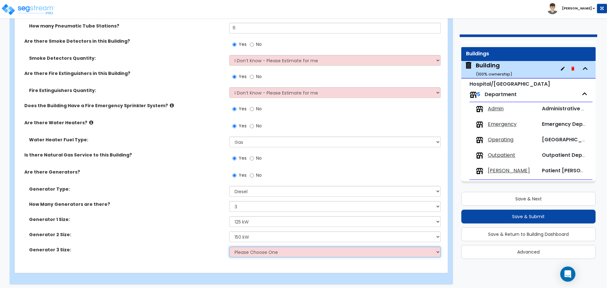
click at [259, 247] on select "Please Choose One 30kW 50kW 75kW 100kW 125 kW 150 kW 175 kW 200 kW 250 kW 300 k…" at bounding box center [334, 251] width 211 height 11
click at [229, 246] on select "Please Choose One 30kW 50kW 75kW 100kW 125 kW 150 kW 175 kW 200 kW 250 kW 300 k…" at bounding box center [334, 251] width 211 height 11
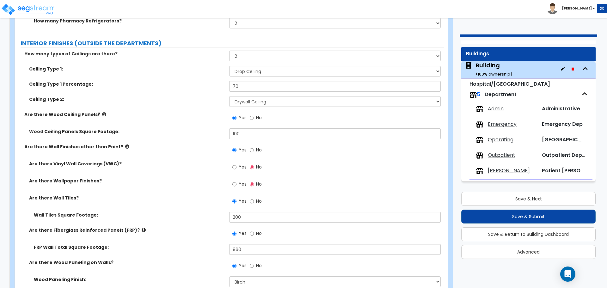
scroll to position [3598, 0]
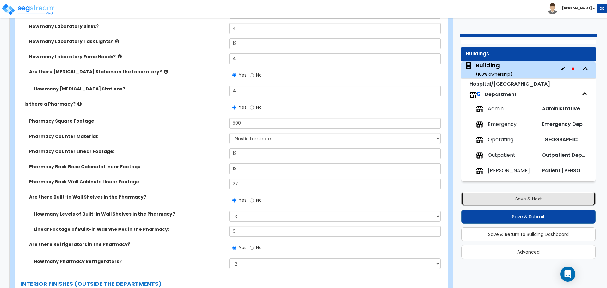
click at [468, 197] on button "Save & Next" at bounding box center [528, 199] width 134 height 14
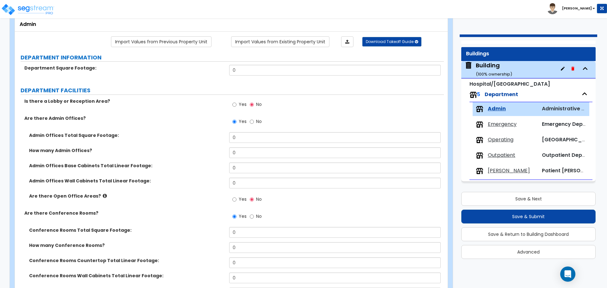
scroll to position [39, 0]
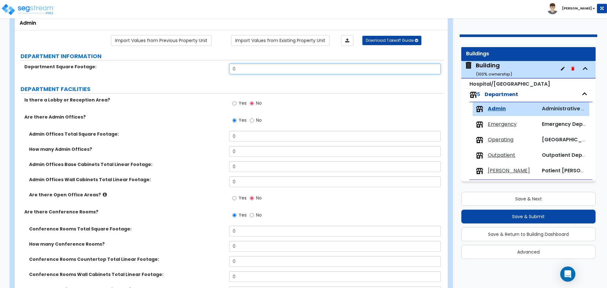
click at [298, 68] on input "0" at bounding box center [334, 69] width 211 height 11
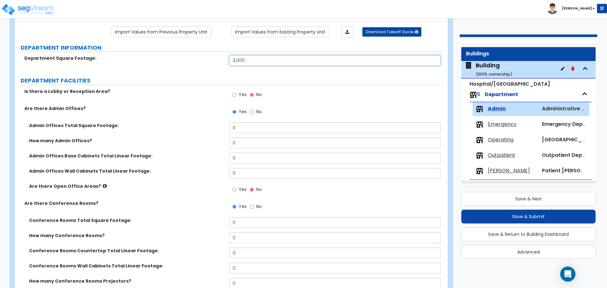
scroll to position [58, 0]
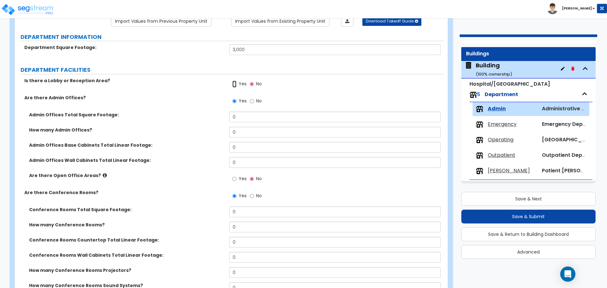
click at [235, 86] on input "Yes" at bounding box center [234, 84] width 4 height 7
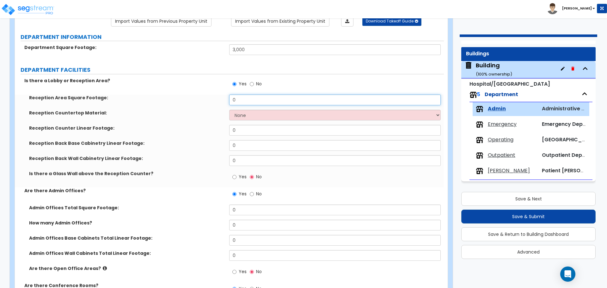
drag, startPoint x: 253, startPoint y: 100, endPoint x: 216, endPoint y: 97, distance: 37.1
click at [217, 99] on div "Reception Area Square Footage: 0" at bounding box center [229, 101] width 429 height 15
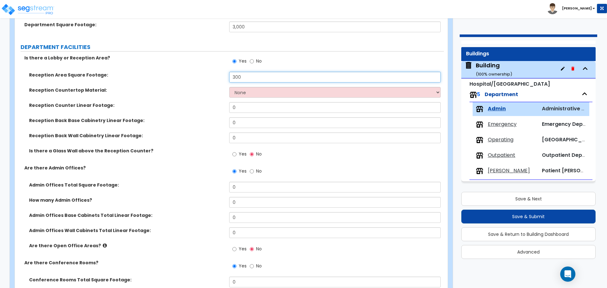
scroll to position [88, 0]
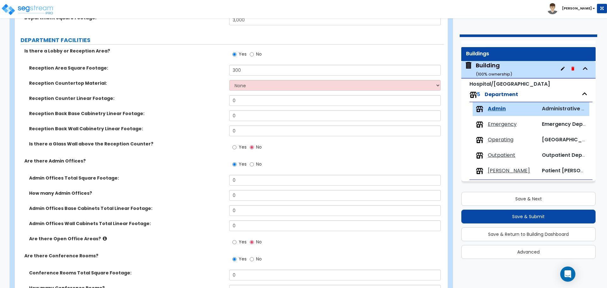
click at [243, 91] on div "Reception Countertop Material: None Plastic Laminate Solid Surface Stone Quartz…" at bounding box center [229, 87] width 429 height 15
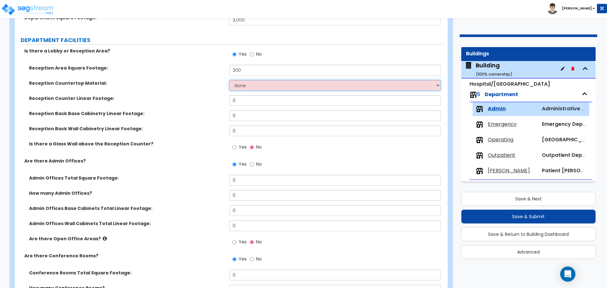
click at [245, 87] on select "None Plastic Laminate Solid Surface Stone Quartz Marble Tile Wood Stainless Ste…" at bounding box center [334, 85] width 211 height 11
click at [229, 80] on select "None Plastic Laminate Solid Surface Stone Quartz Marble Tile Wood Stainless Ste…" at bounding box center [334, 85] width 211 height 11
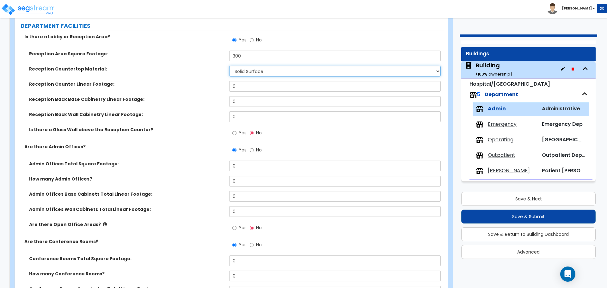
scroll to position [104, 0]
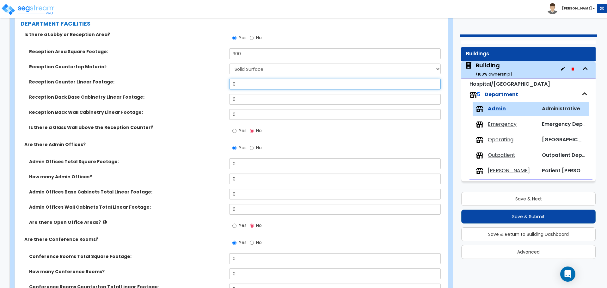
drag, startPoint x: 251, startPoint y: 83, endPoint x: 216, endPoint y: 79, distance: 35.3
click at [216, 80] on div "Reception Counter Linear Footage: 0" at bounding box center [229, 86] width 429 height 15
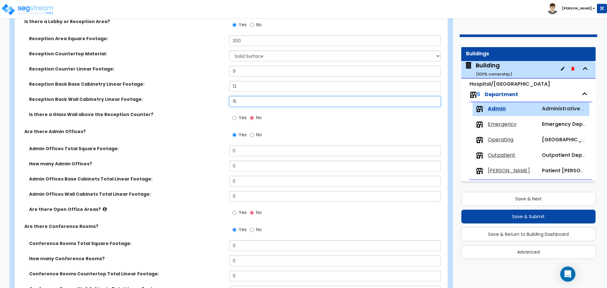
scroll to position [139, 0]
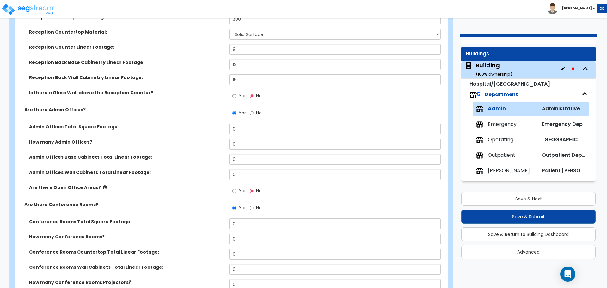
click at [239, 94] on span "Yes" at bounding box center [243, 96] width 8 height 6
click at [236, 94] on input "Yes" at bounding box center [234, 96] width 4 height 7
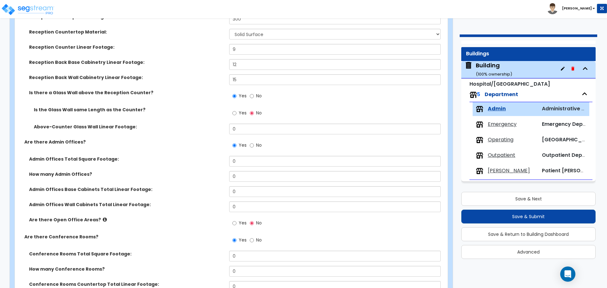
click at [239, 113] on span "Yes" at bounding box center [243, 113] width 8 height 6
click at [236, 113] on input "Yes" at bounding box center [234, 113] width 4 height 7
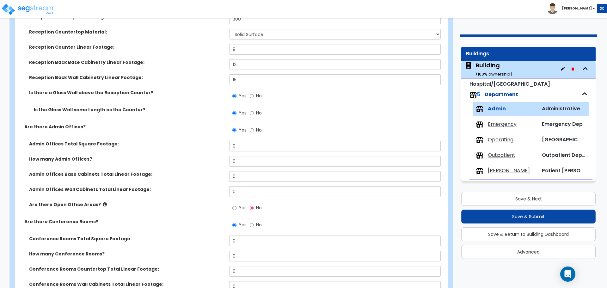
click at [254, 116] on label "No" at bounding box center [256, 113] width 12 height 11
click at [254, 116] on input "No" at bounding box center [252, 113] width 4 height 7
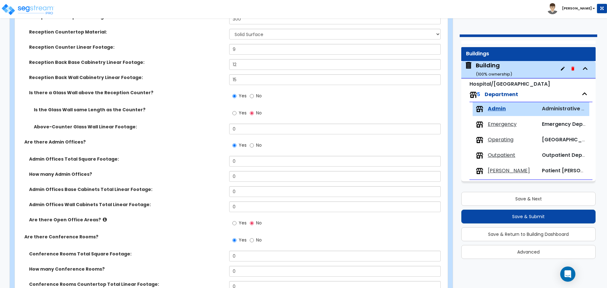
click at [238, 116] on label "Yes" at bounding box center [239, 113] width 14 height 11
click at [236, 116] on input "Yes" at bounding box center [234, 113] width 4 height 7
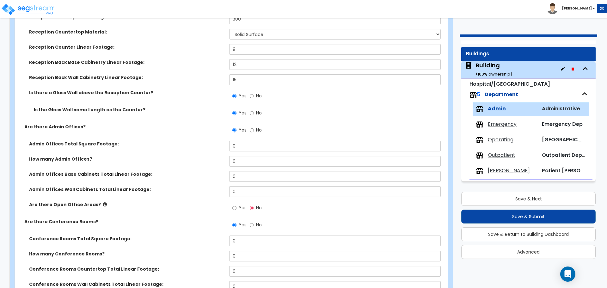
click at [256, 113] on span "No" at bounding box center [259, 113] width 6 height 6
click at [254, 113] on input "No" at bounding box center [252, 113] width 4 height 7
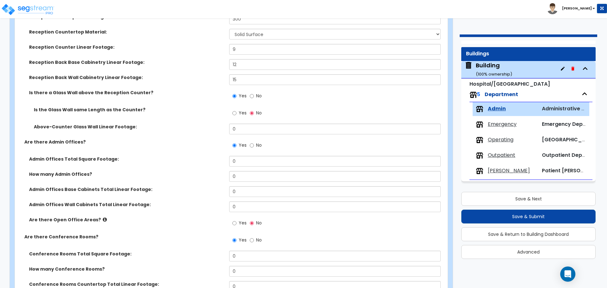
click at [237, 114] on label "Yes" at bounding box center [239, 113] width 14 height 11
click at [236, 114] on input "Yes" at bounding box center [234, 113] width 4 height 7
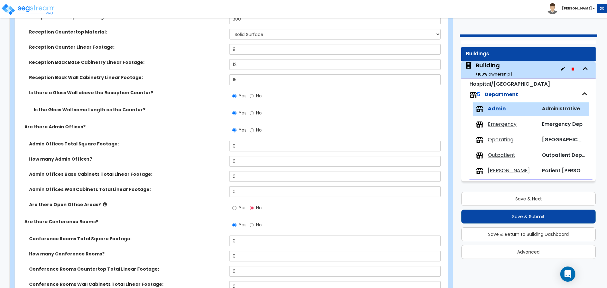
click at [258, 110] on span "No" at bounding box center [259, 113] width 6 height 6
click at [254, 110] on input "No" at bounding box center [252, 113] width 4 height 7
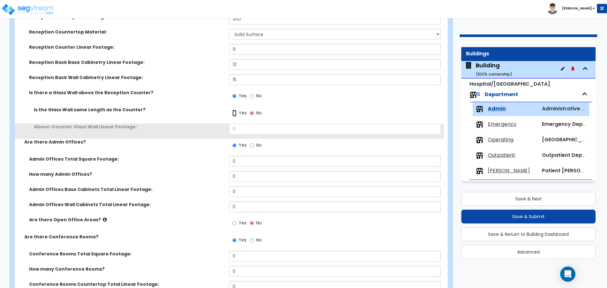
click at [234, 112] on input "Yes" at bounding box center [234, 113] width 4 height 7
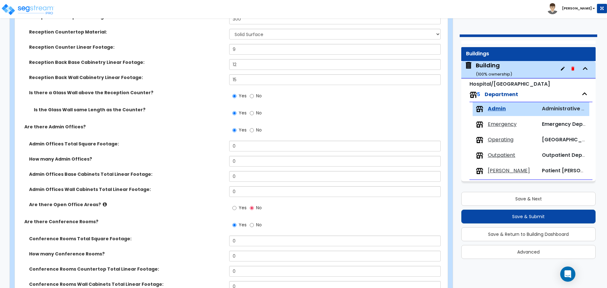
click at [257, 111] on span "No" at bounding box center [259, 113] width 6 height 6
click at [254, 111] on input "No" at bounding box center [252, 113] width 4 height 7
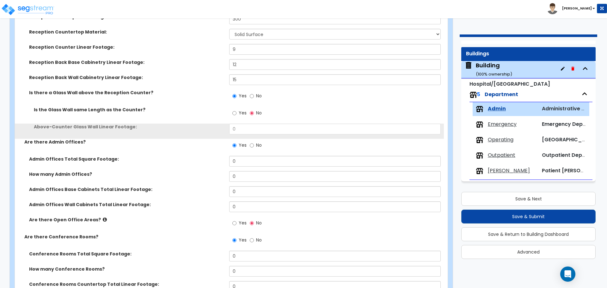
click at [226, 114] on div "Is the Glass Wall same Length as the Counter? Yes No" at bounding box center [229, 114] width 429 height 17
click at [241, 112] on span "Yes" at bounding box center [243, 113] width 8 height 6
click at [236, 112] on input "Yes" at bounding box center [234, 113] width 4 height 7
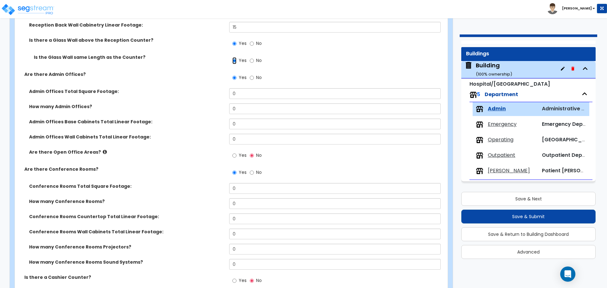
scroll to position [192, 0]
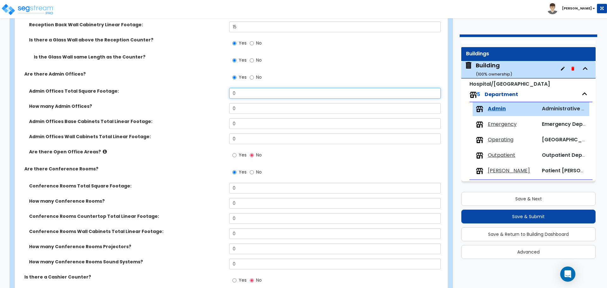
click at [253, 94] on input "0" at bounding box center [334, 93] width 211 height 11
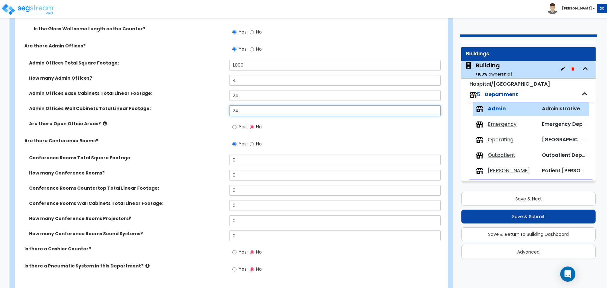
scroll to position [221, 0]
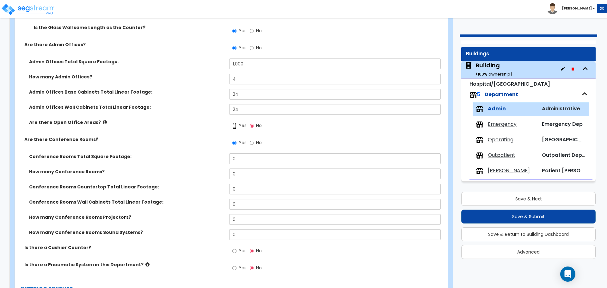
click at [234, 122] on input "Yes" at bounding box center [234, 125] width 4 height 7
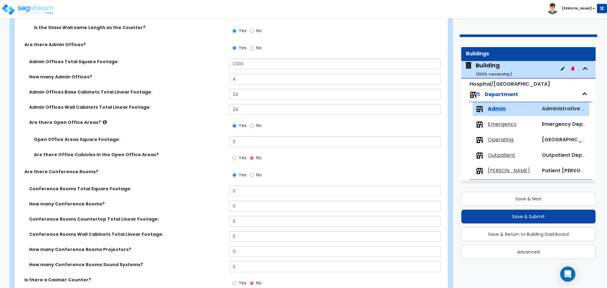
click at [103, 122] on icon at bounding box center [105, 122] width 4 height 5
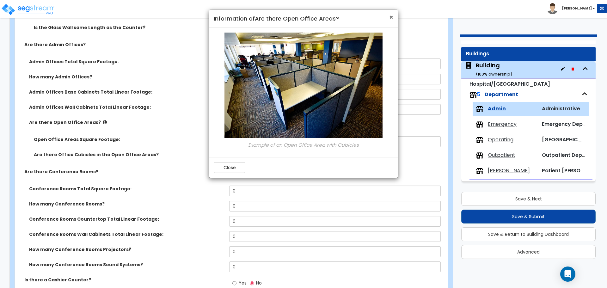
click at [390, 19] on span "×" at bounding box center [391, 17] width 4 height 9
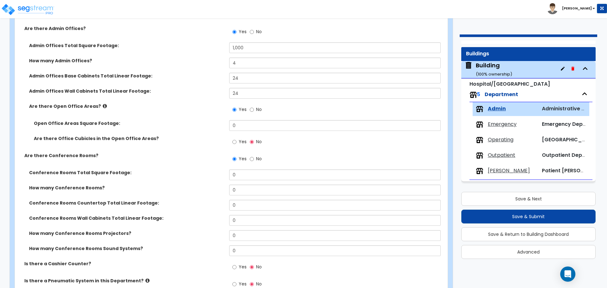
scroll to position [241, 0]
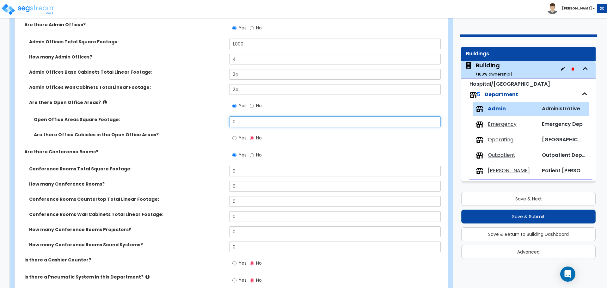
click at [244, 122] on input "0" at bounding box center [334, 121] width 211 height 11
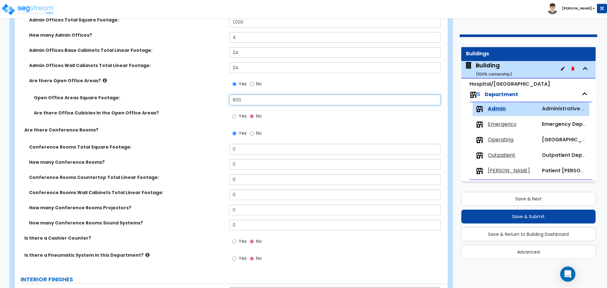
scroll to position [265, 0]
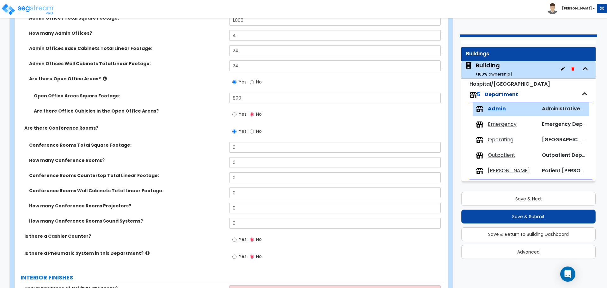
click at [242, 115] on span "Yes" at bounding box center [243, 114] width 8 height 6
click at [236, 115] on input "Yes" at bounding box center [234, 114] width 4 height 7
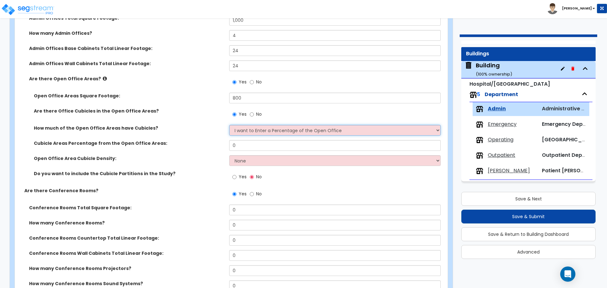
click at [279, 128] on select "I want to Enter a Percentage of the Open Office I want to enter the Square Foot…" at bounding box center [334, 130] width 211 height 11
click at [252, 133] on select "I want to Enter a Percentage of the Open Office I want to enter the Square Foot…" at bounding box center [334, 130] width 211 height 11
click at [242, 147] on input "0" at bounding box center [334, 145] width 211 height 11
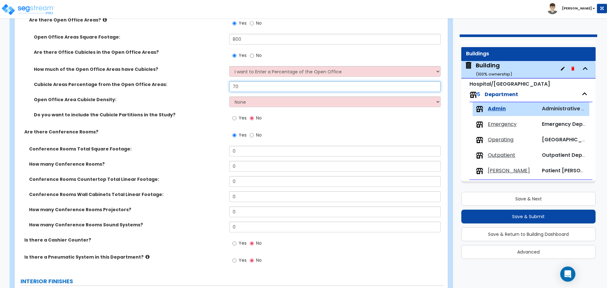
scroll to position [325, 0]
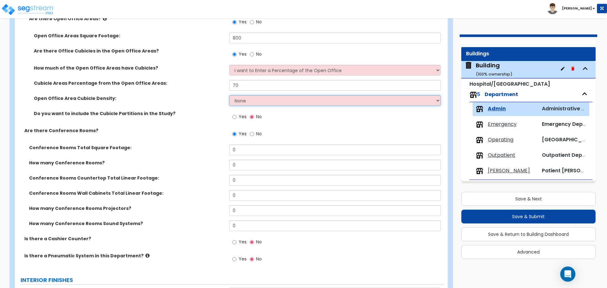
click at [251, 100] on select "None Low High I want to Enter the number of Cubicles" at bounding box center [334, 100] width 211 height 11
click at [259, 102] on select "None Low High I want to Enter the number of Cubicles" at bounding box center [334, 100] width 211 height 11
click at [249, 98] on select "None Low High I want to Enter the number of Cubicles" at bounding box center [334, 100] width 211 height 11
click at [243, 98] on select "None Low High I want to Enter the number of Cubicles" at bounding box center [334, 100] width 211 height 11
click at [248, 104] on select "None Low High I want to Enter the number of Cubicles" at bounding box center [334, 100] width 211 height 11
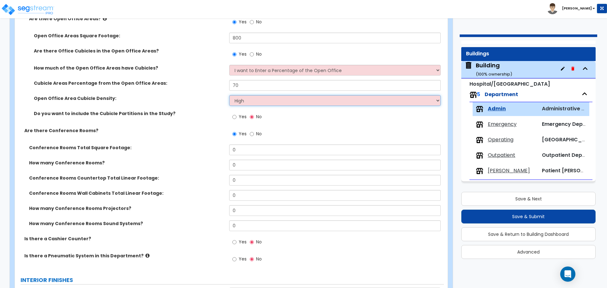
click at [229, 95] on select "None Low High I want to Enter the number of Cubicles" at bounding box center [334, 100] width 211 height 11
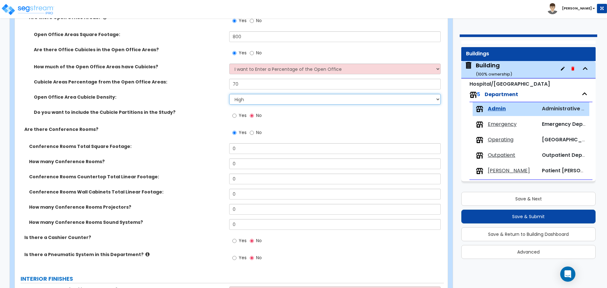
scroll to position [333, 0]
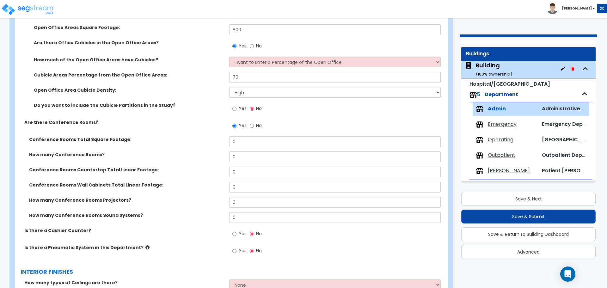
click at [240, 108] on span "Yes" at bounding box center [243, 108] width 8 height 6
click at [236, 108] on input "Yes" at bounding box center [234, 108] width 4 height 7
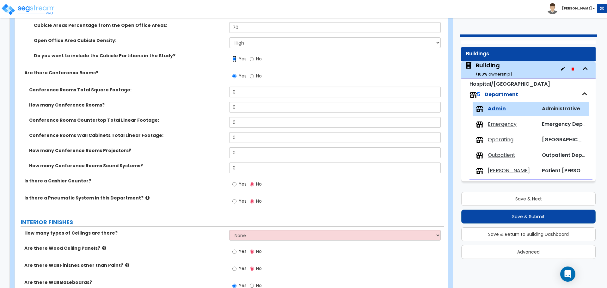
scroll to position [390, 0]
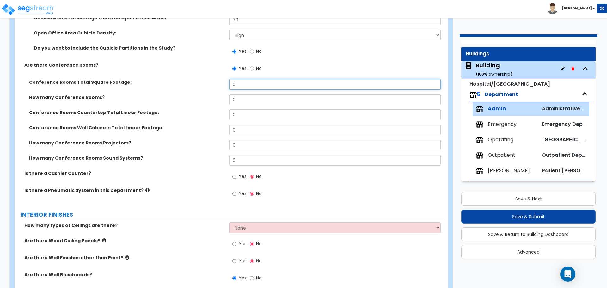
click at [259, 85] on input "0" at bounding box center [334, 84] width 211 height 11
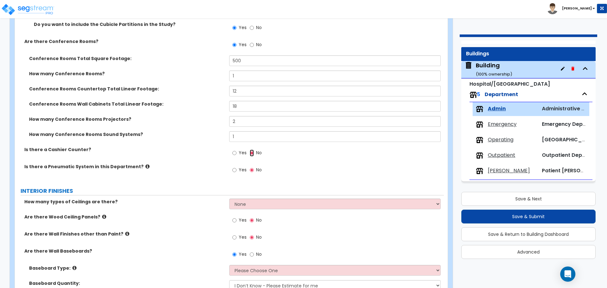
scroll to position [416, 0]
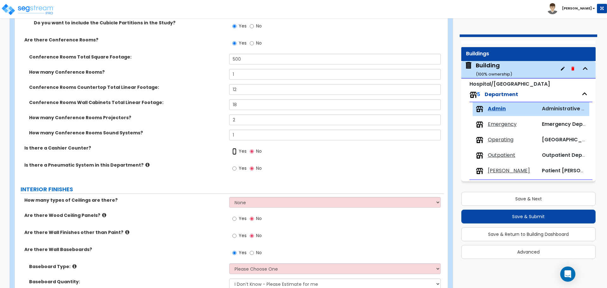
click at [236, 154] on input "Yes" at bounding box center [234, 151] width 4 height 7
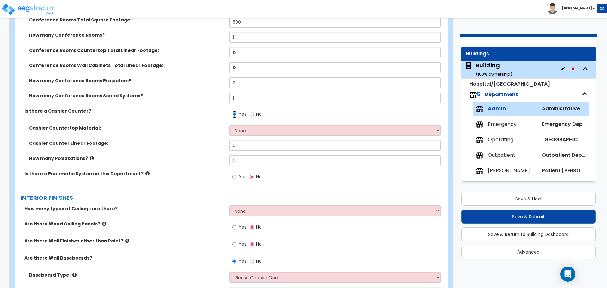
scroll to position [457, 0]
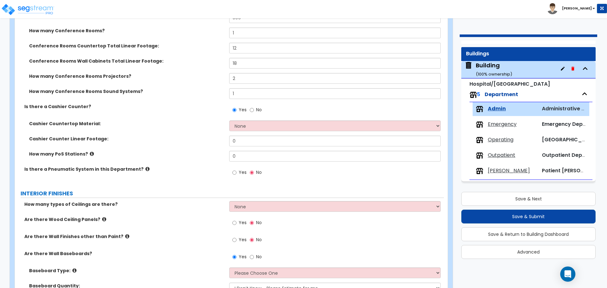
click at [273, 119] on div "Yes No" at bounding box center [336, 111] width 214 height 17
click at [267, 123] on select "None Plastic Laminate Solid Surface Stone Quartz Marble Tile Wood Stainless Ste…" at bounding box center [334, 125] width 211 height 11
click at [264, 124] on select "None Plastic Laminate Solid Surface Stone Quartz Marble Tile Wood Stainless Ste…" at bounding box center [334, 125] width 211 height 11
click at [229, 120] on select "None Plastic Laminate Solid Surface Stone Quartz Marble Tile Wood Stainless Ste…" at bounding box center [334, 125] width 211 height 11
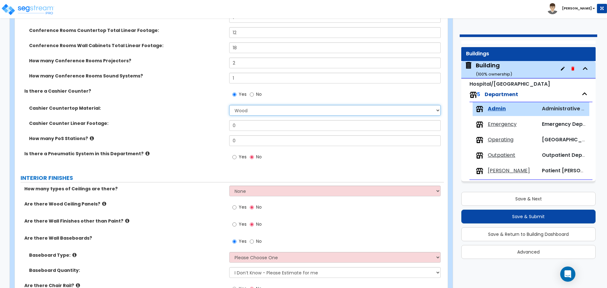
scroll to position [480, 0]
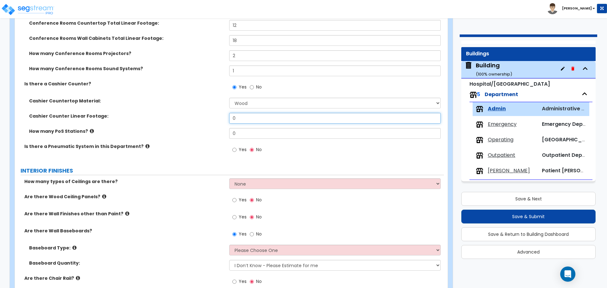
click at [252, 118] on input "0" at bounding box center [334, 118] width 211 height 11
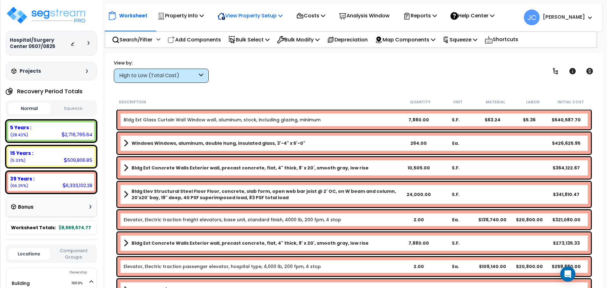
click at [204, 14] on p "View Property Setup" at bounding box center [180, 15] width 46 height 9
click at [175, 19] on p "Property Info" at bounding box center [180, 15] width 46 height 9
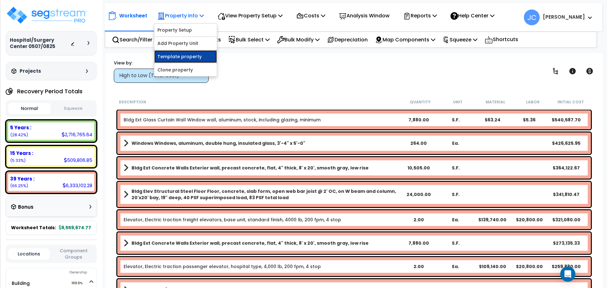
click at [190, 56] on link "Template property" at bounding box center [185, 56] width 63 height 13
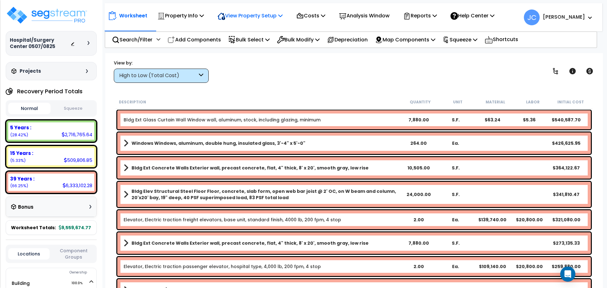
click at [204, 16] on p "View Property Setup" at bounding box center [180, 15] width 46 height 9
click at [257, 42] on link "View Questionnaire" at bounding box center [245, 43] width 63 height 13
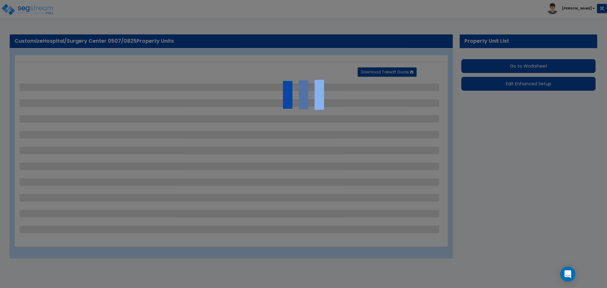
select select "2"
select select "1"
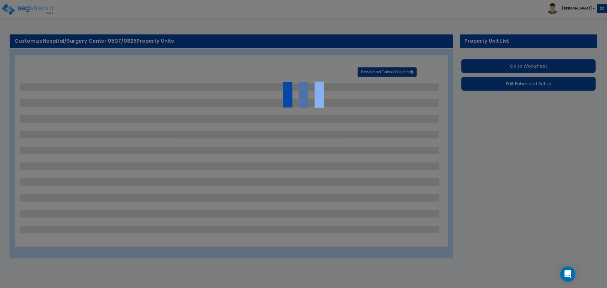
select select "2"
select select "1"
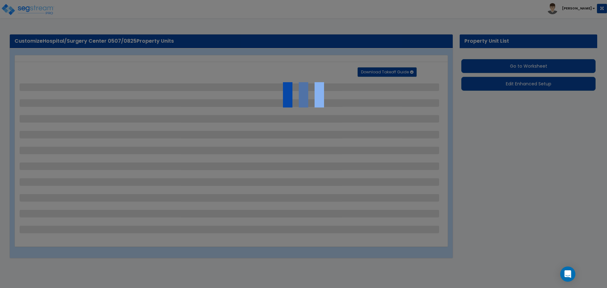
select select "2"
select select "1"
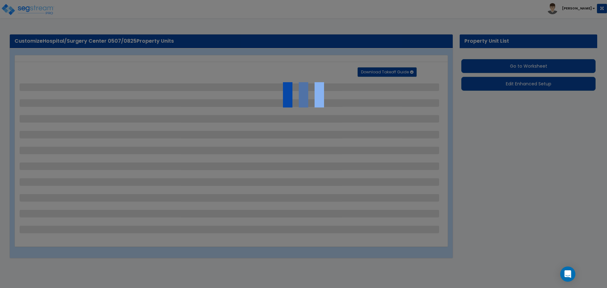
select select "2"
select select "1"
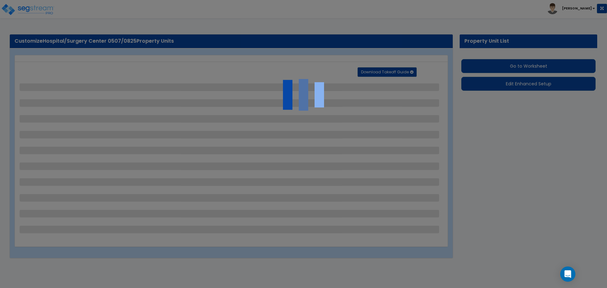
select select "2"
select select "6"
select select "11"
select select "2"
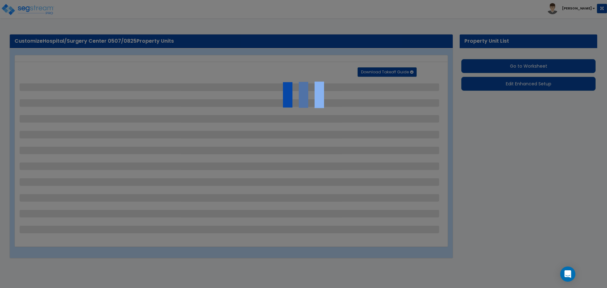
select select "3"
select select "2"
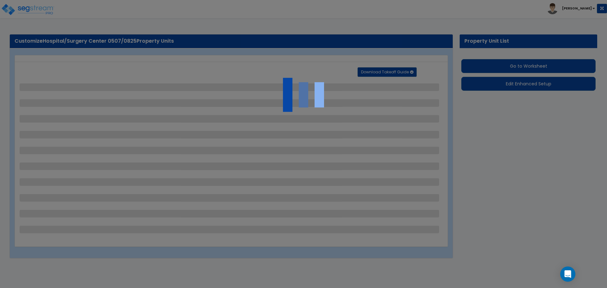
select select "7"
select select "2"
select select "1"
select select "4"
select select "1"
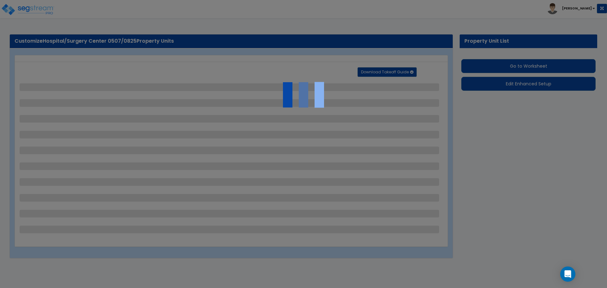
select select "20"
select select "2"
select select "1"
select select "3"
select select "1"
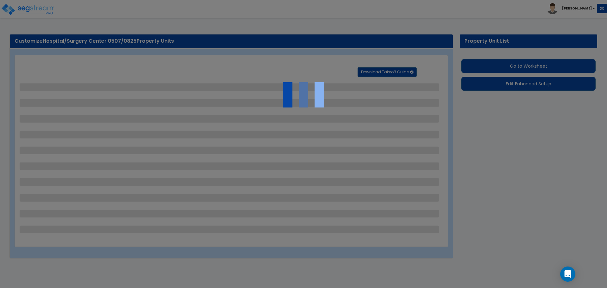
select select "2"
select select "4"
select select "3"
select select "2"
select select "1"
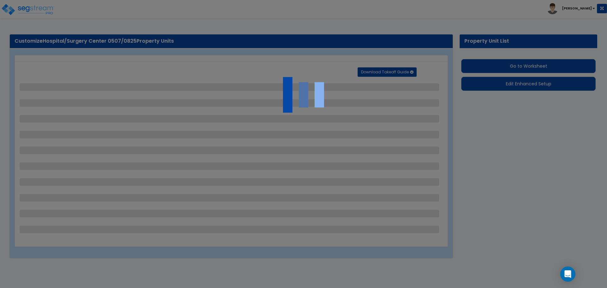
select select "1"
select select "3"
select select "2"
select select "1"
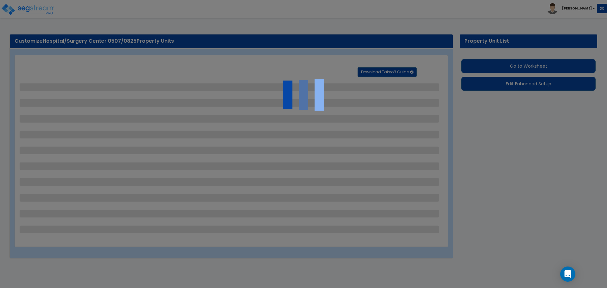
select select "1"
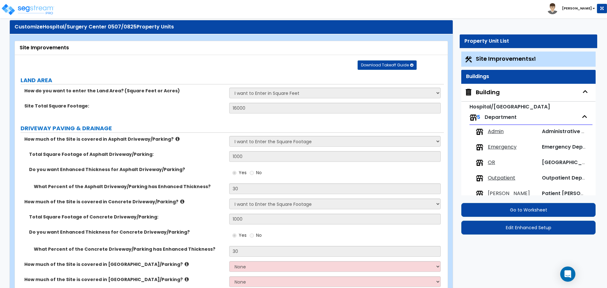
scroll to position [15, 0]
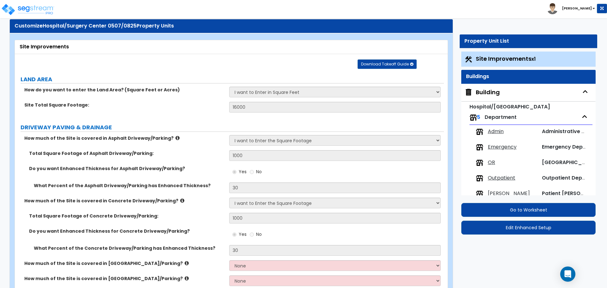
click at [492, 92] on div "Building" at bounding box center [488, 92] width 24 height 8
select select "2"
select select "4"
select select "5"
select select "1"
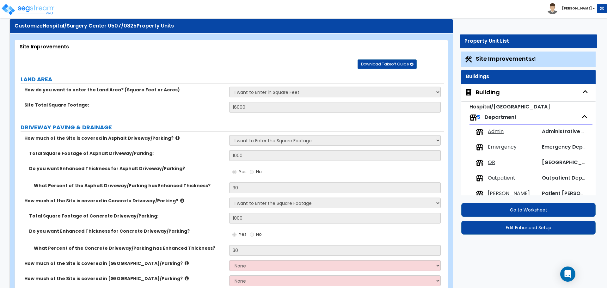
select select "2"
select select "1"
select select "2"
select select "4"
select select "3"
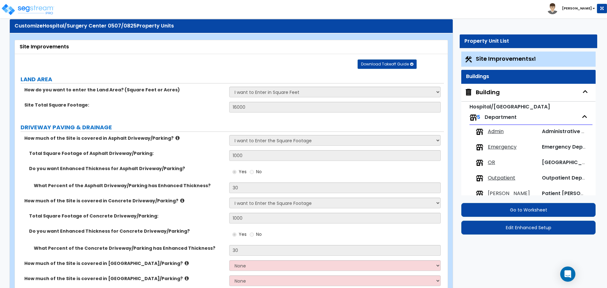
select select "3"
select select "13"
select select "9"
select select "10"
select select "3"
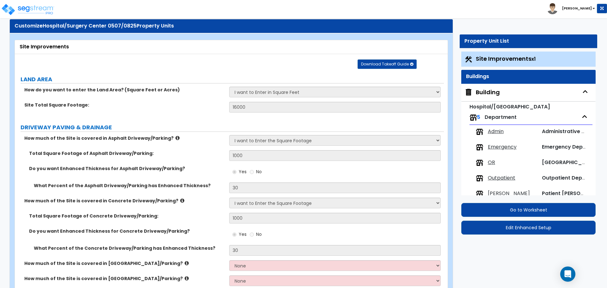
select select "1"
select select "4"
select select "3"
select select "2"
select select "3"
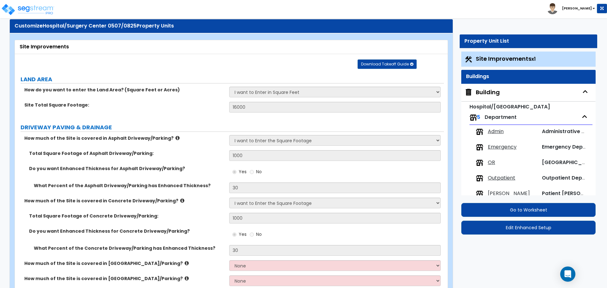
select select "1"
select select "2"
select select "5"
select select "4"
select select "3"
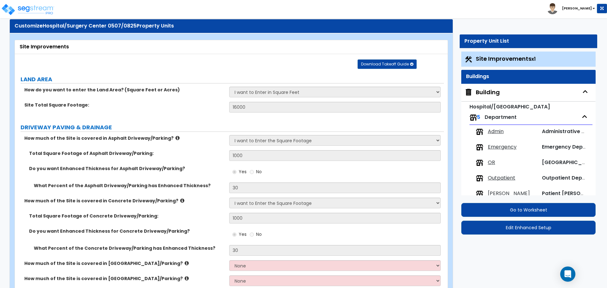
select select "1"
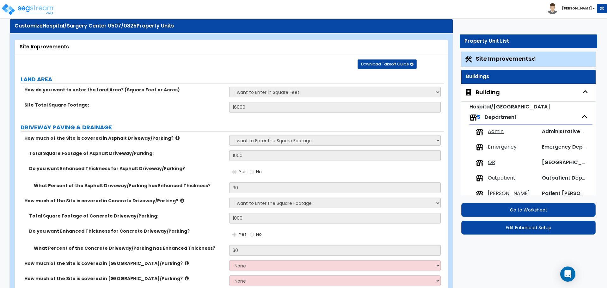
select select "2"
select select "3"
select select "4"
select select "3"
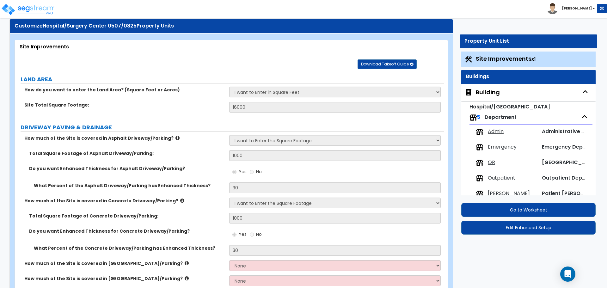
select select "2"
select select "1"
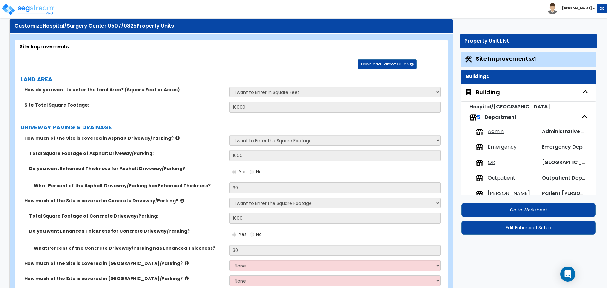
select select "2"
select select "1"
select select "2"
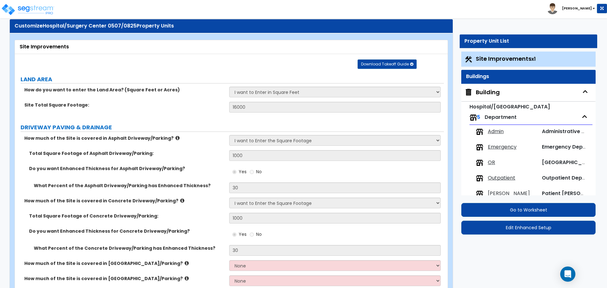
select select "2"
select select "1"
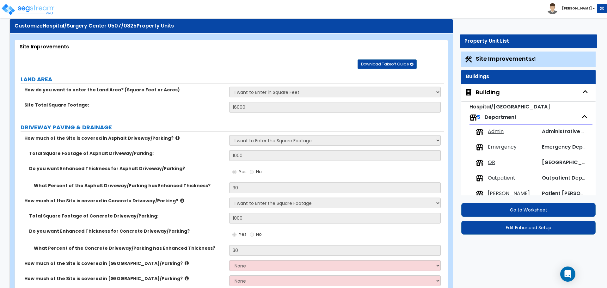
select select "2"
select select "1"
select select "7"
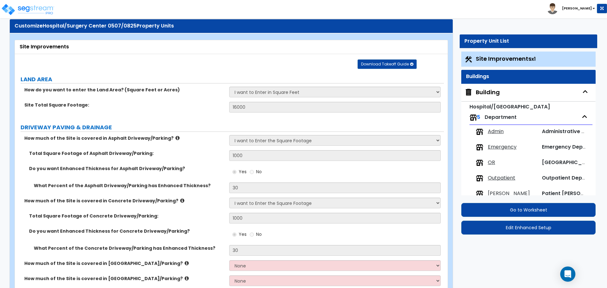
select select "2"
select select "3"
select select "2"
select select "3"
select select "1"
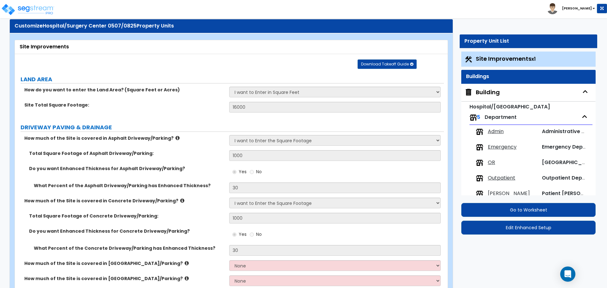
select select "1"
select select "3"
select select "1"
select select "2"
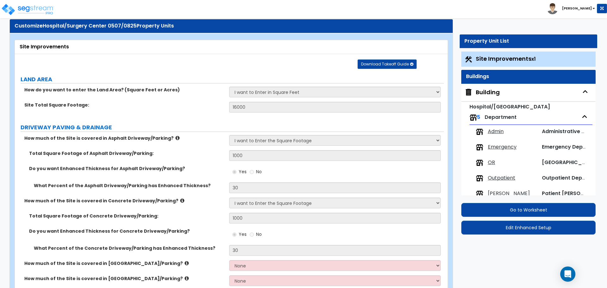
select select "2"
select select "1"
select select "3"
select select "6"
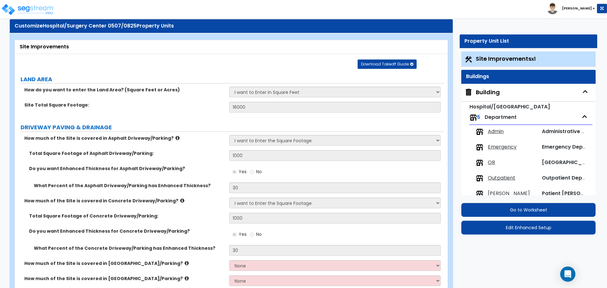
select select "5"
select select "4"
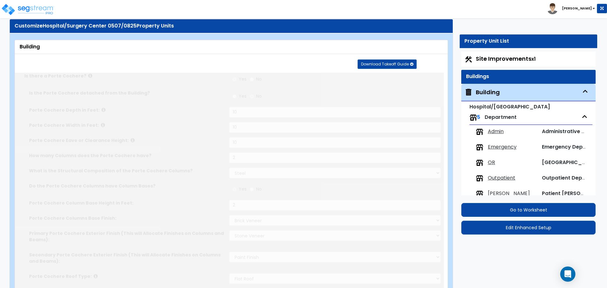
type input "2500"
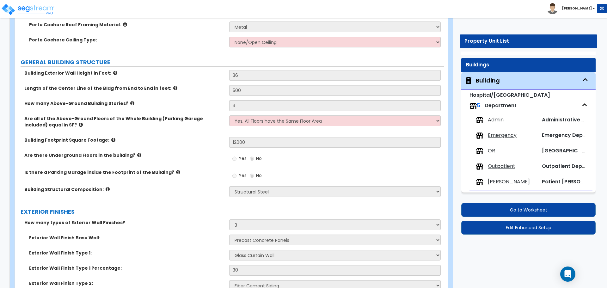
scroll to position [326, 0]
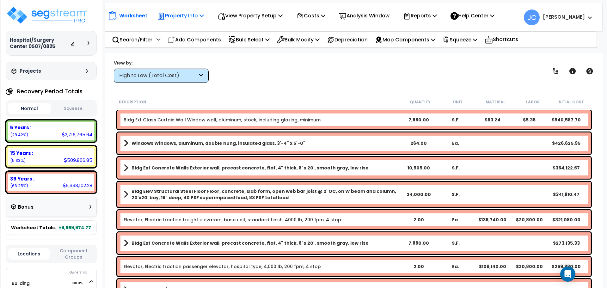
click at [196, 12] on p "Property Info" at bounding box center [180, 15] width 46 height 9
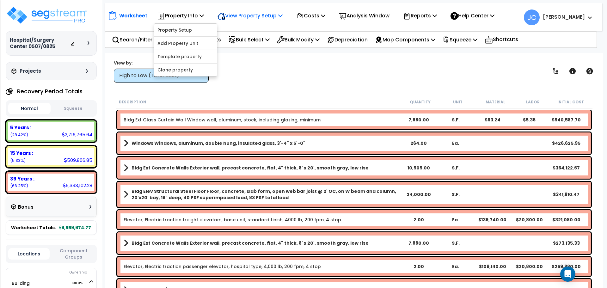
click at [204, 17] on p "View Property Setup" at bounding box center [180, 15] width 46 height 9
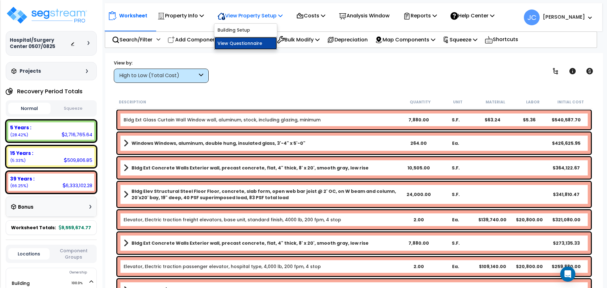
click at [240, 39] on link "View Questionnaire" at bounding box center [245, 43] width 63 height 13
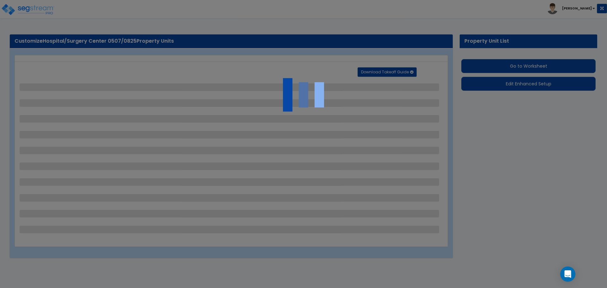
select select "2"
select select "1"
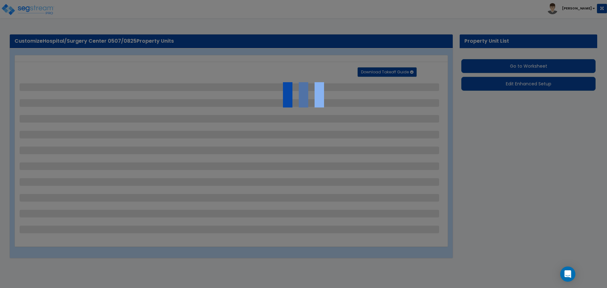
select select "2"
select select "1"
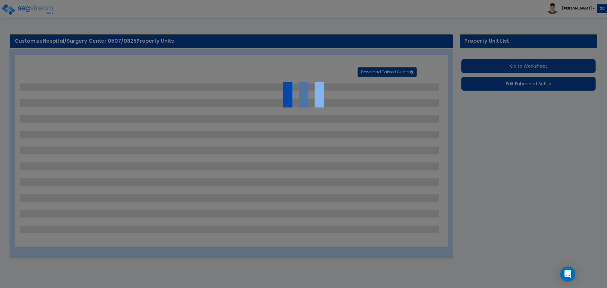
select select "2"
select select "1"
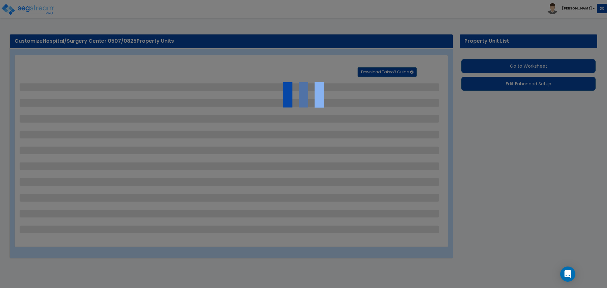
select select "2"
select select "1"
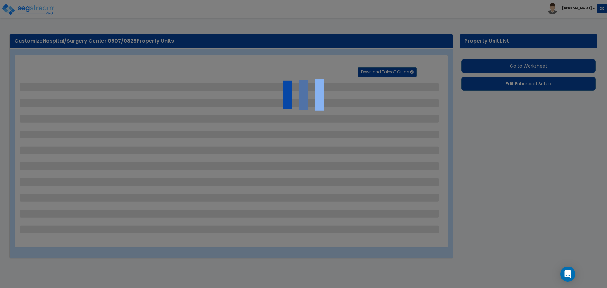
select select "2"
select select "6"
select select "11"
select select "2"
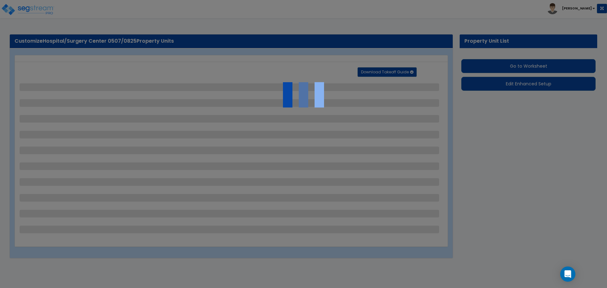
select select "3"
select select "2"
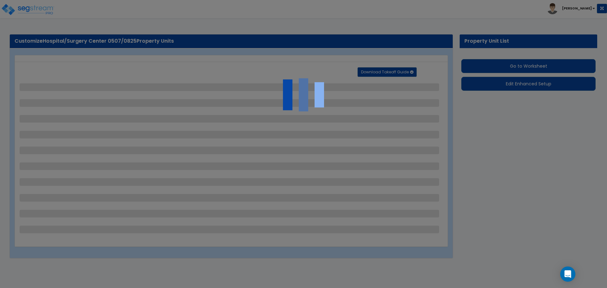
select select "7"
select select "2"
select select "1"
select select "4"
select select "1"
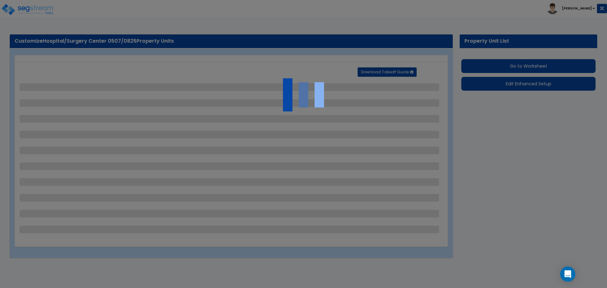
select select "20"
select select "2"
select select "1"
select select "3"
select select "1"
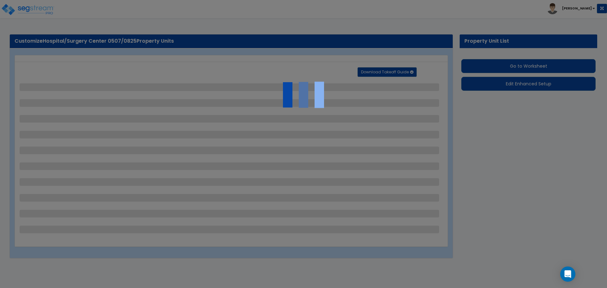
select select "2"
select select "4"
select select "3"
select select "2"
select select "1"
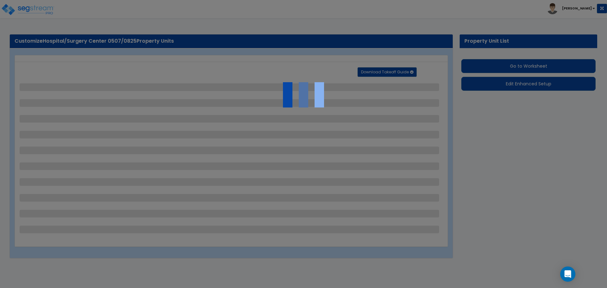
select select "1"
select select "3"
select select "2"
select select "1"
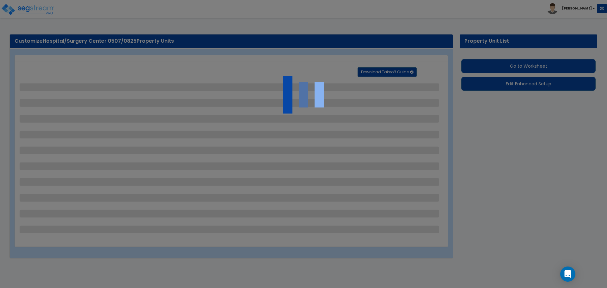
select select "1"
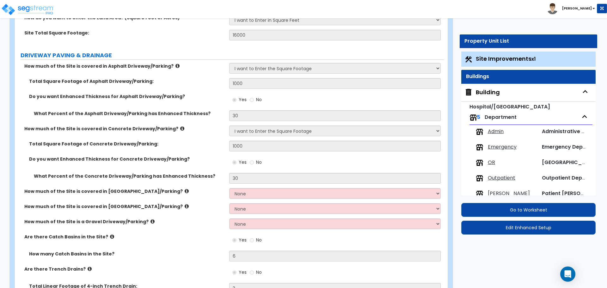
scroll to position [88, 0]
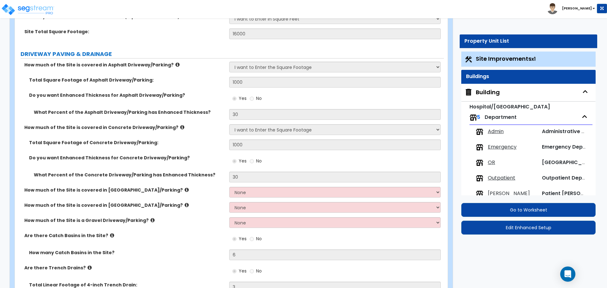
click at [478, 94] on div "Building" at bounding box center [488, 92] width 24 height 8
select select "2"
select select "4"
select select "5"
select select "1"
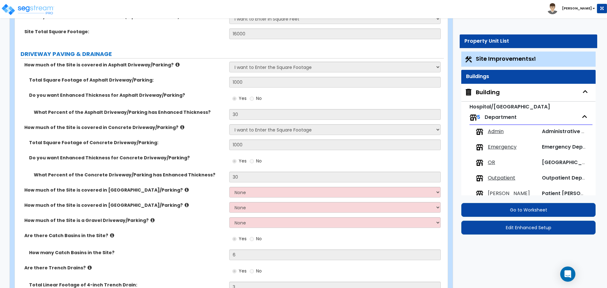
select select "2"
select select "1"
select select "2"
select select "4"
select select "3"
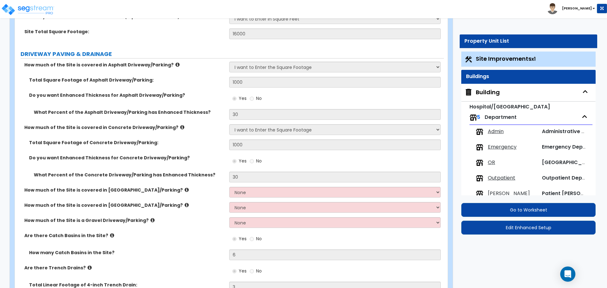
select select "3"
select select "13"
select select "9"
select select "10"
select select "3"
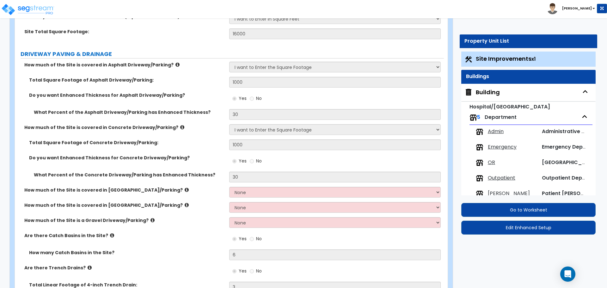
select select "1"
select select "4"
select select "3"
select select "2"
select select "3"
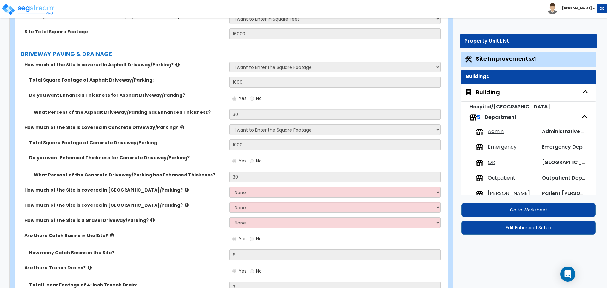
select select "1"
select select "2"
select select "5"
select select "4"
select select "3"
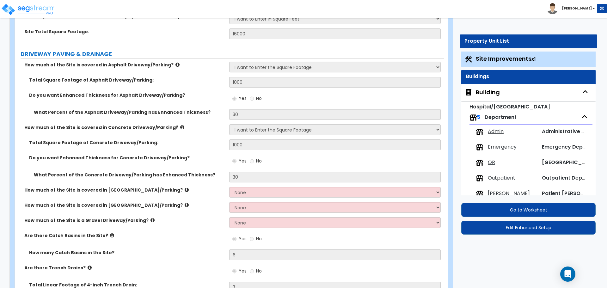
select select "1"
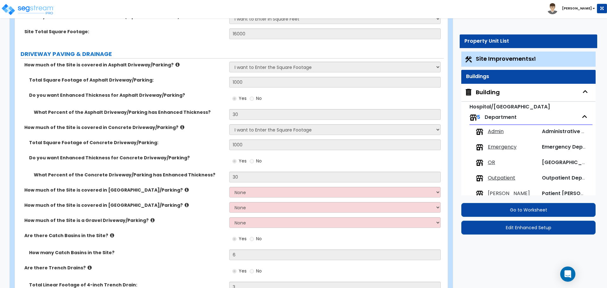
select select "2"
select select "3"
select select "4"
select select "3"
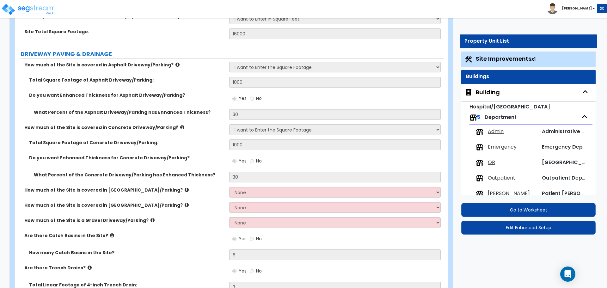
select select "2"
select select "1"
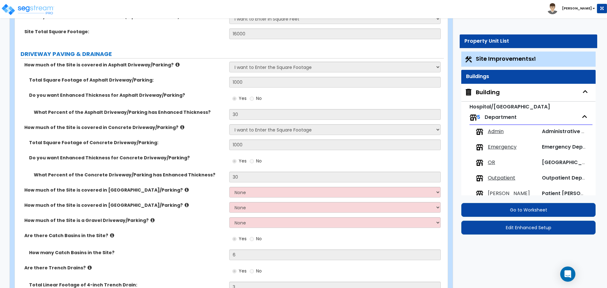
select select "2"
select select "1"
select select "2"
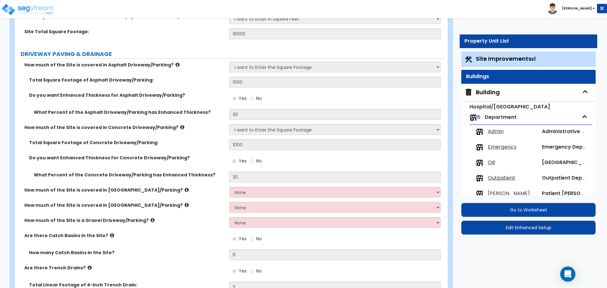
select select "2"
select select "1"
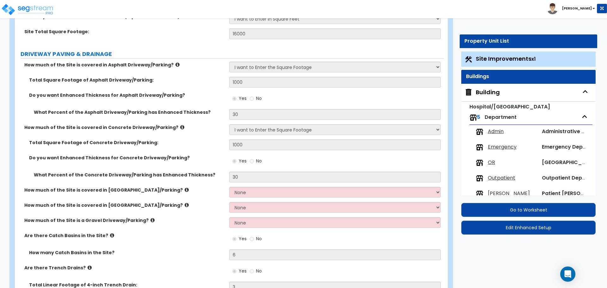
select select "2"
select select "1"
select select "7"
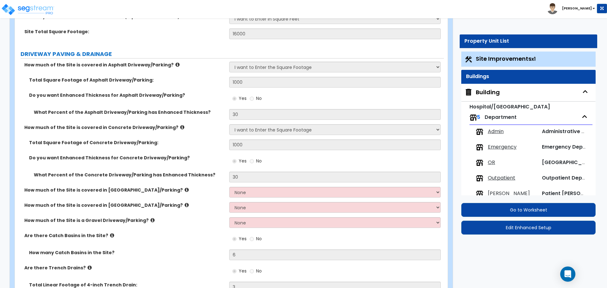
select select "2"
select select "3"
select select "2"
select select "3"
select select "1"
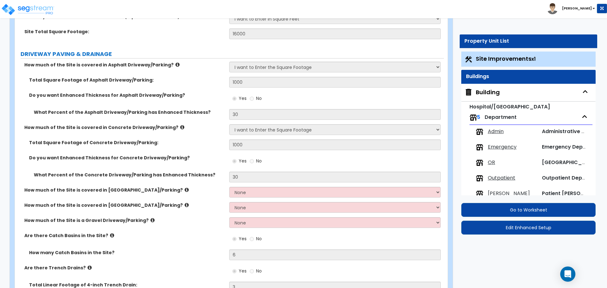
select select "1"
select select "3"
select select "1"
select select "2"
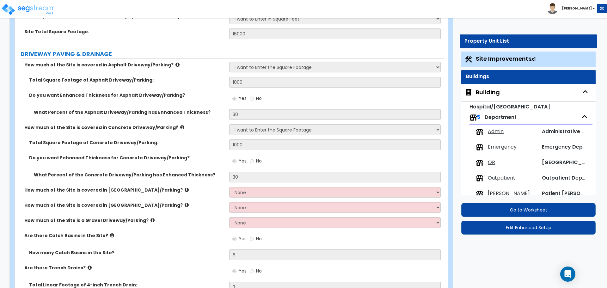
select select "2"
select select "1"
select select "3"
select select "6"
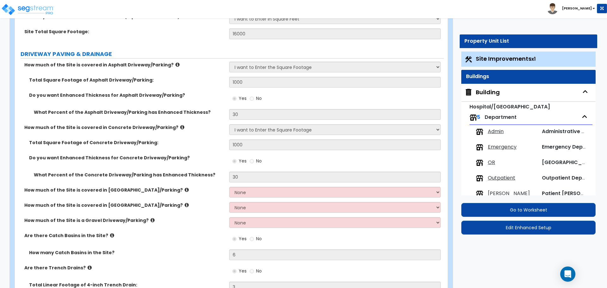
select select "5"
select select "4"
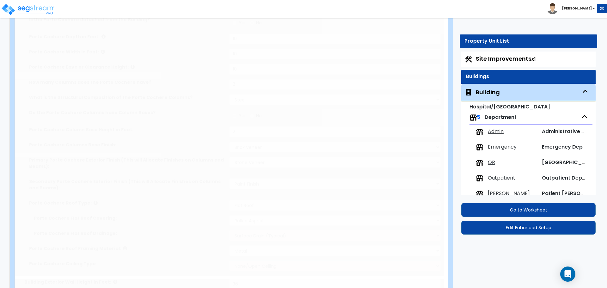
type input "2500"
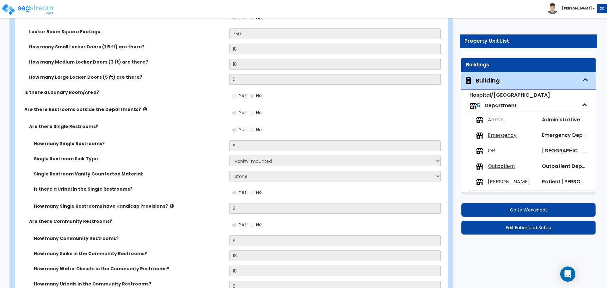
scroll to position [4788, 0]
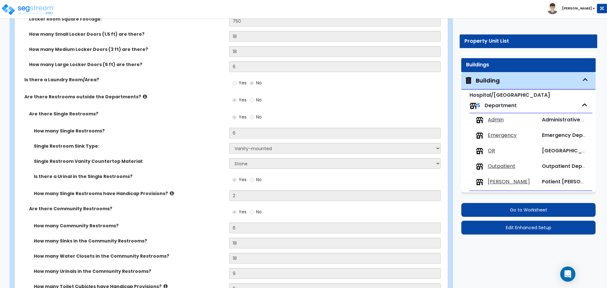
click at [499, 117] on span "Admin" at bounding box center [496, 119] width 16 height 7
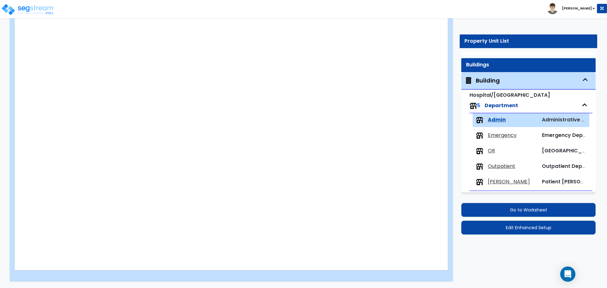
type input "2500"
radio input "true"
type input "200"
select select "2"
type input "6"
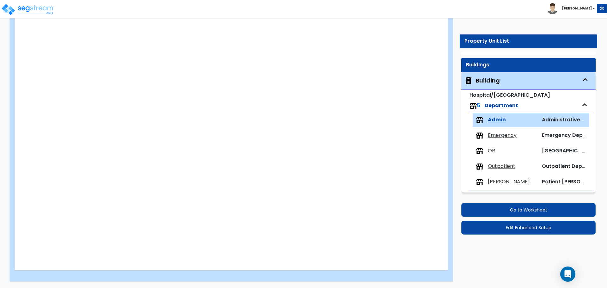
type input "6"
radio input "true"
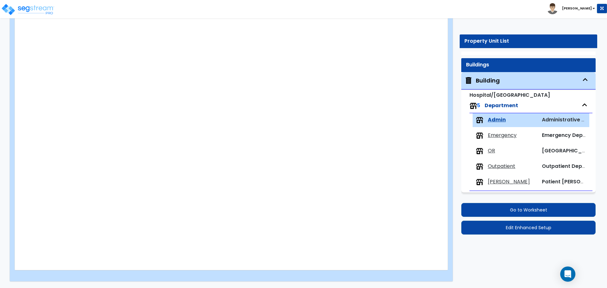
type input "700"
type input "4"
type input "24"
radio input "true"
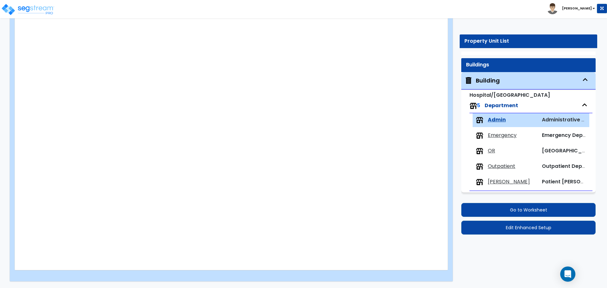
type input "800"
radio input "true"
select select "1"
type input "600"
select select "3"
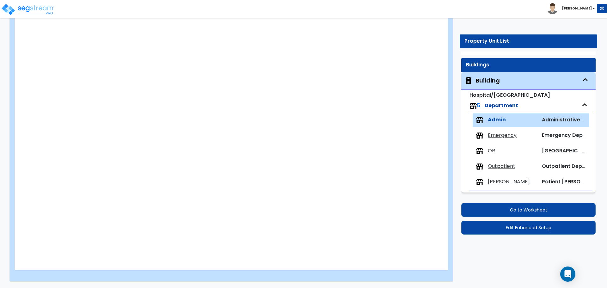
type input "6"
radio input "true"
type input "300"
type input "1"
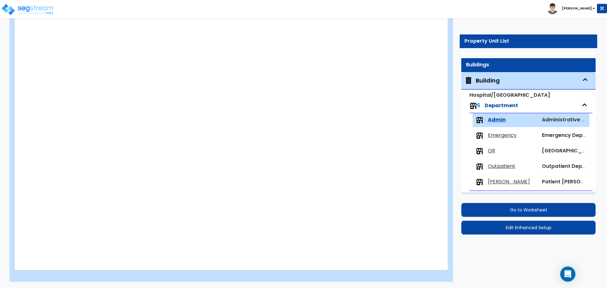
type input "6"
type input "1"
radio input "true"
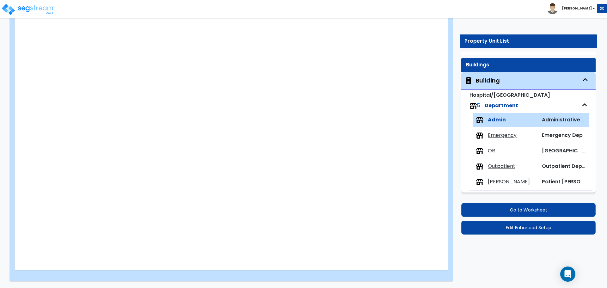
select select "5"
type input "6"
type input "2"
radio input "true"
type input "2"
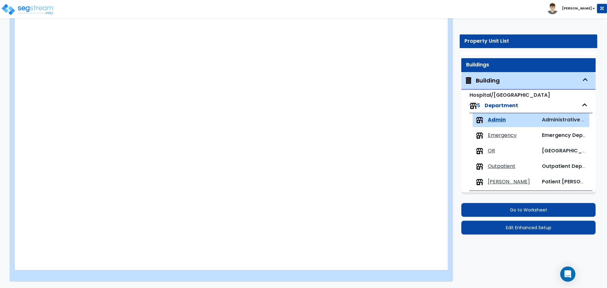
select select "1"
radio input "true"
select select "2"
select select "1"
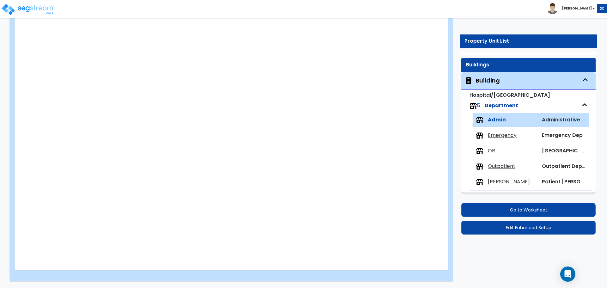
type input "100"
radio input "true"
select select "2"
type input "100"
radio input "true"
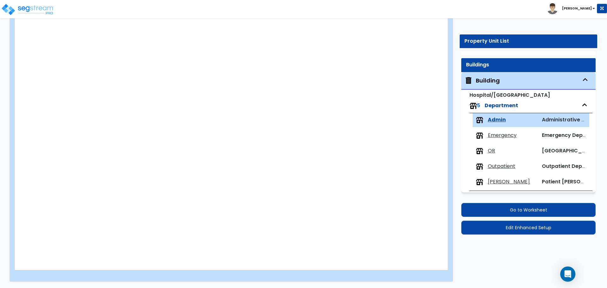
select select "2"
type input "100"
radio input "true"
select select "2"
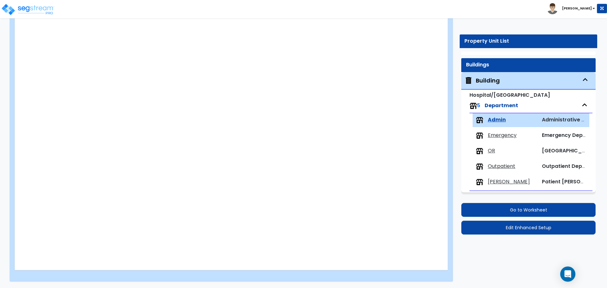
radio input "true"
select select "2"
radio input "true"
select select "2"
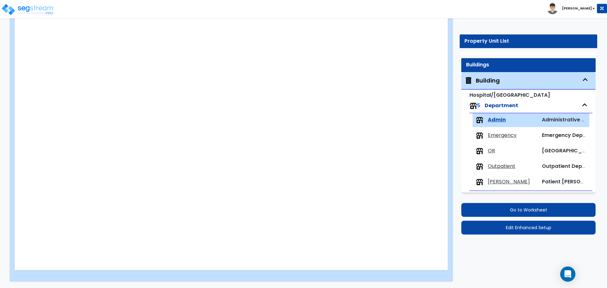
select select "2"
select select "1"
select select "5"
radio input "true"
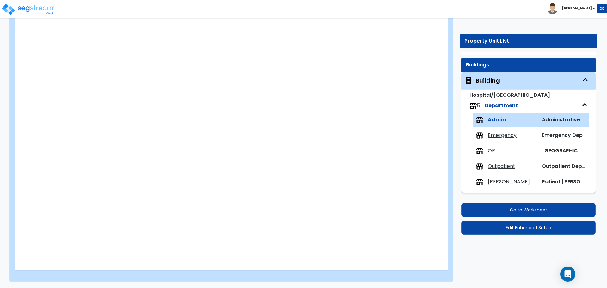
type input "4"
type input "3"
type input "10"
type input "1"
radio input "true"
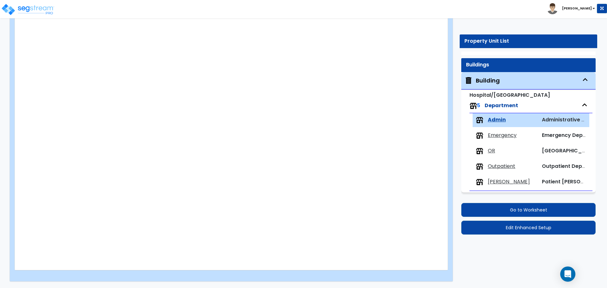
type input "2"
type input "6"
radio input "true"
type input "2"
radio input "true"
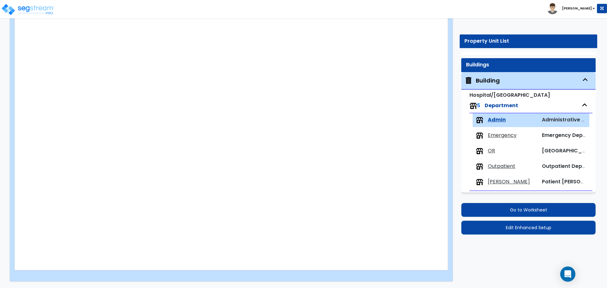
select select "3"
type input "150"
radio input "true"
select select "2"
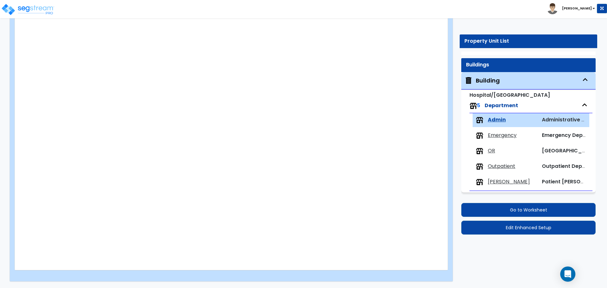
radio input "true"
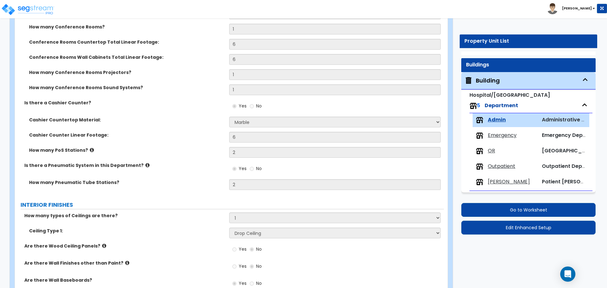
scroll to position [480, 0]
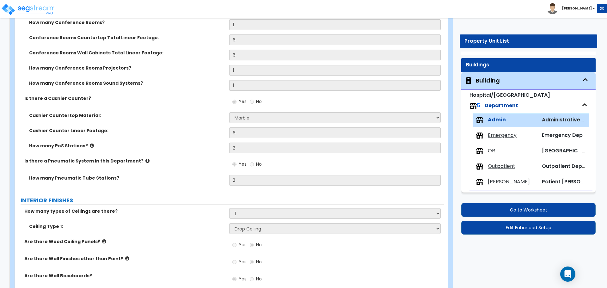
click at [512, 133] on span "Emergency" at bounding box center [502, 135] width 29 height 7
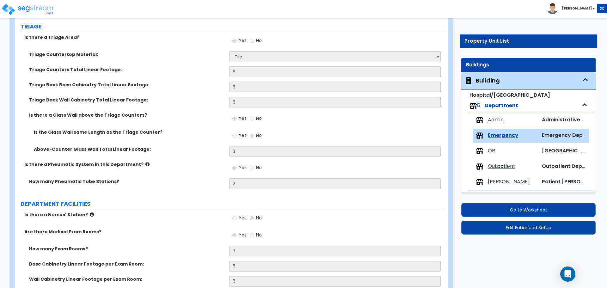
scroll to position [0, 0]
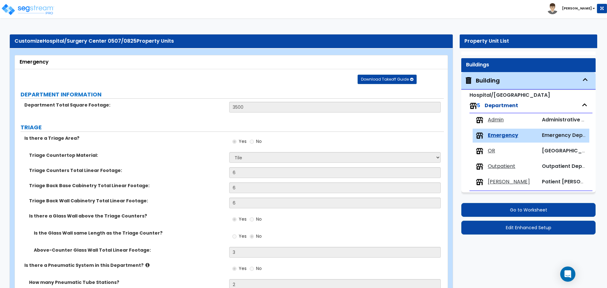
click at [495, 122] on span "Admin" at bounding box center [496, 119] width 16 height 7
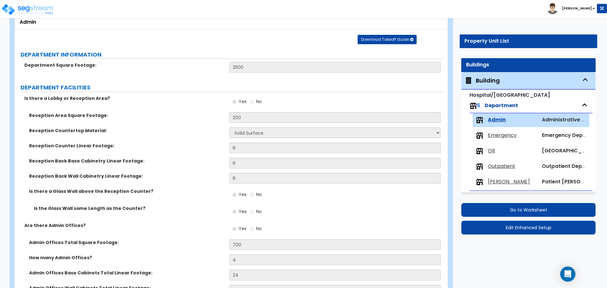
scroll to position [41, 0]
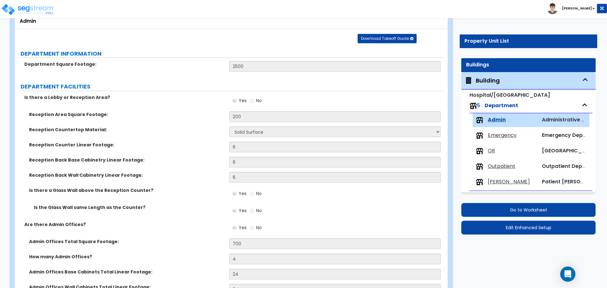
click at [493, 135] on span "Emergency" at bounding box center [502, 135] width 29 height 7
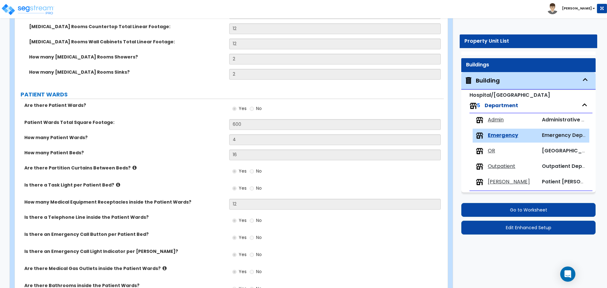
scroll to position [752, 0]
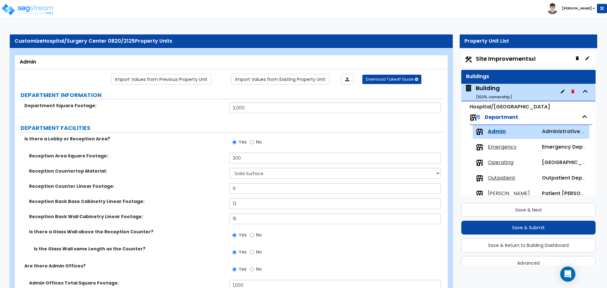
select select "2"
select select "7"
select select "1"
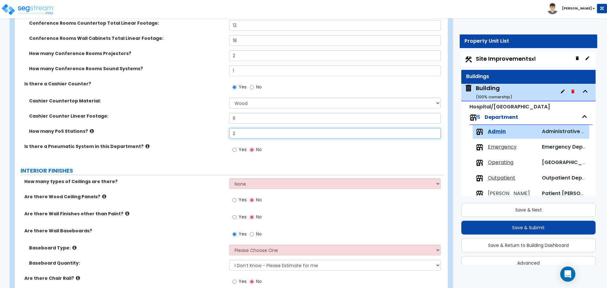
scroll to position [12, 0]
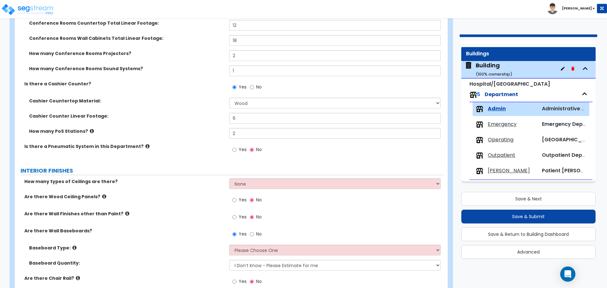
click at [239, 148] on span "Yes" at bounding box center [243, 149] width 8 height 6
click at [236, 148] on input "Yes" at bounding box center [234, 149] width 4 height 7
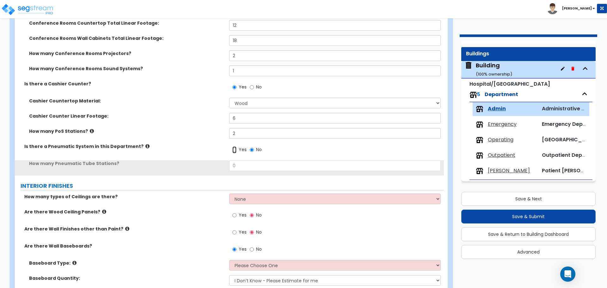
scroll to position [501, 0]
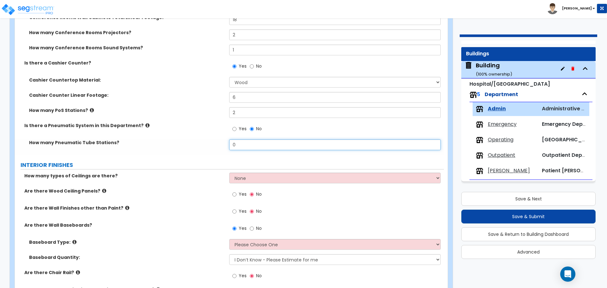
click at [248, 145] on input "0" at bounding box center [334, 144] width 211 height 11
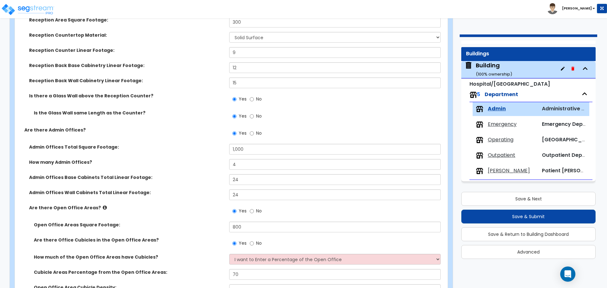
scroll to position [0, 0]
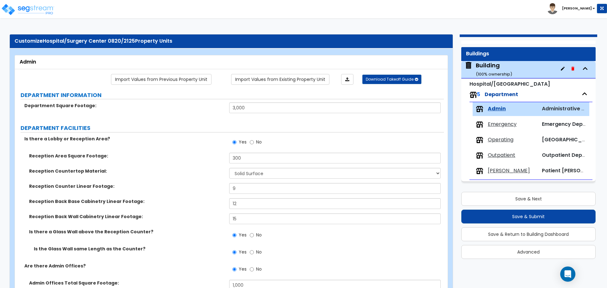
type input "2"
click at [240, 108] on input "3,000" at bounding box center [334, 107] width 211 height 11
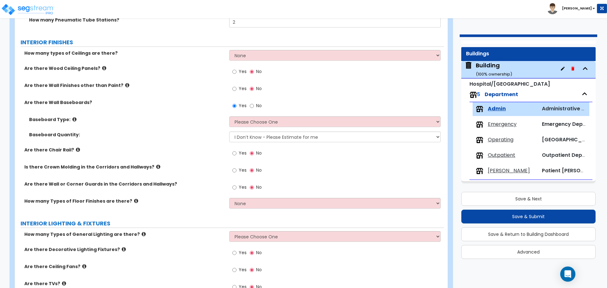
scroll to position [624, 0]
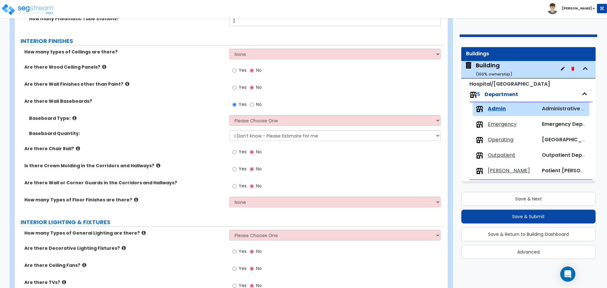
type input "3,500"
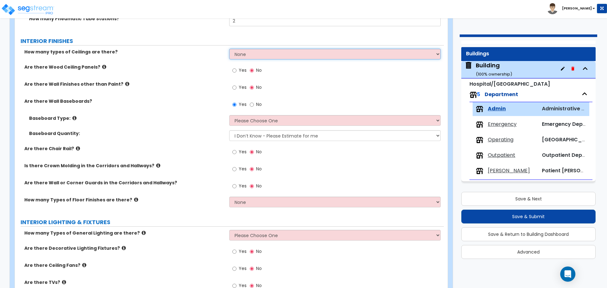
click at [270, 49] on select "None 1 2 3" at bounding box center [334, 54] width 211 height 11
select select "1"
click at [229, 49] on select "None 1 2 3" at bounding box center [334, 54] width 211 height 11
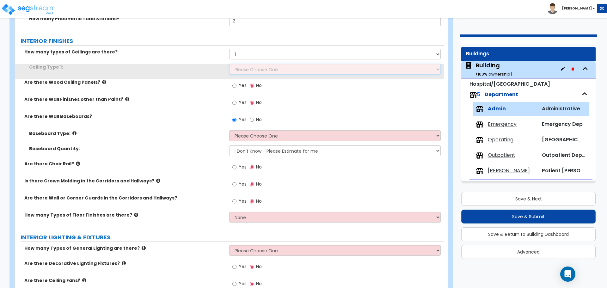
click at [259, 69] on select "Please Choose One Drop Ceiling Drywall Ceiling Open Ceiling" at bounding box center [334, 69] width 211 height 11
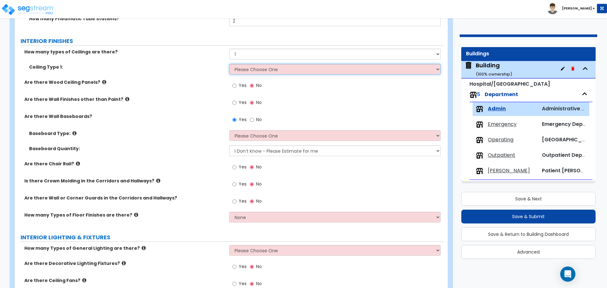
select select "2"
click at [229, 64] on select "Please Choose One Drop Ceiling Drywall Ceiling Open Ceiling" at bounding box center [334, 69] width 211 height 11
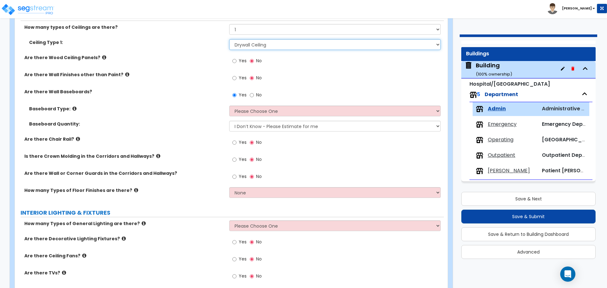
scroll to position [653, 0]
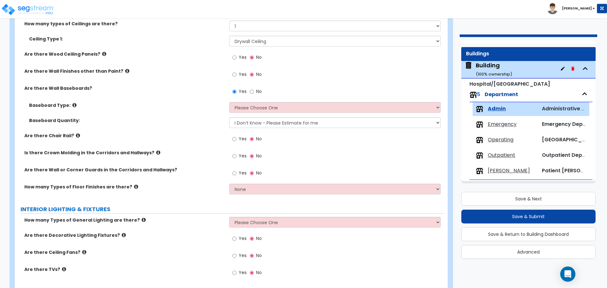
click at [240, 53] on label "Yes" at bounding box center [239, 58] width 14 height 11
click at [236, 54] on input "Yes" at bounding box center [234, 57] width 4 height 7
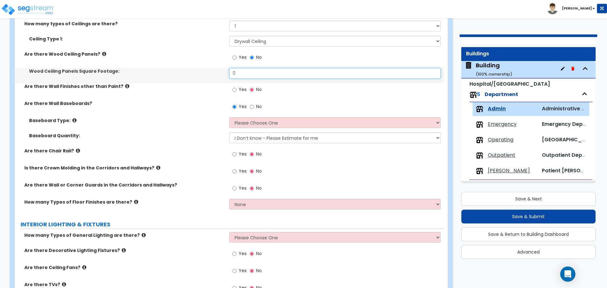
click at [249, 72] on input "0" at bounding box center [334, 73] width 211 height 11
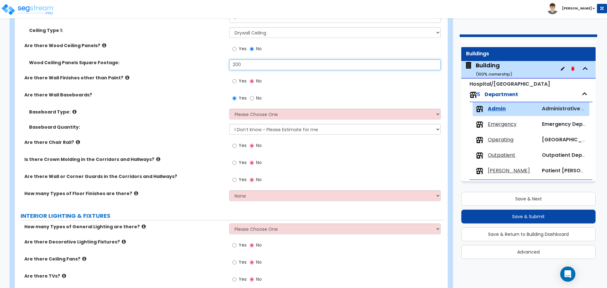
scroll to position [662, 0]
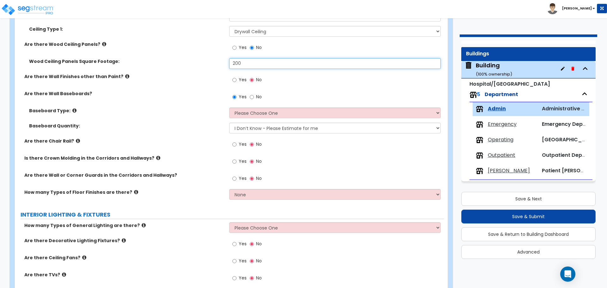
type input "200"
click at [235, 80] on input "Yes" at bounding box center [234, 79] width 4 height 7
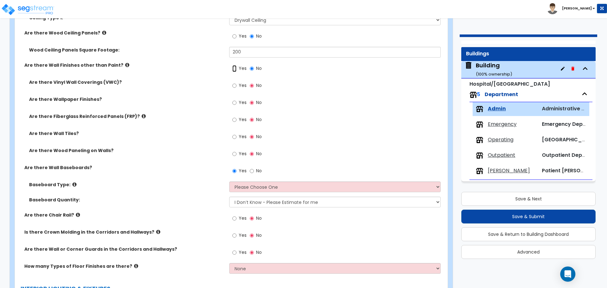
scroll to position [678, 0]
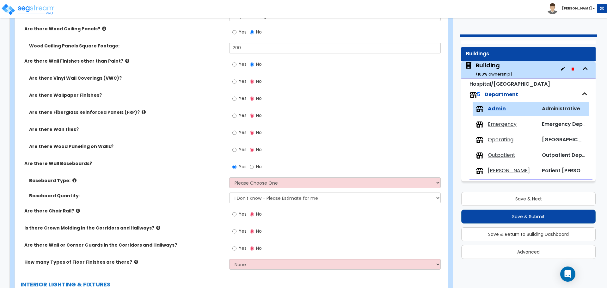
click at [237, 133] on label "Yes" at bounding box center [239, 133] width 14 height 11
click at [236, 133] on input "Yes" at bounding box center [234, 132] width 4 height 7
radio input "true"
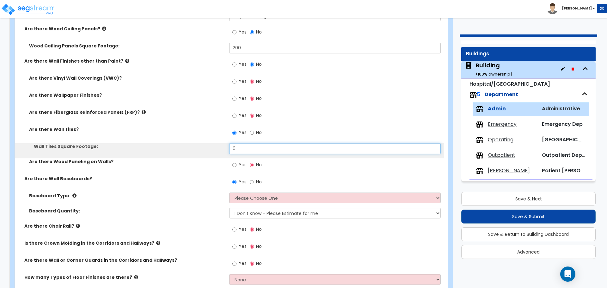
click at [247, 151] on input "0" at bounding box center [334, 148] width 211 height 11
type input "100"
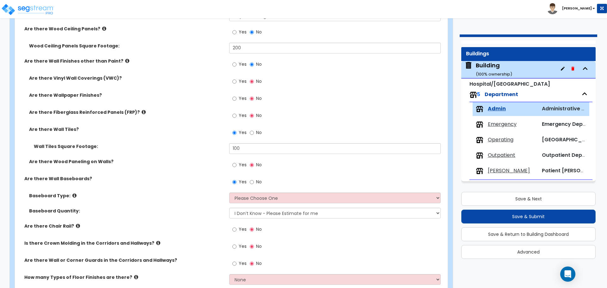
click at [240, 165] on span "Yes" at bounding box center [243, 164] width 8 height 6
click at [236, 165] on input "Yes" at bounding box center [234, 164] width 4 height 7
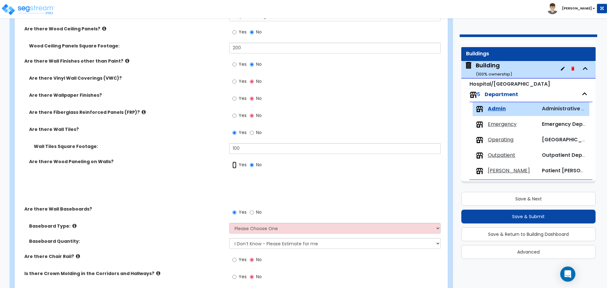
radio input "true"
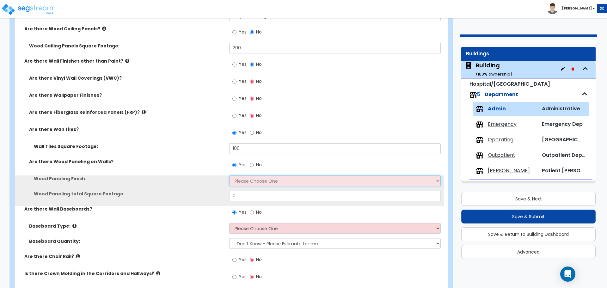
click at [250, 180] on select "Please Choose One Birch Mahogany Oak or Cherry Rosewood Teak I Don't Know, Plea…" at bounding box center [334, 180] width 211 height 11
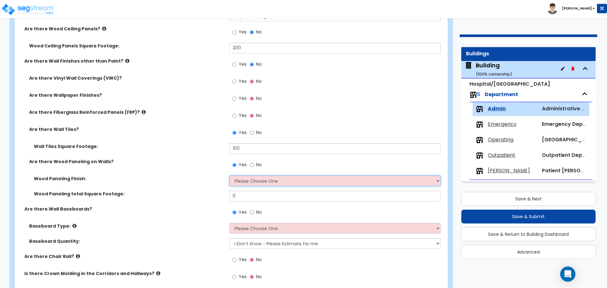
select select "1"
click at [229, 175] on select "Please Choose One Birch Mahogany Oak or Cherry Rosewood Teak I Don't Know, Plea…" at bounding box center [334, 180] width 211 height 11
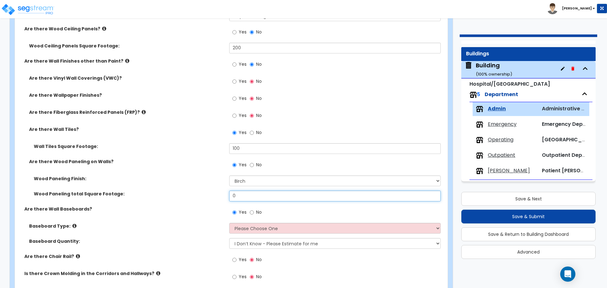
click at [256, 193] on input "0" at bounding box center [334, 196] width 211 height 11
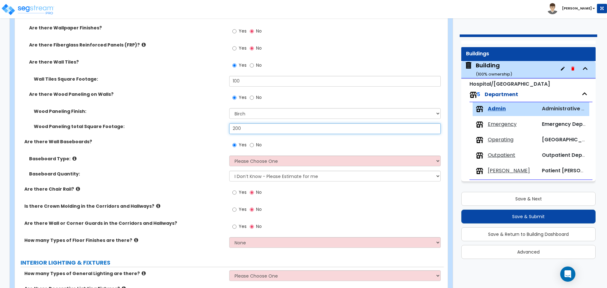
scroll to position [747, 0]
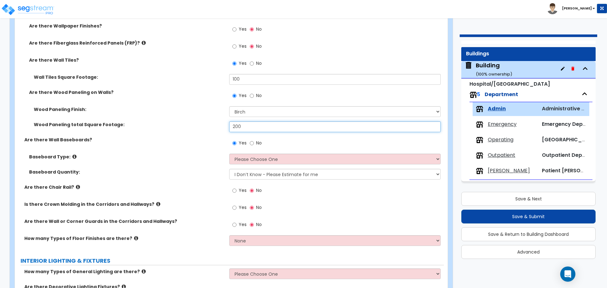
type input "200"
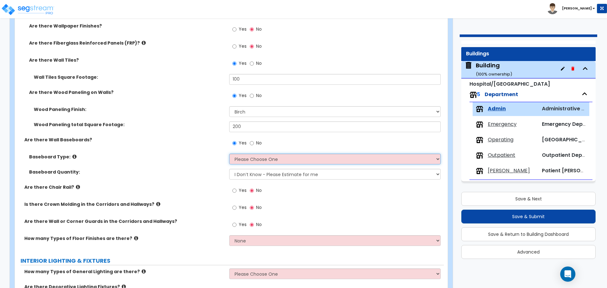
click at [269, 159] on select "Please Choose One Wood Vinyl Carpet Tile" at bounding box center [334, 159] width 211 height 11
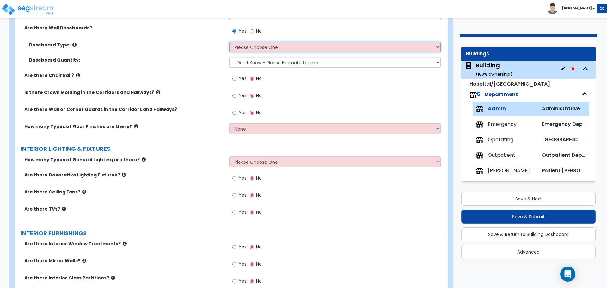
scroll to position [860, 0]
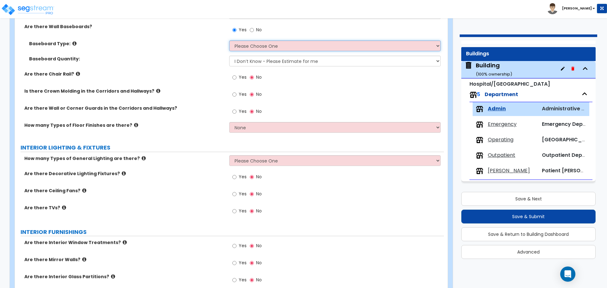
click at [260, 45] on select "Please Choose One Wood Vinyl Carpet Tile" at bounding box center [334, 45] width 211 height 11
click at [256, 46] on select "Please Choose One Wood Vinyl Carpet Tile" at bounding box center [334, 45] width 211 height 11
select select "1"
click at [229, 40] on select "Please Choose One Wood Vinyl Carpet Tile" at bounding box center [334, 45] width 211 height 11
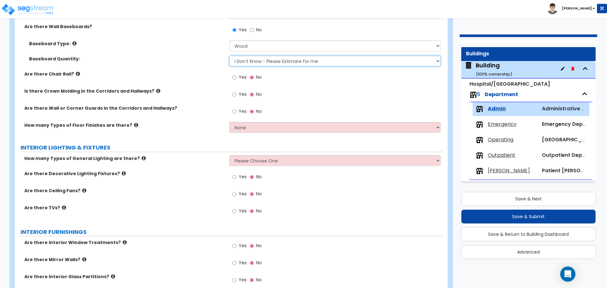
click at [267, 58] on select "I Don’t Know - Please Estimate for me I want to Enter the Linear Footage" at bounding box center [334, 61] width 211 height 11
click at [242, 76] on span "Yes" at bounding box center [243, 77] width 8 height 6
click at [236, 76] on input "Yes" at bounding box center [234, 77] width 4 height 7
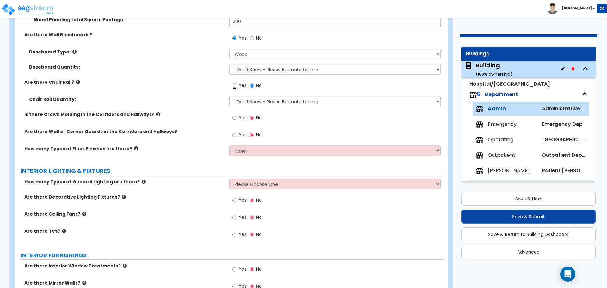
scroll to position [852, 0]
click at [240, 115] on span "Yes" at bounding box center [243, 117] width 8 height 6
click at [236, 115] on input "Yes" at bounding box center [234, 117] width 4 height 7
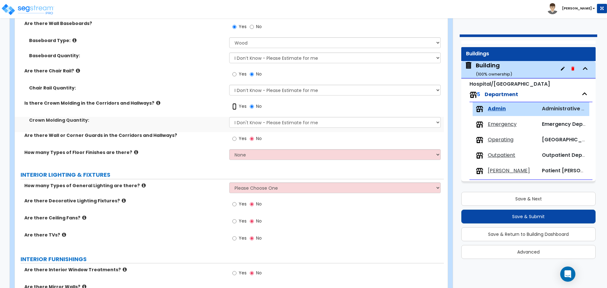
scroll to position [864, 0]
click at [242, 119] on select "I Don't Know - Please Estimate for me I want to Enter the Linear Footage" at bounding box center [334, 122] width 211 height 11
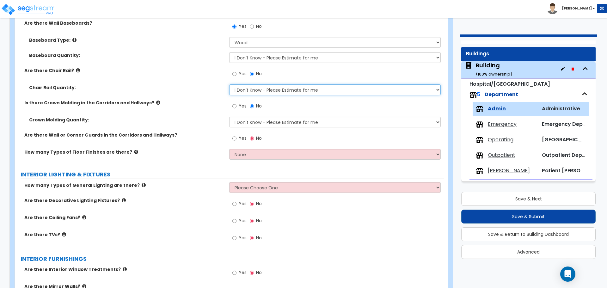
click at [244, 91] on select "I Don’t Know - Please Estimate for me I want to Enter the Linear Footage" at bounding box center [334, 89] width 211 height 11
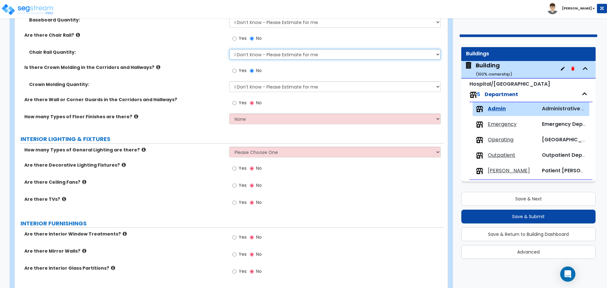
scroll to position [900, 0]
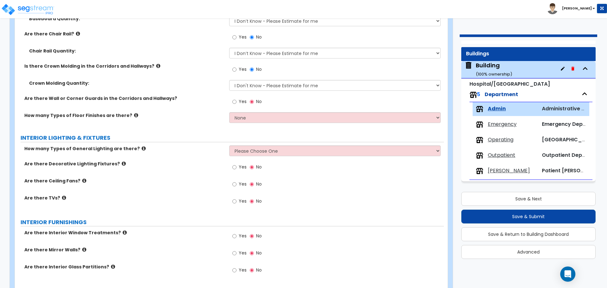
click at [238, 99] on label "Yes" at bounding box center [239, 102] width 14 height 11
click at [236, 99] on input "Yes" at bounding box center [234, 101] width 4 height 7
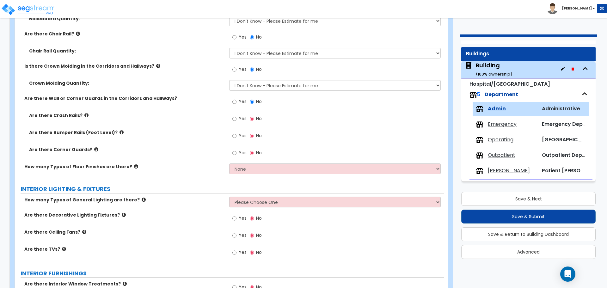
click at [242, 119] on span "Yes" at bounding box center [243, 118] width 8 height 6
click at [236, 119] on input "Yes" at bounding box center [234, 118] width 4 height 7
radio input "true"
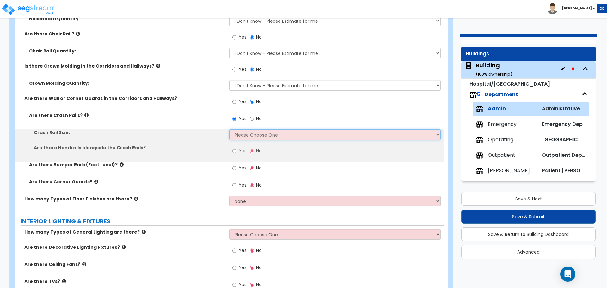
click at [262, 131] on select "Please Choose One Small (4 inches) Large (8 inches)" at bounding box center [334, 134] width 211 height 11
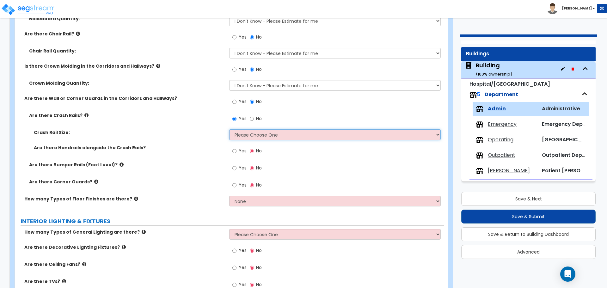
select select "2"
click at [229, 129] on select "Please Choose One Small (4 inches) Large (8 inches)" at bounding box center [334, 134] width 211 height 11
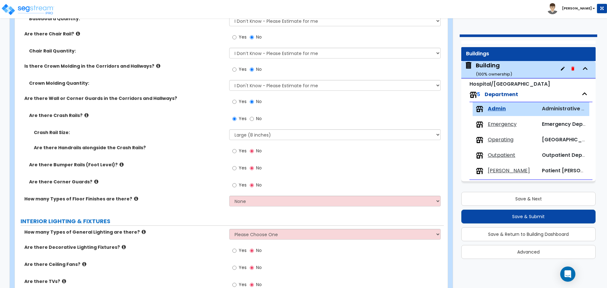
click at [237, 149] on label "Yes" at bounding box center [239, 151] width 14 height 11
click at [236, 149] on input "Yes" at bounding box center [234, 151] width 4 height 7
radio input "true"
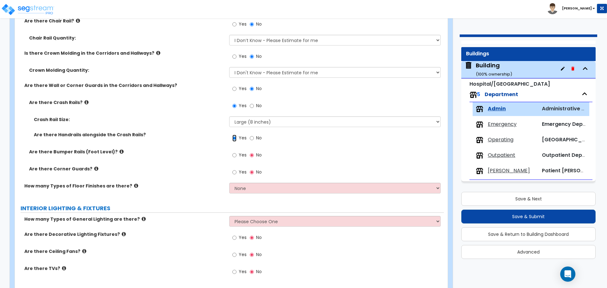
scroll to position [918, 0]
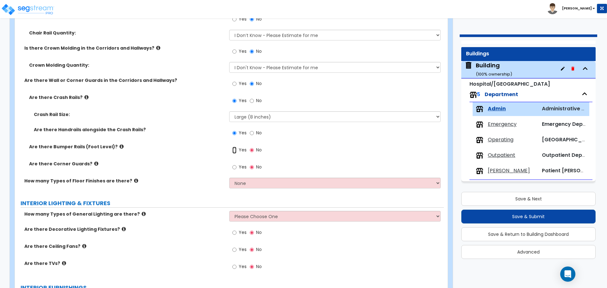
click at [234, 149] on input "Yes" at bounding box center [234, 150] width 4 height 7
radio input "true"
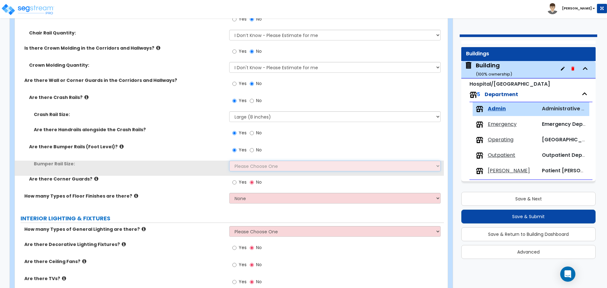
click at [266, 165] on select "Please Choose One Small (1-1/2" x 2-3/4" inches) Large (2" x 4-1/4" inches)" at bounding box center [334, 166] width 211 height 11
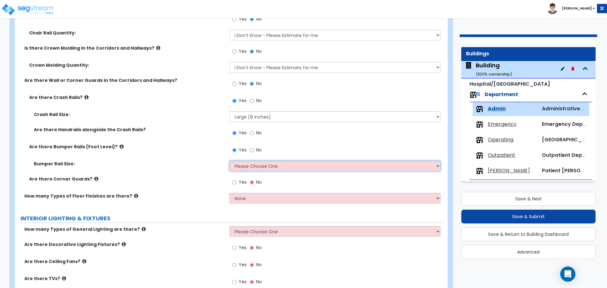
select select "2"
click at [229, 161] on select "Please Choose One Small (1-1/2" x 2-3/4" inches) Large (2" x 4-1/4" inches)" at bounding box center [334, 166] width 211 height 11
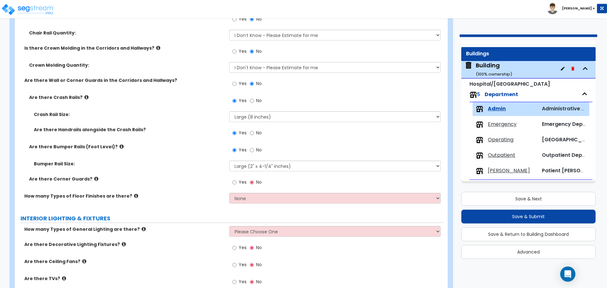
click at [238, 181] on label "Yes" at bounding box center [239, 183] width 14 height 11
click at [236, 181] on input "Yes" at bounding box center [234, 182] width 4 height 7
radio input "true"
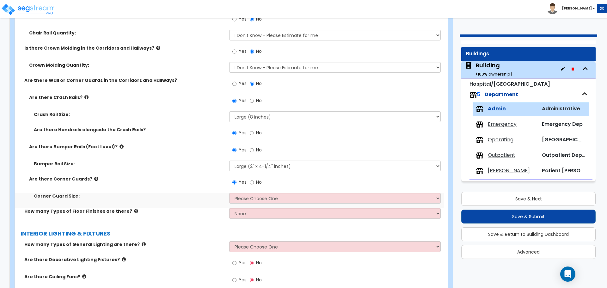
click at [260, 190] on div "Yes No" at bounding box center [336, 184] width 214 height 17
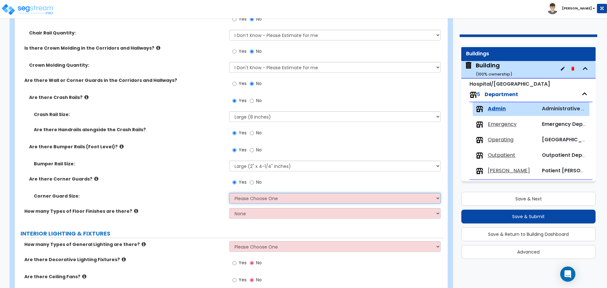
click at [257, 193] on select "Please Choose One Small (2" x 2" inches) Large (3" x 3" inches)" at bounding box center [334, 198] width 211 height 11
select select "2"
click at [229, 193] on select "Please Choose One Small (2" x 2" inches) Large (3" x 3" inches)" at bounding box center [334, 198] width 211 height 11
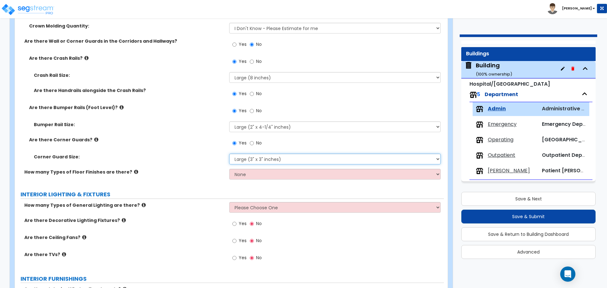
scroll to position [959, 0]
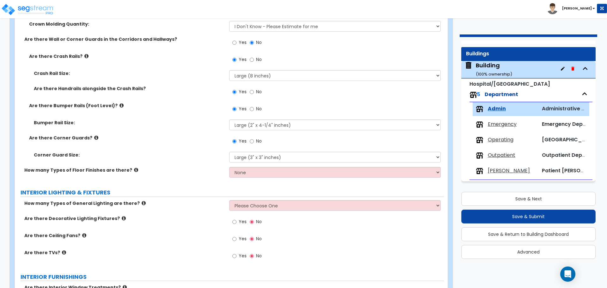
click at [319, 9] on div "Toggle navigation [PERSON_NAME]" at bounding box center [303, 9] width 607 height 18
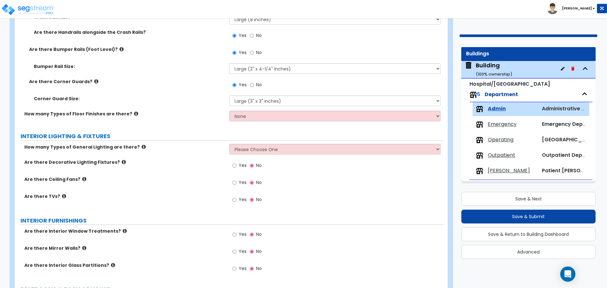
scroll to position [1023, 0]
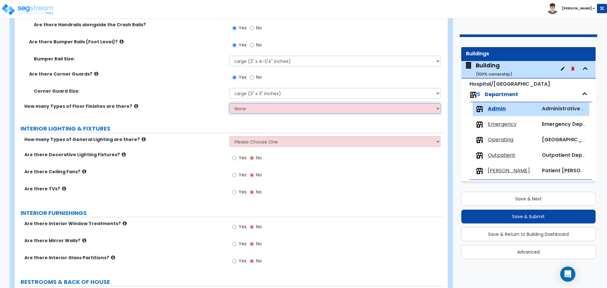
click at [290, 108] on select "None 1 2 3 4" at bounding box center [334, 108] width 211 height 11
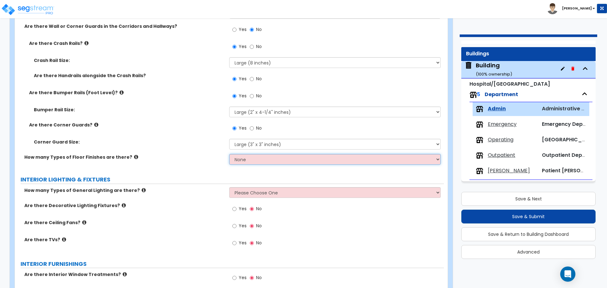
scroll to position [1003, 0]
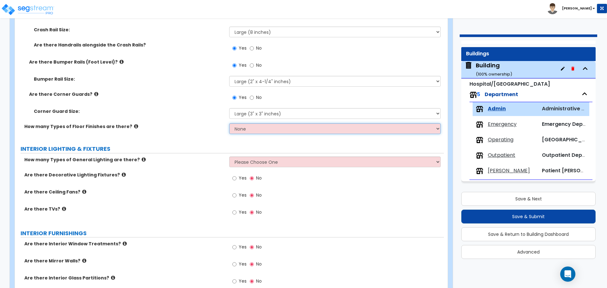
click at [259, 124] on select "None 1 2 3 4" at bounding box center [334, 128] width 211 height 11
click at [229, 123] on select "None 1 2 3 4" at bounding box center [334, 128] width 211 height 11
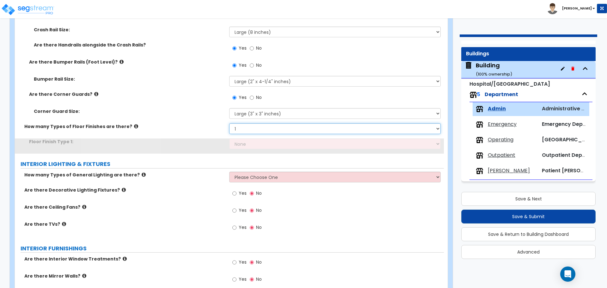
click at [262, 128] on select "None 1 2 3 4" at bounding box center [334, 128] width 211 height 11
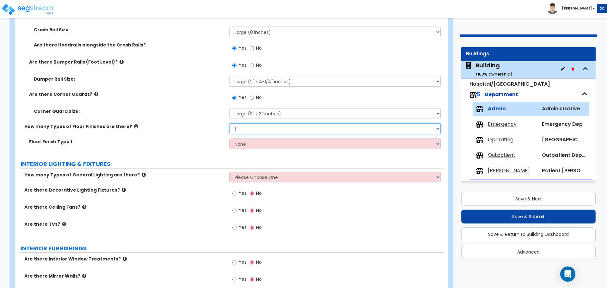
select select "4"
click at [229, 123] on select "None 1 2 3 4" at bounding box center [334, 128] width 211 height 11
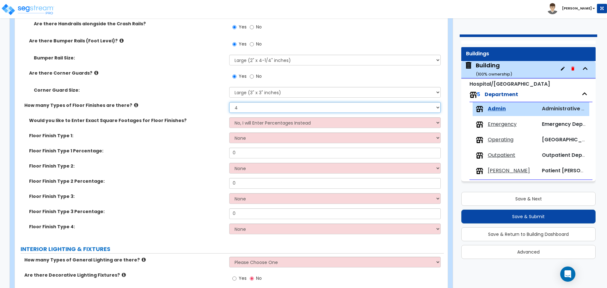
scroll to position [1025, 0]
click at [262, 114] on div "How many Types of Floor Finishes are there? None 1 2 3 4" at bounding box center [229, 108] width 429 height 15
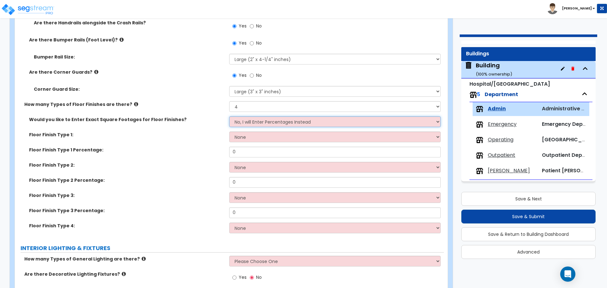
click at [255, 117] on select "No, I will Enter Percentages Instead Yes, I will Enter Exact Square Footages" at bounding box center [334, 121] width 211 height 11
click at [229, 116] on select "No, I will Enter Percentages Instead Yes, I will Enter Exact Square Footages" at bounding box center [334, 121] width 211 height 11
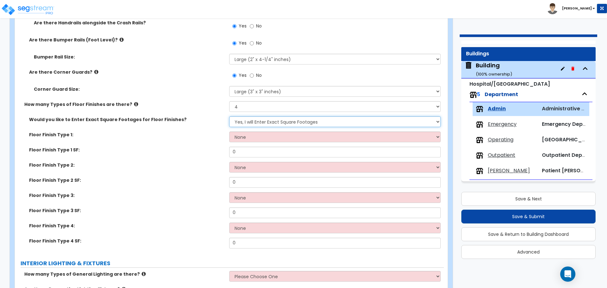
click at [275, 121] on select "No, I will Enter Percentages Instead Yes, I will Enter Exact Square Footages" at bounding box center [334, 121] width 211 height 11
select select "0"
click at [229, 116] on select "No, I will Enter Percentages Instead Yes, I will Enter Exact Square Footages" at bounding box center [334, 121] width 211 height 11
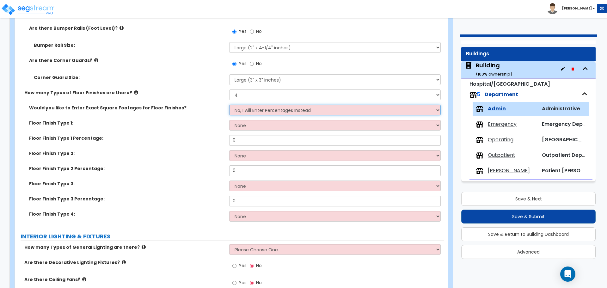
scroll to position [1037, 0]
click at [270, 111] on select "No, I will Enter Percentages Instead Yes, I will Enter Exact Square Footages" at bounding box center [334, 109] width 211 height 11
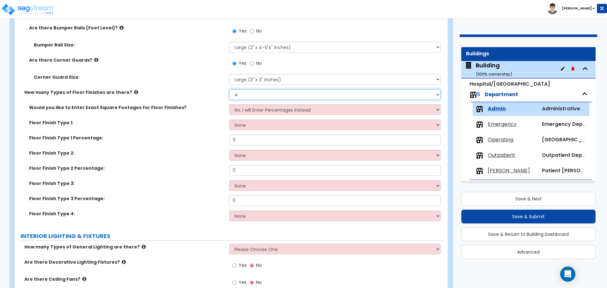
click at [252, 95] on select "None 1 2 3 4" at bounding box center [334, 94] width 211 height 11
select select "1"
click at [229, 89] on select "None 1 2 3 4" at bounding box center [334, 94] width 211 height 11
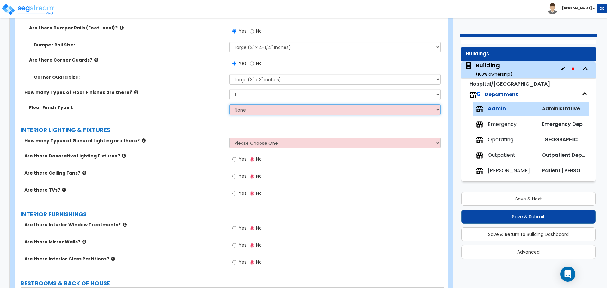
click at [258, 107] on select "None Tile Flooring Hardwood Flooring Resilient Laminate Flooring VCT Flooring S…" at bounding box center [334, 109] width 211 height 11
select select "7"
click at [229, 104] on select "None Tile Flooring Hardwood Flooring Resilient Laminate Flooring VCT Flooring S…" at bounding box center [334, 109] width 211 height 11
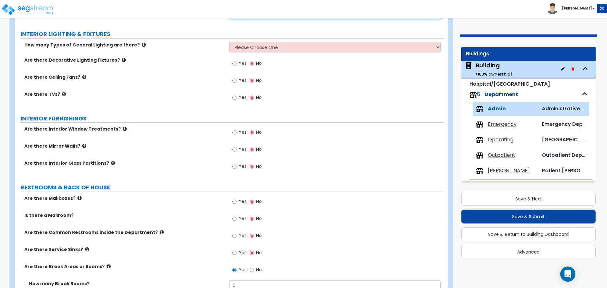
scroll to position [1137, 0]
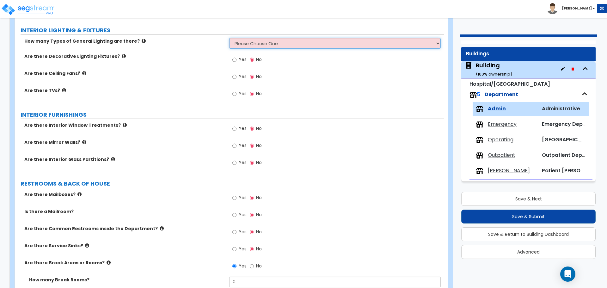
click at [276, 43] on select "Please Choose One 1 2 3" at bounding box center [334, 43] width 211 height 11
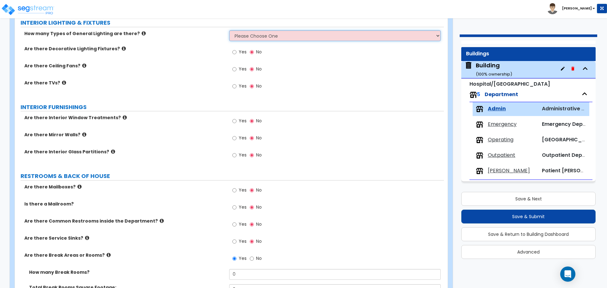
scroll to position [1145, 0]
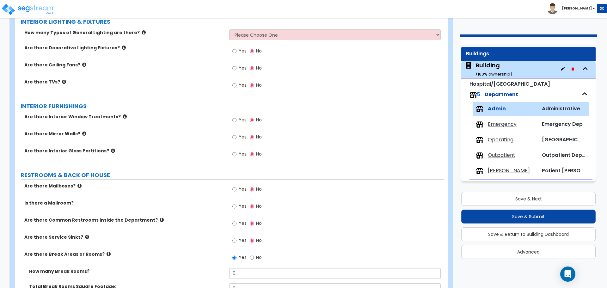
click at [142, 32] on icon at bounding box center [144, 32] width 4 height 5
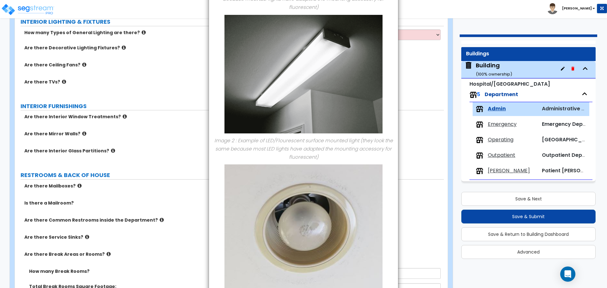
scroll to position [234, 0]
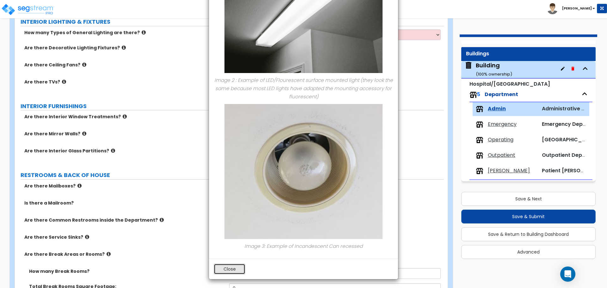
click at [223, 266] on button "Close" at bounding box center [230, 269] width 32 height 11
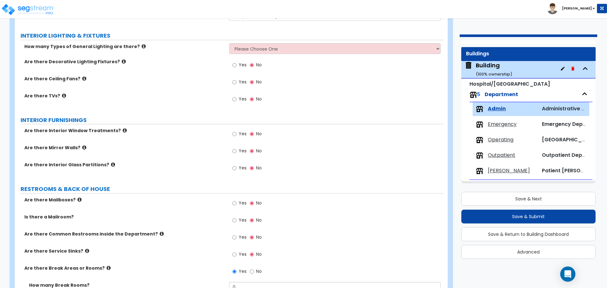
scroll to position [1137, 0]
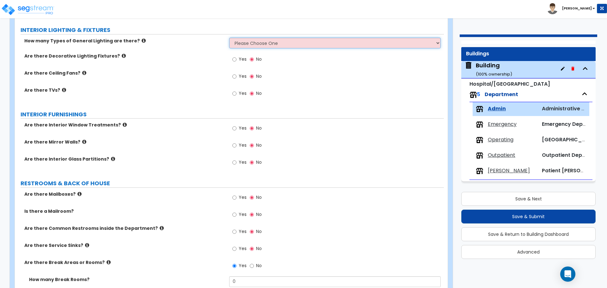
click at [261, 40] on select "Please Choose One 1 2 3" at bounding box center [334, 43] width 211 height 11
click at [229, 38] on select "Please Choose One 1 2 3" at bounding box center [334, 43] width 211 height 11
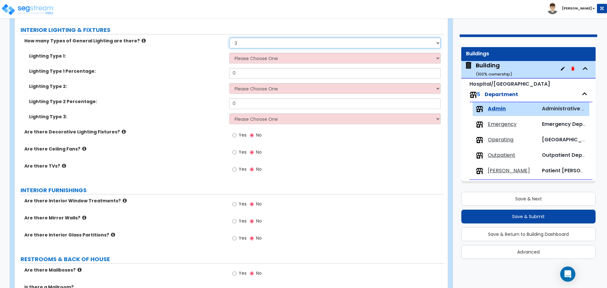
click at [277, 38] on select "Please Choose One 1 2 3" at bounding box center [334, 43] width 211 height 11
click at [250, 42] on select "Please Choose One 1 2 3" at bounding box center [334, 43] width 211 height 11
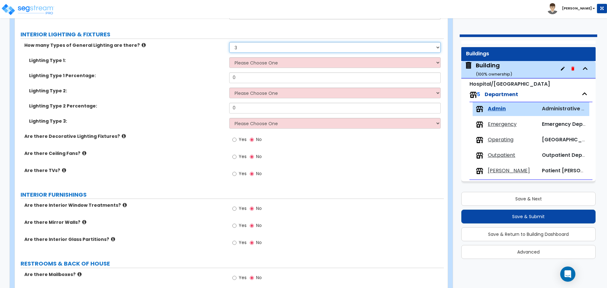
scroll to position [0, 0]
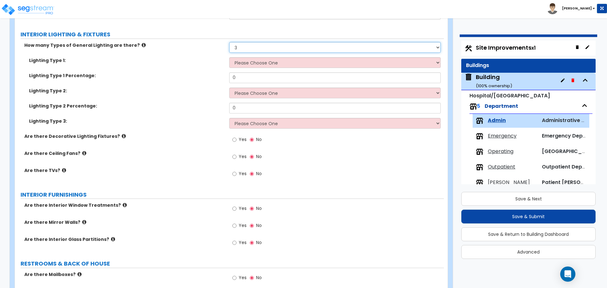
click at [282, 51] on select "Please Choose One 1 2 3" at bounding box center [334, 47] width 211 height 11
click at [268, 51] on select "Please Choose One 1 2 3" at bounding box center [334, 47] width 211 height 11
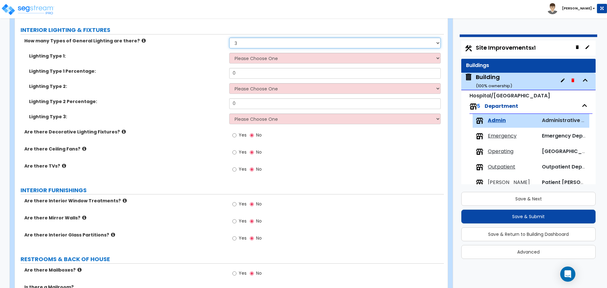
scroll to position [1138, 0]
click at [254, 39] on select "Please Choose One 1 2 3" at bounding box center [334, 42] width 211 height 11
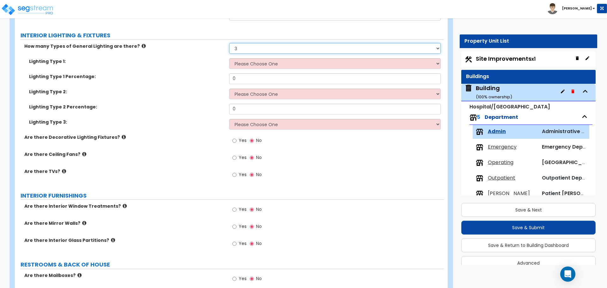
scroll to position [1133, 0]
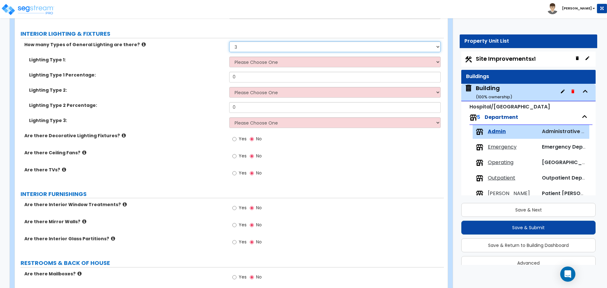
click at [267, 41] on select "Please Choose One 1 2 3" at bounding box center [334, 46] width 211 height 11
click at [229, 41] on select "Please Choose One 1 2 3" at bounding box center [334, 46] width 211 height 11
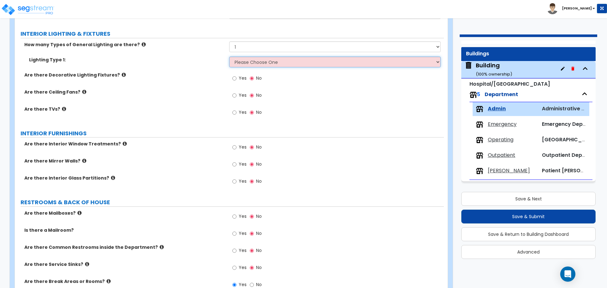
click at [265, 61] on select "Please Choose One LED Surface-Mounted LED Recessed Fluorescent Surface-Mounted …" at bounding box center [334, 62] width 211 height 11
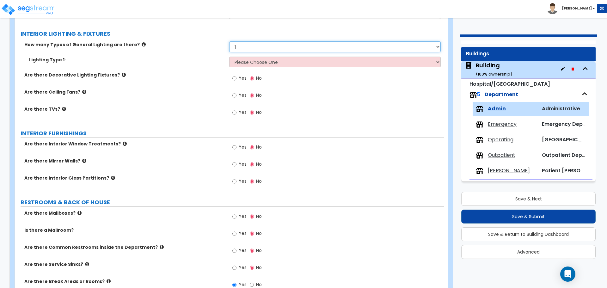
click at [246, 45] on select "Please Choose One 1 2 3" at bounding box center [334, 46] width 211 height 11
select select "2"
click at [229, 41] on select "Please Choose One 1 2 3" at bounding box center [334, 46] width 211 height 11
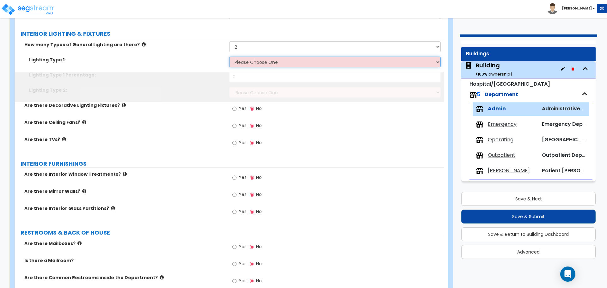
click at [268, 64] on select "Please Choose One LED Surface-Mounted LED Recessed Fluorescent Surface-Mounted …" at bounding box center [334, 62] width 211 height 11
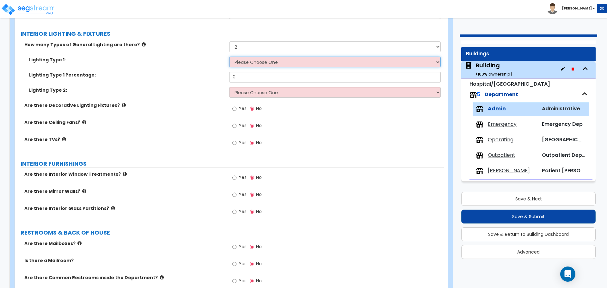
select select "2"
click at [229, 57] on select "Please Choose One LED Surface-Mounted LED Recessed Fluorescent Surface-Mounted …" at bounding box center [334, 62] width 211 height 11
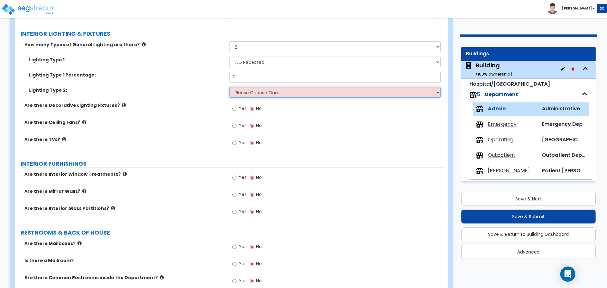
click at [271, 94] on select "Please Choose One LED Surface-Mounted LED Recessed Fluorescent Surface-Mounted …" at bounding box center [334, 92] width 211 height 11
select select "4"
click at [229, 87] on select "Please Choose One LED Surface-Mounted LED Recessed Fluorescent Surface-Mounted …" at bounding box center [334, 92] width 211 height 11
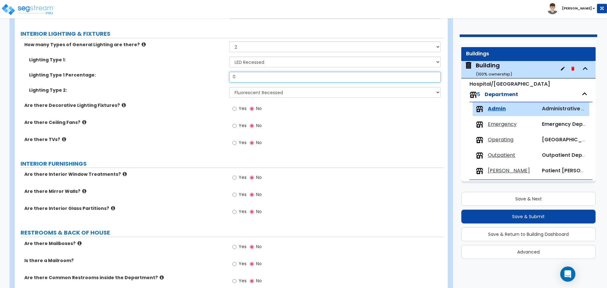
click at [245, 78] on input "0" at bounding box center [334, 77] width 211 height 11
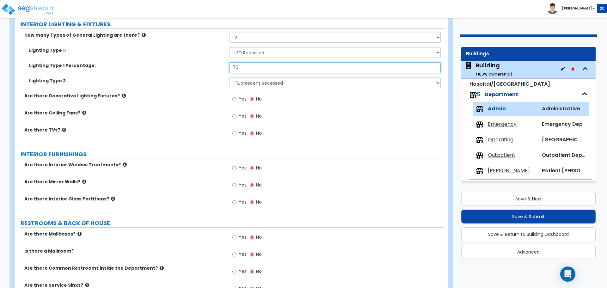
scroll to position [1143, 0]
type input "70"
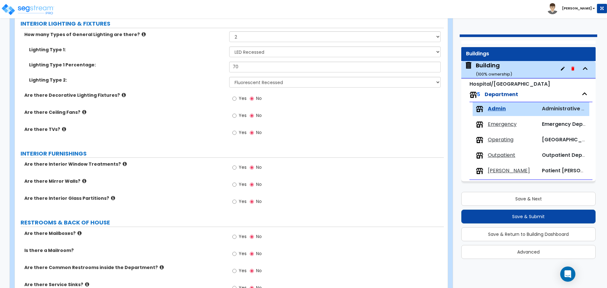
click at [238, 95] on label "Yes" at bounding box center [239, 99] width 14 height 11
click at [236, 95] on input "Yes" at bounding box center [234, 98] width 4 height 7
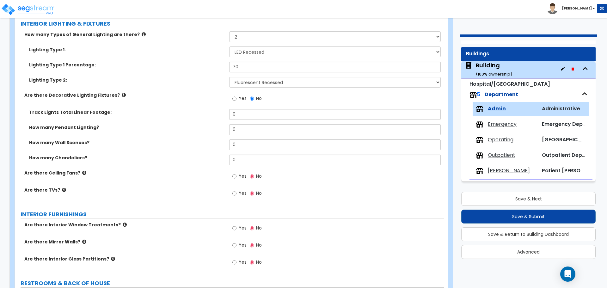
click at [118, 94] on label "Are there Decorative Lighting Fixtures?" at bounding box center [124, 95] width 200 height 6
click at [122, 93] on icon at bounding box center [124, 95] width 4 height 5
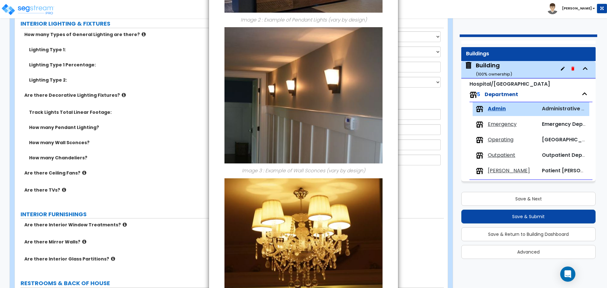
scroll to position [351, 0]
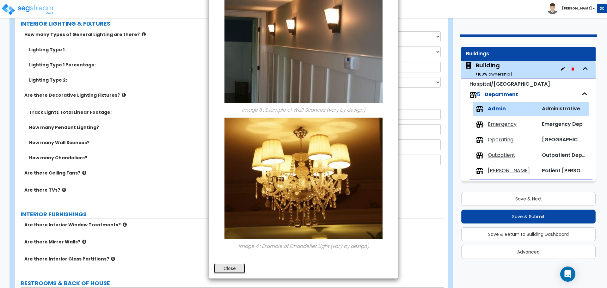
click at [217, 265] on button "Close" at bounding box center [230, 268] width 32 height 11
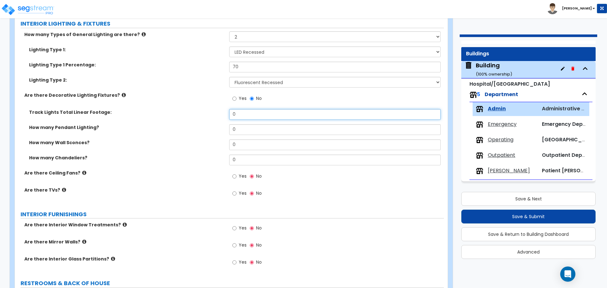
click at [249, 115] on input "0" at bounding box center [334, 114] width 211 height 11
type input "40"
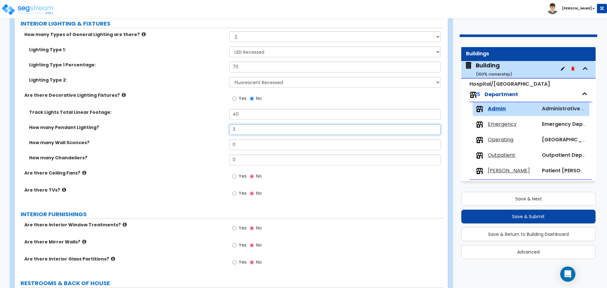
type input "3"
type input "6"
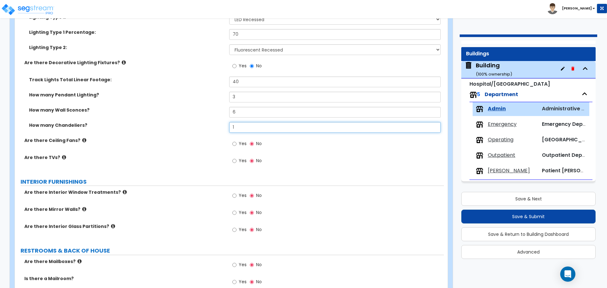
scroll to position [1188, 0]
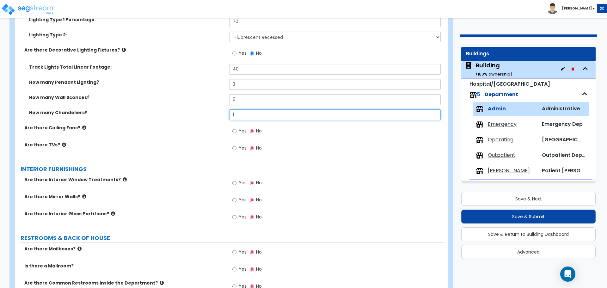
type input "1"
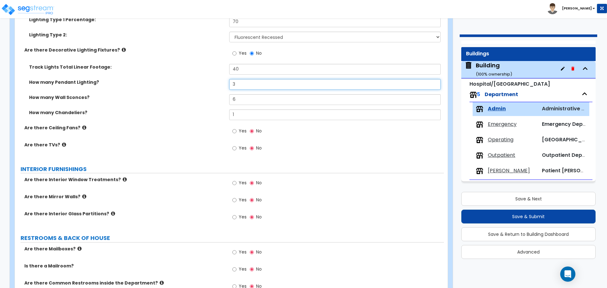
click at [252, 85] on input "3" at bounding box center [334, 84] width 211 height 11
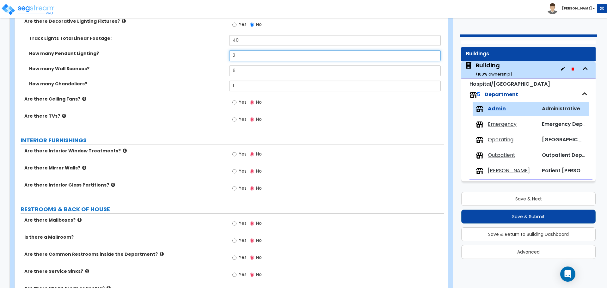
scroll to position [1218, 0]
type input "2"
click at [237, 102] on label "Yes" at bounding box center [239, 102] width 14 height 11
click at [236, 102] on input "Yes" at bounding box center [234, 102] width 4 height 7
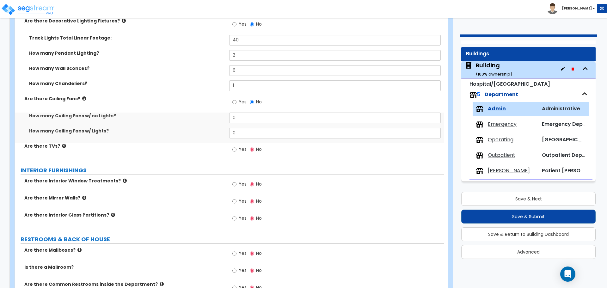
click at [82, 99] on icon at bounding box center [84, 98] width 4 height 5
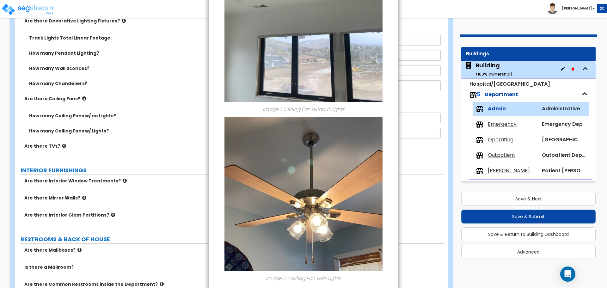
scroll to position [140, 0]
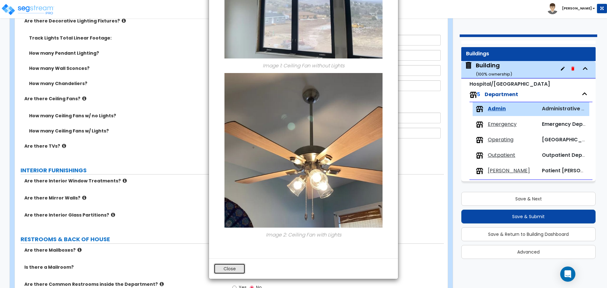
click at [222, 266] on button "Close" at bounding box center [230, 268] width 32 height 11
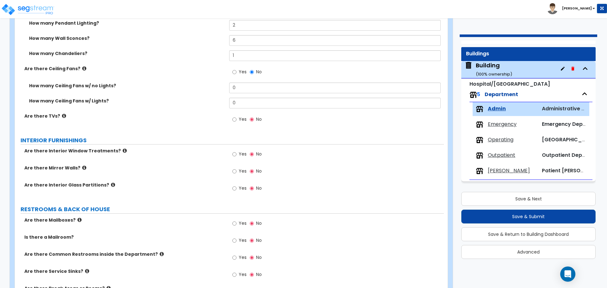
scroll to position [1251, 0]
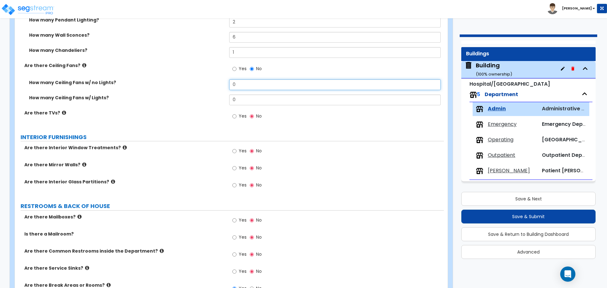
click at [249, 82] on input "0" at bounding box center [334, 84] width 211 height 11
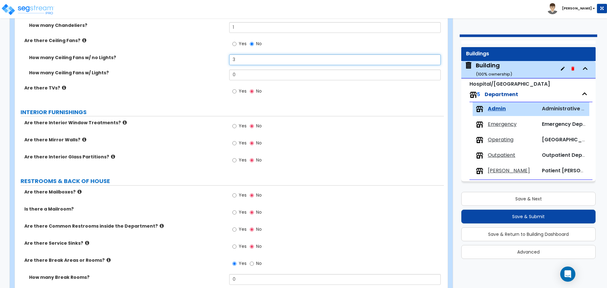
scroll to position [1284, 0]
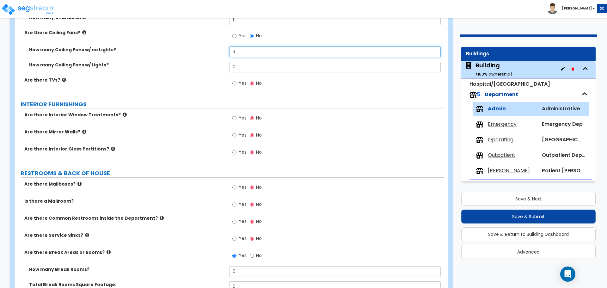
type input "3"
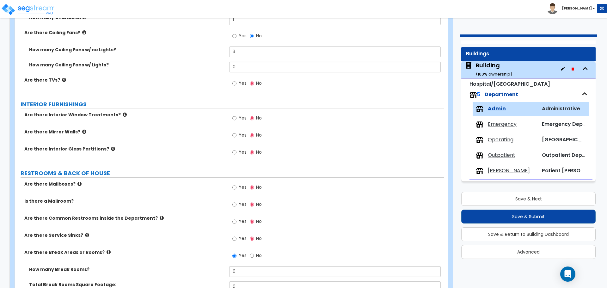
click at [242, 87] on label "Yes" at bounding box center [239, 84] width 14 height 11
click at [236, 87] on input "Yes" at bounding box center [234, 83] width 4 height 7
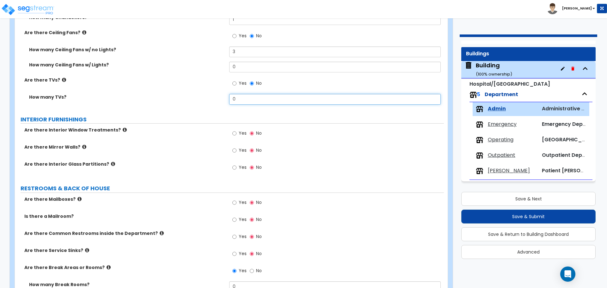
click at [246, 98] on input "0" at bounding box center [334, 99] width 211 height 11
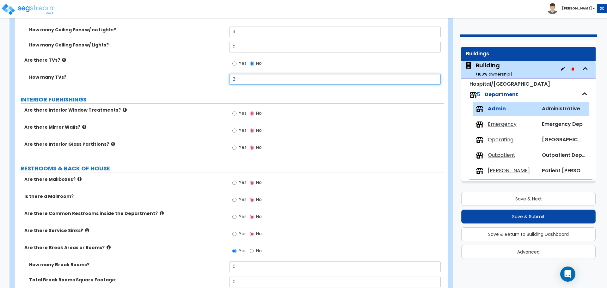
scroll to position [1310, 0]
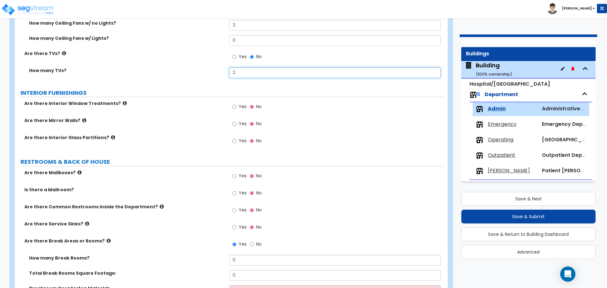
type input "2"
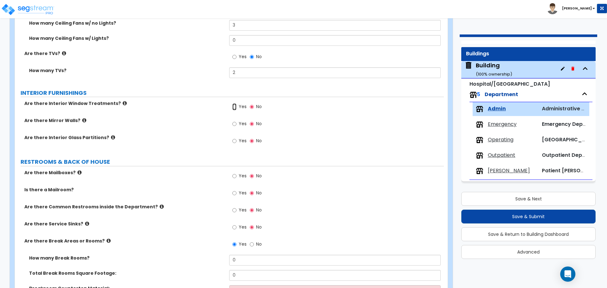
click at [234, 103] on input "Yes" at bounding box center [234, 106] width 4 height 7
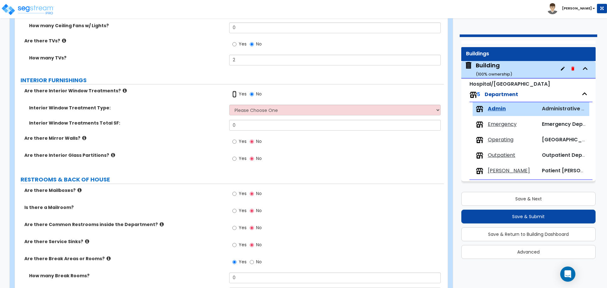
scroll to position [1333, 0]
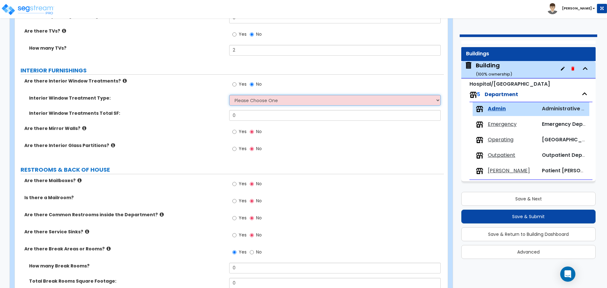
click at [296, 102] on select "Please Choose One Vertical Blinds Window Shades Venetian Blinds Wood Shutters" at bounding box center [334, 100] width 211 height 11
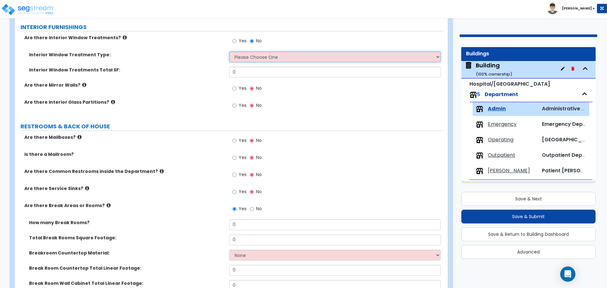
scroll to position [1376, 0]
click at [248, 57] on select "Please Choose One Vertical Blinds Window Shades Venetian Blinds Wood Shutters" at bounding box center [334, 56] width 211 height 11
click at [238, 57] on select "Please Choose One Vertical Blinds Window Shades Venetian Blinds Wood Shutters" at bounding box center [334, 56] width 211 height 11
select select "1"
click at [229, 51] on select "Please Choose One Vertical Blinds Window Shades Venetian Blinds Wood Shutters" at bounding box center [334, 56] width 211 height 11
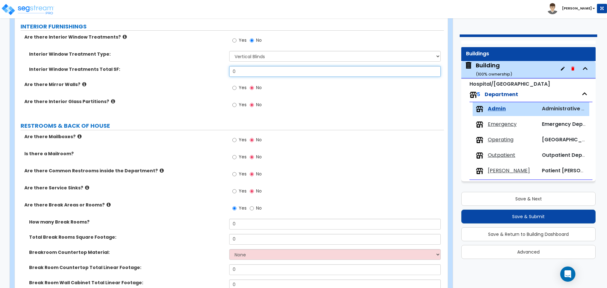
drag, startPoint x: 254, startPoint y: 68, endPoint x: 215, endPoint y: 68, distance: 38.6
click at [217, 69] on div "Interior Window Treatments Total SF: 0" at bounding box center [229, 73] width 429 height 15
type input "40"
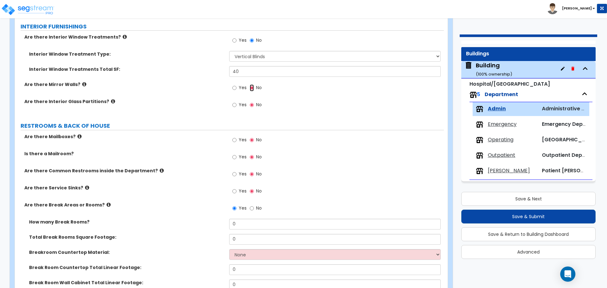
click at [250, 86] on input "No" at bounding box center [252, 87] width 4 height 7
click at [240, 86] on span "Yes" at bounding box center [243, 87] width 8 height 6
click at [236, 86] on input "Yes" at bounding box center [234, 87] width 4 height 7
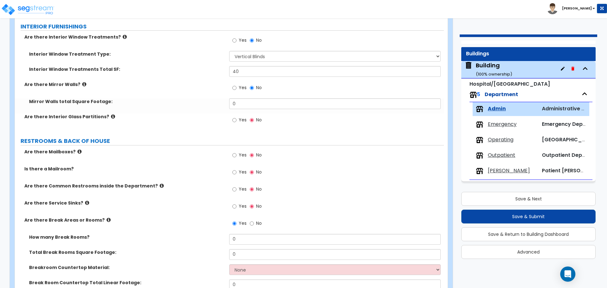
click at [82, 82] on icon at bounding box center [84, 84] width 4 height 5
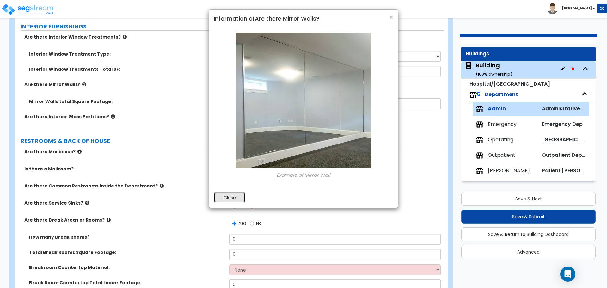
click at [240, 194] on button "Close" at bounding box center [230, 197] width 32 height 11
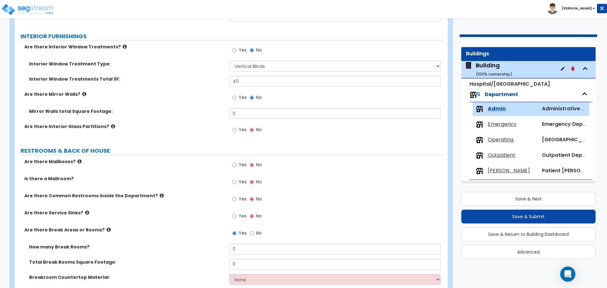
scroll to position [1369, 0]
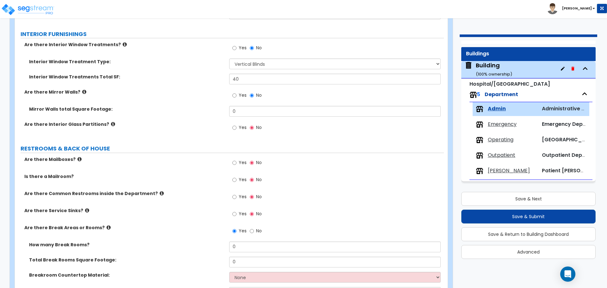
click at [118, 42] on label "Are there Interior Window Treatments?" at bounding box center [124, 44] width 200 height 6
click at [123, 42] on icon at bounding box center [125, 44] width 4 height 5
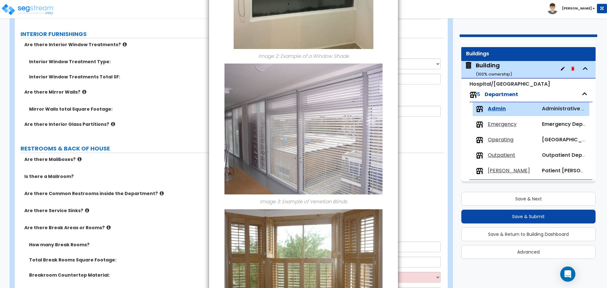
scroll to position [435, 0]
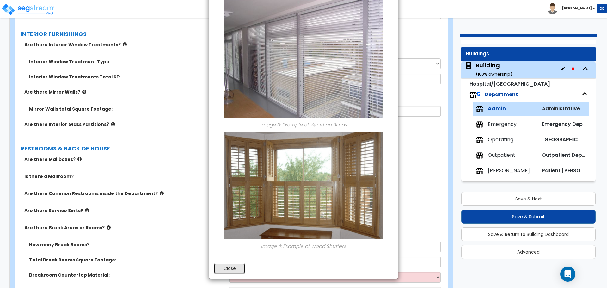
click at [232, 266] on button "Close" at bounding box center [230, 268] width 32 height 11
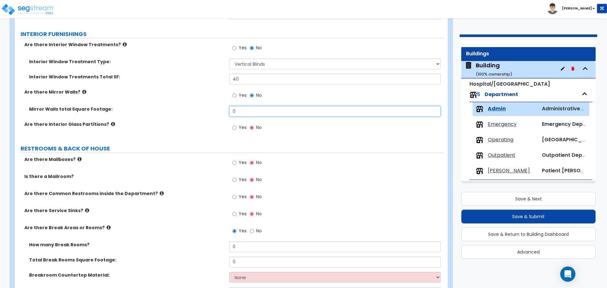
drag, startPoint x: 253, startPoint y: 108, endPoint x: 214, endPoint y: 107, distance: 39.2
click at [214, 107] on div "Mirror Walls total Square Footage: 0" at bounding box center [229, 113] width 429 height 15
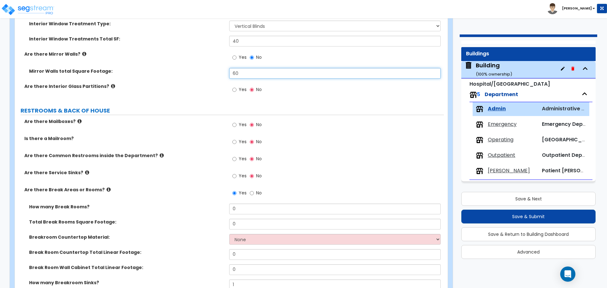
scroll to position [1407, 0]
type input "60"
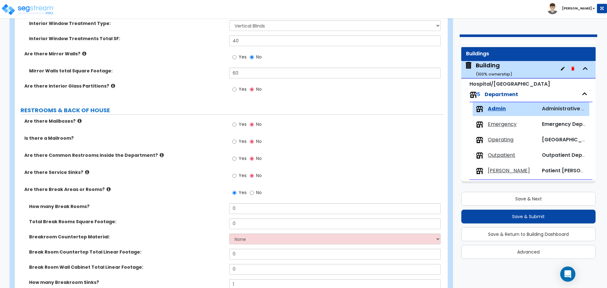
click at [240, 89] on span "Yes" at bounding box center [243, 89] width 8 height 6
click at [236, 89] on input "Yes" at bounding box center [234, 89] width 4 height 7
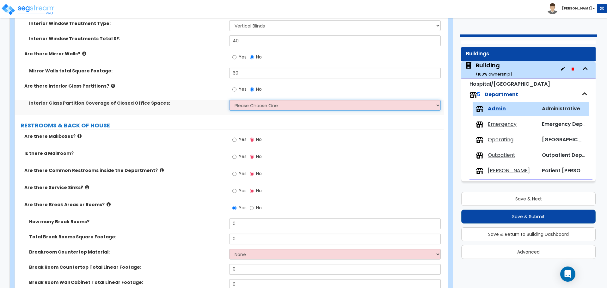
click at [267, 106] on select "Please Choose One Some of the Closed Office Space Walls are Interior Glass Part…" at bounding box center [334, 105] width 211 height 11
select select "2"
click at [229, 100] on select "Please Choose One Some of the Closed Office Space Walls are Interior Glass Part…" at bounding box center [334, 105] width 211 height 11
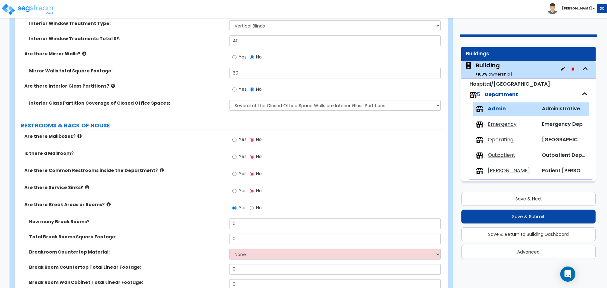
click at [102, 83] on label "Are there Interior Glass Partitions?" at bounding box center [124, 86] width 200 height 6
click at [103, 83] on label "Are there Interior Glass Partitions?" at bounding box center [124, 86] width 200 height 6
click at [111, 83] on icon at bounding box center [113, 85] width 4 height 5
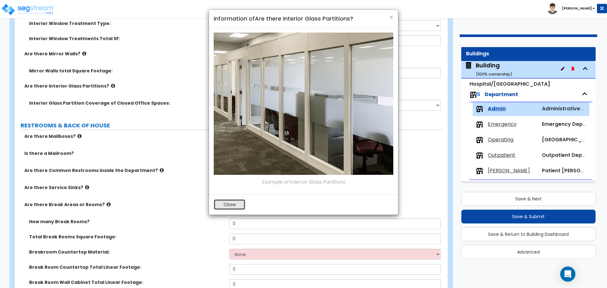
click at [230, 205] on button "Close" at bounding box center [230, 204] width 32 height 11
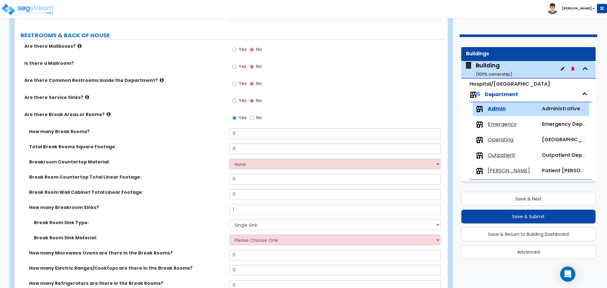
scroll to position [1498, 0]
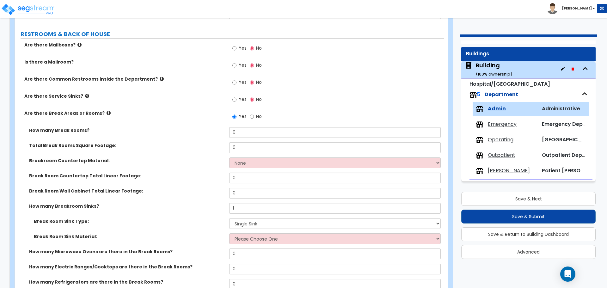
click at [77, 42] on icon at bounding box center [79, 44] width 4 height 5
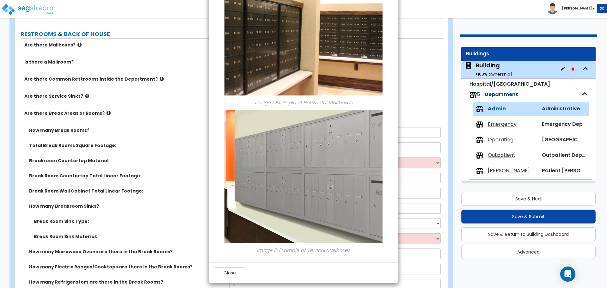
scroll to position [50, 0]
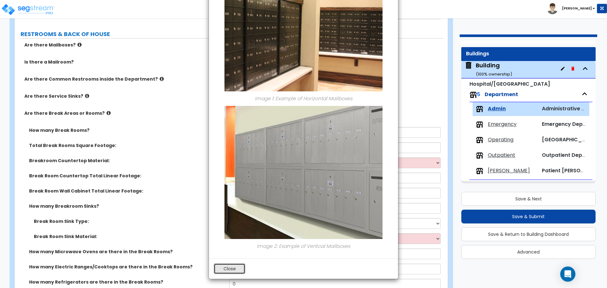
drag, startPoint x: 230, startPoint y: 265, endPoint x: 241, endPoint y: 246, distance: 21.7
click at [230, 265] on button "Close" at bounding box center [230, 268] width 32 height 11
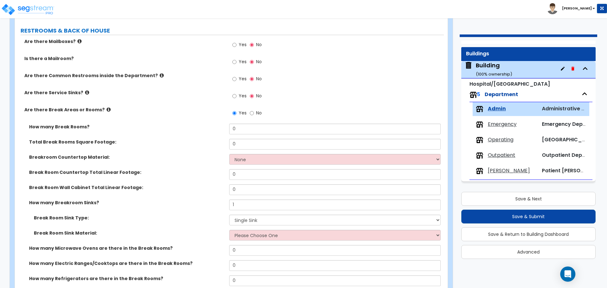
scroll to position [1502, 0]
click at [241, 43] on span "Yes" at bounding box center [243, 44] width 8 height 6
click at [236, 43] on input "Yes" at bounding box center [234, 44] width 4 height 7
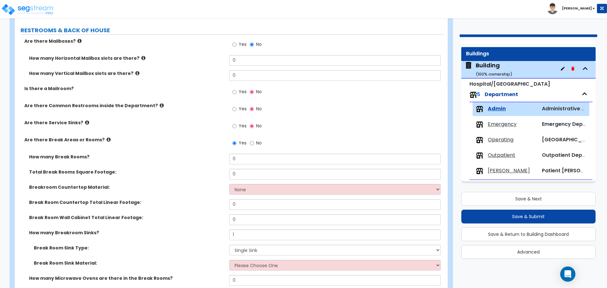
click at [259, 41] on span "No" at bounding box center [259, 44] width 6 height 6
click at [254, 41] on input "No" at bounding box center [252, 44] width 4 height 7
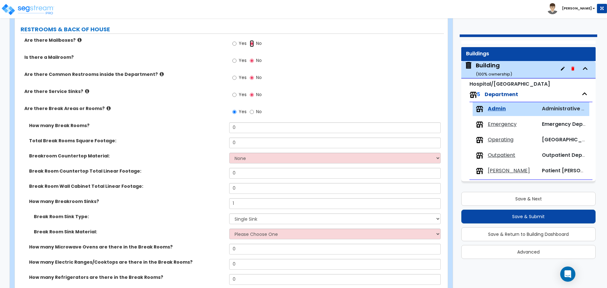
scroll to position [1503, 0]
click at [77, 38] on icon at bounding box center [79, 39] width 4 height 5
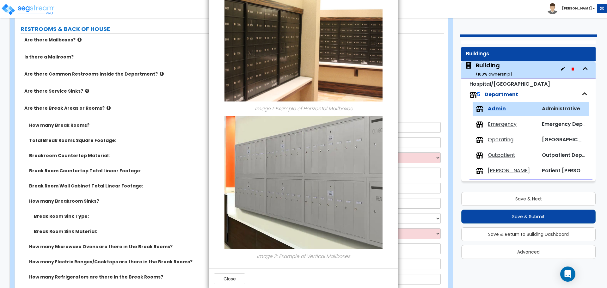
scroll to position [50, 0]
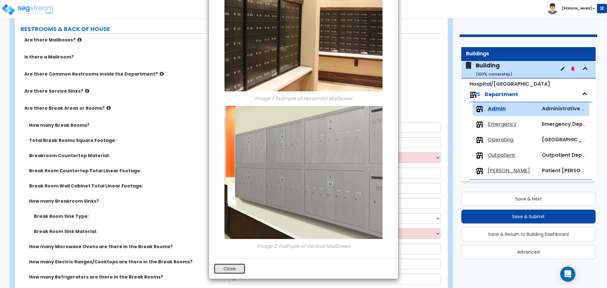
click at [237, 271] on button "Close" at bounding box center [230, 268] width 32 height 11
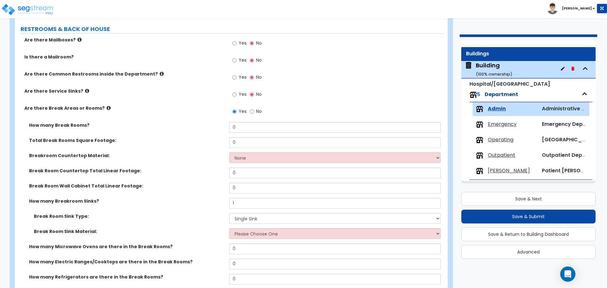
click at [237, 58] on label "Yes" at bounding box center [239, 61] width 14 height 11
click at [236, 58] on input "Yes" at bounding box center [234, 60] width 4 height 7
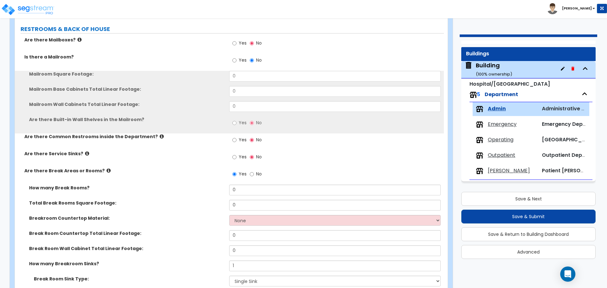
click at [260, 57] on span "No" at bounding box center [259, 60] width 6 height 6
click at [254, 57] on input "No" at bounding box center [252, 60] width 4 height 7
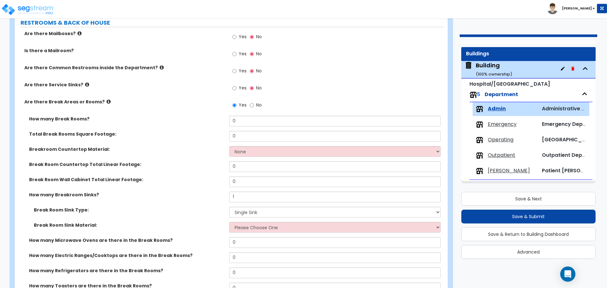
click at [240, 72] on span "Yes" at bounding box center [243, 71] width 8 height 6
click at [236, 72] on input "Yes" at bounding box center [234, 71] width 4 height 7
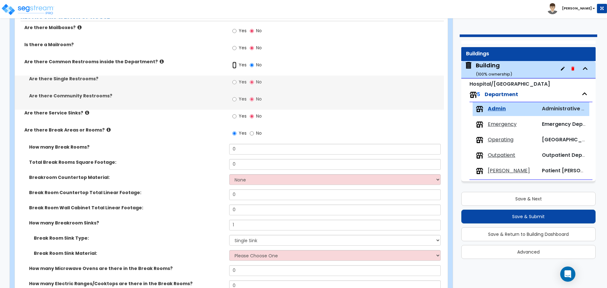
scroll to position [1516, 0]
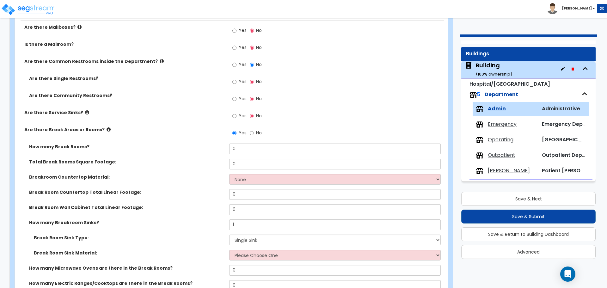
click at [245, 79] on span "Yes" at bounding box center [243, 81] width 8 height 6
click at [236, 79] on input "Yes" at bounding box center [234, 81] width 4 height 7
radio input "true"
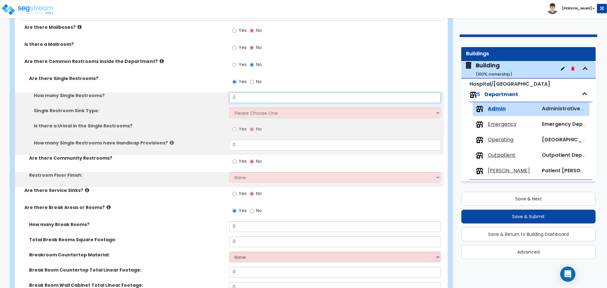
drag, startPoint x: 243, startPoint y: 98, endPoint x: 209, endPoint y: 93, distance: 34.6
click at [209, 93] on div "How many Single Restrooms? 0" at bounding box center [229, 99] width 429 height 15
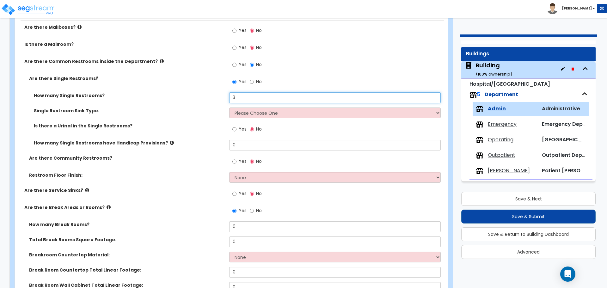
type input "3"
click at [271, 112] on select "Please Choose One Wall-mounted Vanity-mounted" at bounding box center [334, 112] width 211 height 11
select select "2"
click at [229, 107] on select "Please Choose One Wall-mounted Vanity-mounted" at bounding box center [334, 112] width 211 height 11
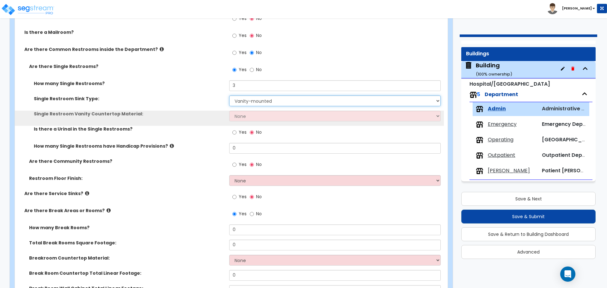
scroll to position [1529, 0]
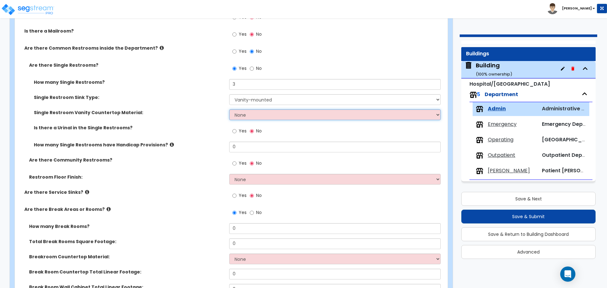
click at [257, 115] on select "None Plastic Laminate Solid Surface Stone Quartz Marble Tile Wood Stainless Ste…" at bounding box center [334, 114] width 211 height 11
select select "7"
click at [229, 109] on select "None Plastic Laminate Solid Surface Stone Quartz Marble Tile Wood Stainless Ste…" at bounding box center [334, 114] width 211 height 11
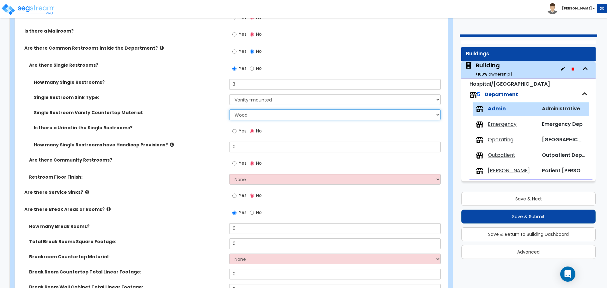
scroll to position [1540, 0]
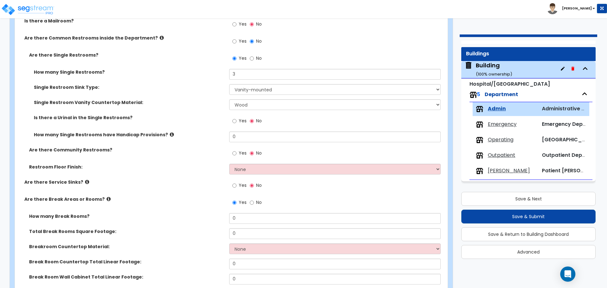
click at [238, 118] on label "Yes" at bounding box center [239, 121] width 14 height 11
click at [236, 118] on input "Yes" at bounding box center [234, 121] width 4 height 7
radio input "true"
drag, startPoint x: 243, startPoint y: 134, endPoint x: 207, endPoint y: 134, distance: 36.3
click at [207, 134] on div "How many Single Restrooms have Handicap Provisions? 0" at bounding box center [229, 138] width 429 height 15
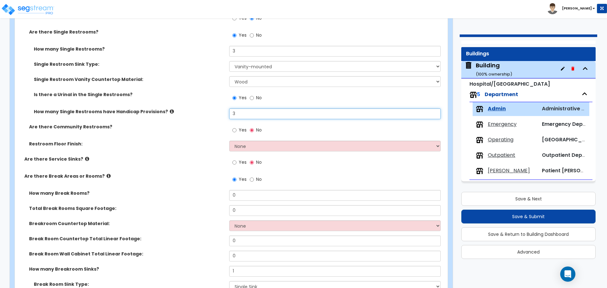
type input "3"
click at [240, 132] on label "Yes" at bounding box center [239, 130] width 14 height 11
click at [236, 132] on input "Yes" at bounding box center [234, 130] width 4 height 7
radio input "true"
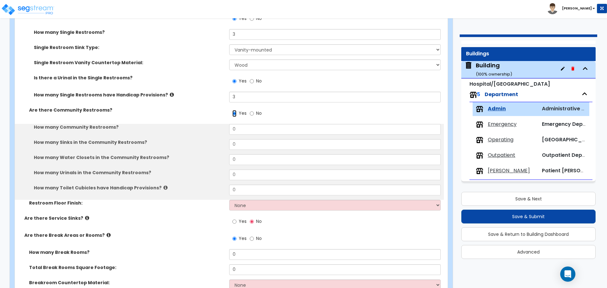
scroll to position [1590, 0]
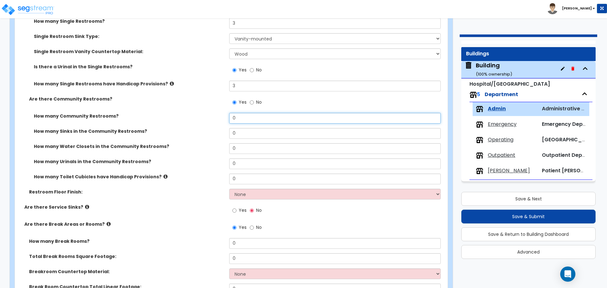
drag, startPoint x: 243, startPoint y: 119, endPoint x: 218, endPoint y: 114, distance: 25.2
click at [218, 114] on div "How many Community Restrooms? 0" at bounding box center [229, 120] width 429 height 15
type input "2"
type input "6"
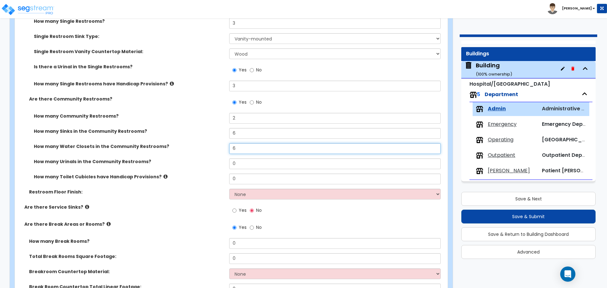
type input "6"
type input "3"
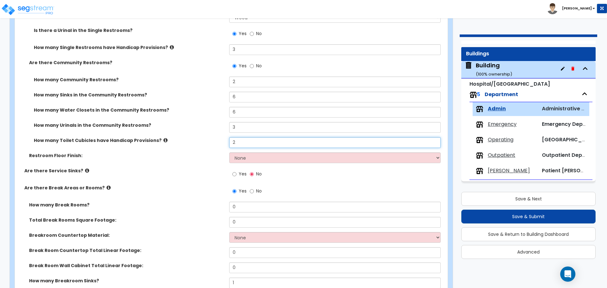
scroll to position [1637, 0]
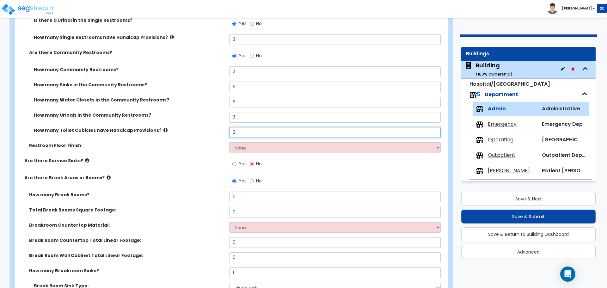
type input "2"
click at [249, 152] on div "Restroom Floor Finish: None Tile Flooring Resilient Laminate Flooring VCT Floor…" at bounding box center [229, 149] width 429 height 15
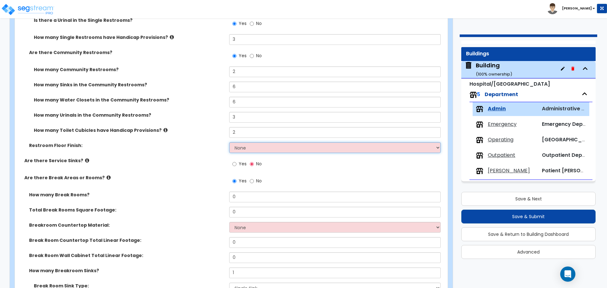
click at [246, 144] on select "None Tile Flooring Resilient Laminate Flooring VCT Flooring Sheet Vinyl Flooring" at bounding box center [334, 147] width 211 height 11
select select "1"
click at [229, 142] on select "None Tile Flooring Resilient Laminate Flooring VCT Flooring Sheet Vinyl Flooring" at bounding box center [334, 147] width 211 height 11
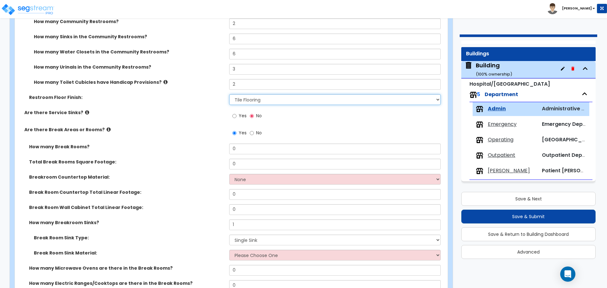
scroll to position [1689, 0]
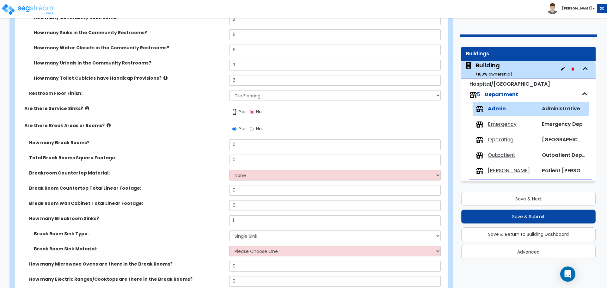
click at [236, 112] on input "Yes" at bounding box center [234, 111] width 4 height 7
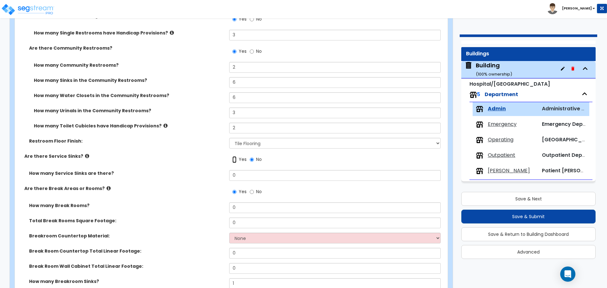
scroll to position [1642, 0]
click at [247, 176] on input "0" at bounding box center [334, 174] width 211 height 11
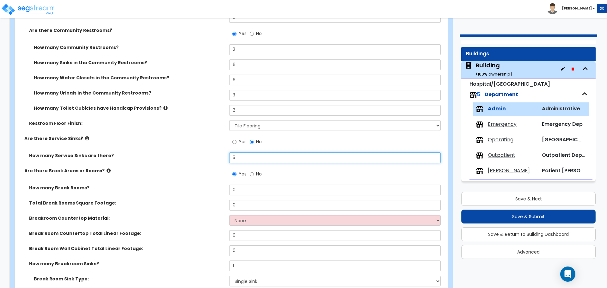
scroll to position [1665, 0]
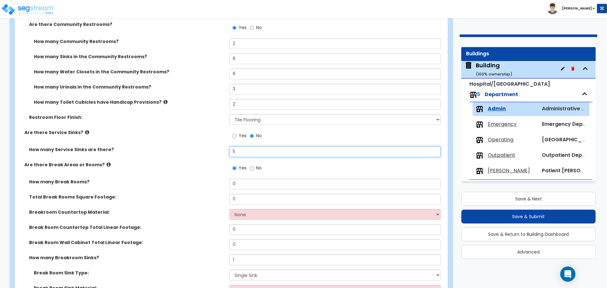
type input "5"
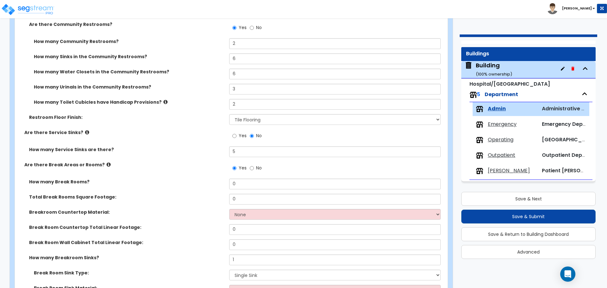
click at [85, 131] on icon at bounding box center [87, 132] width 4 height 5
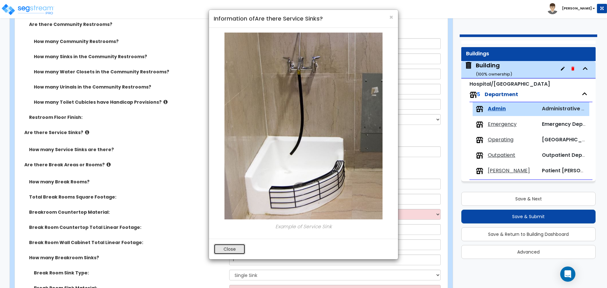
click at [223, 248] on button "Close" at bounding box center [230, 249] width 32 height 11
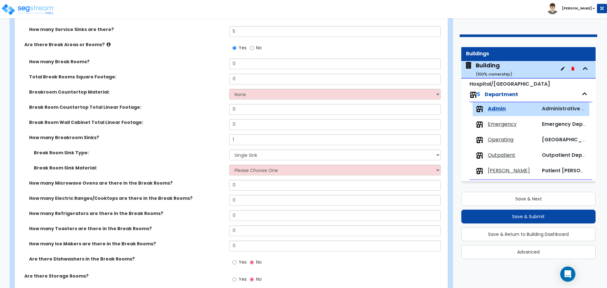
scroll to position [1787, 0]
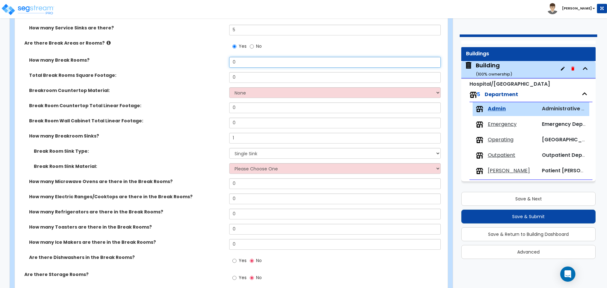
click at [241, 62] on input "0" at bounding box center [334, 62] width 211 height 11
type input "1"
type input "150"
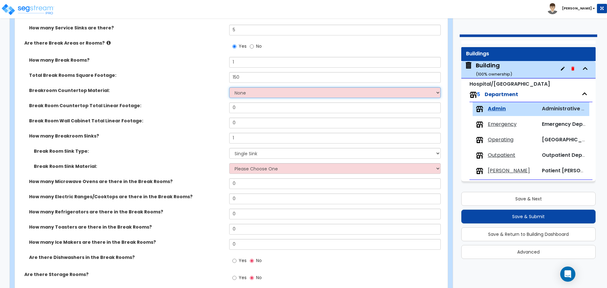
click at [263, 92] on select "None Plastic Laminate Solid Surface Stone Quartz Marble Tile Wood Stainless Ste…" at bounding box center [334, 92] width 211 height 11
select select "8"
click at [229, 87] on select "None Plastic Laminate Solid Surface Stone Quartz Marble Tile Wood Stainless Ste…" at bounding box center [334, 92] width 211 height 11
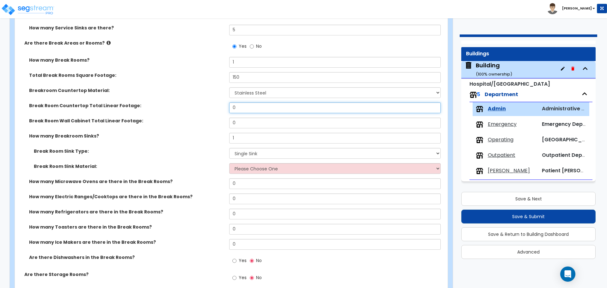
click at [242, 105] on input "0" at bounding box center [334, 107] width 211 height 11
type input "6"
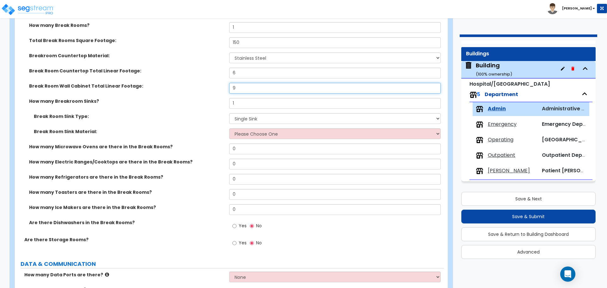
scroll to position [1823, 0]
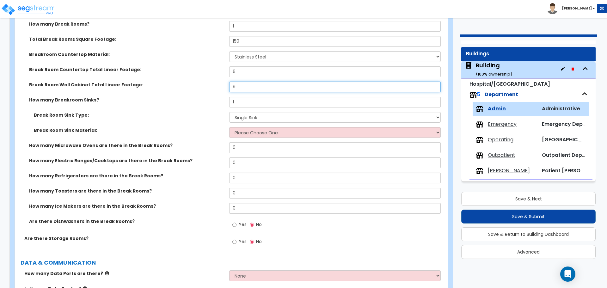
type input "9"
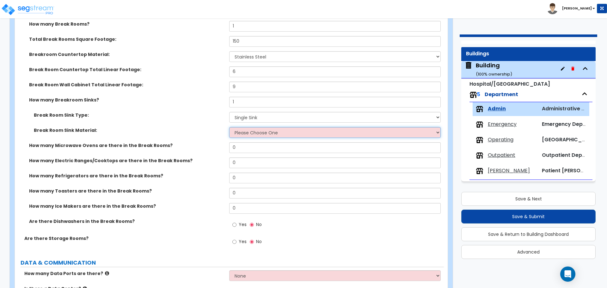
click at [268, 132] on select "Please Choose One Stainless Steel Porcelain Enamel Cast Iron" at bounding box center [334, 132] width 211 height 11
select select "1"
click at [229, 127] on select "Please Choose One Stainless Steel Porcelain Enamel Cast Iron" at bounding box center [334, 132] width 211 height 11
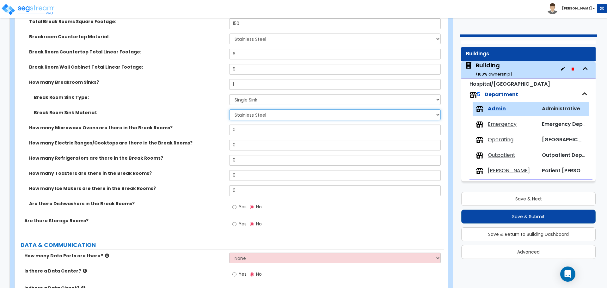
scroll to position [1844, 0]
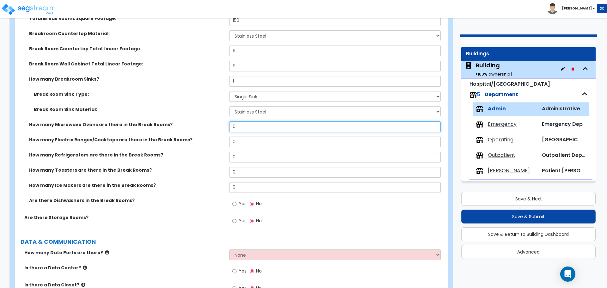
click at [246, 124] on input "0" at bounding box center [334, 126] width 211 height 11
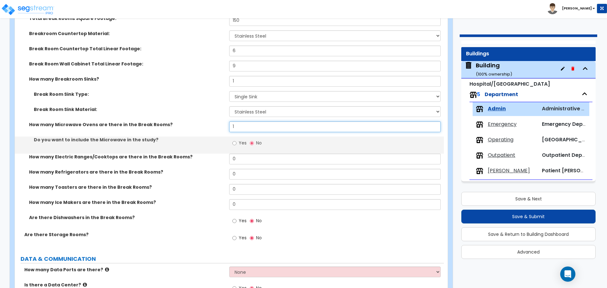
type input "1"
click at [243, 141] on span "Yes" at bounding box center [243, 143] width 8 height 6
click at [236, 141] on input "Yes" at bounding box center [234, 143] width 4 height 7
radio input "true"
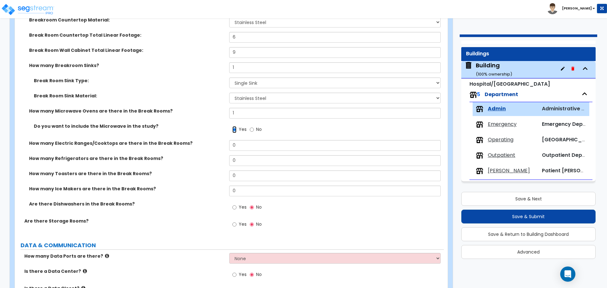
scroll to position [1858, 0]
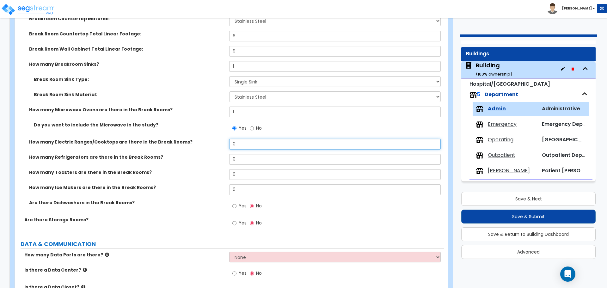
click at [247, 140] on input "0" at bounding box center [334, 144] width 211 height 11
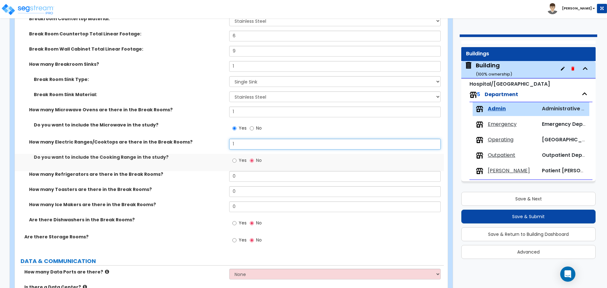
type input "1"
click at [240, 160] on span "Yes" at bounding box center [243, 160] width 8 height 6
click at [236, 160] on input "Yes" at bounding box center [234, 160] width 4 height 7
radio input "true"
click at [248, 182] on div "How many Refrigerators are there in the Break Rooms? 0" at bounding box center [229, 178] width 429 height 15
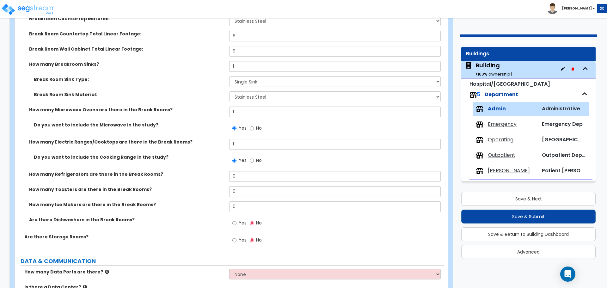
click at [248, 182] on div "How many Refrigerators are there in the Break Rooms? 0" at bounding box center [229, 178] width 429 height 15
click at [245, 179] on input "0" at bounding box center [334, 176] width 211 height 11
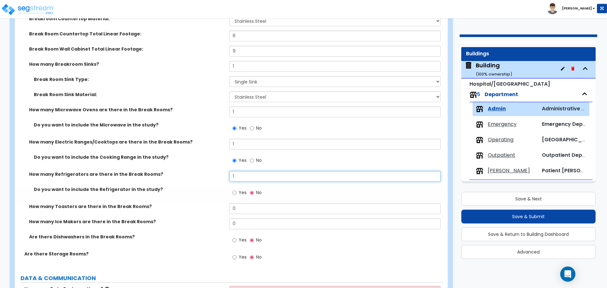
type input "1"
click at [239, 189] on span "Yes" at bounding box center [243, 192] width 8 height 6
click at [236, 189] on input "Yes" at bounding box center [234, 192] width 4 height 7
radio input "true"
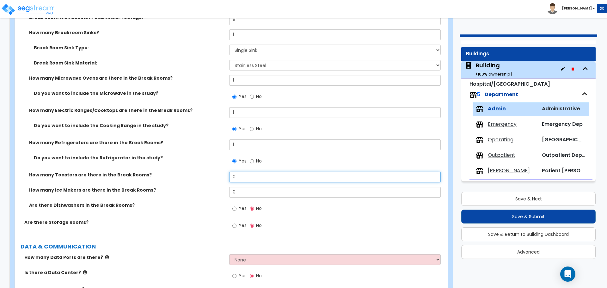
click at [246, 173] on input "0" at bounding box center [334, 177] width 211 height 11
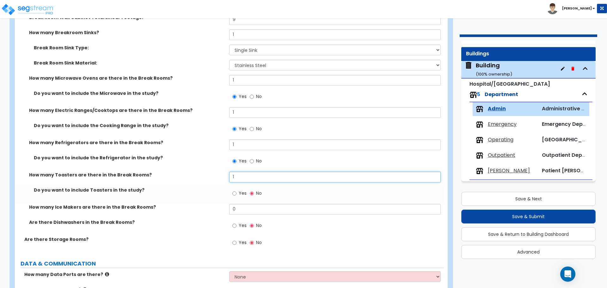
type input "1"
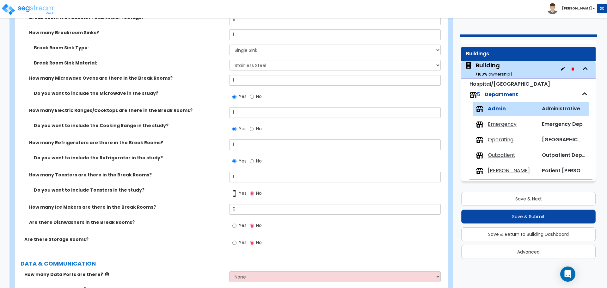
click at [236, 191] on input "Yes" at bounding box center [234, 193] width 4 height 7
radio input "true"
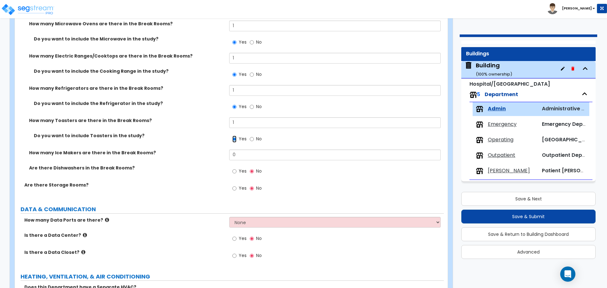
scroll to position [1946, 0]
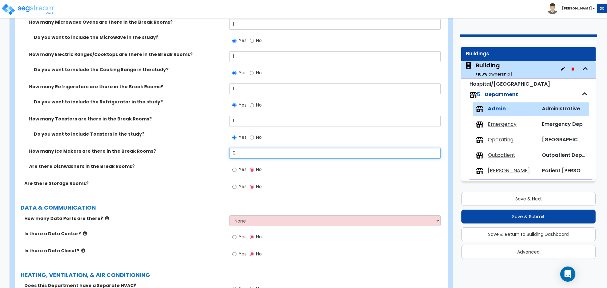
click at [246, 156] on input "0" at bounding box center [334, 153] width 211 height 11
type input "1"
type input "0"
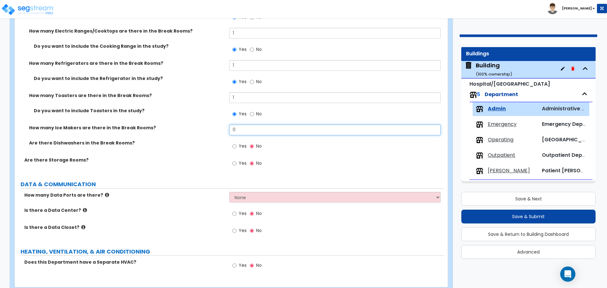
scroll to position [1973, 0]
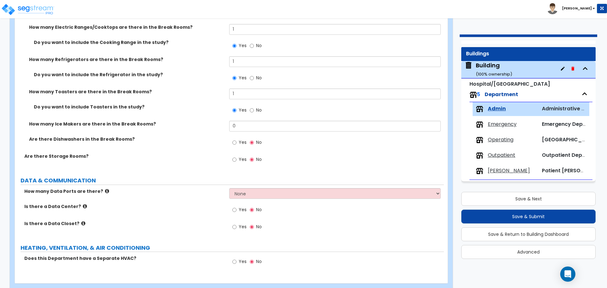
click at [240, 139] on span "Yes" at bounding box center [243, 142] width 8 height 6
click at [236, 139] on input "Yes" at bounding box center [234, 142] width 4 height 7
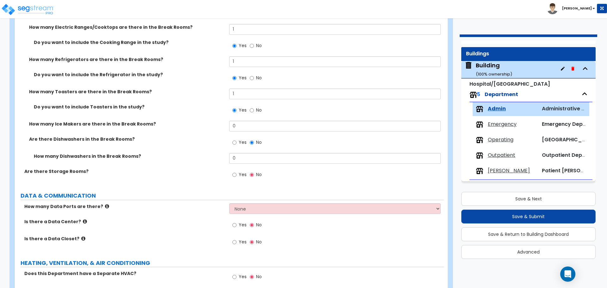
click at [256, 141] on span "No" at bounding box center [259, 142] width 6 height 6
click at [254, 141] on input "No" at bounding box center [252, 142] width 4 height 7
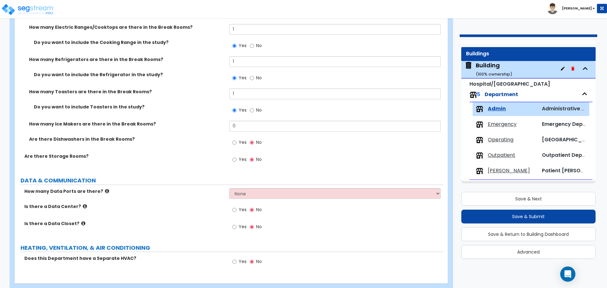
click at [240, 162] on label "Yes" at bounding box center [239, 160] width 14 height 11
click at [236, 162] on input "Yes" at bounding box center [234, 159] width 4 height 7
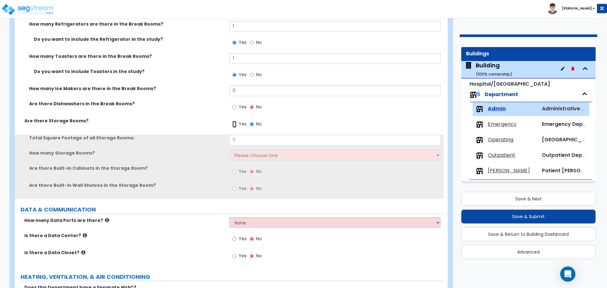
scroll to position [2009, 0]
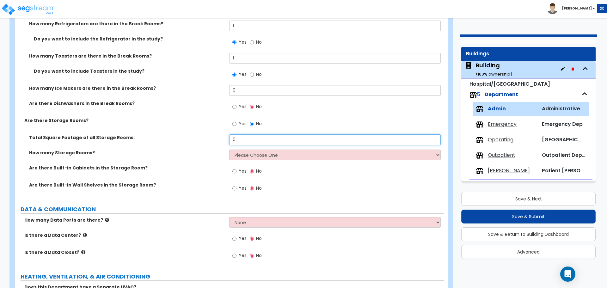
click at [239, 135] on input "0" at bounding box center [334, 139] width 211 height 11
click at [242, 141] on input "0" at bounding box center [334, 139] width 211 height 11
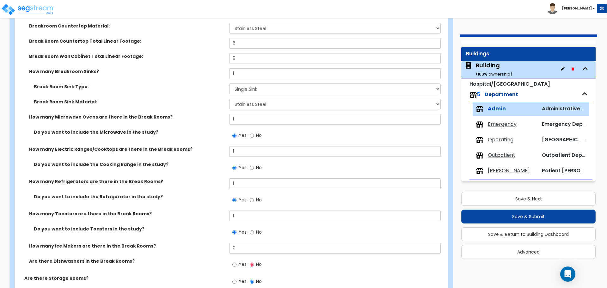
scroll to position [2049, 0]
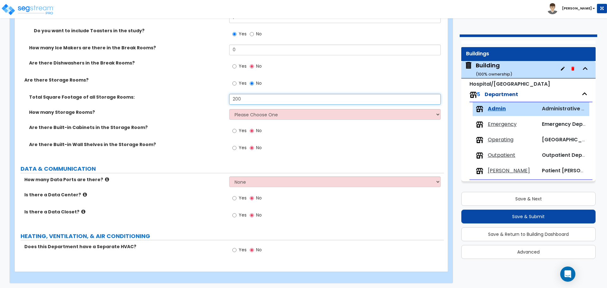
type input "200"
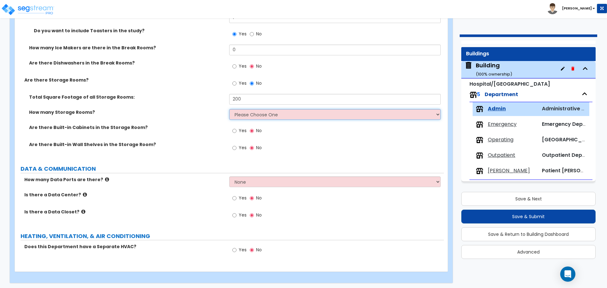
click at [270, 111] on select "Please Choose One 1 2 3" at bounding box center [334, 114] width 211 height 11
select select "1"
click at [229, 109] on select "Please Choose One 1 2 3" at bounding box center [334, 114] width 211 height 11
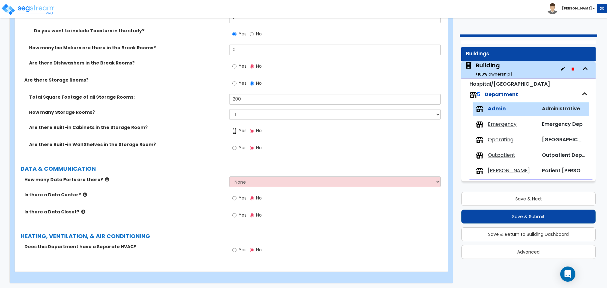
click at [235, 129] on input "Yes" at bounding box center [234, 130] width 4 height 7
radio input "true"
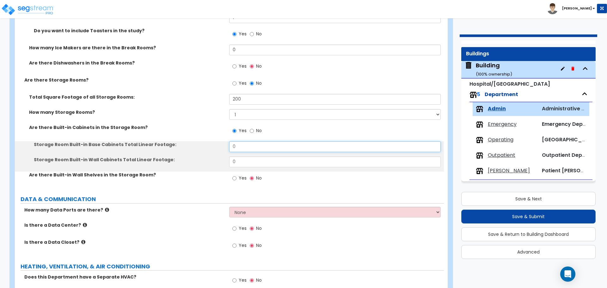
click at [242, 149] on input "0" at bounding box center [334, 146] width 211 height 11
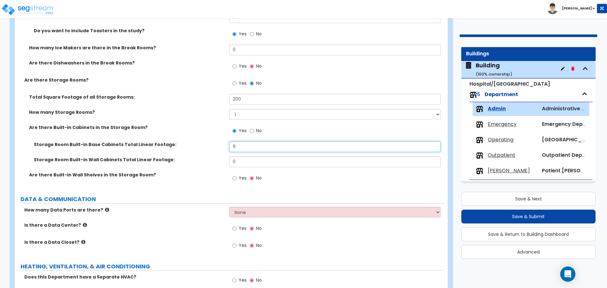
type input "9"
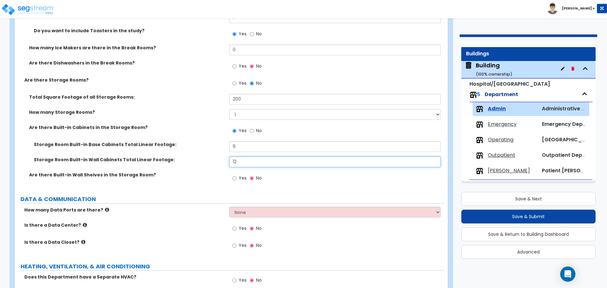
type input "12"
click at [238, 177] on label "Yes" at bounding box center [239, 178] width 14 height 11
click at [236, 177] on input "Yes" at bounding box center [234, 178] width 4 height 7
radio input "true"
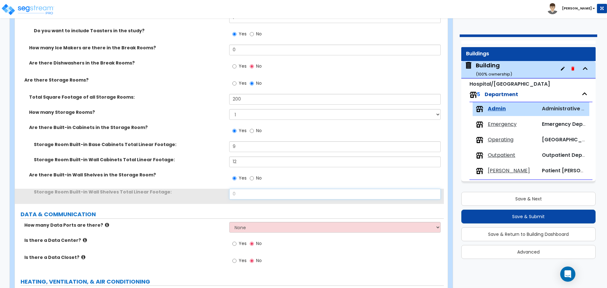
click at [244, 194] on input "0" at bounding box center [334, 194] width 211 height 11
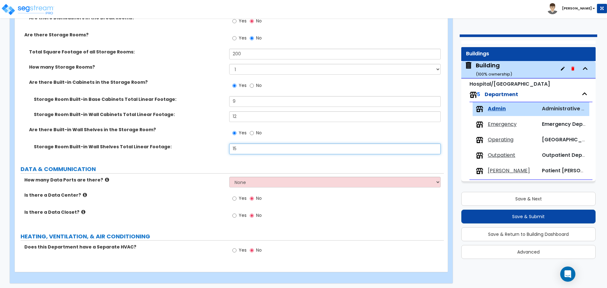
scroll to position [2095, 0]
type input "15"
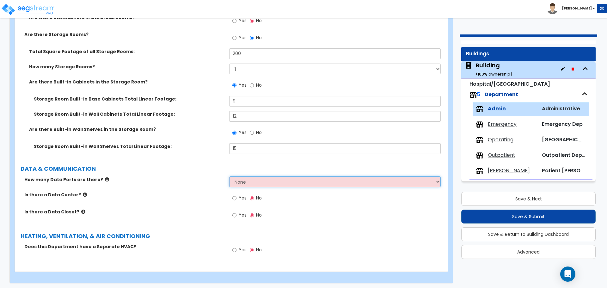
click at [257, 181] on select "None Please Estimate for Me I will specify the Quantity Exactly" at bounding box center [334, 181] width 211 height 11
select select "1"
click at [229, 176] on select "None Please Estimate for Me I will specify the Quantity Exactly" at bounding box center [334, 181] width 211 height 11
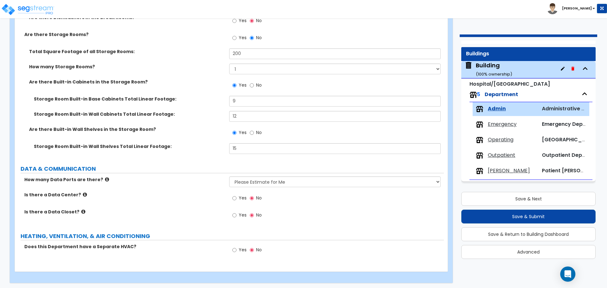
click at [240, 195] on span "Yes" at bounding box center [243, 198] width 8 height 6
click at [236, 195] on input "Yes" at bounding box center [234, 198] width 4 height 7
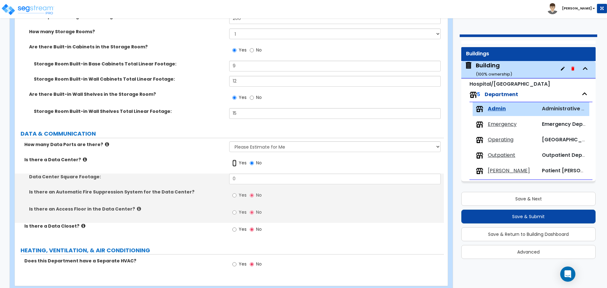
scroll to position [2130, 0]
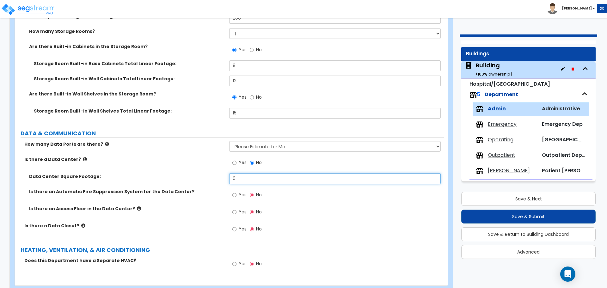
click at [260, 175] on input "0" at bounding box center [334, 178] width 211 height 11
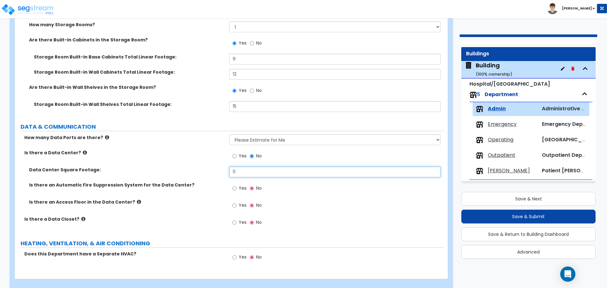
scroll to position [2144, 0]
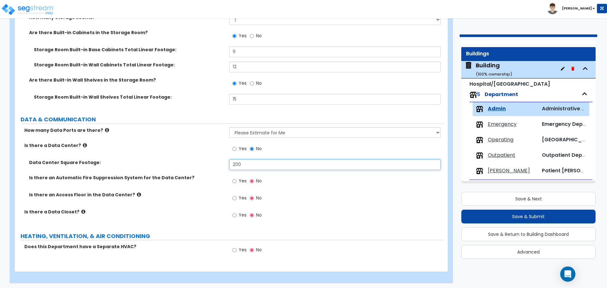
type input "200"
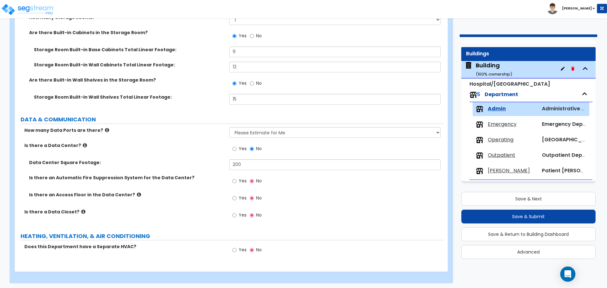
click at [239, 183] on label "Yes" at bounding box center [239, 181] width 14 height 11
click at [236, 183] on input "Yes" at bounding box center [234, 181] width 4 height 7
radio input "true"
click at [239, 197] on span "Yes" at bounding box center [243, 198] width 8 height 6
click at [236, 197] on input "Yes" at bounding box center [234, 198] width 4 height 7
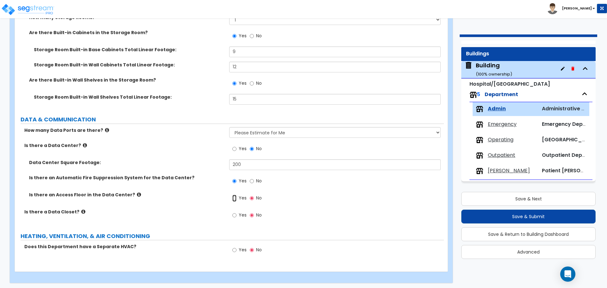
radio input "true"
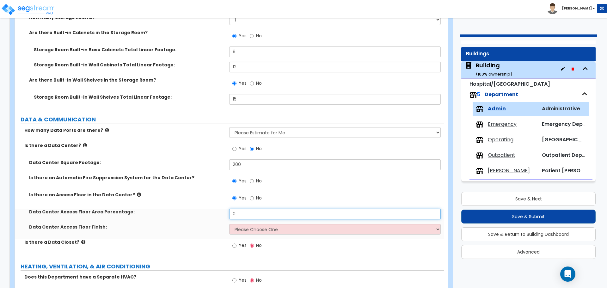
click at [249, 214] on input "0" at bounding box center [334, 214] width 211 height 11
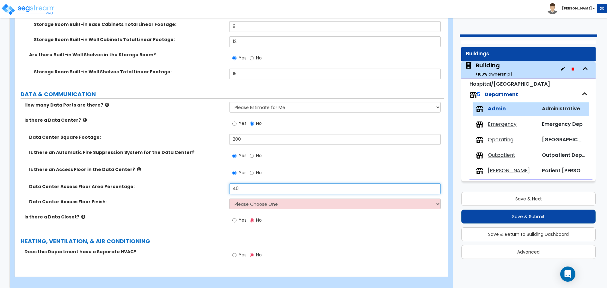
scroll to position [2174, 0]
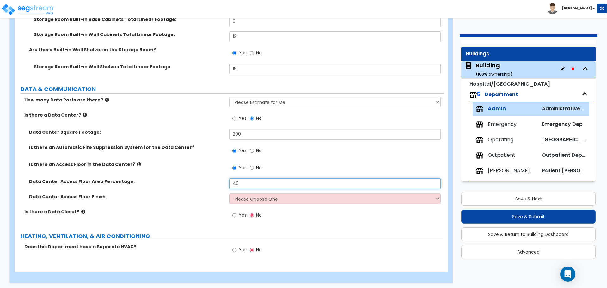
type input "40"
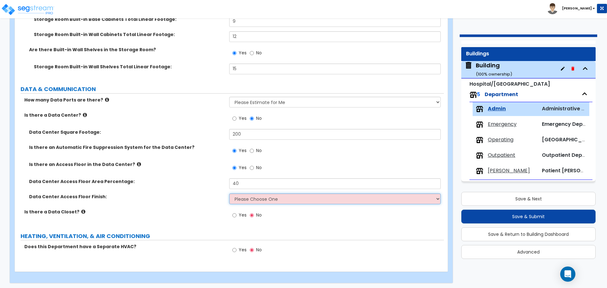
click at [268, 197] on select "Please Choose One Laminate VCT Carpet Tile" at bounding box center [334, 198] width 211 height 11
click at [255, 196] on select "Please Choose One Laminate VCT Carpet Tile" at bounding box center [334, 198] width 211 height 11
select select "8"
click at [229, 193] on select "Please Choose One Laminate VCT Carpet Tile" at bounding box center [334, 198] width 211 height 11
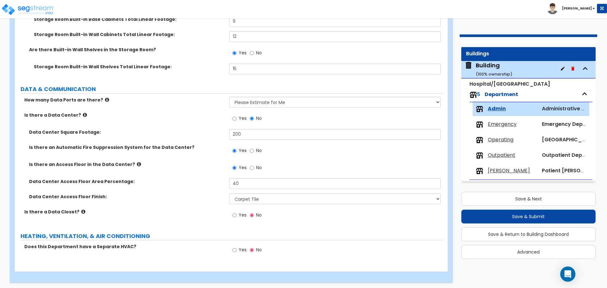
click at [239, 213] on span "Yes" at bounding box center [243, 215] width 8 height 6
click at [236, 213] on input "Yes" at bounding box center [234, 215] width 4 height 7
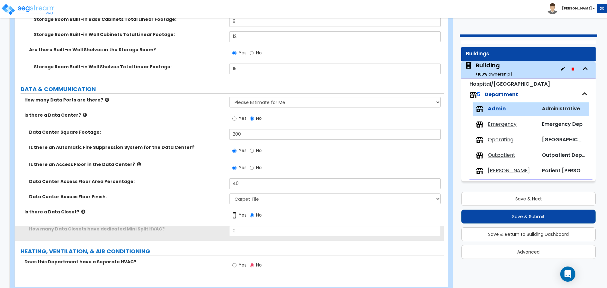
scroll to position [2190, 0]
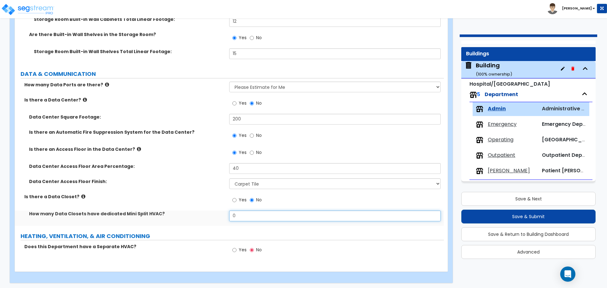
click at [244, 216] on input "0" at bounding box center [334, 215] width 211 height 11
type input "1"
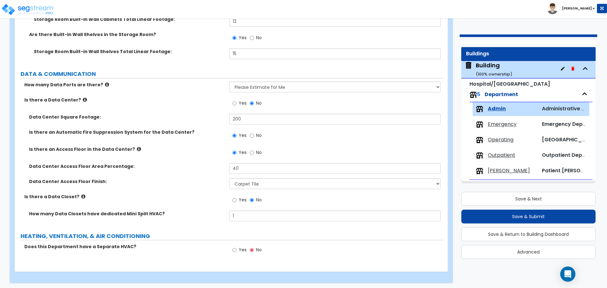
click at [240, 245] on label "Yes" at bounding box center [239, 250] width 14 height 11
click at [236, 246] on input "Yes" at bounding box center [234, 249] width 4 height 7
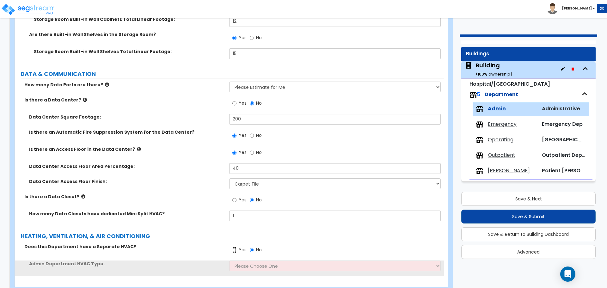
scroll to position [2205, 0]
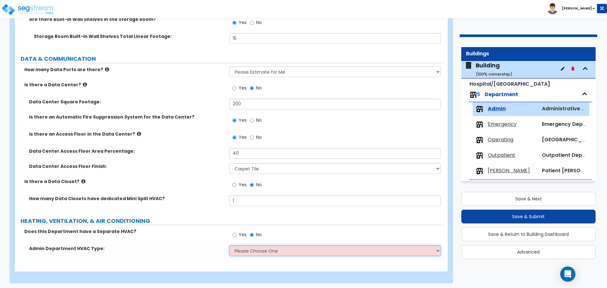
click at [258, 252] on select "Please Choose One Rooftop Unit Furnace-Condenser Forced Air Split Heating/Cooli…" at bounding box center [334, 250] width 211 height 11
select select "1"
click at [229, 245] on select "Please Choose One Rooftop Unit Furnace-Condenser Forced Air Split Heating/Cooli…" at bounding box center [334, 250] width 211 height 11
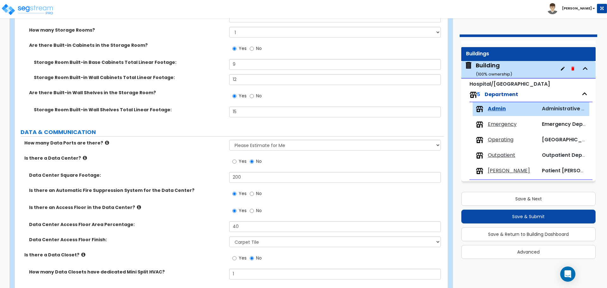
scroll to position [2113, 0]
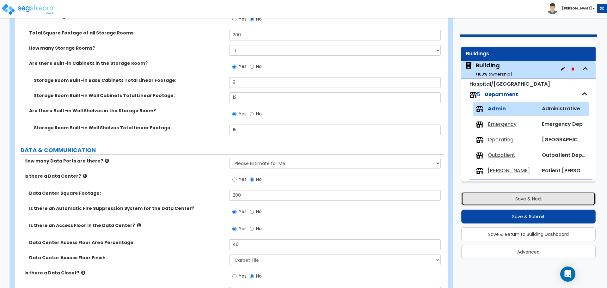
click at [465, 199] on button "Save & Next" at bounding box center [528, 199] width 134 height 14
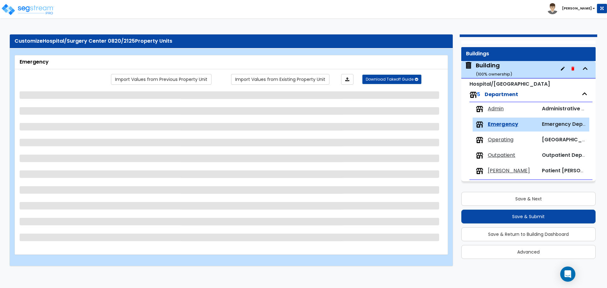
select select "1"
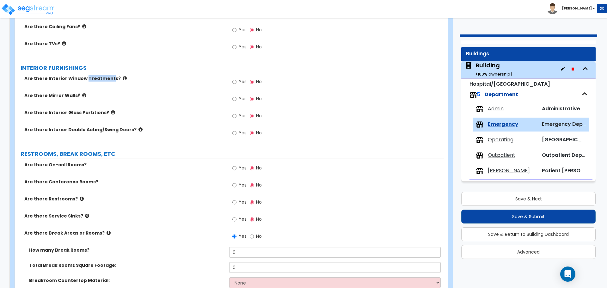
scroll to position [933, 0]
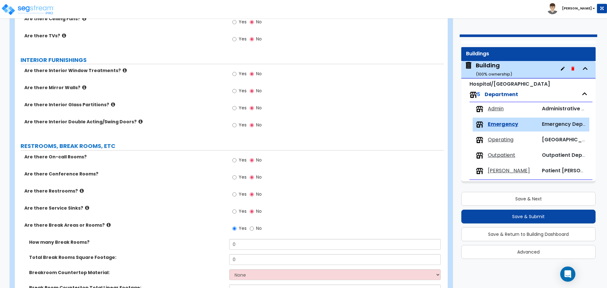
click at [248, 72] on div "Yes No" at bounding box center [247, 74] width 36 height 15
click at [243, 72] on span "Yes" at bounding box center [243, 73] width 8 height 6
click at [236, 72] on input "Yes" at bounding box center [234, 73] width 4 height 7
radio input "true"
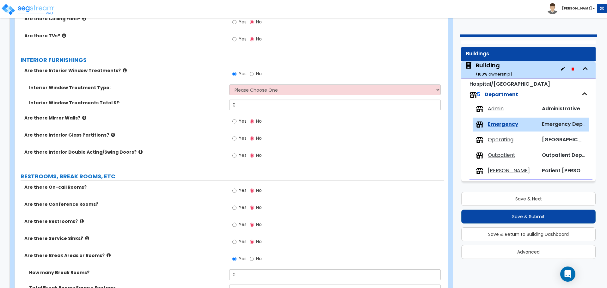
click at [123, 68] on icon at bounding box center [125, 70] width 4 height 5
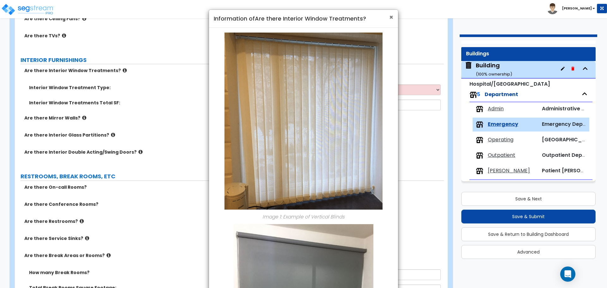
click at [390, 16] on span "×" at bounding box center [391, 17] width 4 height 9
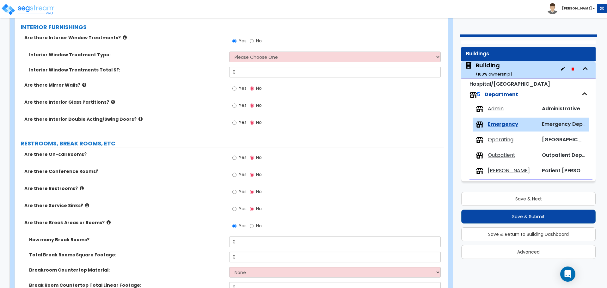
scroll to position [967, 0]
click at [497, 146] on div "Operating Operating Room Complex" at bounding box center [530, 140] width 117 height 14
click at [493, 142] on span "Operating" at bounding box center [501, 139] width 26 height 7
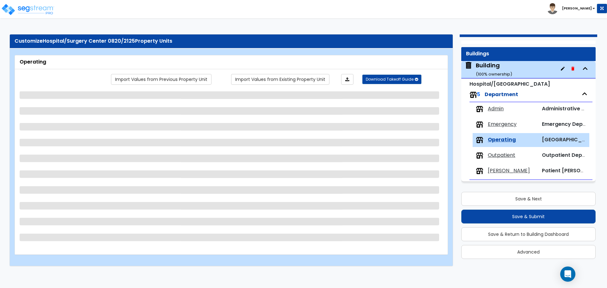
scroll to position [0, 0]
select select "1"
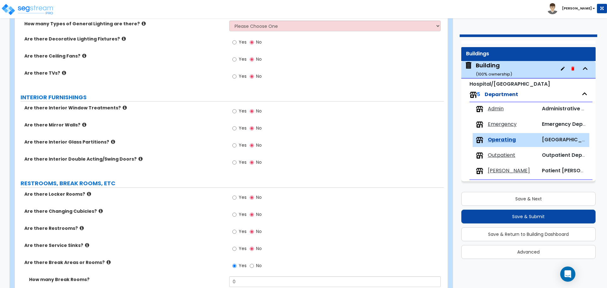
scroll to position [799, 0]
click at [240, 106] on label "Yes" at bounding box center [239, 111] width 14 height 11
click at [236, 107] on input "Yes" at bounding box center [234, 110] width 4 height 7
radio input "true"
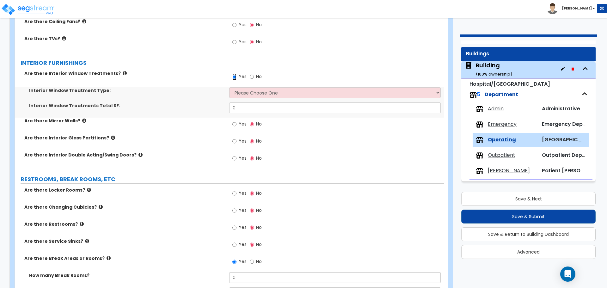
scroll to position [834, 0]
click at [495, 158] on span "Outpatient" at bounding box center [501, 155] width 27 height 7
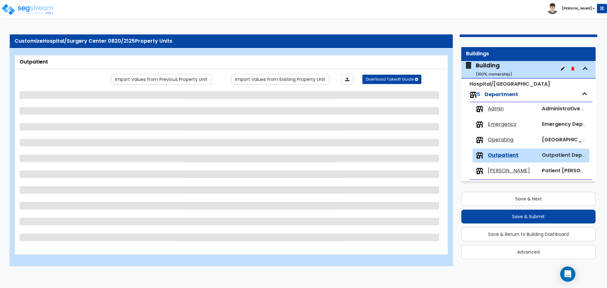
select select "2"
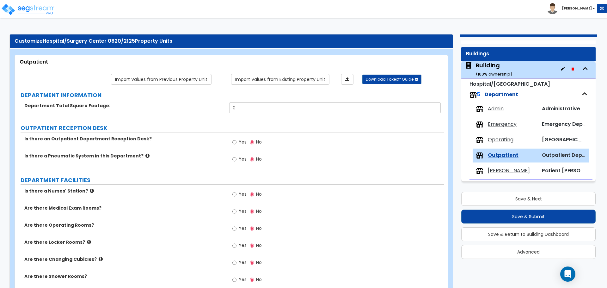
click at [494, 174] on div "[PERSON_NAME]" at bounding box center [506, 171] width 61 height 8
click at [490, 170] on span "[PERSON_NAME]" at bounding box center [509, 170] width 42 height 7
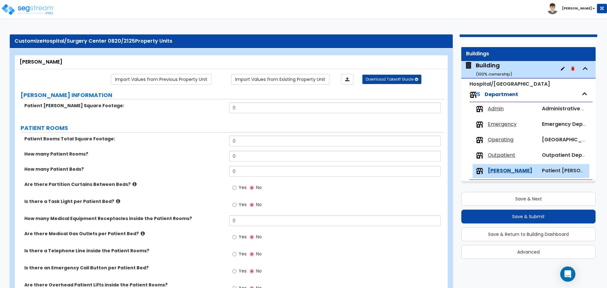
click at [506, 125] on span "Emergency" at bounding box center [502, 124] width 29 height 7
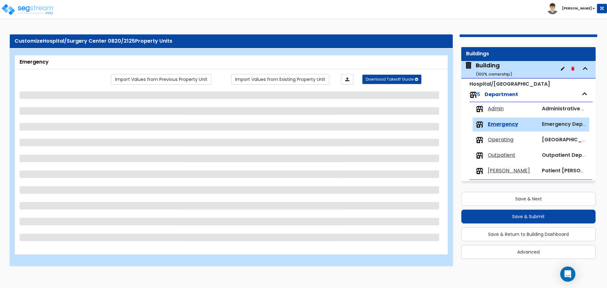
select select "1"
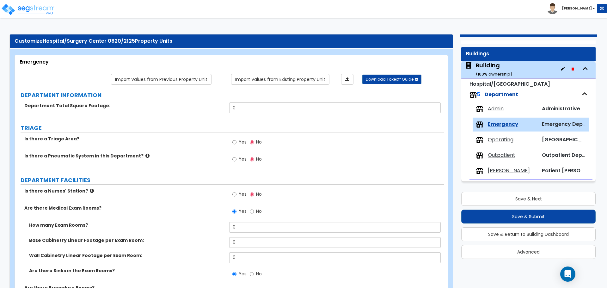
click at [492, 107] on span "Admin" at bounding box center [496, 108] width 16 height 7
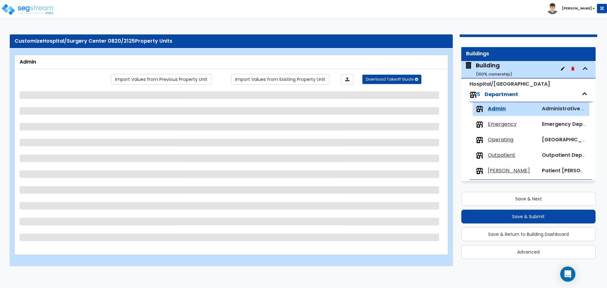
select select "2"
select select "7"
select select "1"
select select "2"
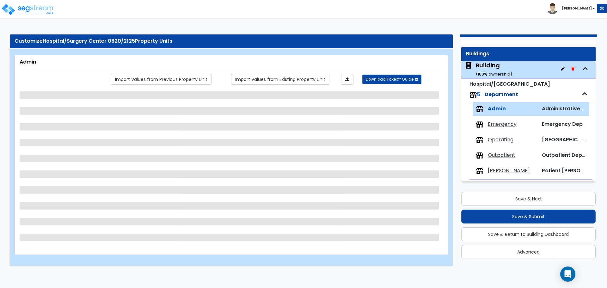
select select "1"
select select "2"
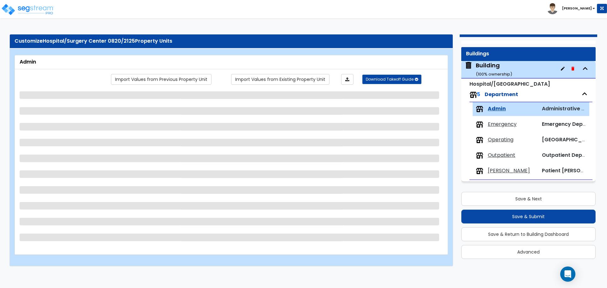
select select "1"
select select "7"
select select "2"
select select "4"
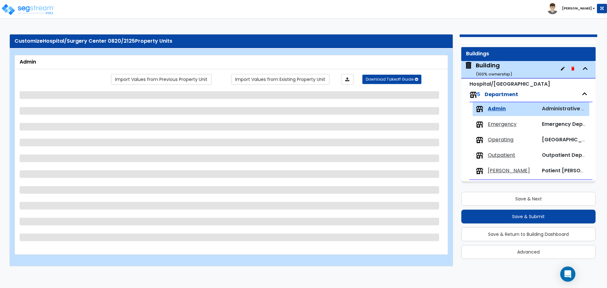
select select "1"
select select "2"
select select "7"
select select "1"
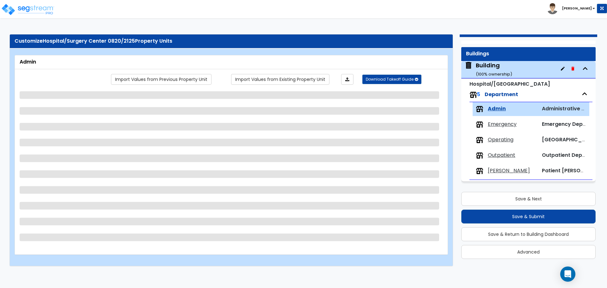
select select "8"
select select "1"
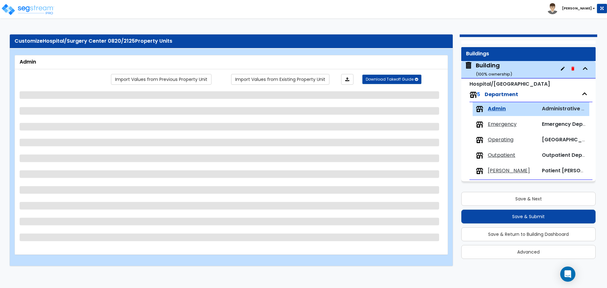
select select "8"
select select "1"
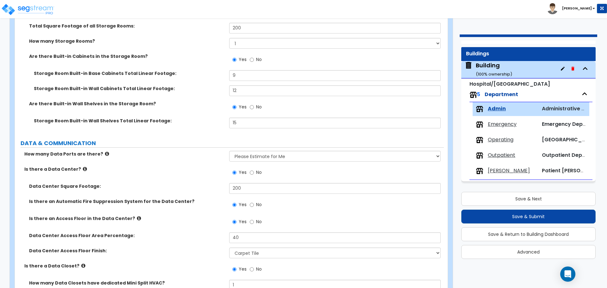
scroll to position [2205, 0]
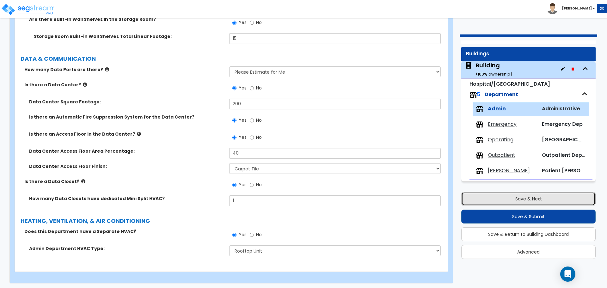
click at [489, 200] on button "Save & Next" at bounding box center [528, 199] width 134 height 14
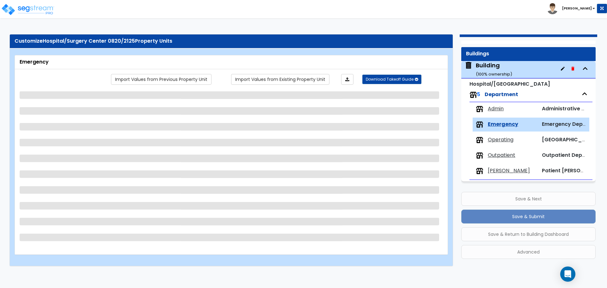
scroll to position [0, 0]
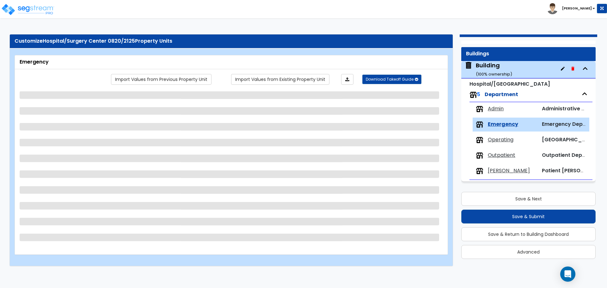
select select "1"
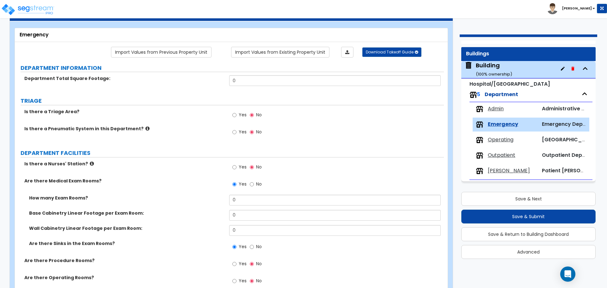
scroll to position [34, 0]
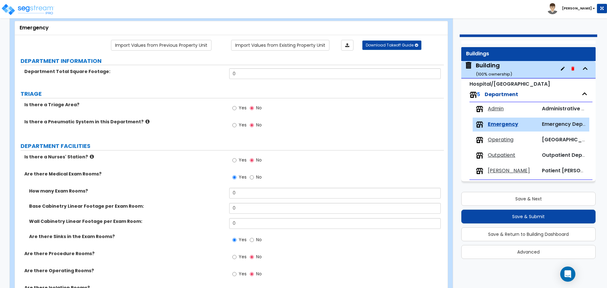
click at [489, 108] on span "Admin" at bounding box center [496, 108] width 16 height 7
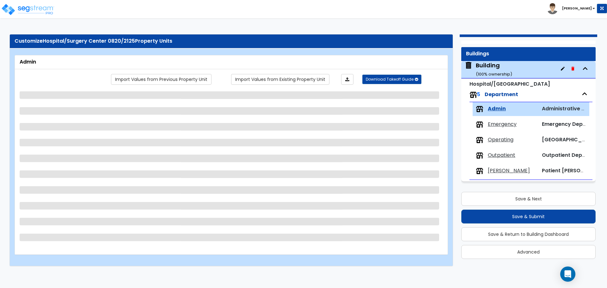
scroll to position [0, 0]
select select "2"
select select "7"
select select "1"
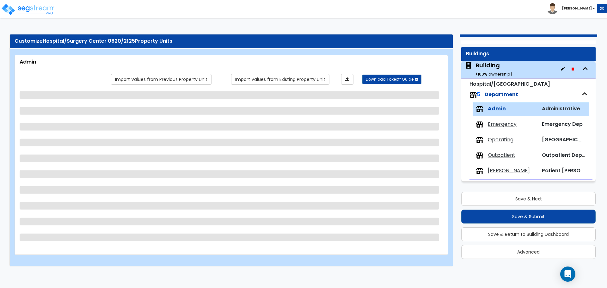
select select "2"
select select "1"
select select "2"
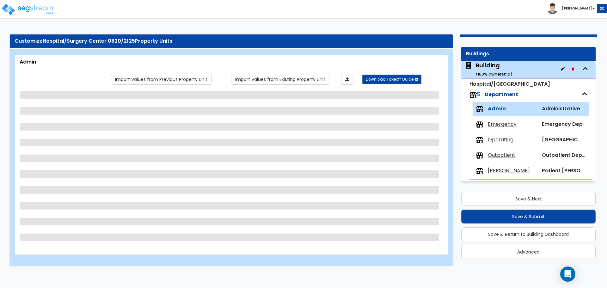
select select "2"
select select "1"
select select "7"
select select "2"
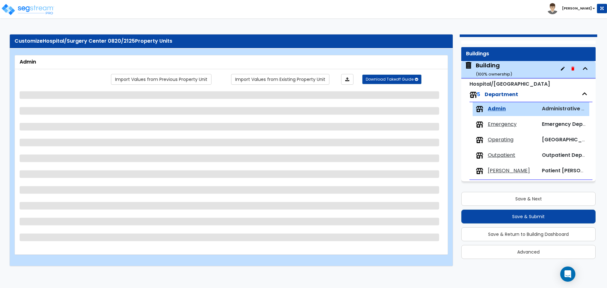
select select "4"
select select "1"
select select "2"
select select "7"
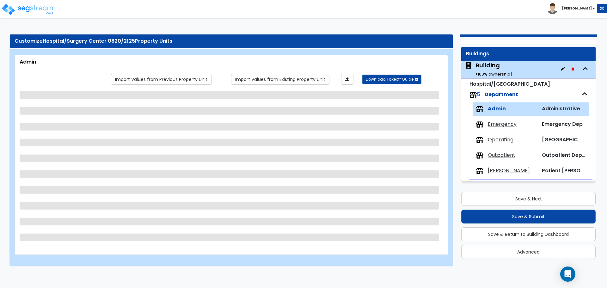
select select "1"
select select "8"
select select "1"
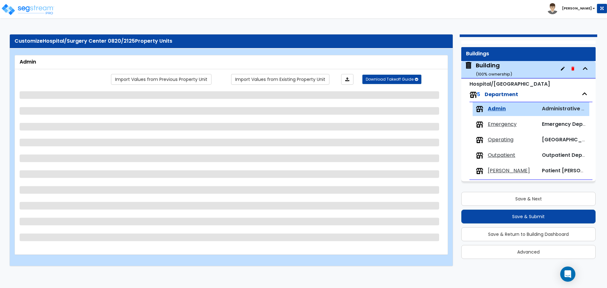
select select "1"
select select "8"
select select "1"
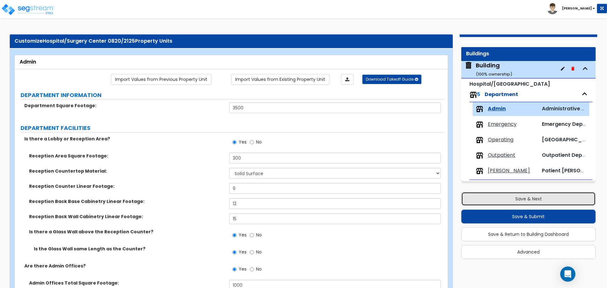
click at [513, 196] on button "Save & Next" at bounding box center [528, 199] width 134 height 14
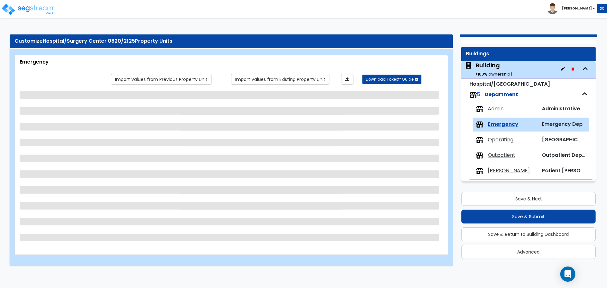
select select "1"
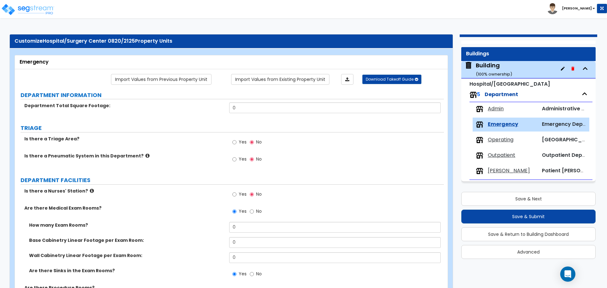
click at [490, 70] on div "Building ( 100 % ownership)" at bounding box center [494, 69] width 36 height 16
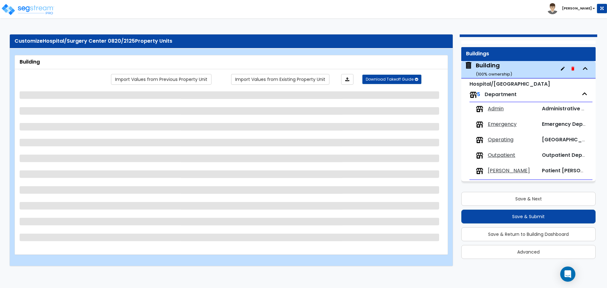
select select "2"
select select "5"
select select "2"
select select "5"
select select "1"
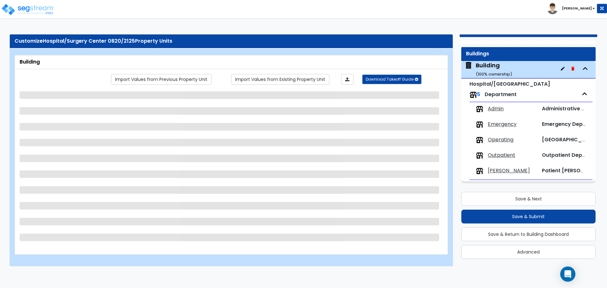
select select "4"
select select "2"
select select "1"
select select "2"
select select "1"
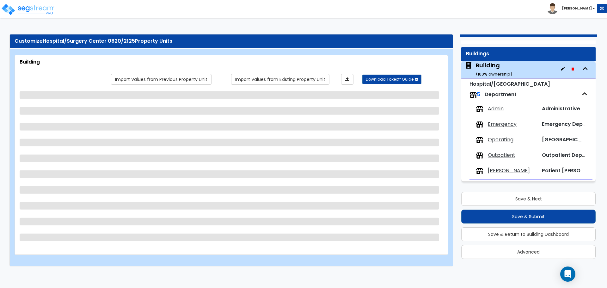
select select "2"
select select "1"
select select "3"
select select "2"
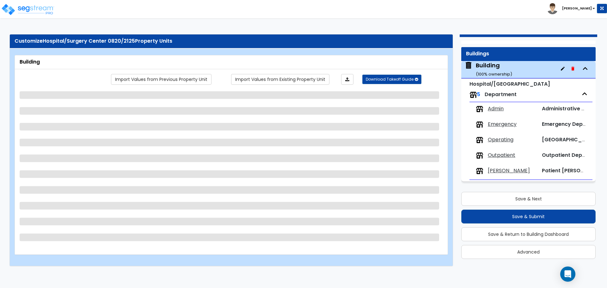
select select "13"
select select "8"
select select "7"
select select "3"
select select "1"
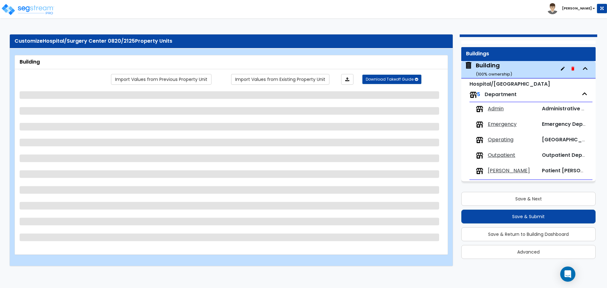
select select "4"
select select "1"
select select "2"
select select "3"
select select "1"
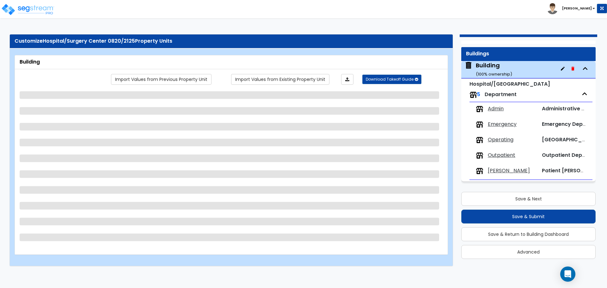
select select "3"
select select "2"
select select "3"
select select "2"
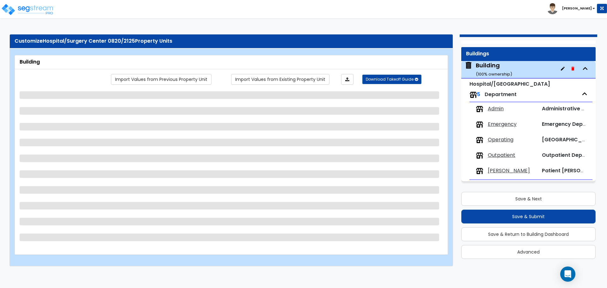
select select "4"
select select "1"
select select "2"
select select "3"
select select "5"
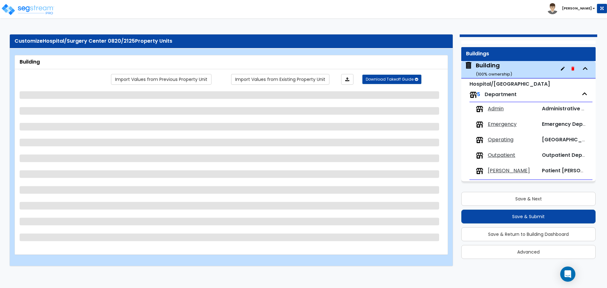
select select "2"
select select "5"
select select "1"
select select "3"
select select "2"
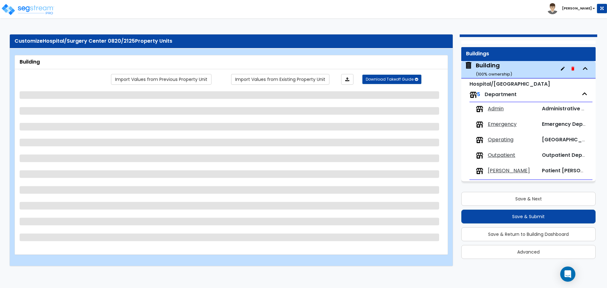
select select "1"
select select "2"
select select "1"
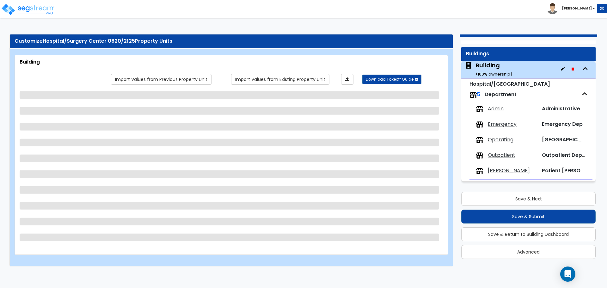
select select "2"
select select "3"
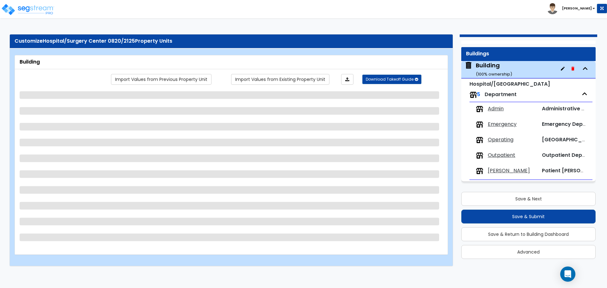
select select "1"
select select "3"
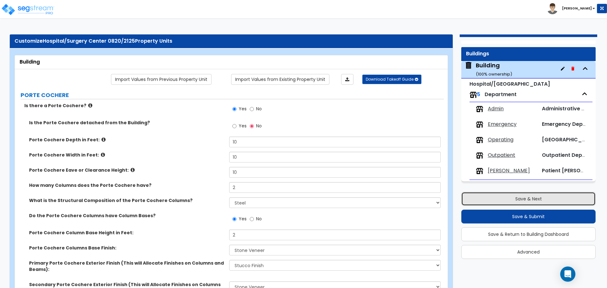
click at [535, 198] on button "Save & Next" at bounding box center [528, 199] width 134 height 14
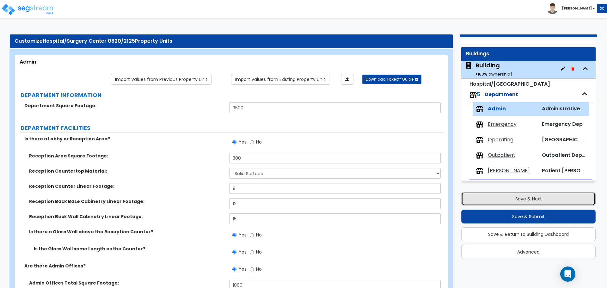
click at [495, 198] on button "Save & Next" at bounding box center [528, 199] width 134 height 14
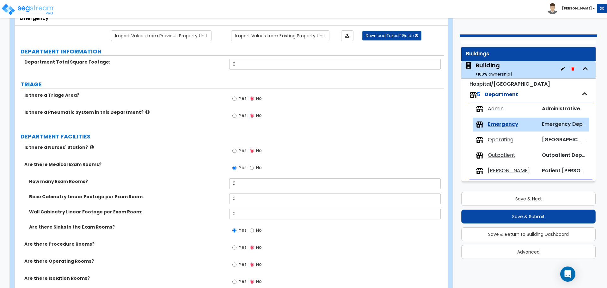
scroll to position [42, 0]
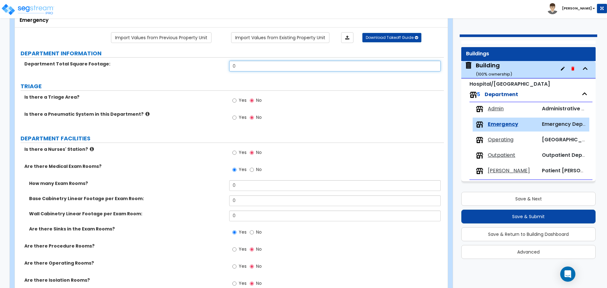
click at [271, 68] on input "0" at bounding box center [334, 66] width 211 height 11
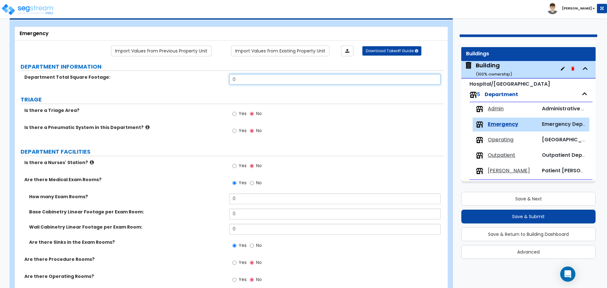
scroll to position [29, 0]
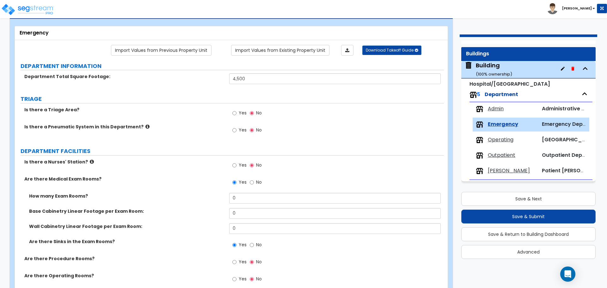
click at [249, 64] on label "DEPARTMENT INFORMATION" at bounding box center [232, 66] width 423 height 8
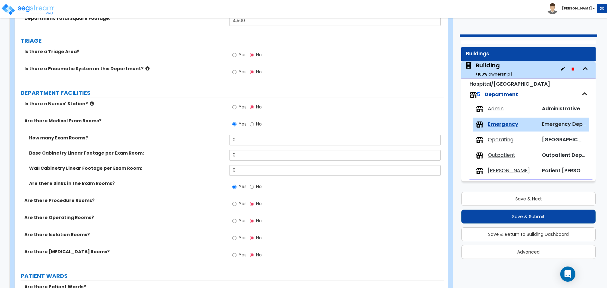
scroll to position [88, 0]
click at [236, 50] on label "Yes" at bounding box center [239, 55] width 14 height 11
click at [236, 51] on input "Yes" at bounding box center [234, 54] width 4 height 7
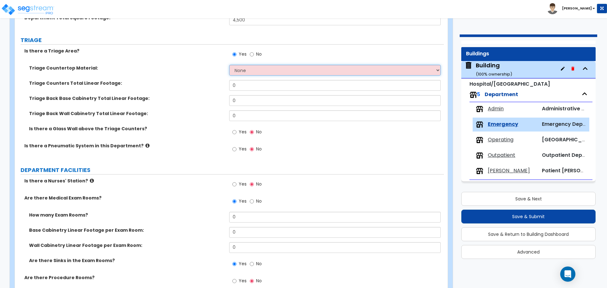
click at [322, 74] on select "None Plastic Laminate Solid Surface Stone Quartz Marble Tile Wood Stainless Ste…" at bounding box center [334, 70] width 211 height 11
click at [248, 70] on select "None Plastic Laminate Solid Surface Stone Quartz Marble Tile Wood Stainless Ste…" at bounding box center [334, 70] width 211 height 11
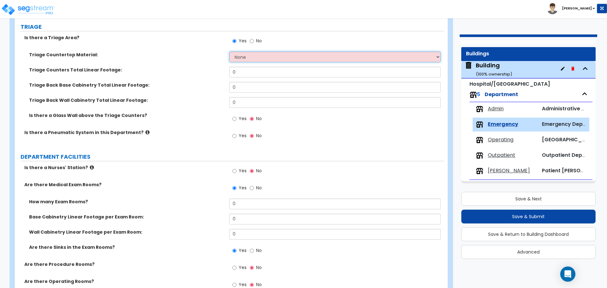
scroll to position [101, 0]
click at [319, 59] on select "None Plastic Laminate Solid Surface Stone Quartz Marble Tile Wood Stainless Ste…" at bounding box center [334, 56] width 211 height 11
click at [306, 55] on select "None Plastic Laminate Solid Surface Stone Quartz Marble Tile Wood Stainless Ste…" at bounding box center [334, 56] width 211 height 11
click at [276, 56] on select "None Plastic Laminate Solid Surface Stone Quartz Marble Tile Wood Stainless Ste…" at bounding box center [334, 56] width 211 height 11
click at [229, 51] on select "None Plastic Laminate Solid Surface Stone Quartz Marble Tile Wood Stainless Ste…" at bounding box center [334, 56] width 211 height 11
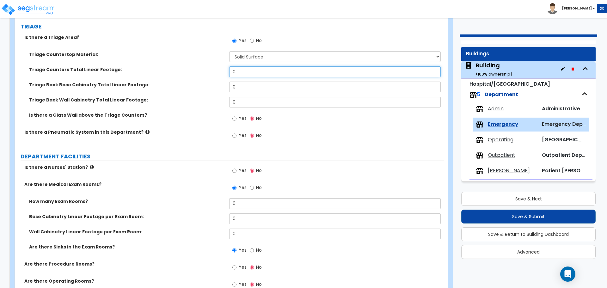
drag, startPoint x: 258, startPoint y: 74, endPoint x: 201, endPoint y: 74, distance: 56.6
click at [202, 74] on div "Triage Counters Total Linear Footage: 0" at bounding box center [229, 73] width 429 height 15
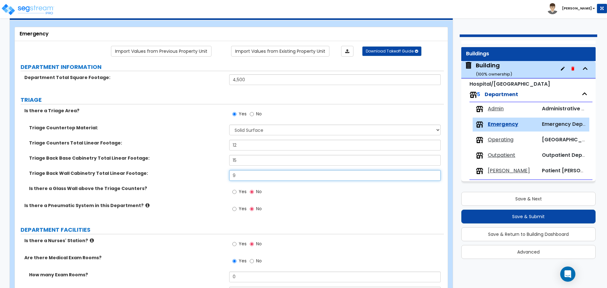
scroll to position [68, 0]
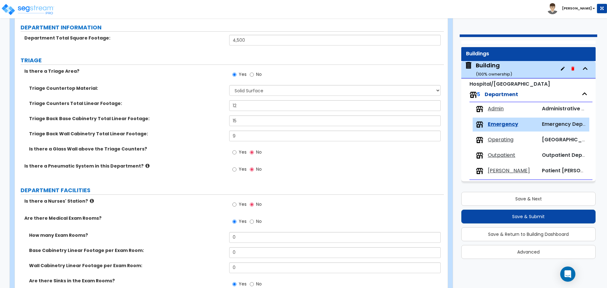
click at [243, 149] on span "Yes" at bounding box center [243, 152] width 8 height 6
click at [236, 149] on input "Yes" at bounding box center [234, 152] width 4 height 7
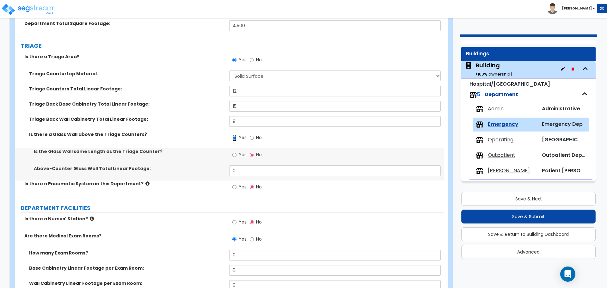
scroll to position [82, 0]
click at [235, 153] on input "Yes" at bounding box center [234, 154] width 4 height 7
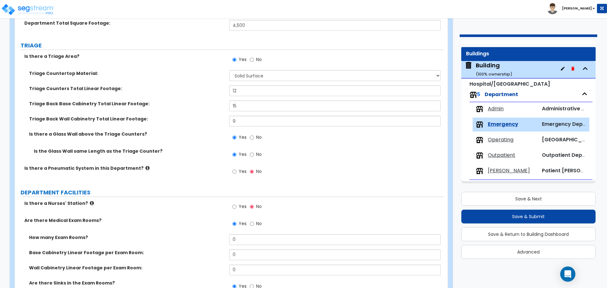
click at [254, 151] on label "No" at bounding box center [256, 155] width 12 height 11
click at [254, 151] on input "No" at bounding box center [252, 154] width 4 height 7
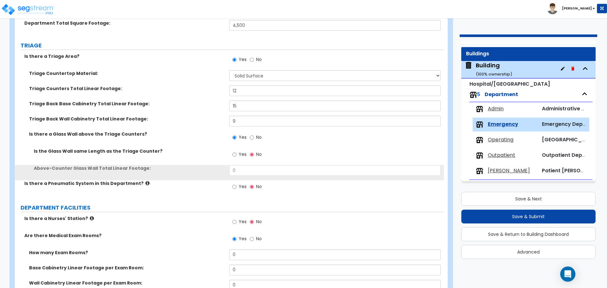
click at [238, 154] on label "Yes" at bounding box center [239, 155] width 14 height 11
click at [236, 154] on input "Yes" at bounding box center [234, 154] width 4 height 7
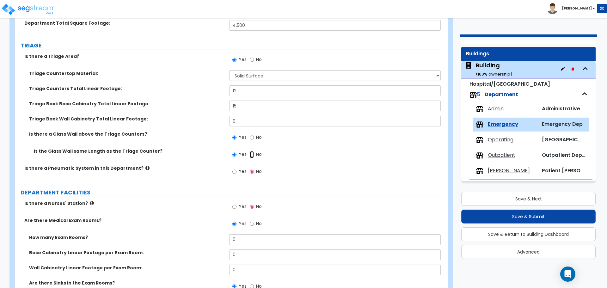
click at [252, 155] on input "No" at bounding box center [252, 154] width 4 height 7
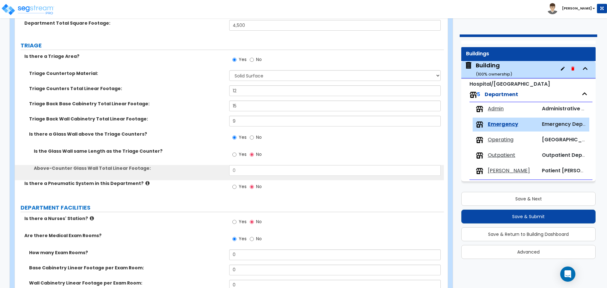
click at [239, 155] on span "Yes" at bounding box center [243, 154] width 8 height 6
click at [236, 155] on input "Yes" at bounding box center [234, 154] width 4 height 7
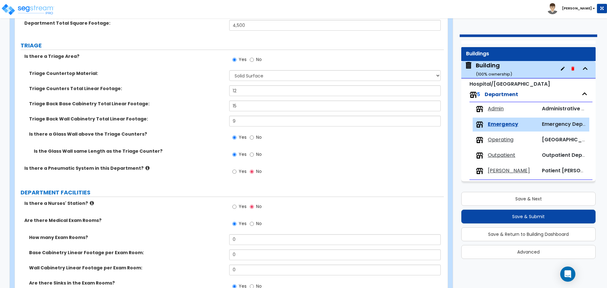
click at [246, 173] on span "Yes" at bounding box center [243, 171] width 8 height 6
click at [236, 173] on input "Yes" at bounding box center [234, 171] width 4 height 7
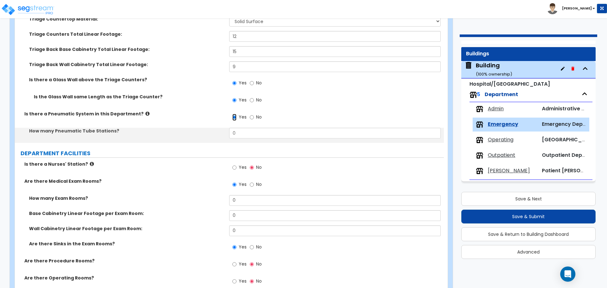
scroll to position [139, 0]
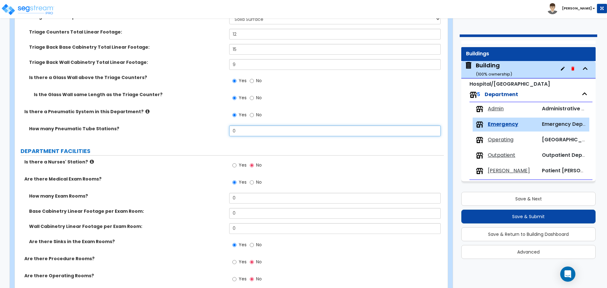
click at [240, 129] on input "0" at bounding box center [334, 130] width 211 height 11
click at [145, 111] on icon at bounding box center [147, 111] width 4 height 5
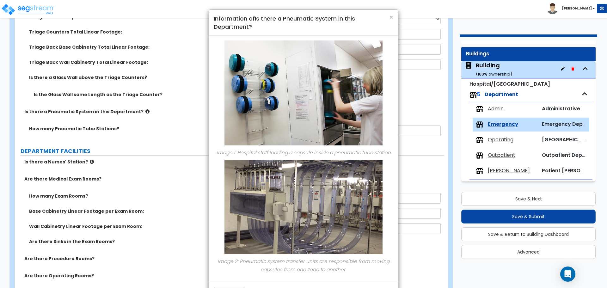
scroll to position [24, 0]
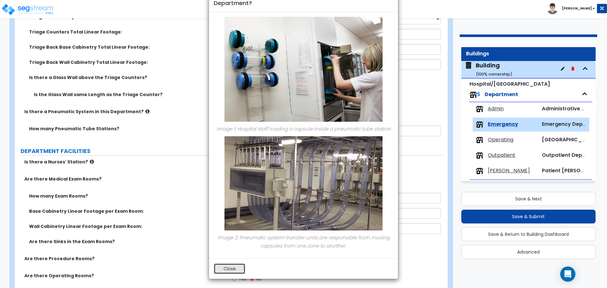
click at [224, 270] on button "Close" at bounding box center [230, 268] width 32 height 11
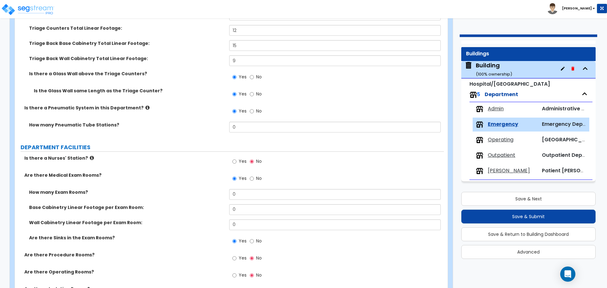
scroll to position [143, 0]
click at [249, 123] on input "0" at bounding box center [334, 126] width 211 height 11
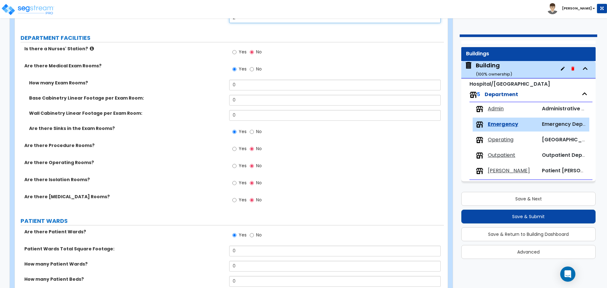
scroll to position [258, 0]
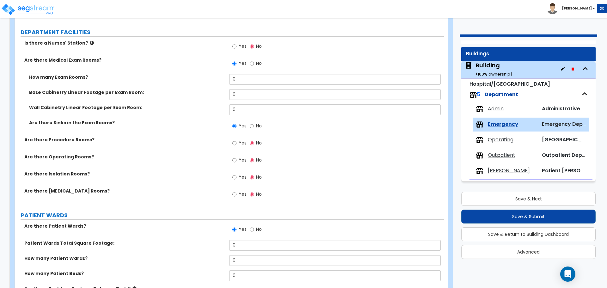
click at [246, 49] on div "Yes No" at bounding box center [247, 47] width 36 height 15
click at [237, 44] on label "Yes" at bounding box center [239, 47] width 14 height 11
click at [236, 44] on input "Yes" at bounding box center [234, 46] width 4 height 7
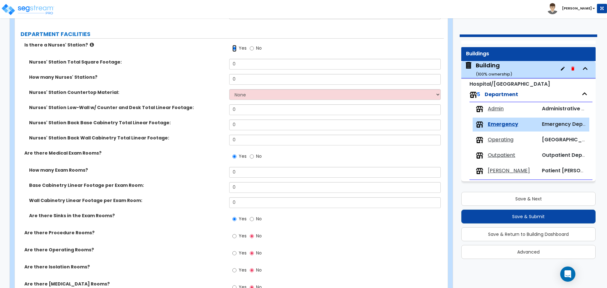
scroll to position [257, 0]
click at [90, 42] on icon at bounding box center [92, 44] width 4 height 5
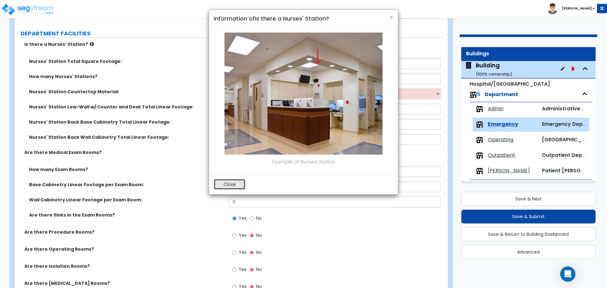
click at [223, 181] on button "Close" at bounding box center [230, 184] width 32 height 11
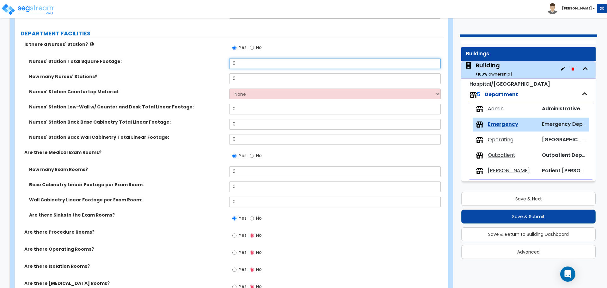
click at [248, 66] on input "0" at bounding box center [334, 63] width 211 height 11
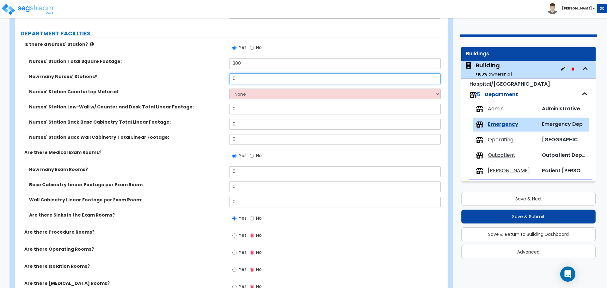
click at [253, 81] on input "0" at bounding box center [334, 78] width 211 height 11
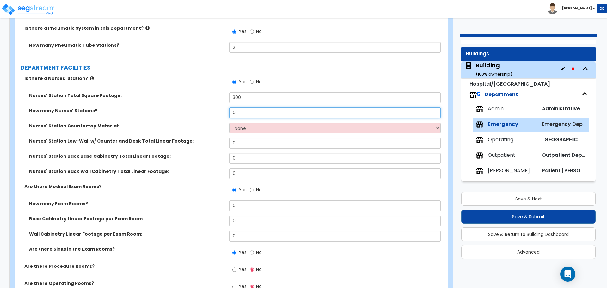
scroll to position [223, 0]
drag, startPoint x: 253, startPoint y: 95, endPoint x: 213, endPoint y: 94, distance: 40.8
click at [213, 94] on div "Nurses' Station Total Square Footage: 300" at bounding box center [229, 99] width 429 height 15
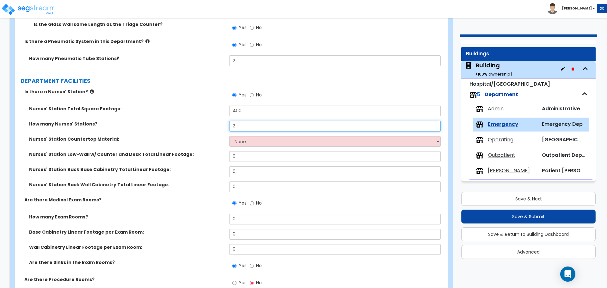
scroll to position [208, 0]
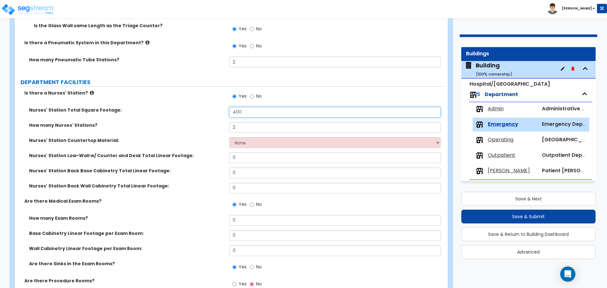
click at [253, 114] on input "400" at bounding box center [334, 112] width 211 height 11
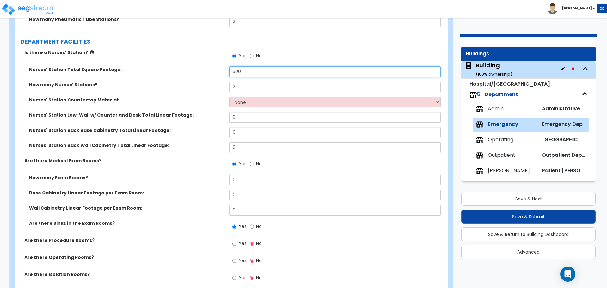
scroll to position [251, 0]
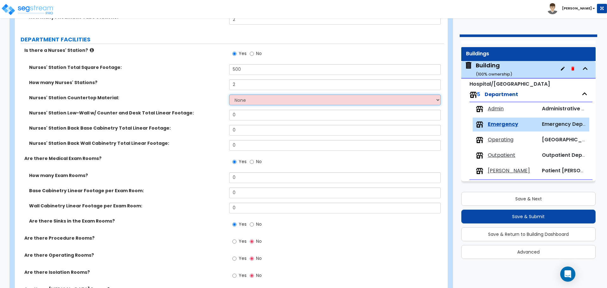
click at [259, 95] on select "None Plastic Laminate Solid Surface Stone Quartz Marble Tile Wood Stainless Ste…" at bounding box center [334, 99] width 211 height 11
click at [246, 94] on select "None Plastic Laminate Solid Surface Stone Quartz Marble Tile Wood Stainless Ste…" at bounding box center [334, 99] width 211 height 11
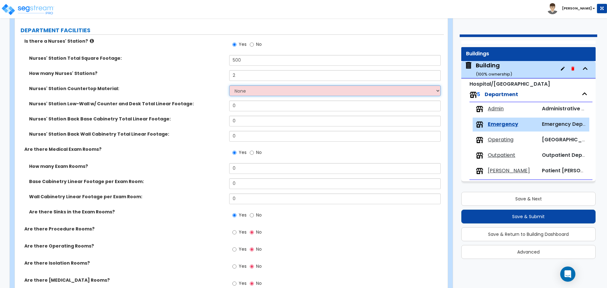
scroll to position [262, 0]
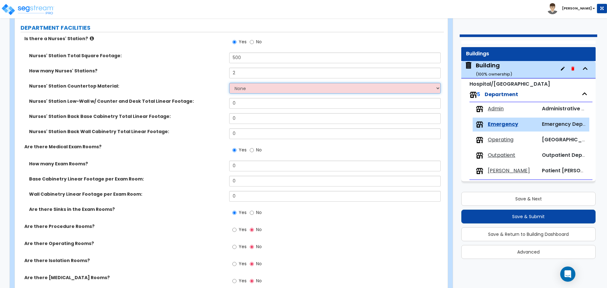
click at [266, 86] on select "None Plastic Laminate Solid Surface Stone Quartz Marble Tile Wood Stainless Ste…" at bounding box center [334, 88] width 211 height 11
click at [304, 83] on select "None Plastic Laminate Solid Surface Stone Quartz Marble Tile Wood Stainless Ste…" at bounding box center [334, 88] width 211 height 11
click at [229, 83] on select "None Plastic Laminate Solid Surface Stone Quartz Marble Tile Wood Stainless Ste…" at bounding box center [334, 88] width 211 height 11
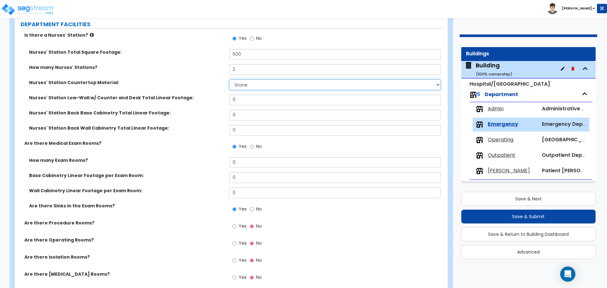
scroll to position [270, 0]
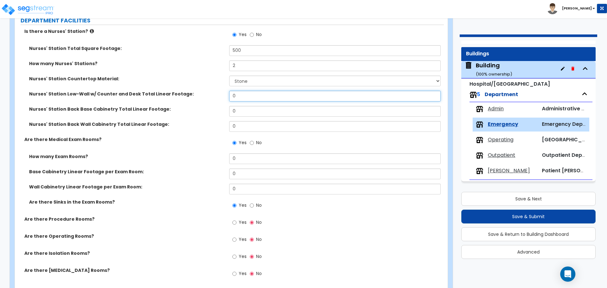
click at [247, 97] on input "0" at bounding box center [334, 96] width 211 height 11
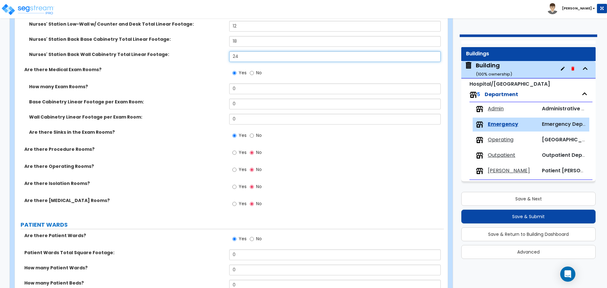
scroll to position [343, 0]
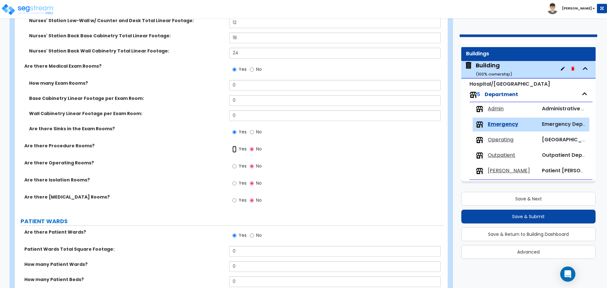
click at [236, 148] on input "Yes" at bounding box center [234, 149] width 4 height 7
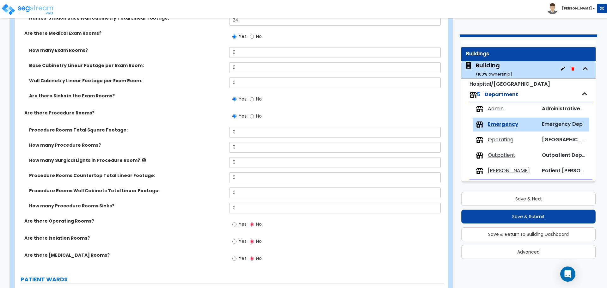
click at [240, 225] on span "Yes" at bounding box center [243, 224] width 8 height 6
click at [236, 225] on input "Yes" at bounding box center [234, 224] width 4 height 7
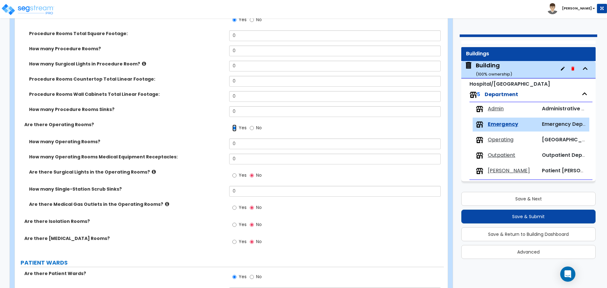
scroll to position [473, 0]
click at [241, 221] on span "Yes" at bounding box center [243, 223] width 8 height 6
click at [236, 221] on input "Yes" at bounding box center [234, 223] width 4 height 7
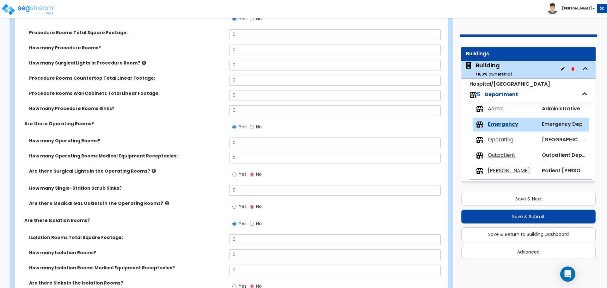
click at [257, 220] on span "No" at bounding box center [259, 223] width 6 height 6
click at [254, 220] on input "No" at bounding box center [252, 223] width 4 height 7
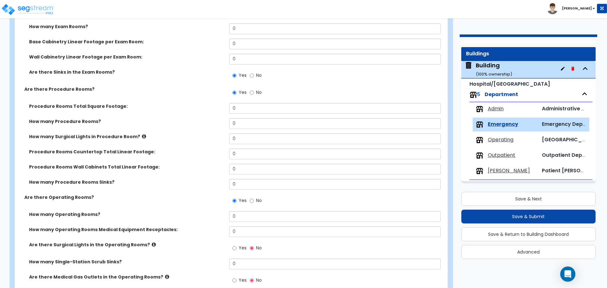
scroll to position [395, 0]
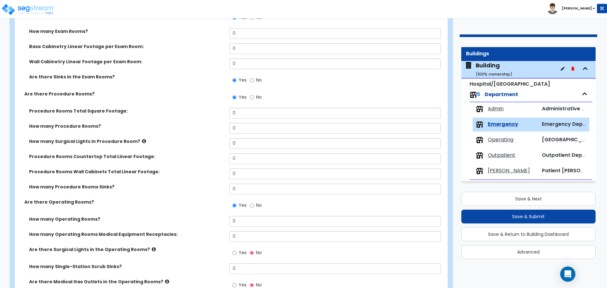
click at [257, 95] on span "No" at bounding box center [259, 97] width 6 height 6
click at [254, 95] on input "No" at bounding box center [252, 97] width 4 height 7
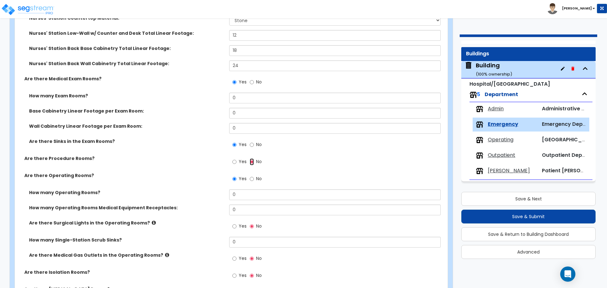
scroll to position [320, 0]
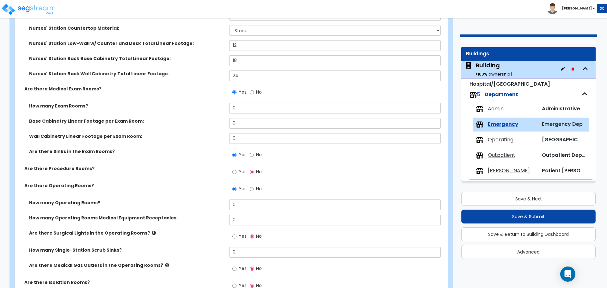
click at [256, 188] on span "No" at bounding box center [259, 188] width 6 height 6
click at [254, 188] on input "No" at bounding box center [252, 188] width 4 height 7
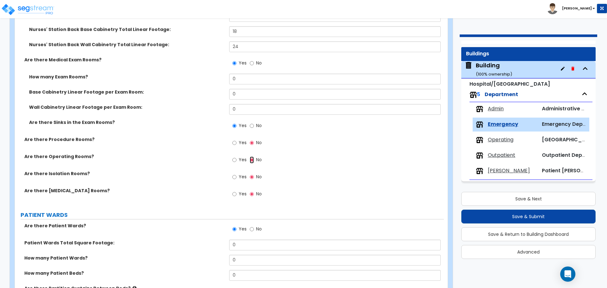
scroll to position [348, 0]
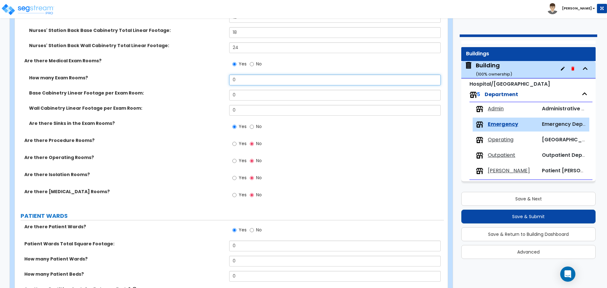
click at [247, 80] on input "0" at bounding box center [334, 80] width 211 height 11
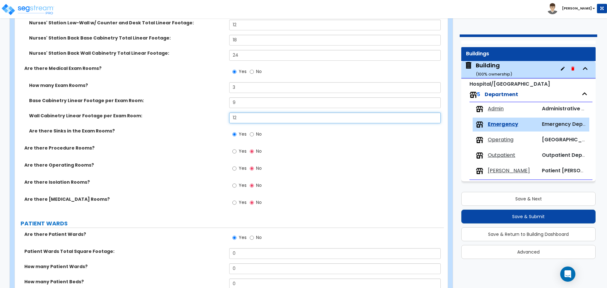
scroll to position [344, 0]
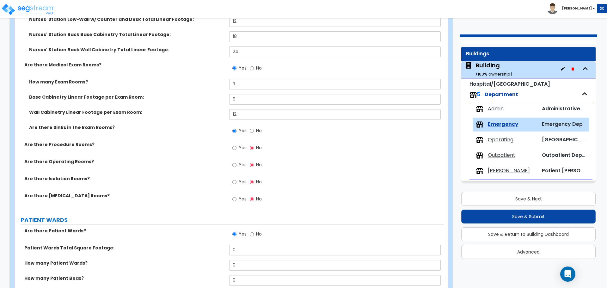
click at [240, 150] on label "Yes" at bounding box center [239, 148] width 14 height 11
click at [236, 150] on input "Yes" at bounding box center [234, 147] width 4 height 7
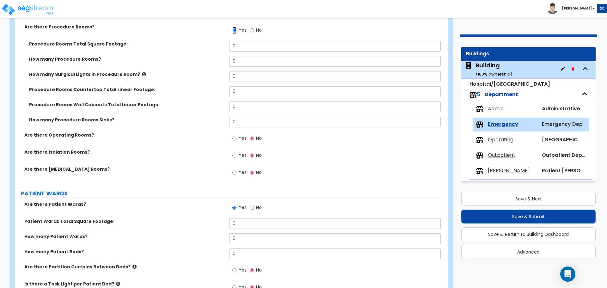
scroll to position [463, 0]
drag, startPoint x: 247, startPoint y: 46, endPoint x: 220, endPoint y: 43, distance: 27.3
click at [220, 44] on div "Procedure Rooms Total Square Footage: 0" at bounding box center [229, 47] width 429 height 15
click at [142, 73] on icon at bounding box center [144, 73] width 4 height 5
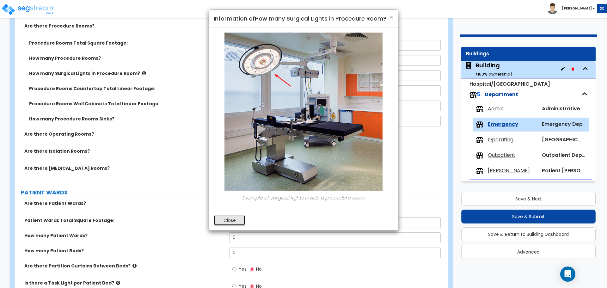
click at [222, 219] on button "Close" at bounding box center [230, 220] width 32 height 11
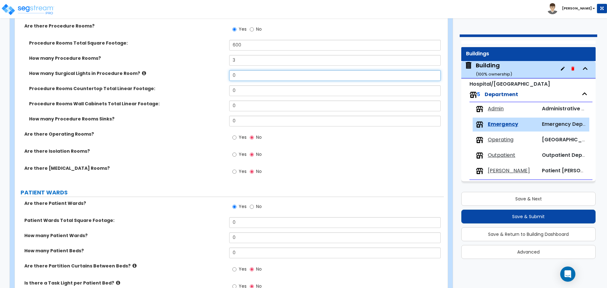
click at [239, 77] on input "0" at bounding box center [334, 75] width 211 height 11
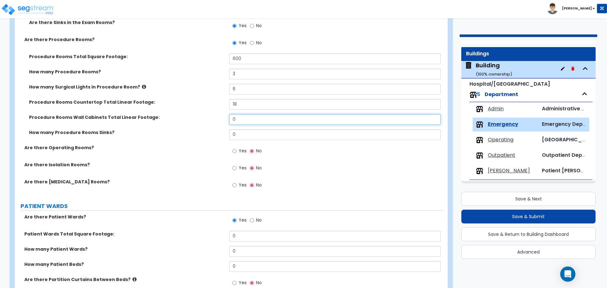
scroll to position [448, 0]
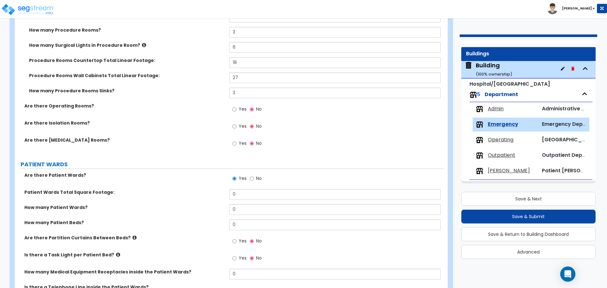
click at [237, 110] on label "Yes" at bounding box center [239, 110] width 14 height 11
click at [236, 110] on input "Yes" at bounding box center [234, 109] width 4 height 7
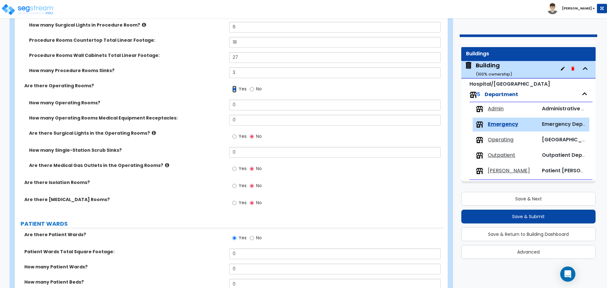
scroll to position [519, 0]
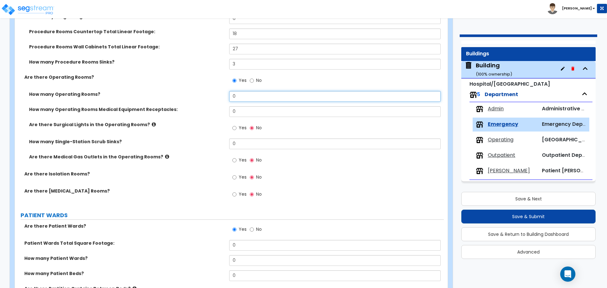
click at [264, 98] on input "0" at bounding box center [334, 96] width 211 height 11
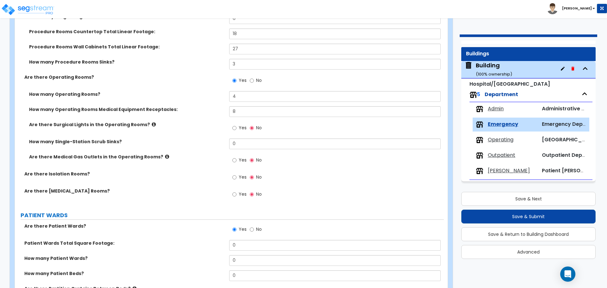
click at [240, 128] on span "Yes" at bounding box center [243, 128] width 8 height 6
click at [236, 128] on input "Yes" at bounding box center [234, 128] width 4 height 7
click at [152, 124] on icon at bounding box center [154, 124] width 4 height 5
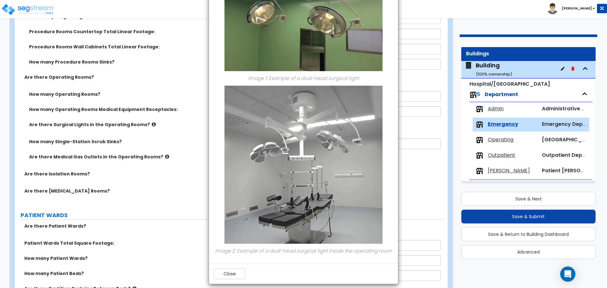
scroll to position [93, 0]
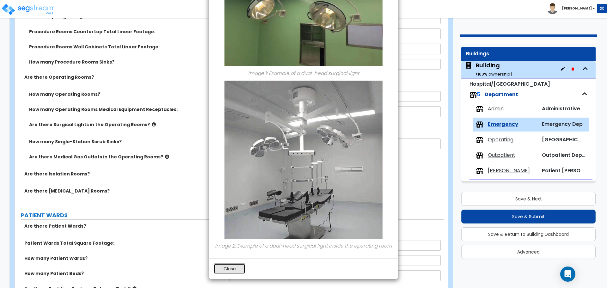
click at [233, 269] on button "Close" at bounding box center [230, 268] width 32 height 11
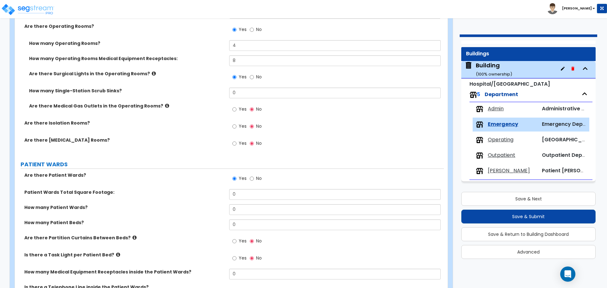
scroll to position [571, 0]
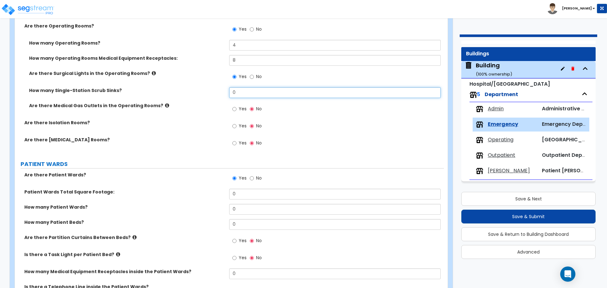
click at [245, 89] on input "0" at bounding box center [334, 92] width 211 height 11
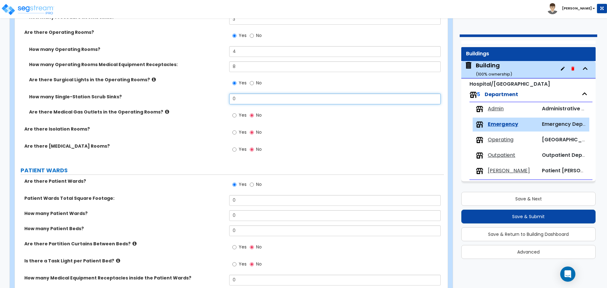
scroll to position [567, 0]
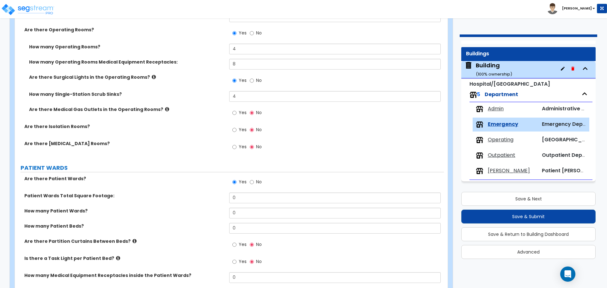
click at [165, 107] on icon at bounding box center [167, 109] width 4 height 5
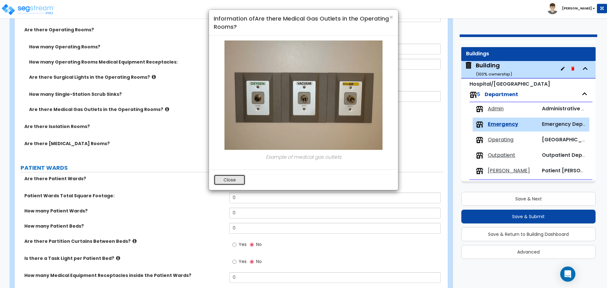
click at [216, 180] on button "Close" at bounding box center [230, 179] width 32 height 11
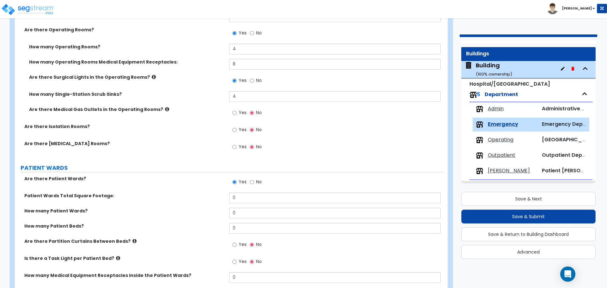
click at [237, 113] on label "Yes" at bounding box center [239, 113] width 14 height 11
click at [236, 113] on input "Yes" at bounding box center [234, 112] width 4 height 7
click at [165, 108] on icon at bounding box center [167, 109] width 4 height 5
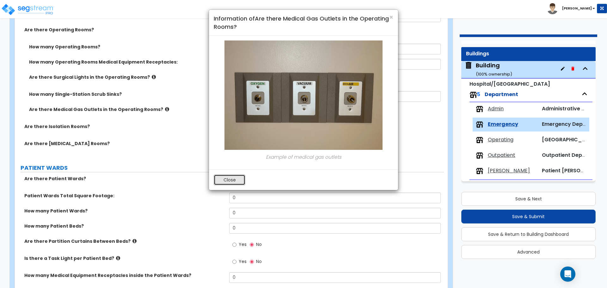
click at [233, 179] on button "Close" at bounding box center [230, 179] width 32 height 11
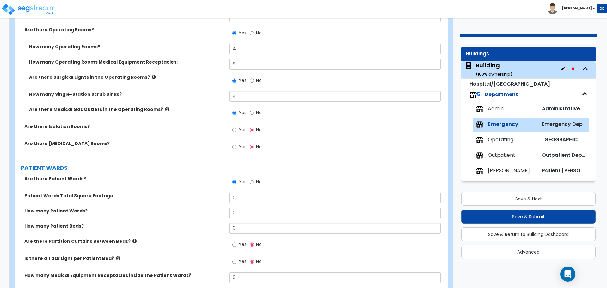
scroll to position [589, 0]
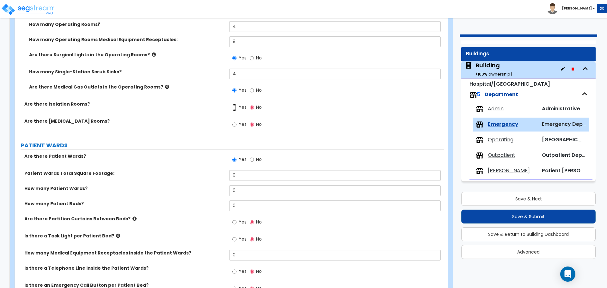
click at [236, 105] on input "Yes" at bounding box center [234, 107] width 4 height 7
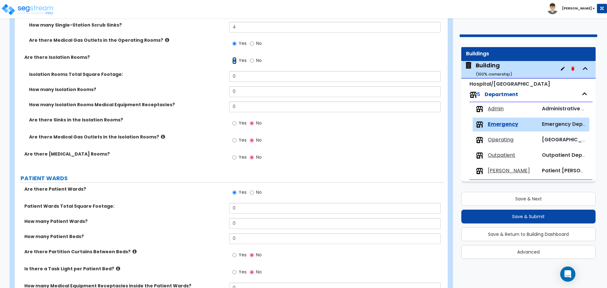
scroll to position [623, 0]
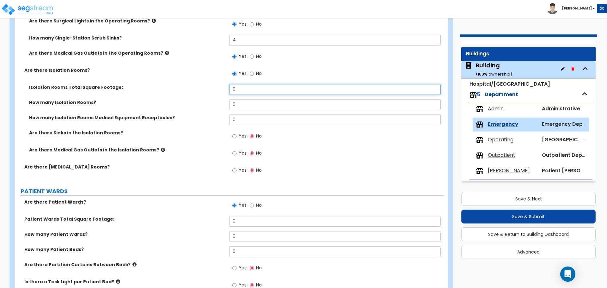
click at [254, 90] on input "0" at bounding box center [334, 89] width 211 height 11
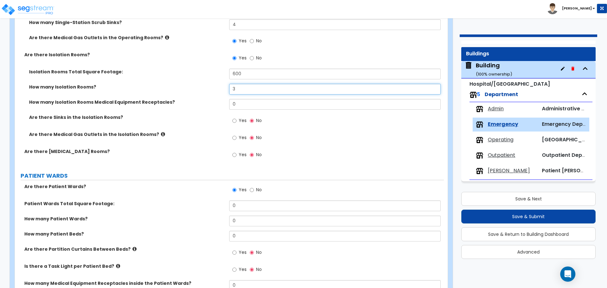
scroll to position [639, 0]
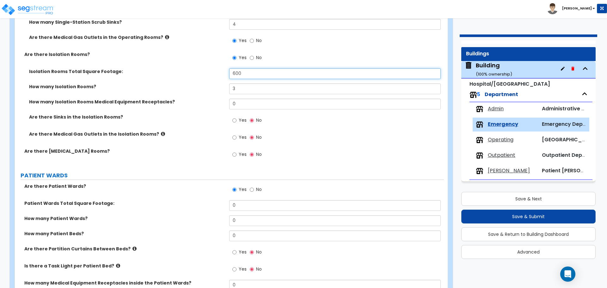
click at [251, 73] on input "600" at bounding box center [334, 73] width 211 height 11
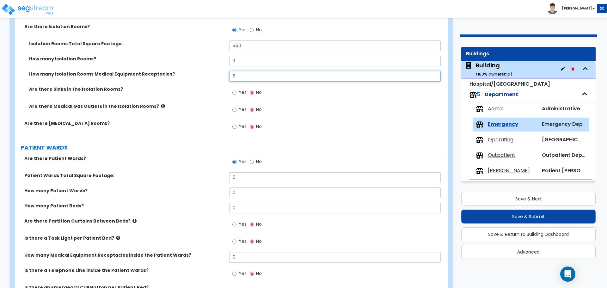
scroll to position [668, 0]
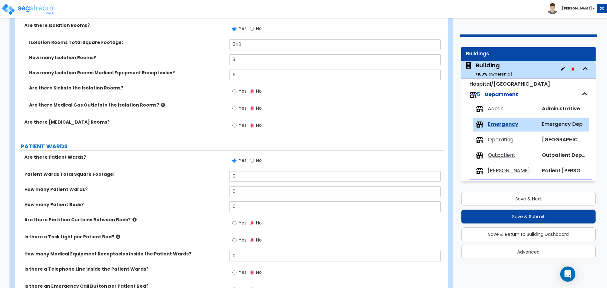
click at [240, 88] on span "Yes" at bounding box center [243, 91] width 8 height 6
click at [236, 88] on input "Yes" at bounding box center [234, 91] width 4 height 7
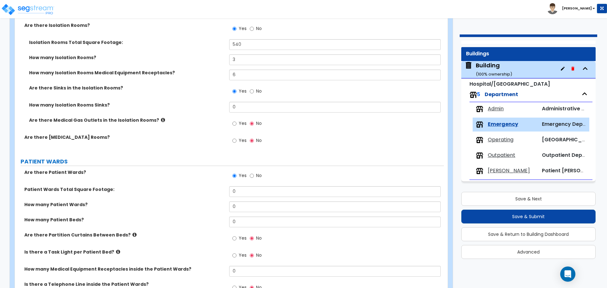
click at [259, 90] on span "No" at bounding box center [259, 91] width 6 height 6
click at [254, 90] on input "No" at bounding box center [252, 91] width 4 height 7
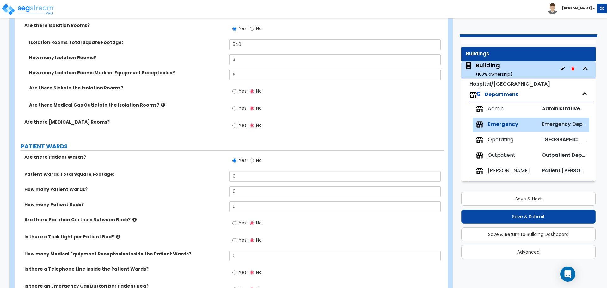
click at [238, 89] on label "Yes" at bounding box center [239, 92] width 14 height 11
click at [236, 89] on input "Yes" at bounding box center [234, 91] width 4 height 7
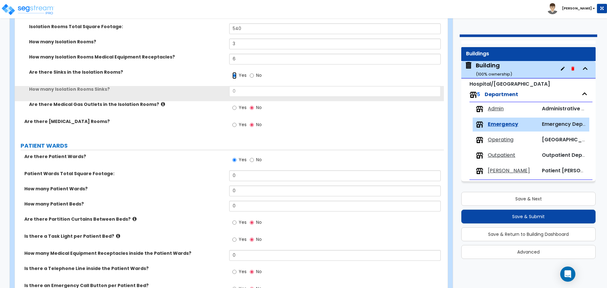
scroll to position [691, 0]
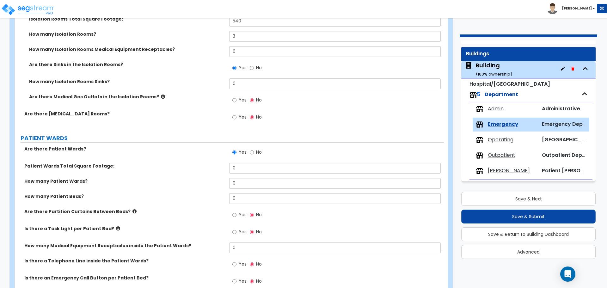
click at [241, 88] on div "How many Isolation Rooms Sinks? 0" at bounding box center [229, 85] width 429 height 15
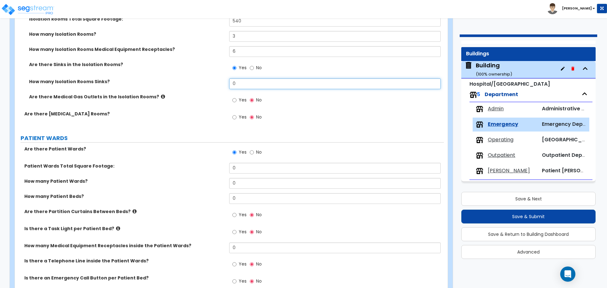
click at [245, 86] on input "0" at bounding box center [334, 83] width 211 height 11
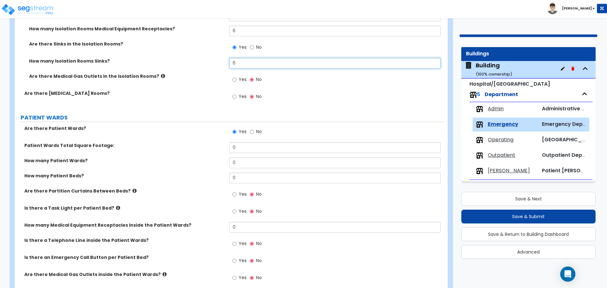
scroll to position [713, 0]
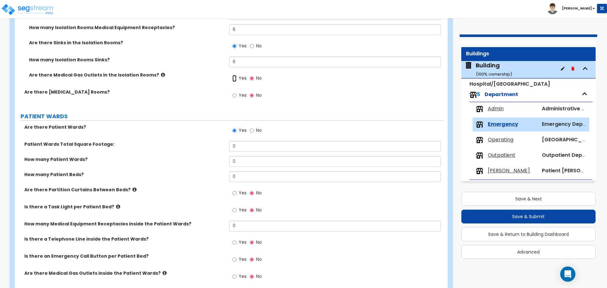
click at [234, 78] on input "Yes" at bounding box center [234, 78] width 4 height 7
click at [161, 74] on icon at bounding box center [163, 74] width 4 height 5
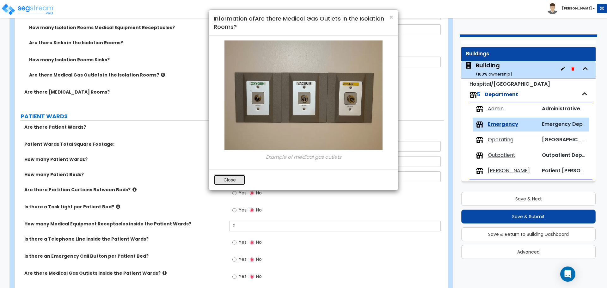
click at [231, 175] on button "Close" at bounding box center [230, 179] width 32 height 11
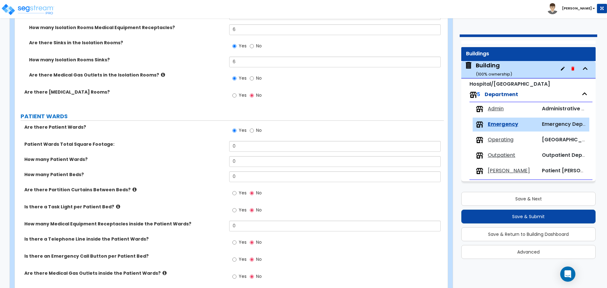
click at [238, 96] on label "Yes" at bounding box center [239, 96] width 14 height 11
click at [236, 96] on input "Yes" at bounding box center [234, 95] width 4 height 7
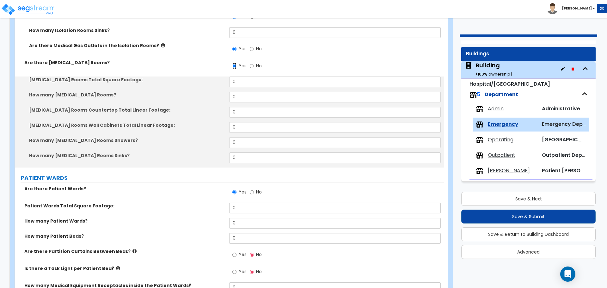
scroll to position [745, 0]
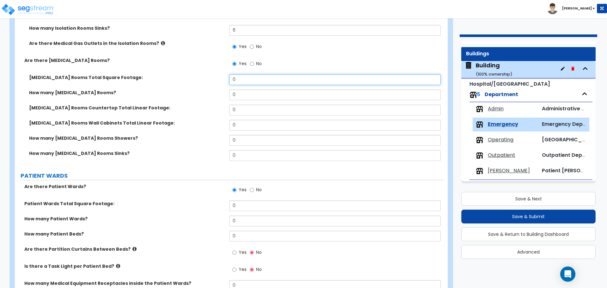
click at [252, 77] on input "0" at bounding box center [334, 79] width 211 height 11
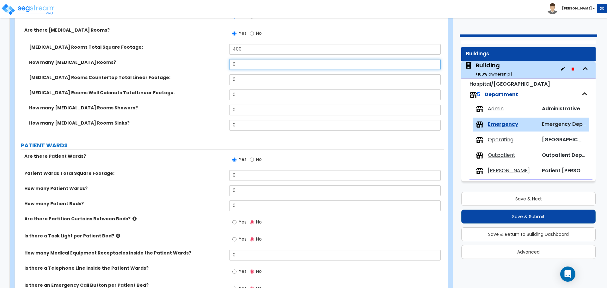
scroll to position [783, 0]
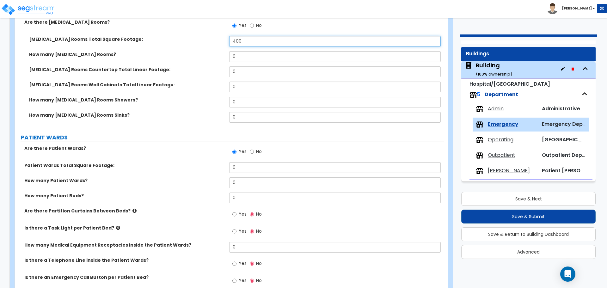
drag, startPoint x: 242, startPoint y: 41, endPoint x: 223, endPoint y: 41, distance: 19.6
click at [223, 41] on div "[MEDICAL_DATA] Rooms Total Square Footage: 400" at bounding box center [229, 43] width 429 height 15
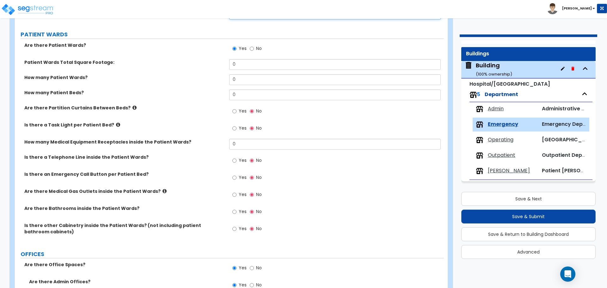
scroll to position [887, 0]
